Goal: Task Accomplishment & Management: Use online tool/utility

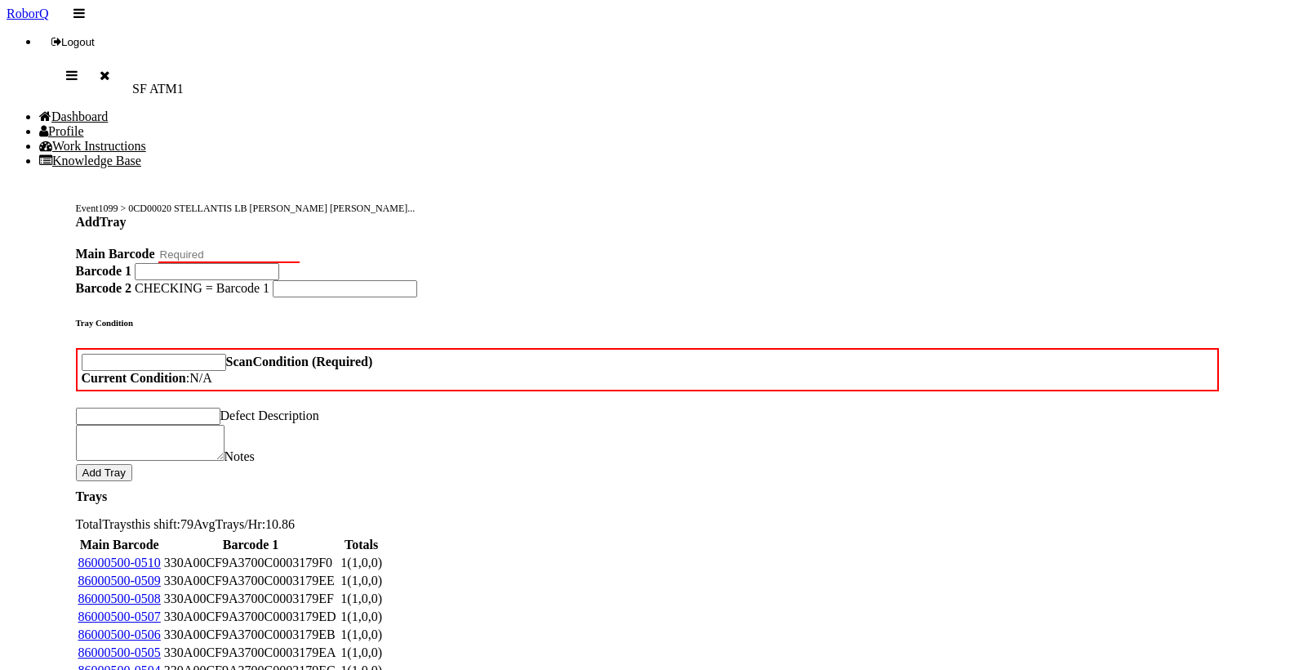
drag, startPoint x: 1083, startPoint y: 269, endPoint x: 251, endPoint y: 158, distance: 839.3
click at [251, 247] on Barcode "Main Barcode" at bounding box center [228, 255] width 141 height 16
type Barcode "86000500-0511"
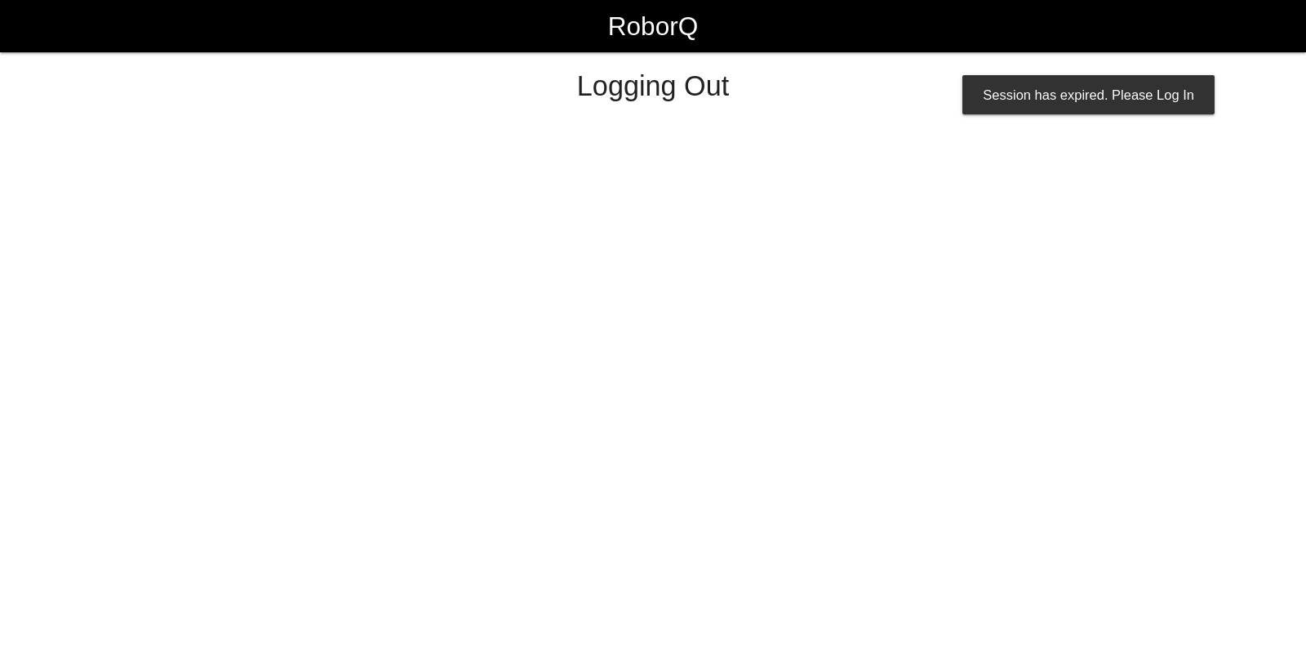
select select "Worker"
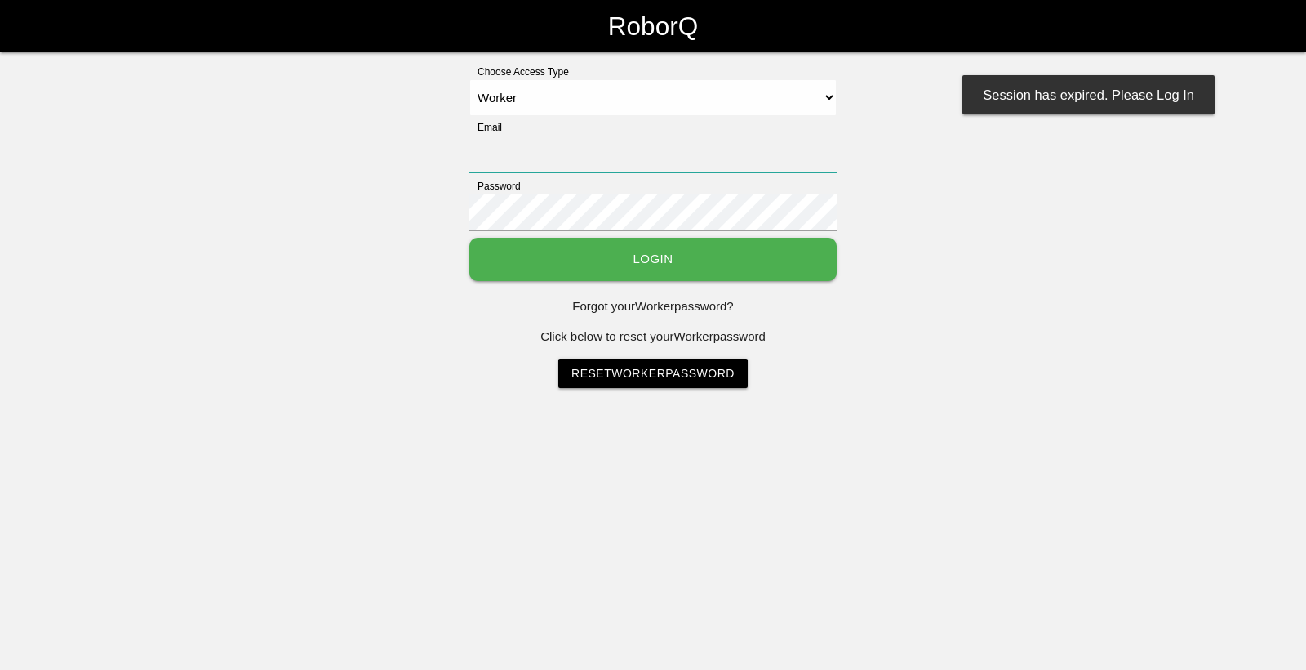
type input "[EMAIL_ADDRESS][DOMAIN_NAME]"
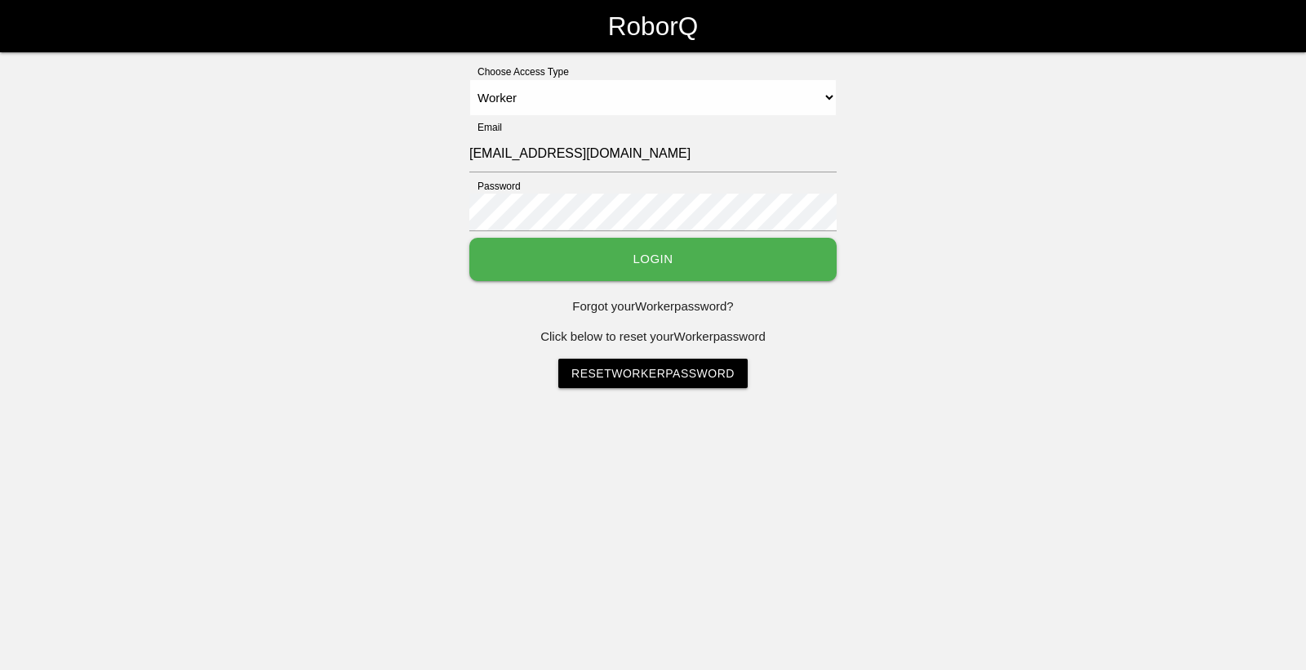
click at [692, 248] on button "Login" at bounding box center [652, 259] width 367 height 43
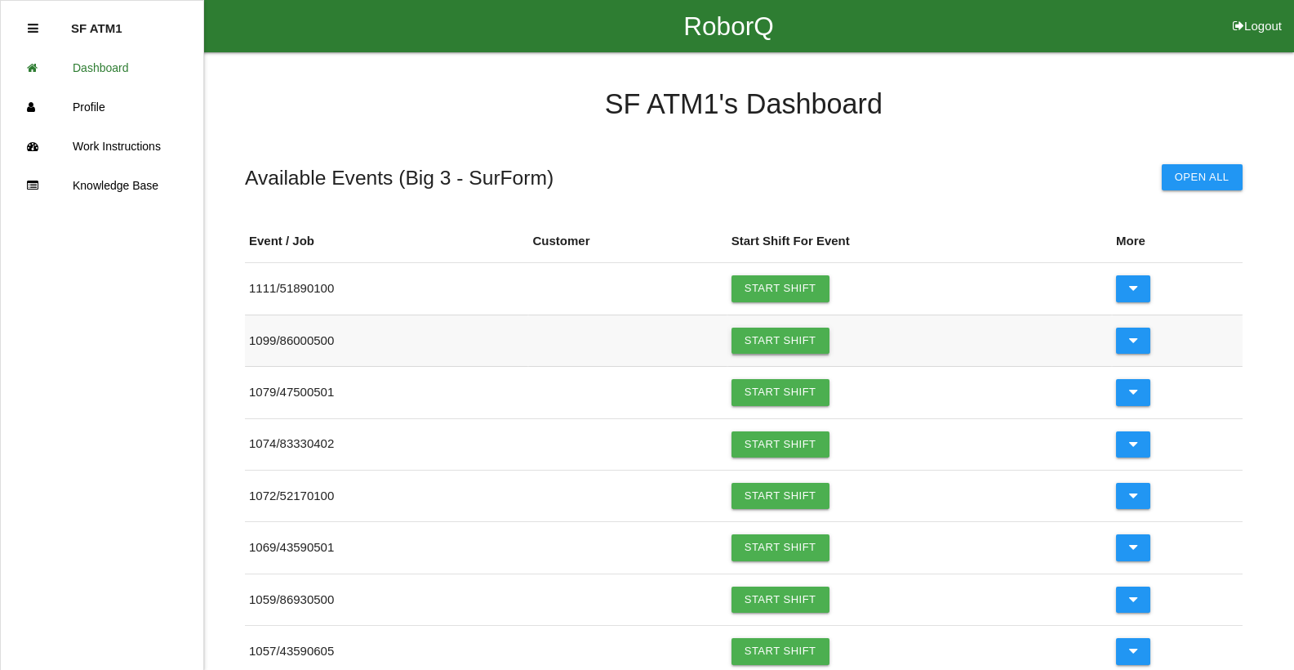
click at [826, 349] on link "Start Shift" at bounding box center [781, 340] width 98 height 26
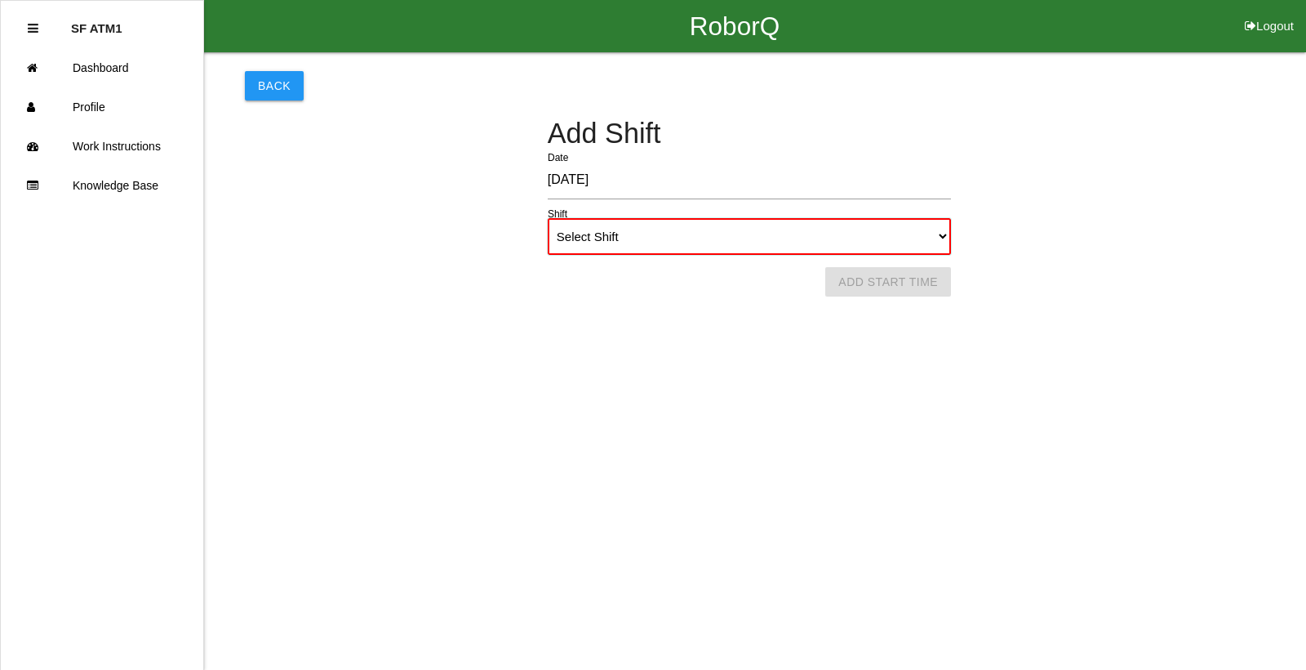
click at [950, 234] on select "Select Shift 1st Shift 2nd Shift 3rd Shift 4th Shift" at bounding box center [749, 236] width 403 height 37
select select "1"
click at [548, 218] on select "Select Shift 1st Shift 2nd Shift 3rd Shift 4th Shift" at bounding box center [749, 236] width 403 height 37
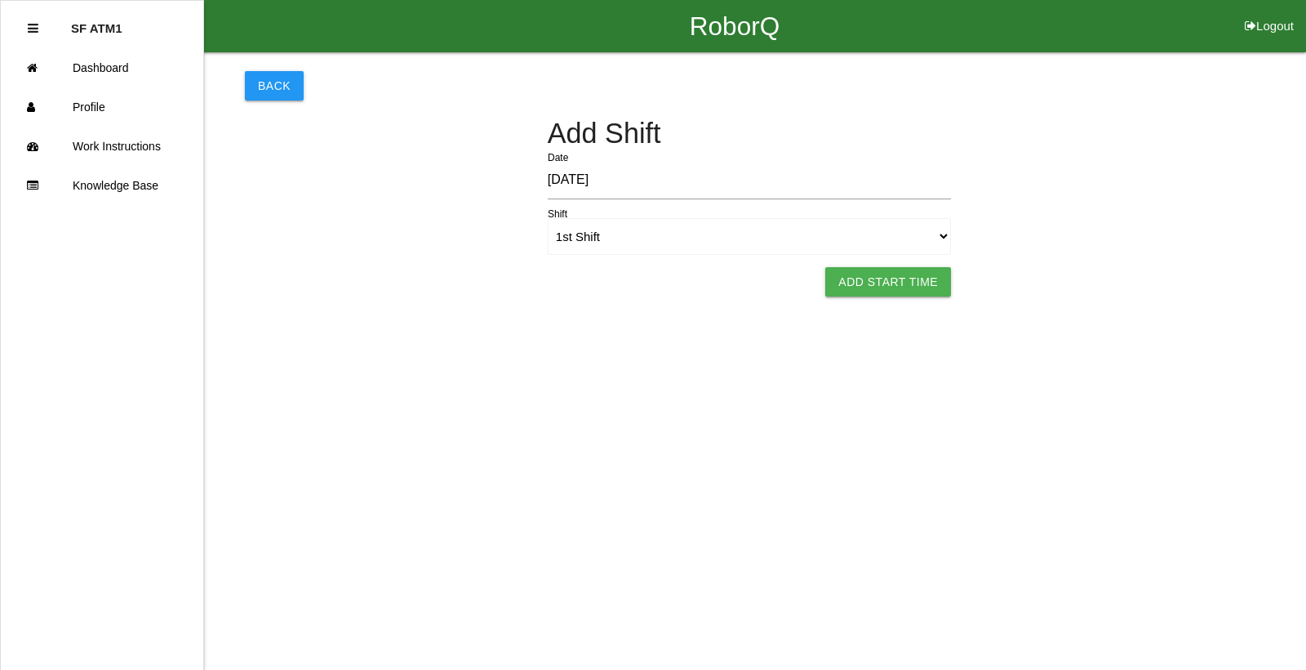
click at [897, 284] on button "Add Start Time" at bounding box center [888, 281] width 126 height 29
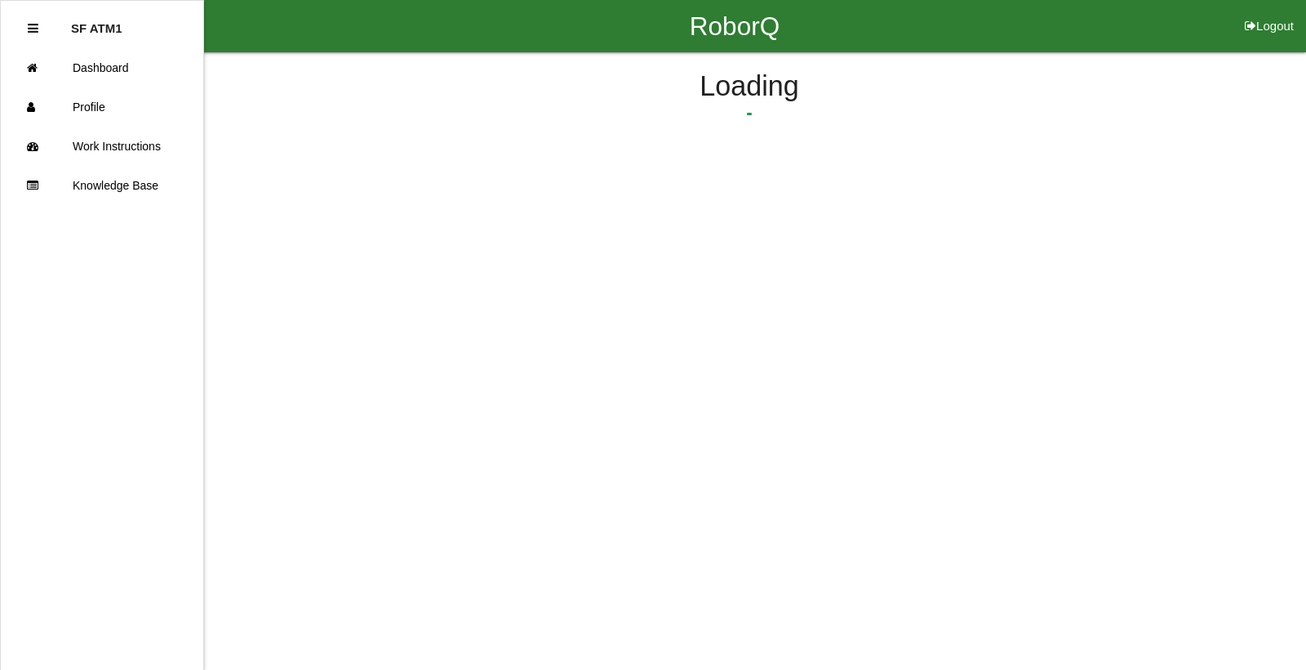
select select "6"
select select "11"
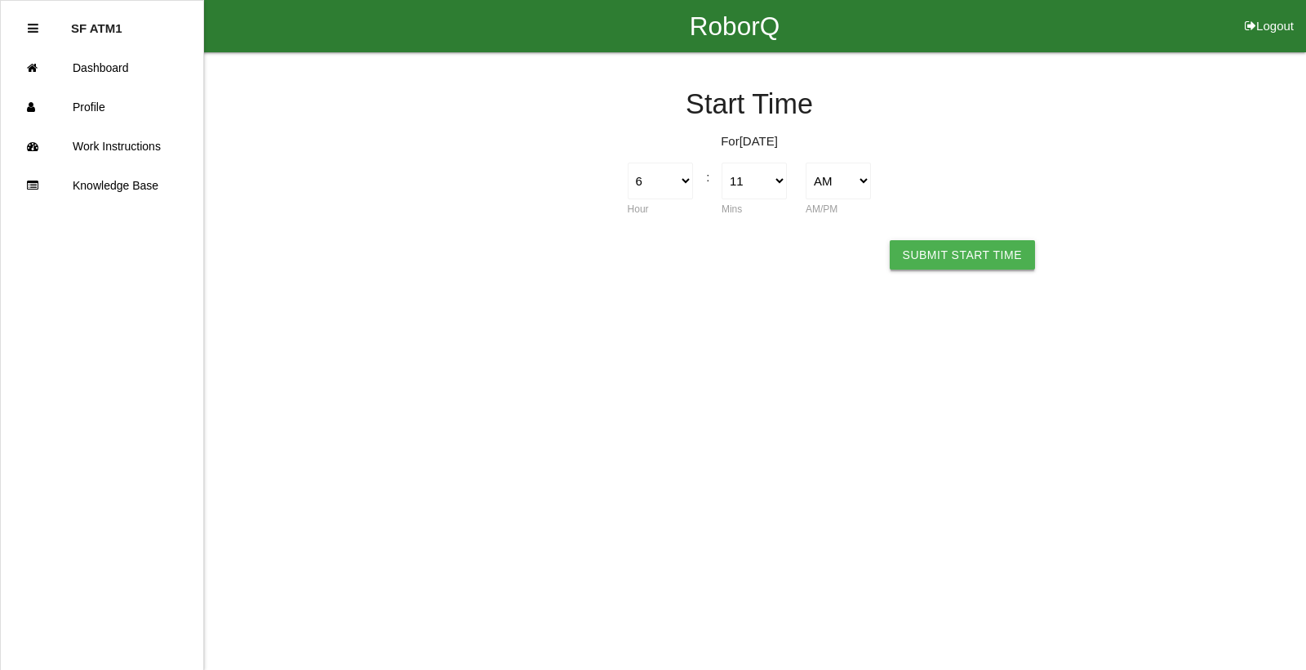
click at [941, 246] on button "Submit Start Time" at bounding box center [962, 254] width 145 height 29
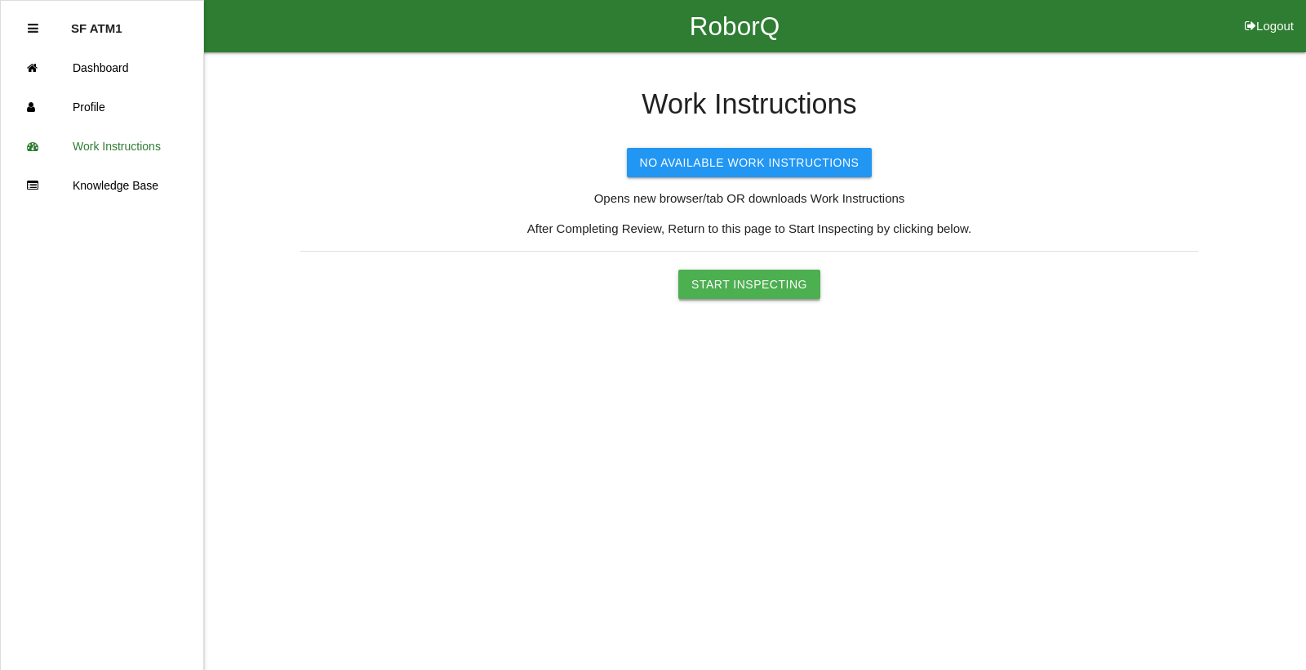
click at [798, 287] on button "Start Inspecting" at bounding box center [750, 283] width 142 height 29
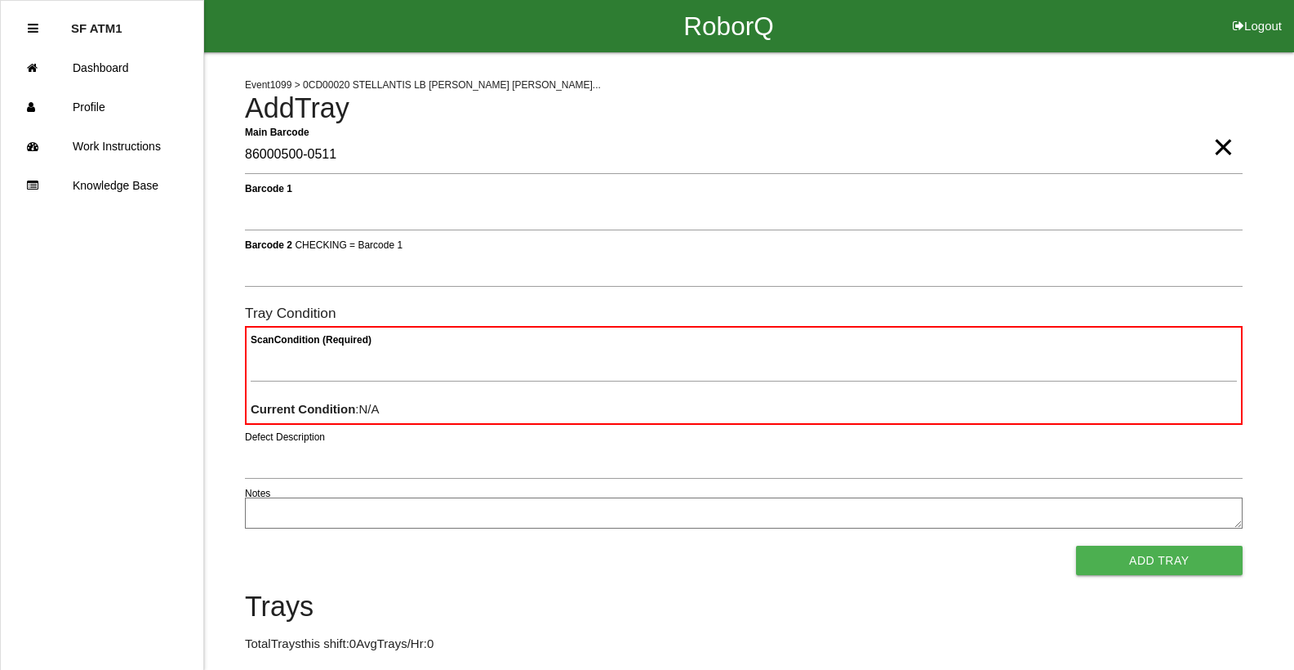
type Barcode "86000500-0511"
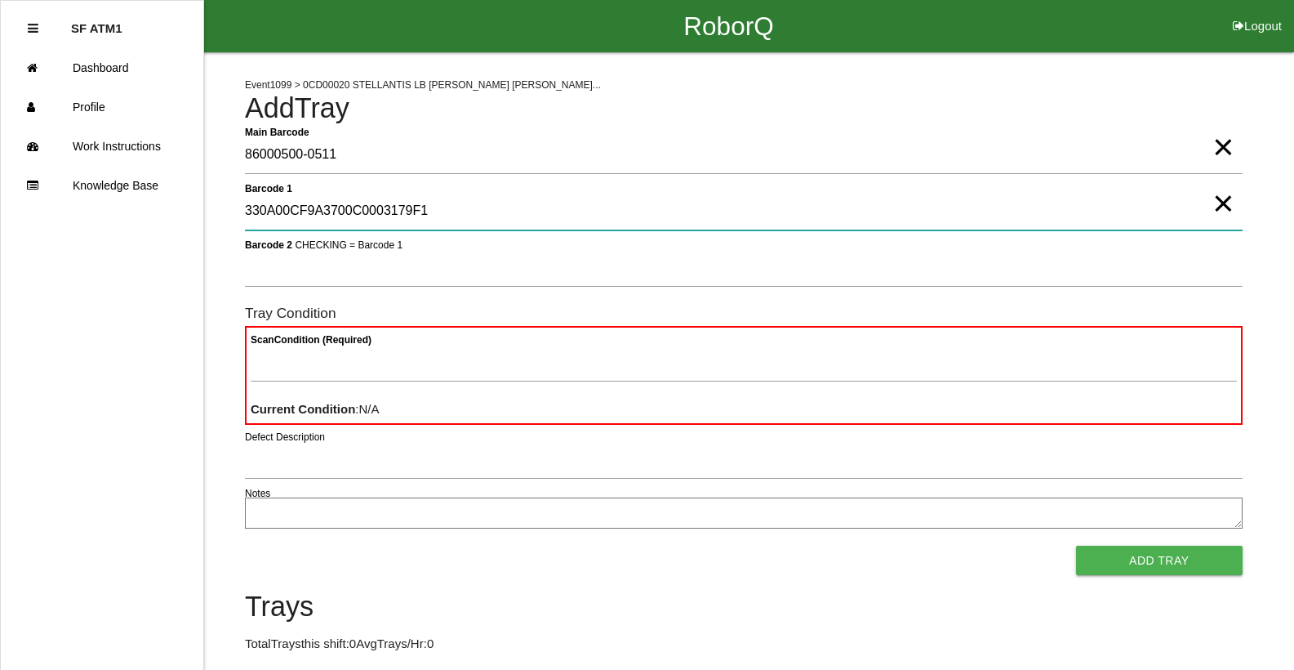
type 1 "330A00CF9A3700C0003179F1"
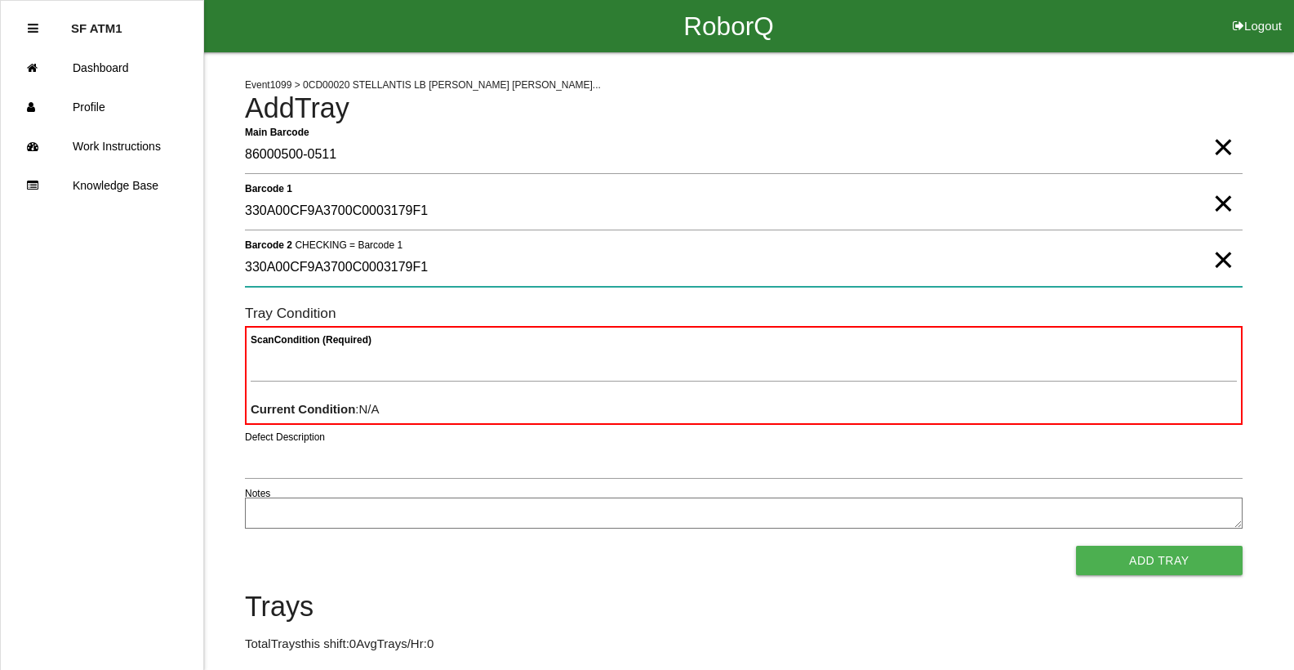
type 2 "330A00CF9A3700C0003179F1"
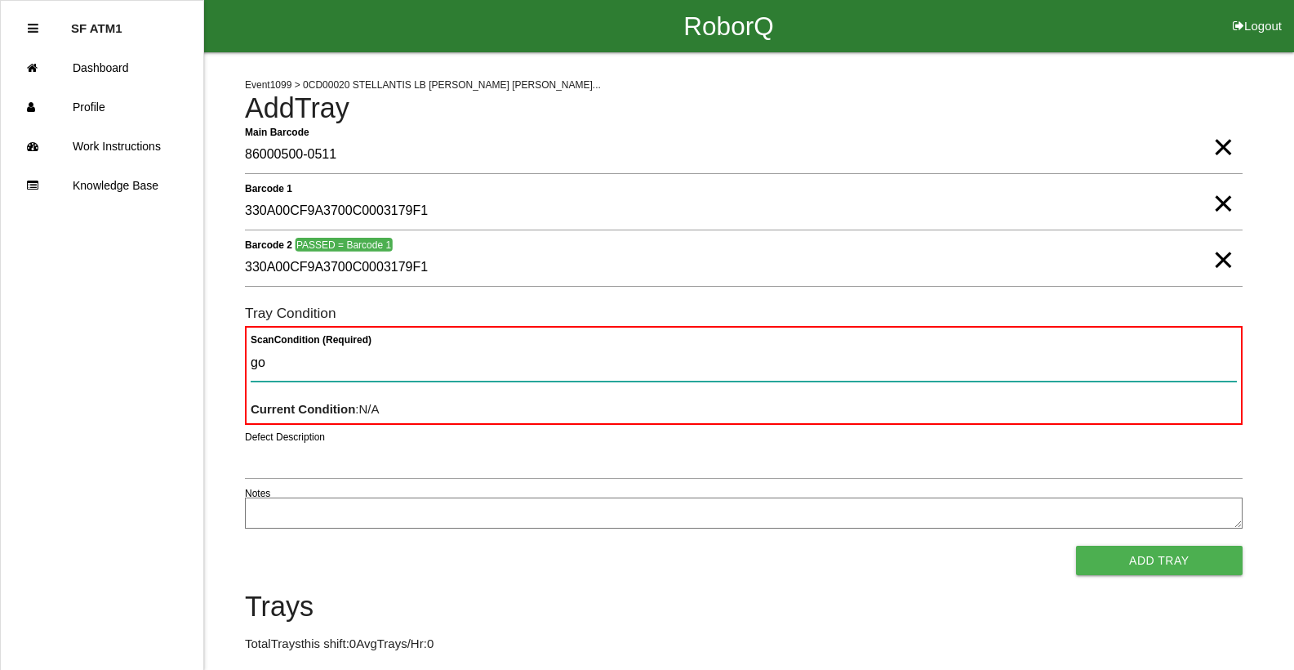
type Condition "goo"
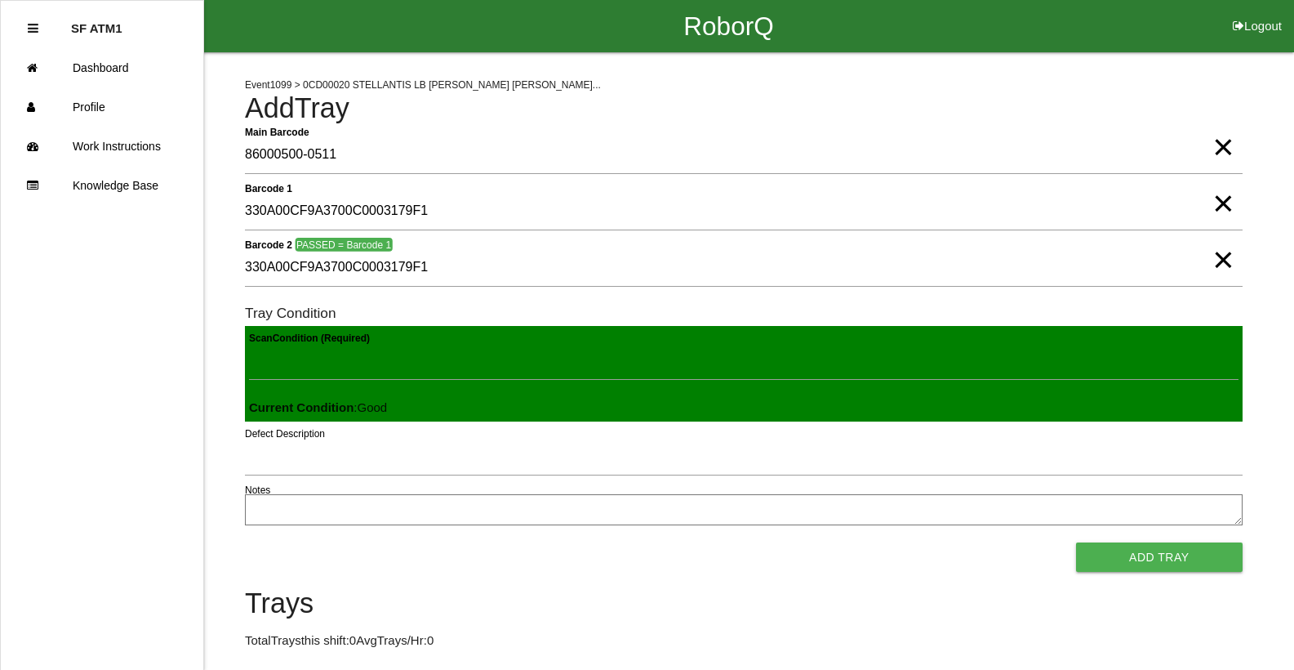
click at [1076, 542] on button "Add Tray" at bounding box center [1159, 556] width 167 height 29
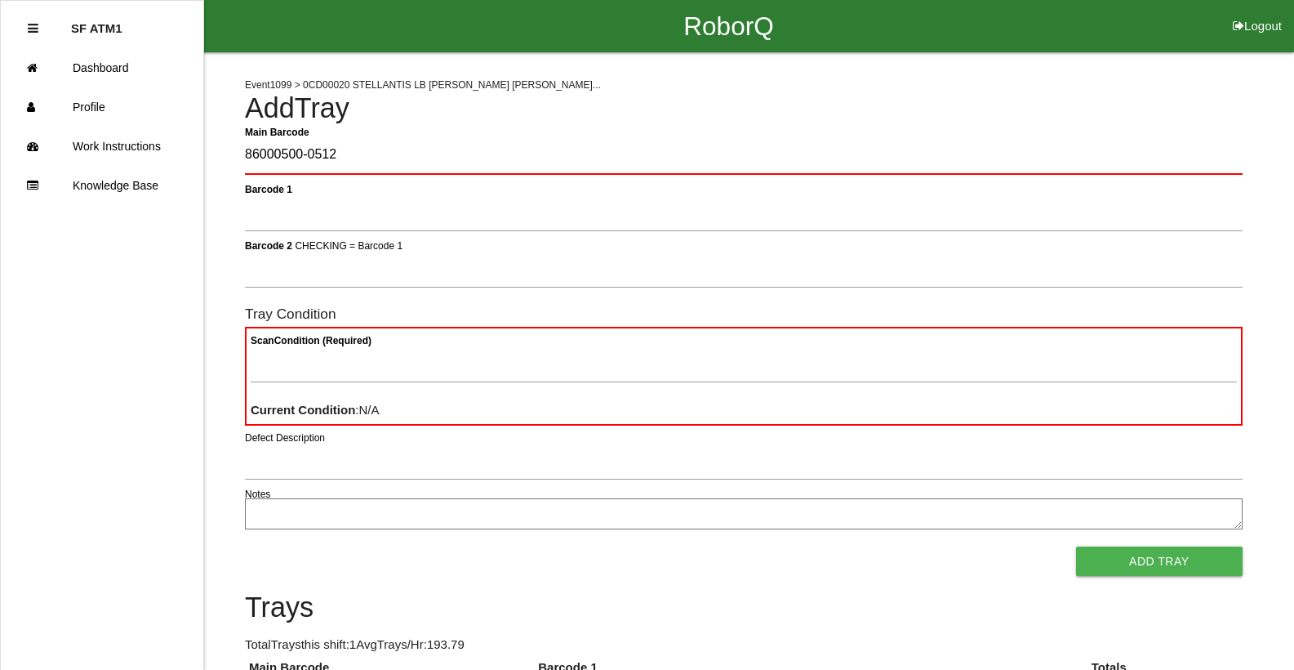
type Barcode "86000500-0512"
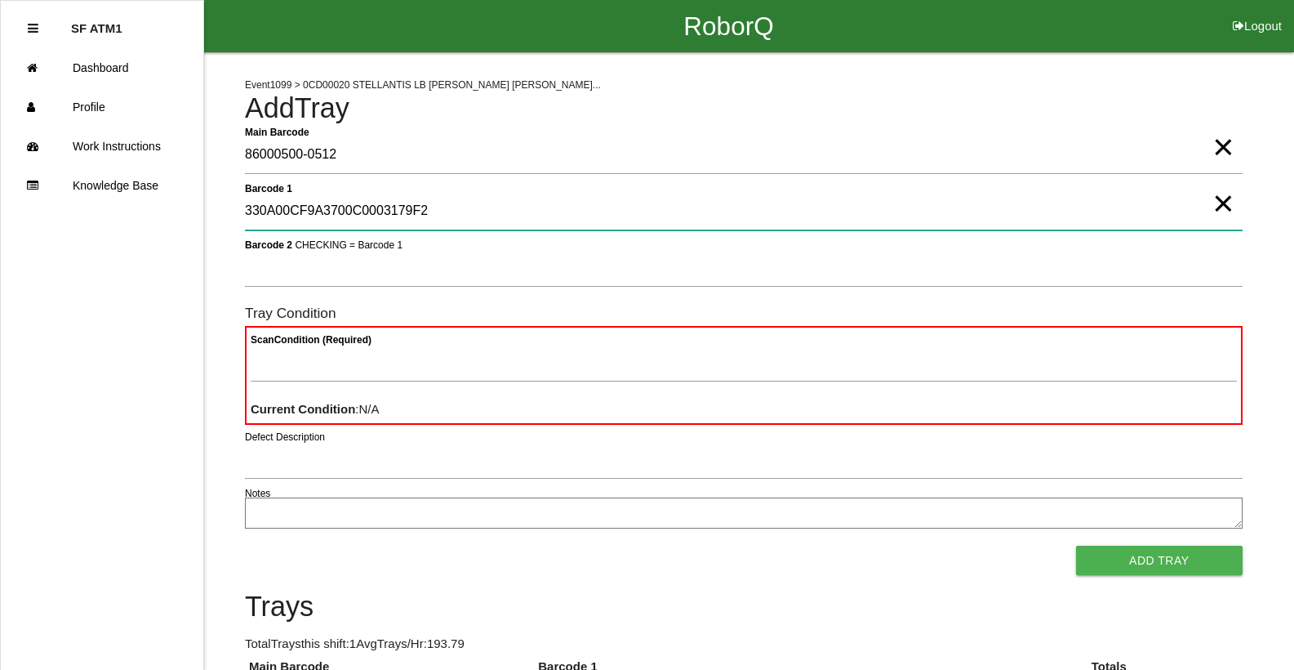
type 1 "330A00CF9A3700C0003179F2"
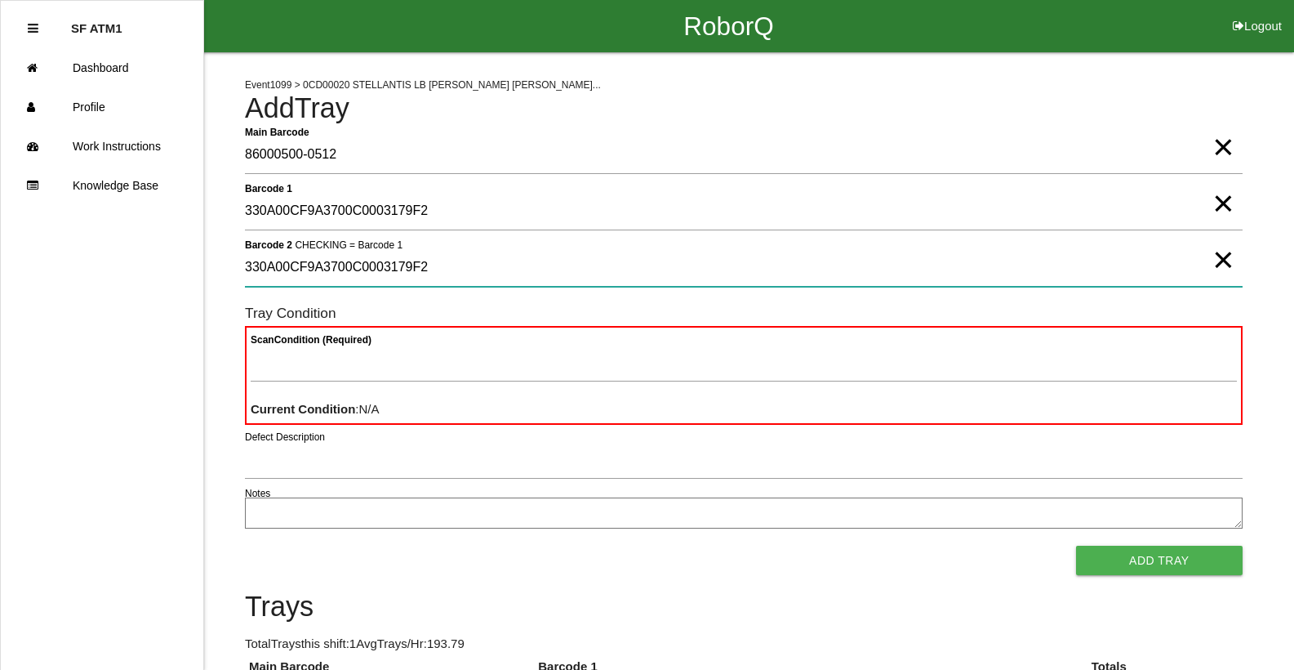
type 2 "330A00CF9A3700C0003179F2"
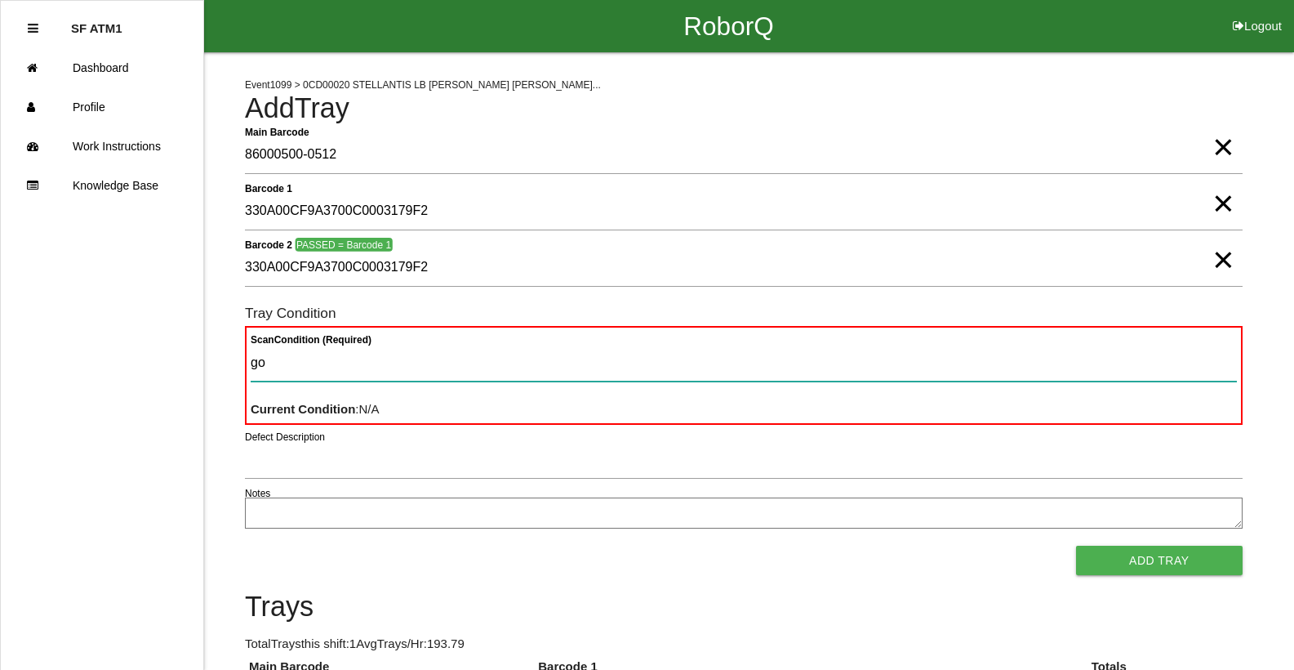
type Condition "goo"
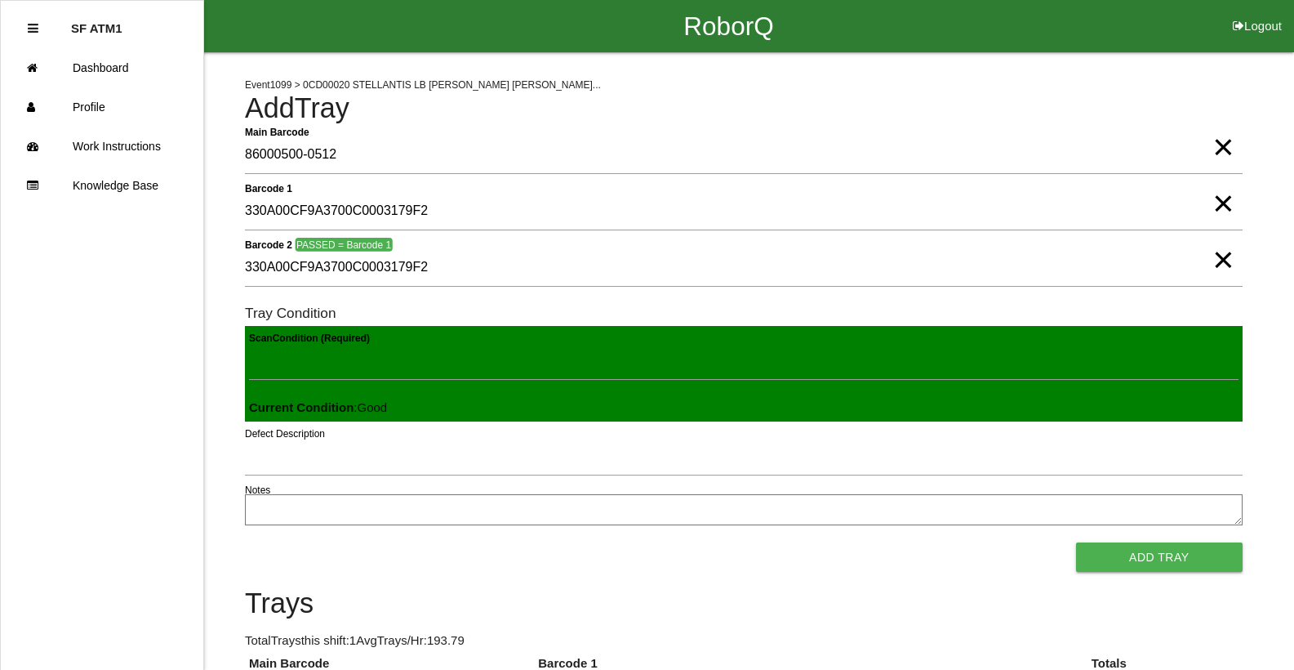
click at [1076, 542] on button "Add Tray" at bounding box center [1159, 556] width 167 height 29
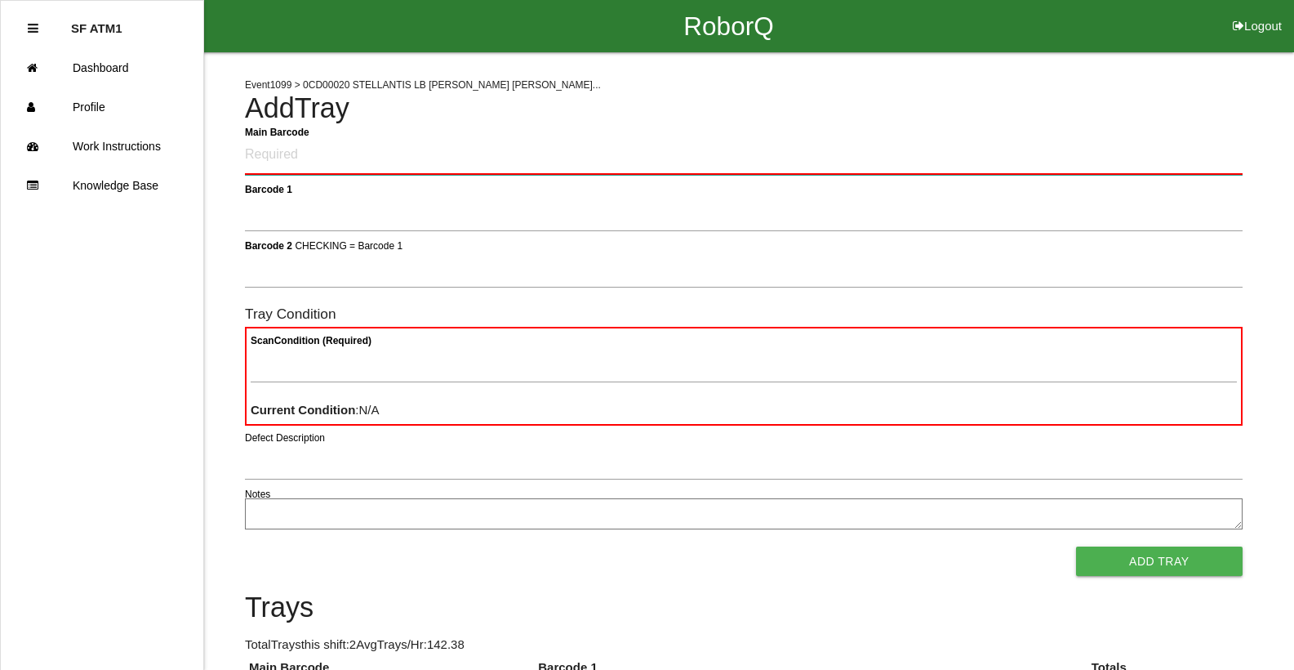
click at [274, 154] on Barcode "Main Barcode" at bounding box center [744, 155] width 998 height 38
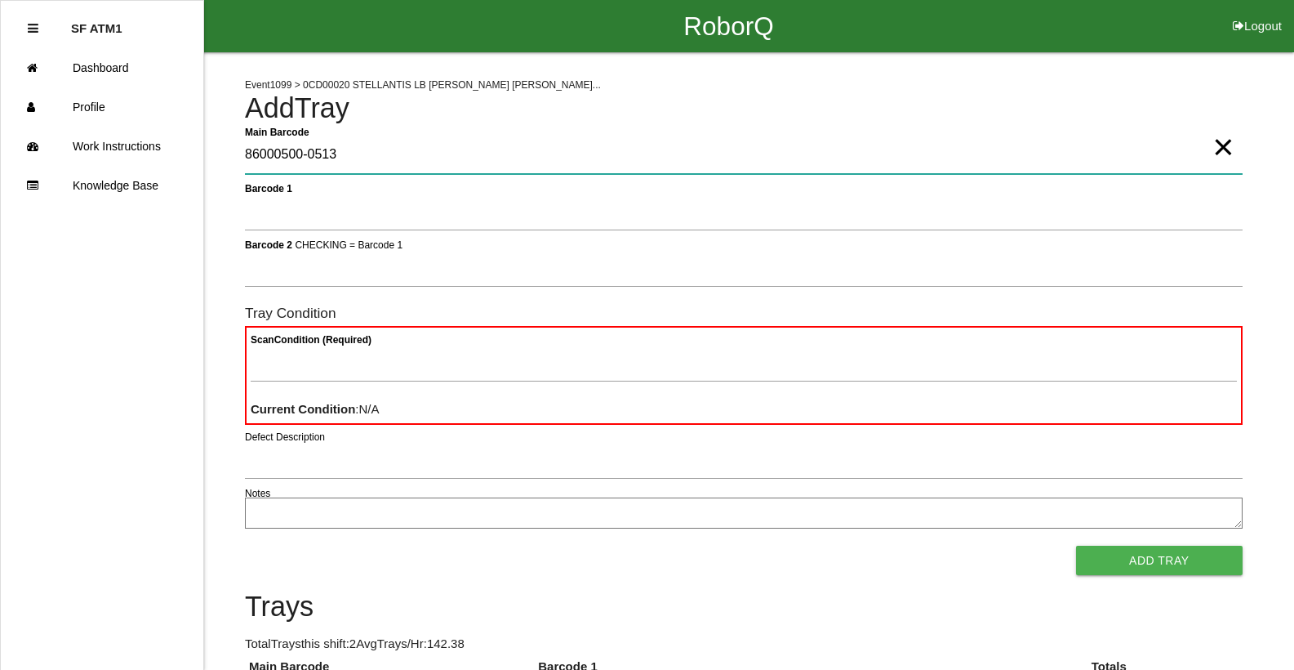
type Barcode "86000500-0513"
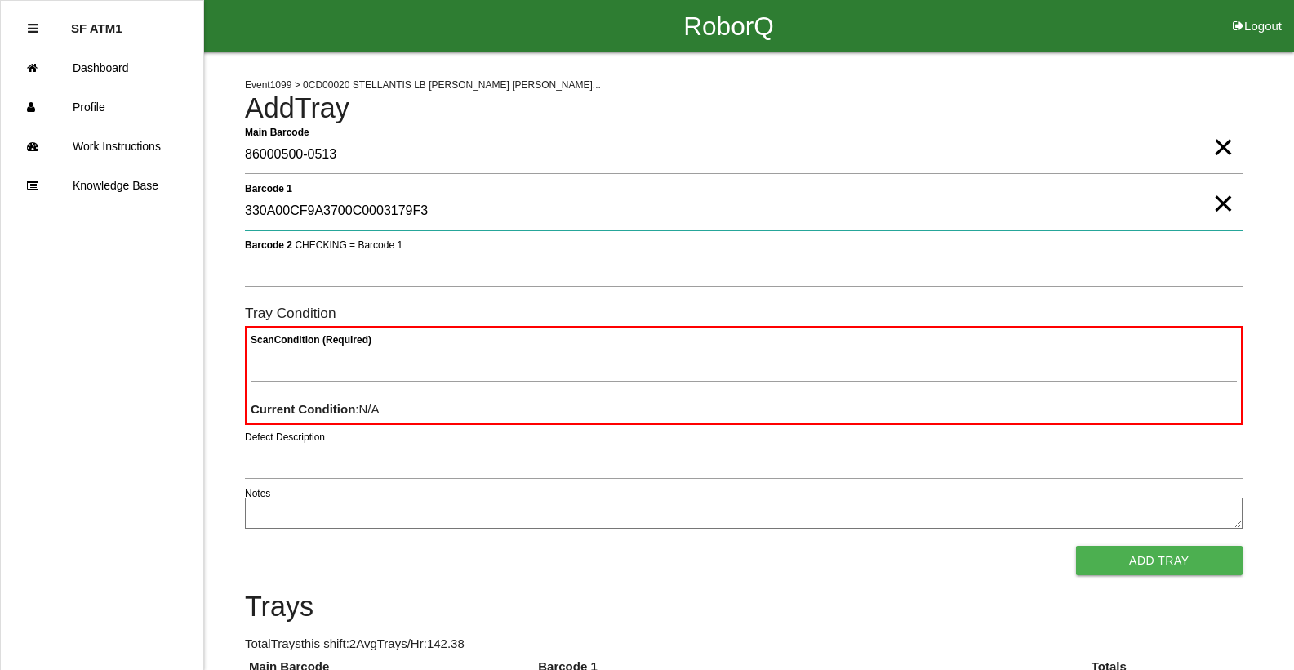
type 1 "330A00CF9A3700C0003179F3"
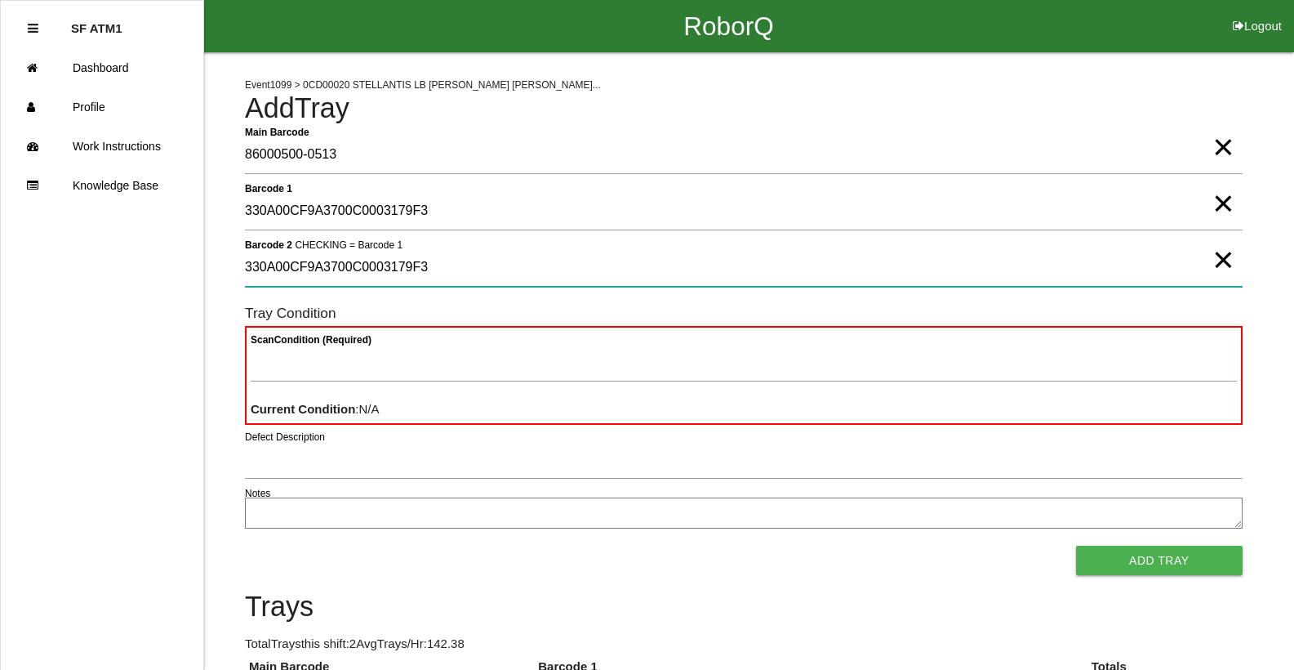
type 2 "330A00CF9A3700C0003179F3"
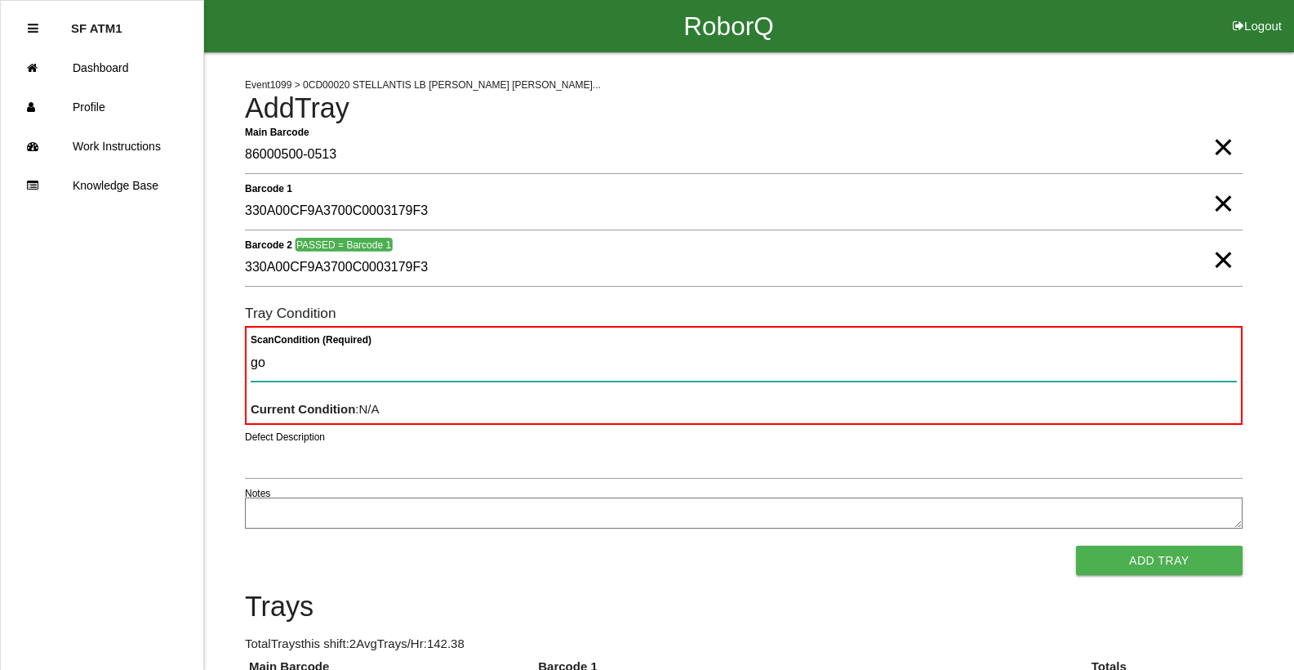
type Condition "goo"
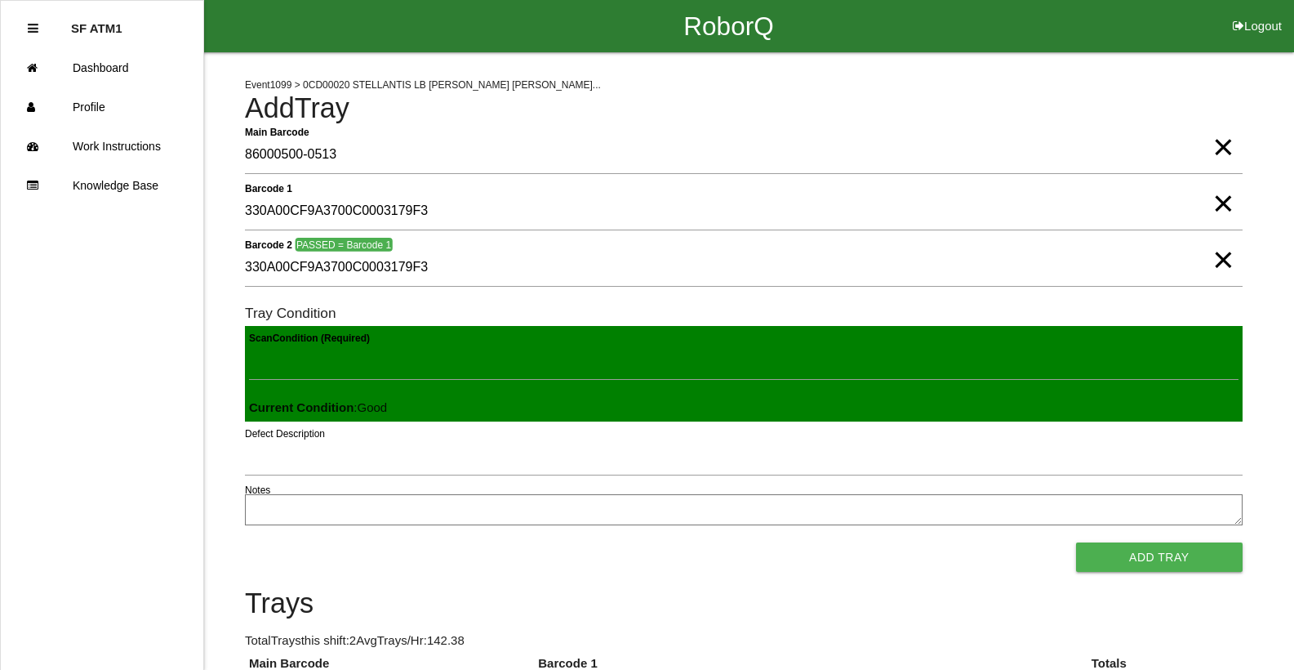
click at [1076, 542] on button "Add Tray" at bounding box center [1159, 556] width 167 height 29
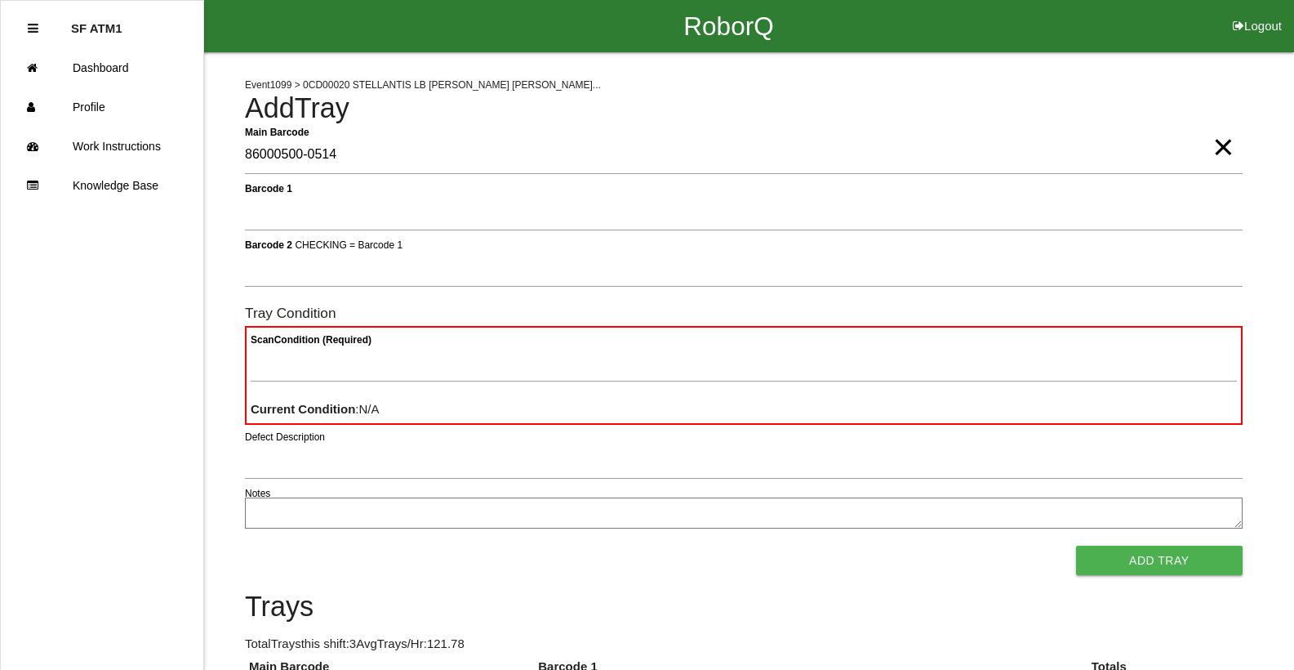
type Barcode "86000500-0514"
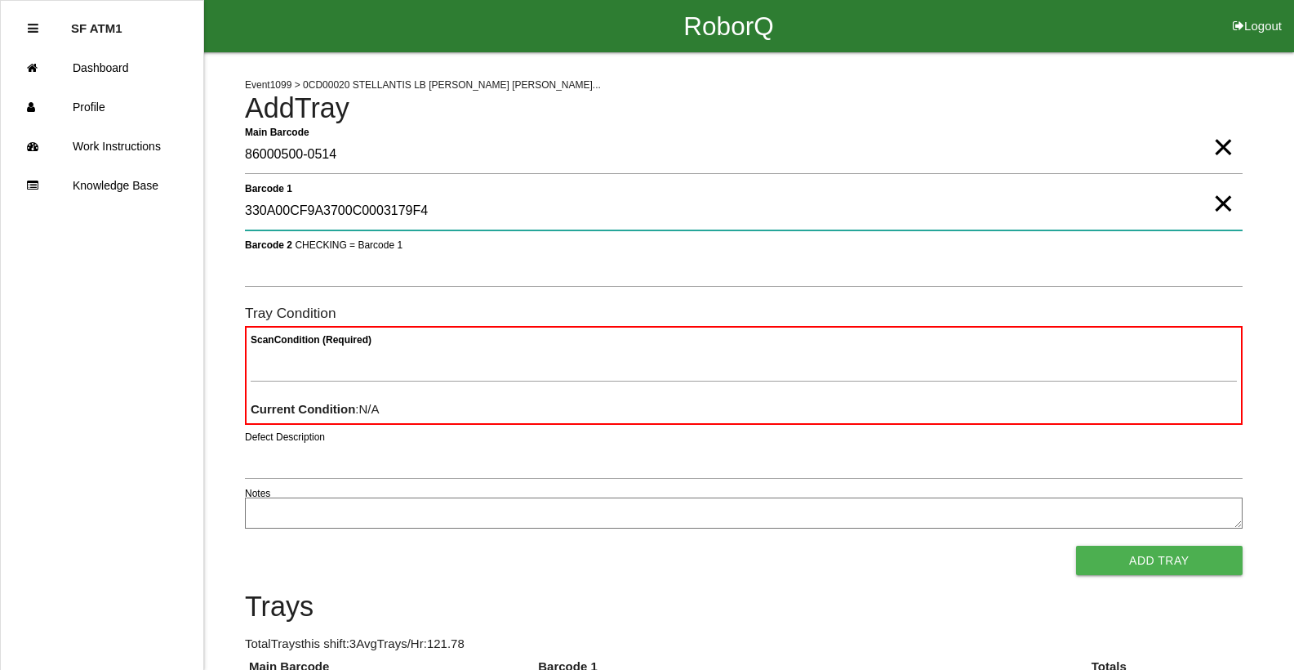
type 1 "330A00CF9A3700C0003179F4"
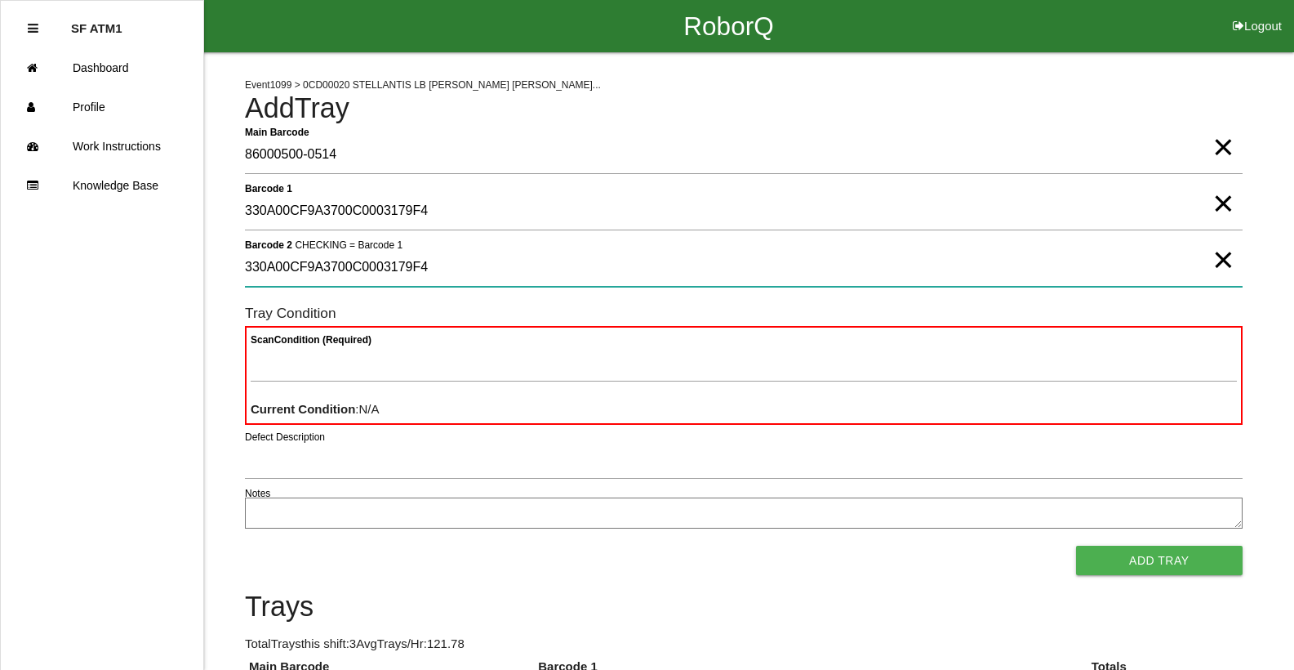
type 2 "330A00CF9A3700C0003179F4"
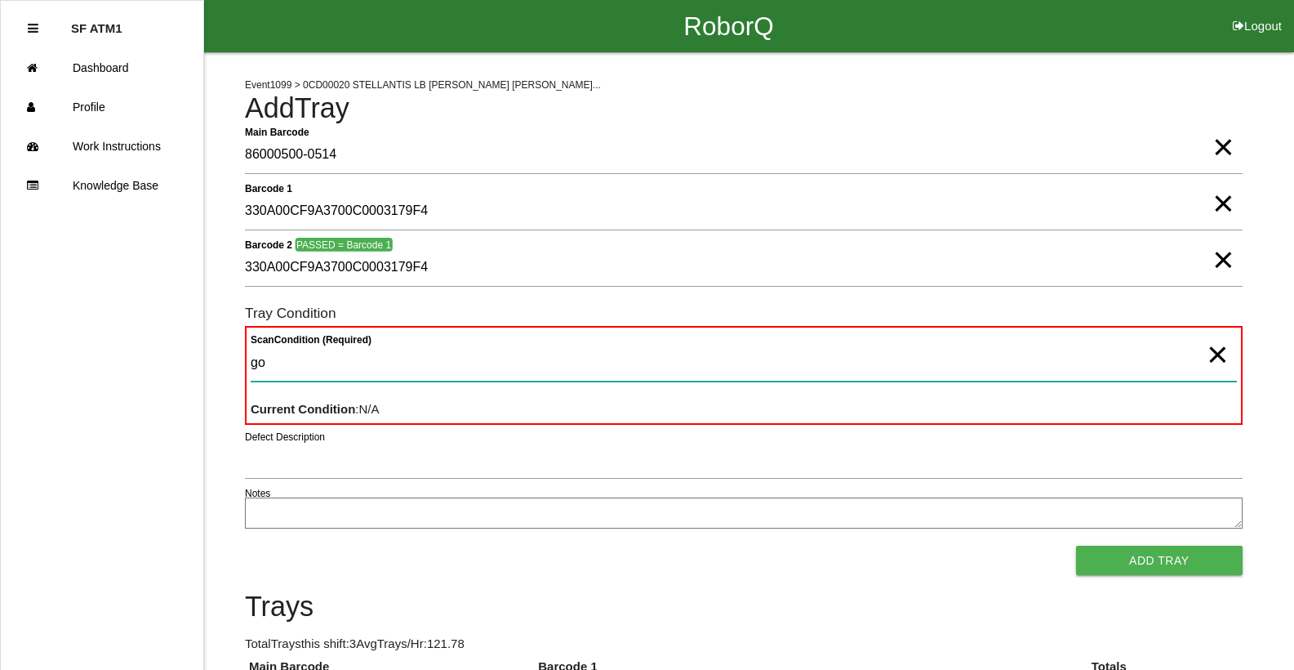
type Condition "goo"
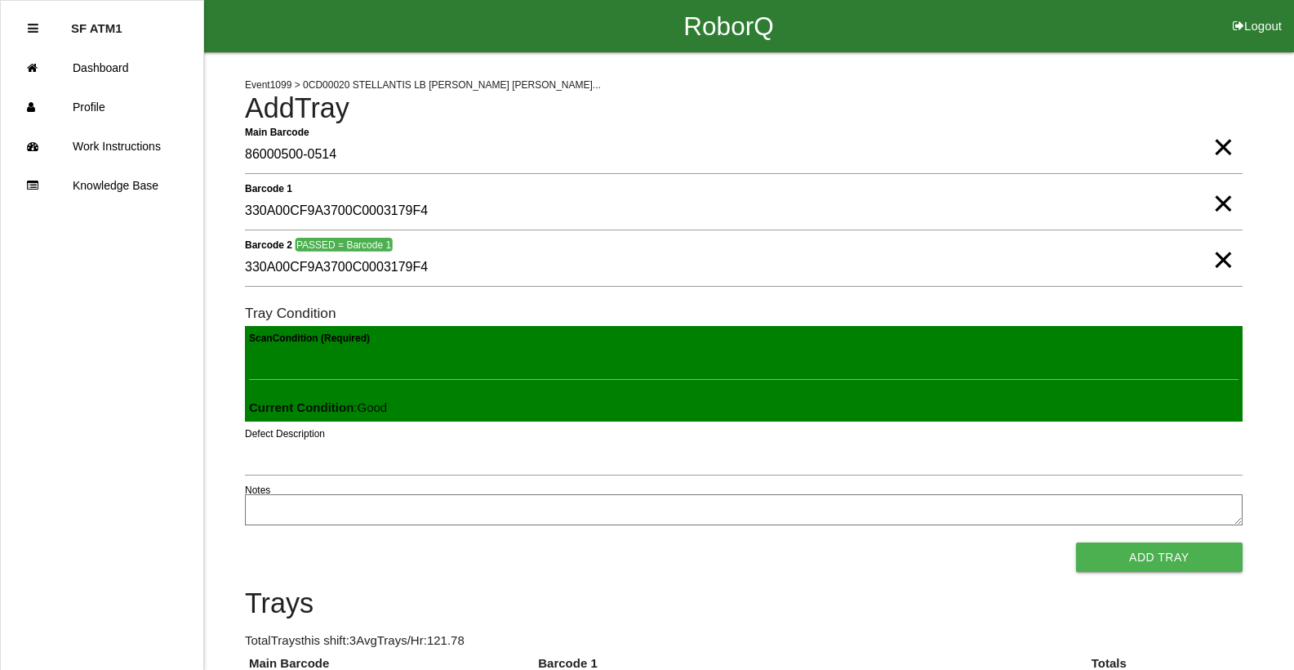
click at [1076, 542] on button "Add Tray" at bounding box center [1159, 556] width 167 height 29
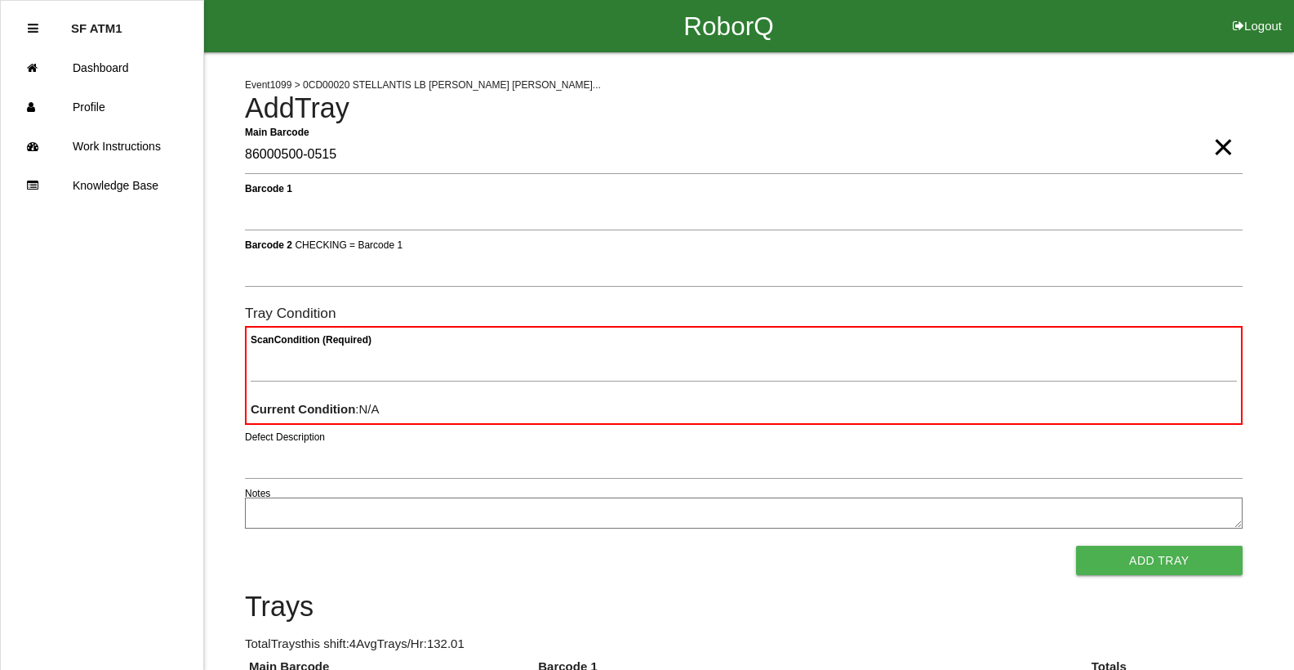
type Barcode "86000500-0515"
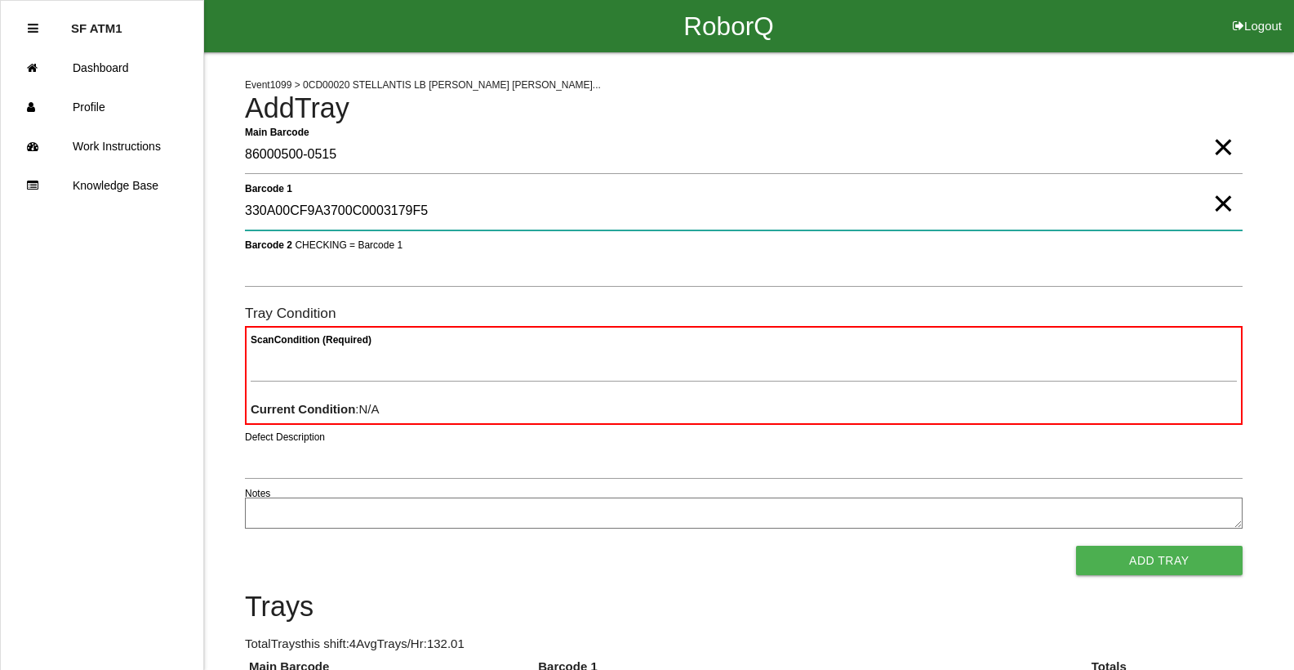
type 1 "330A00CF9A3700C0003179F5"
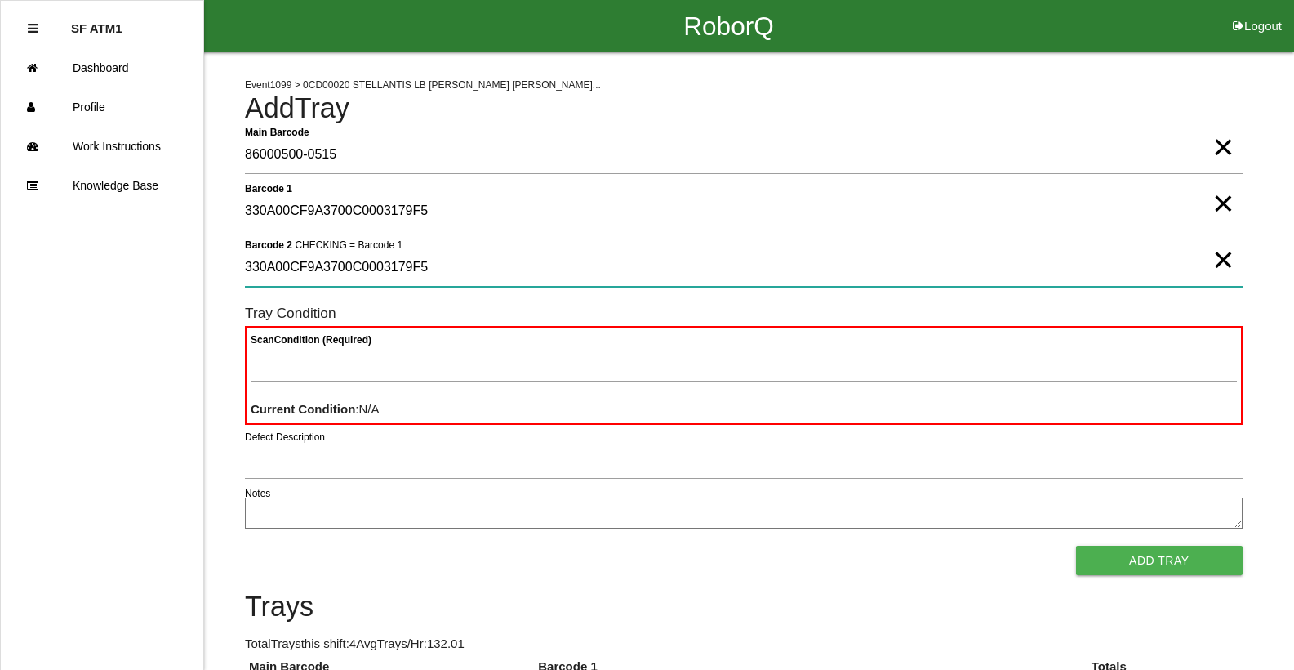
type 2 "330A00CF9A3700C0003179F5"
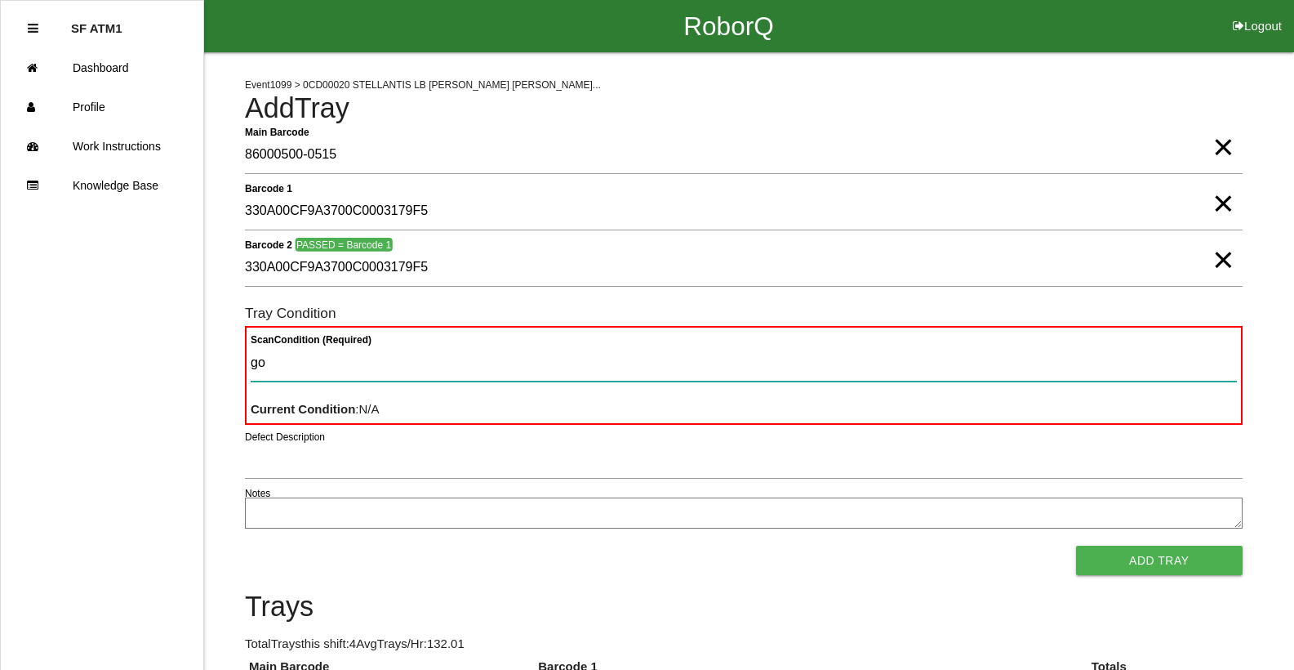
type Condition "goo"
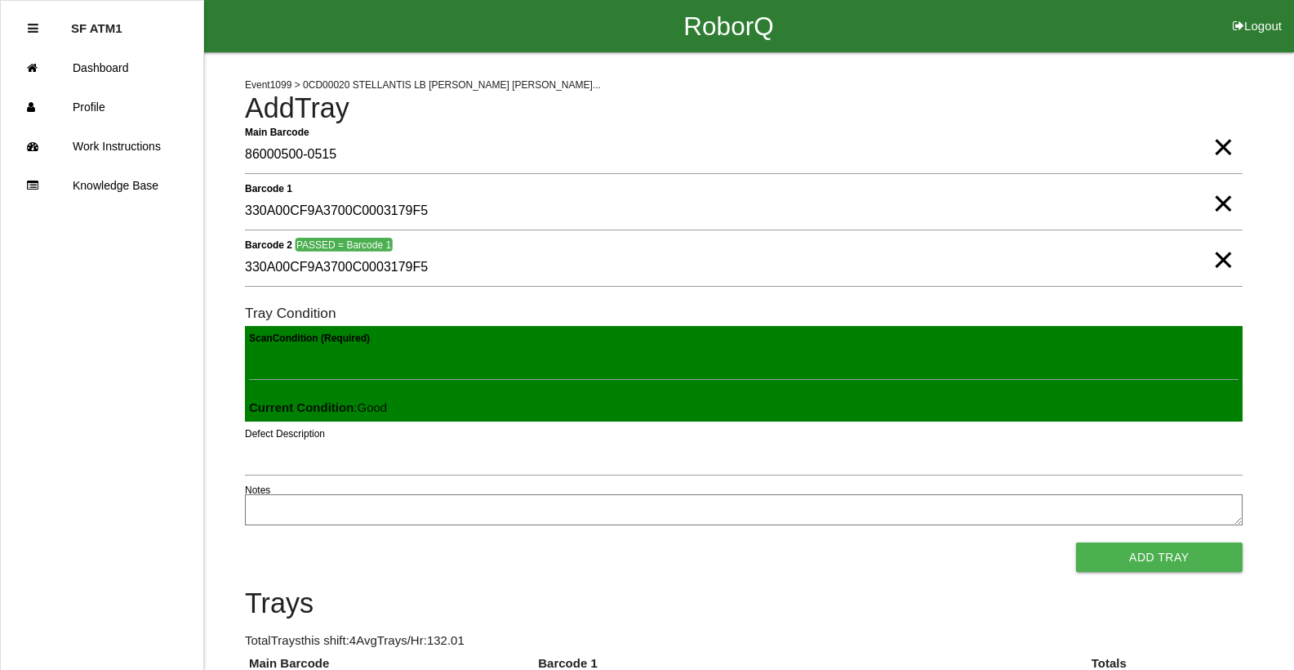
click at [1076, 542] on button "Add Tray" at bounding box center [1159, 556] width 167 height 29
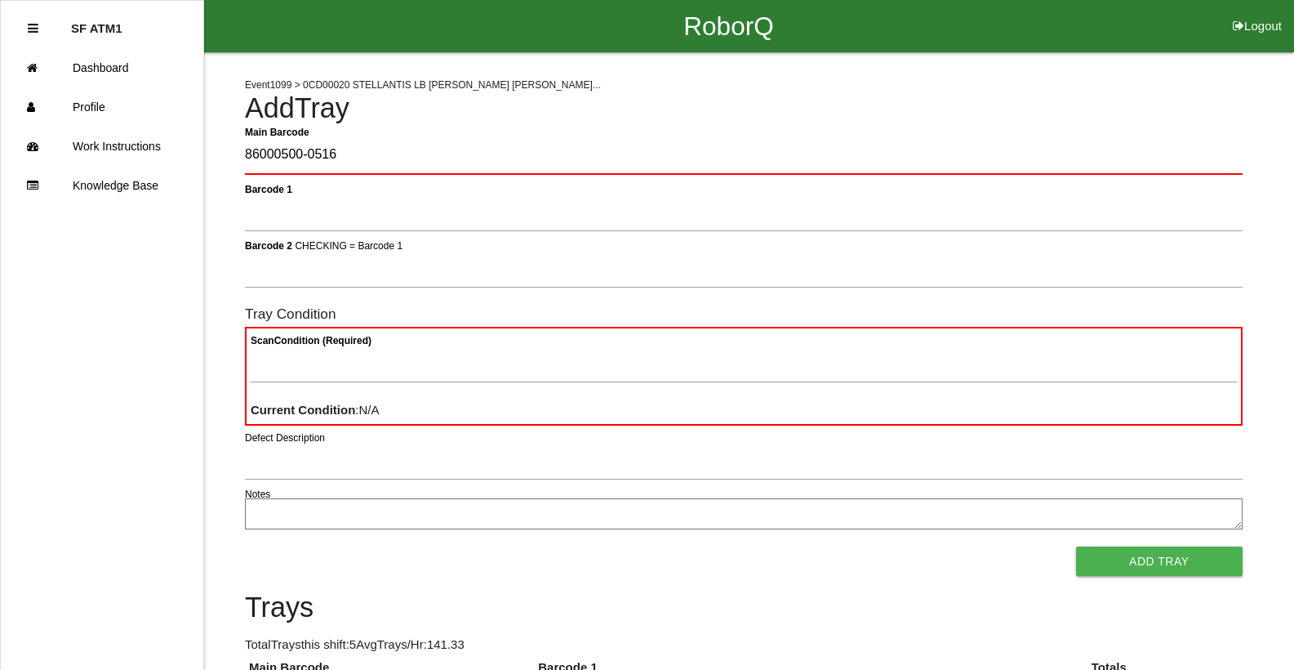
type Barcode "86000500-0516"
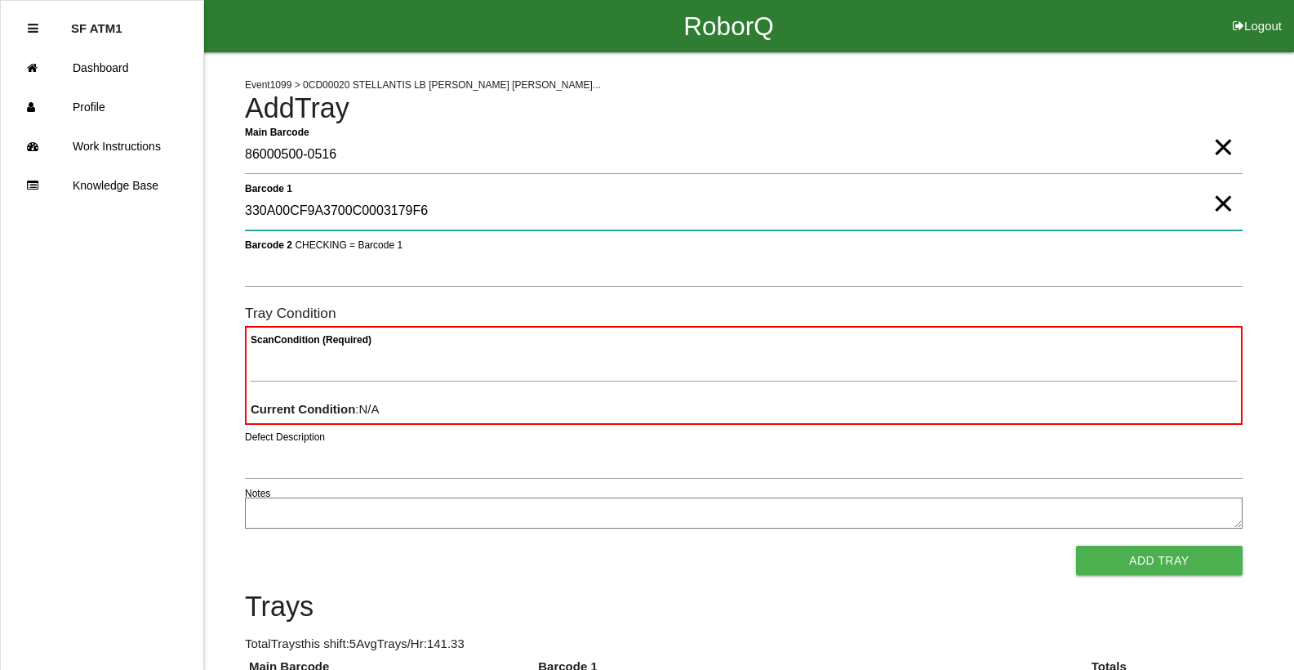
type 1 "330A00CF9A3700C0003179F6"
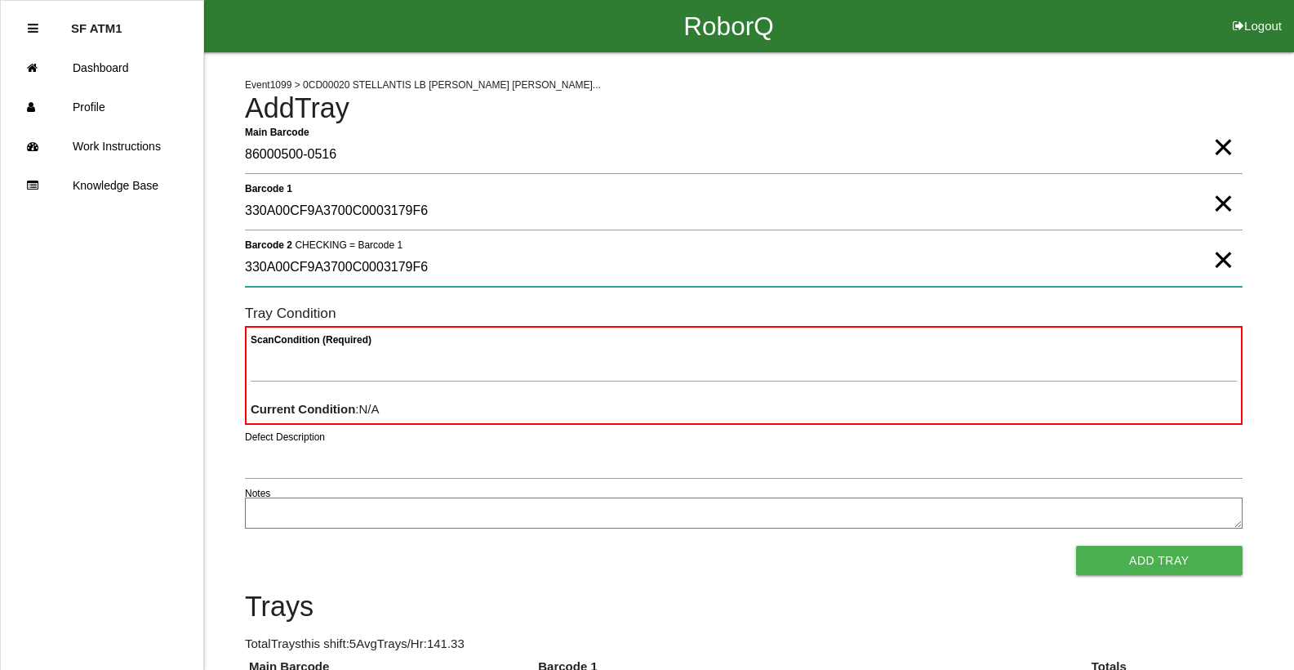
type 2 "330A00CF9A3700C0003179F6"
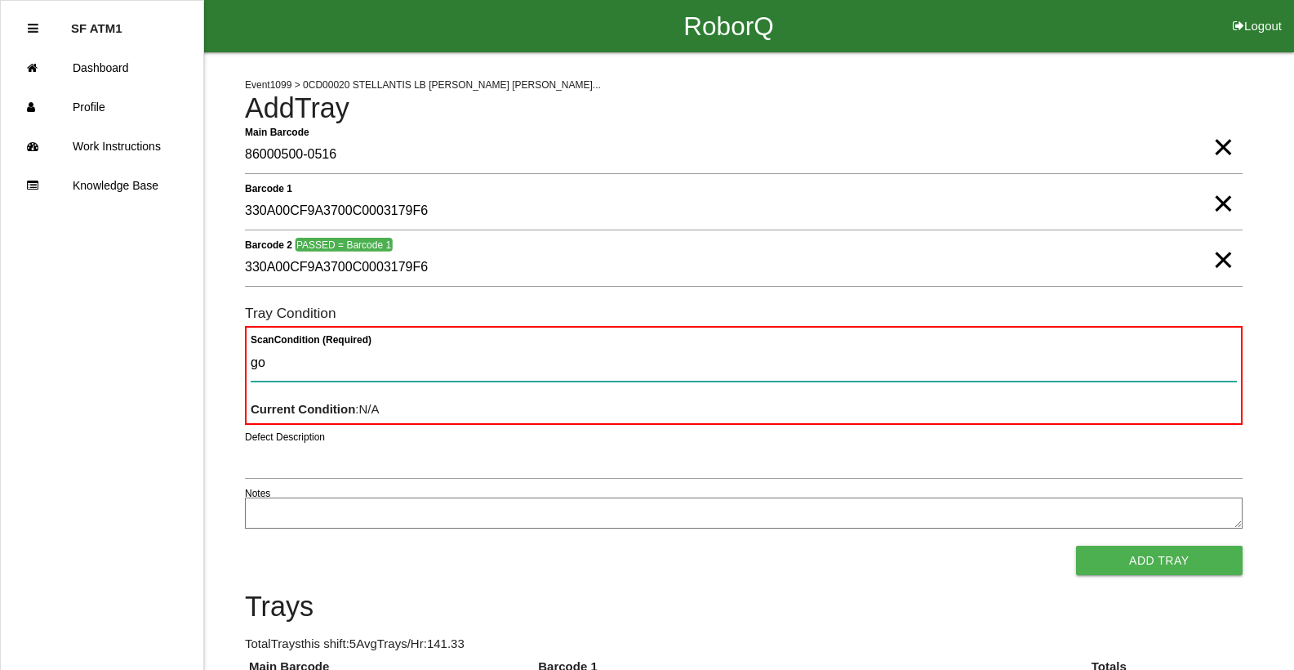
type Condition "goo"
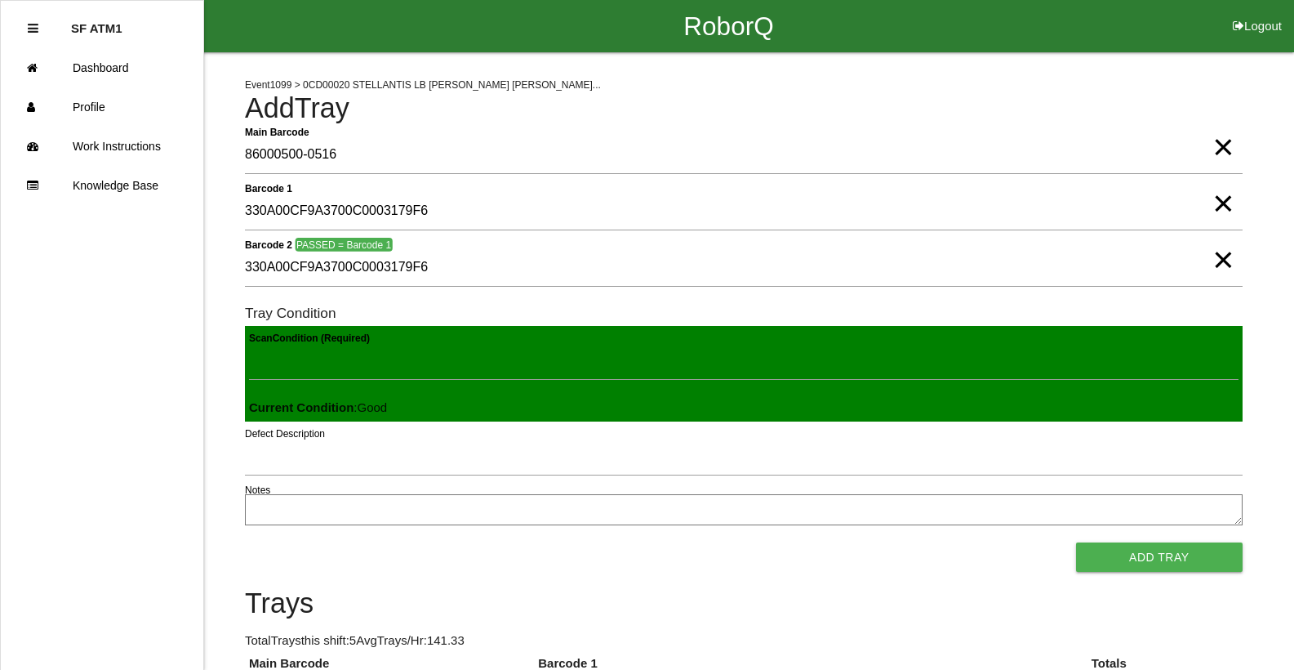
click at [1076, 542] on button "Add Tray" at bounding box center [1159, 556] width 167 height 29
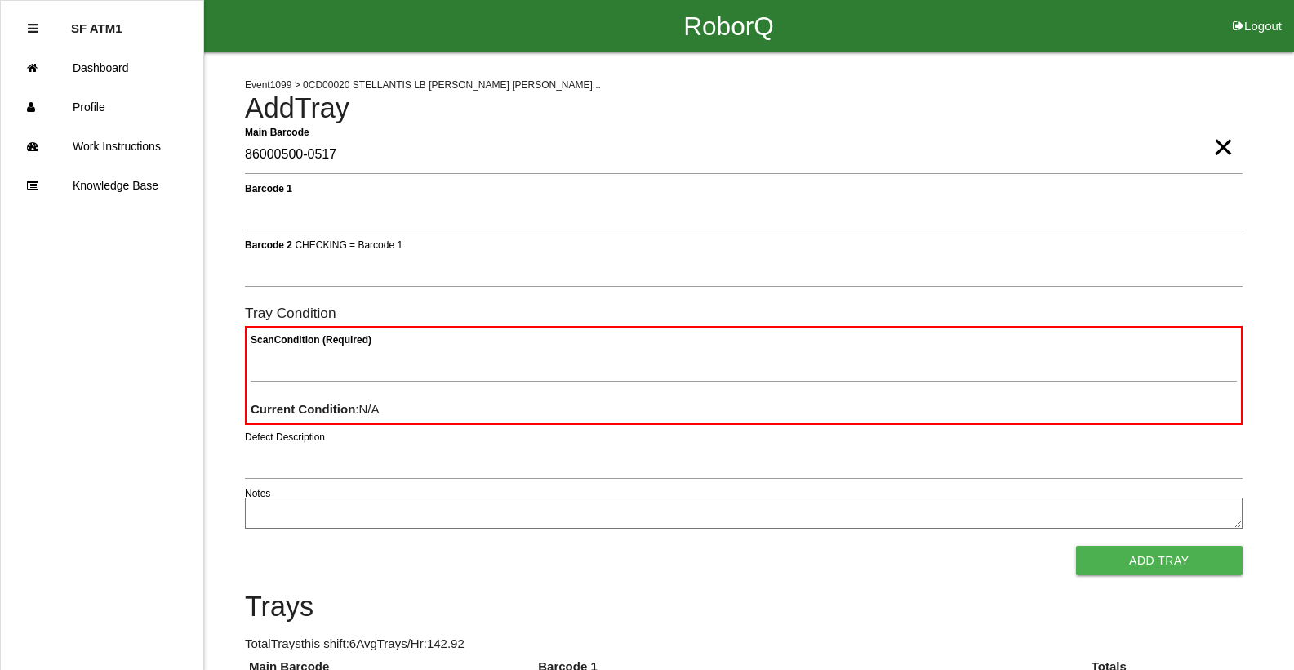
type Barcode "86000500-0517"
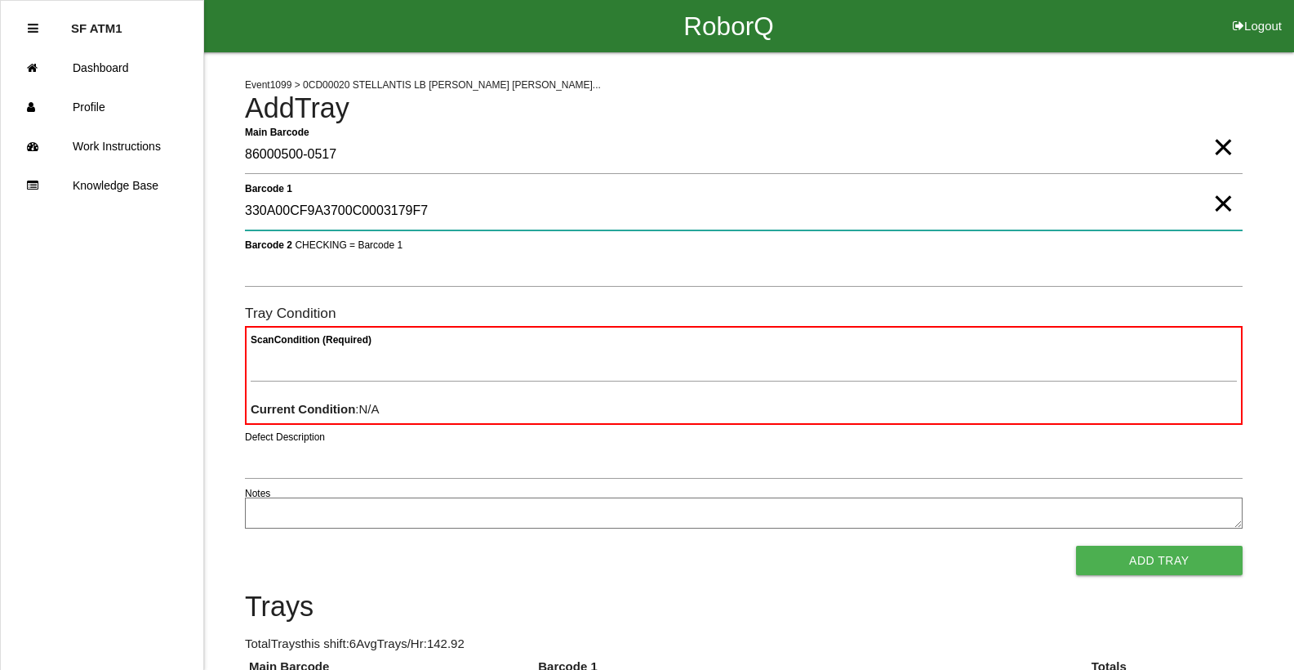
type 1 "330A00CF9A3700C0003179F7"
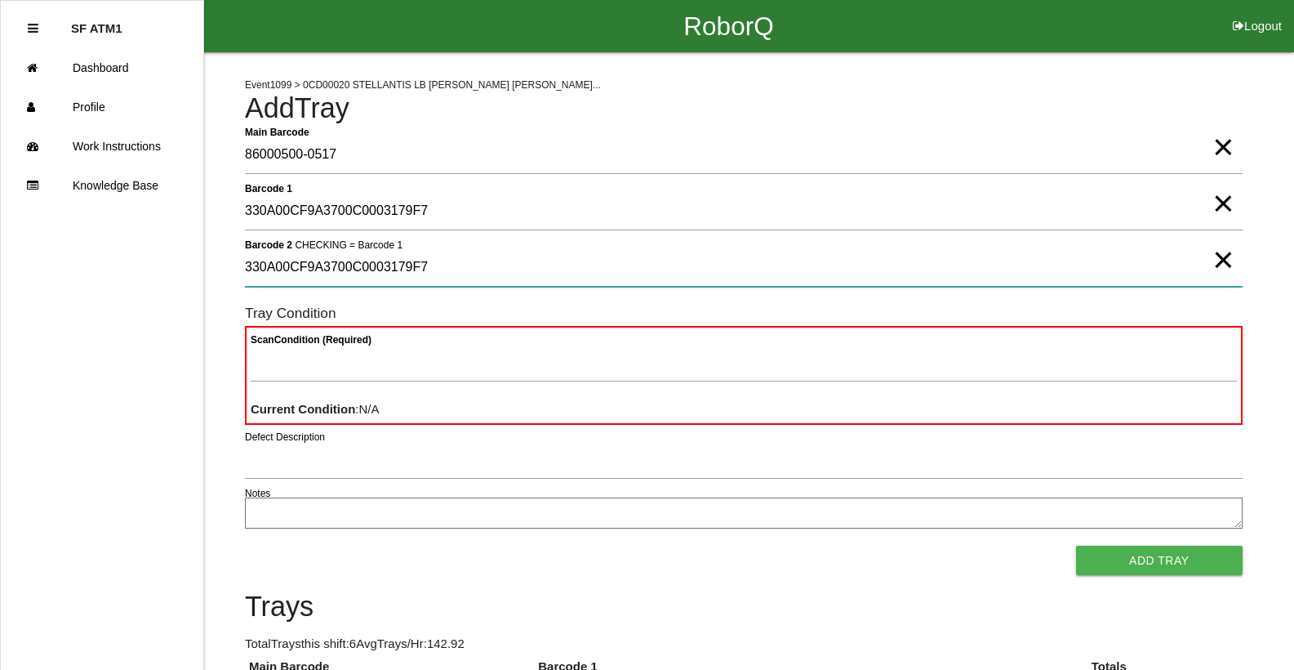
type 2 "330A00CF9A3700C0003179F7"
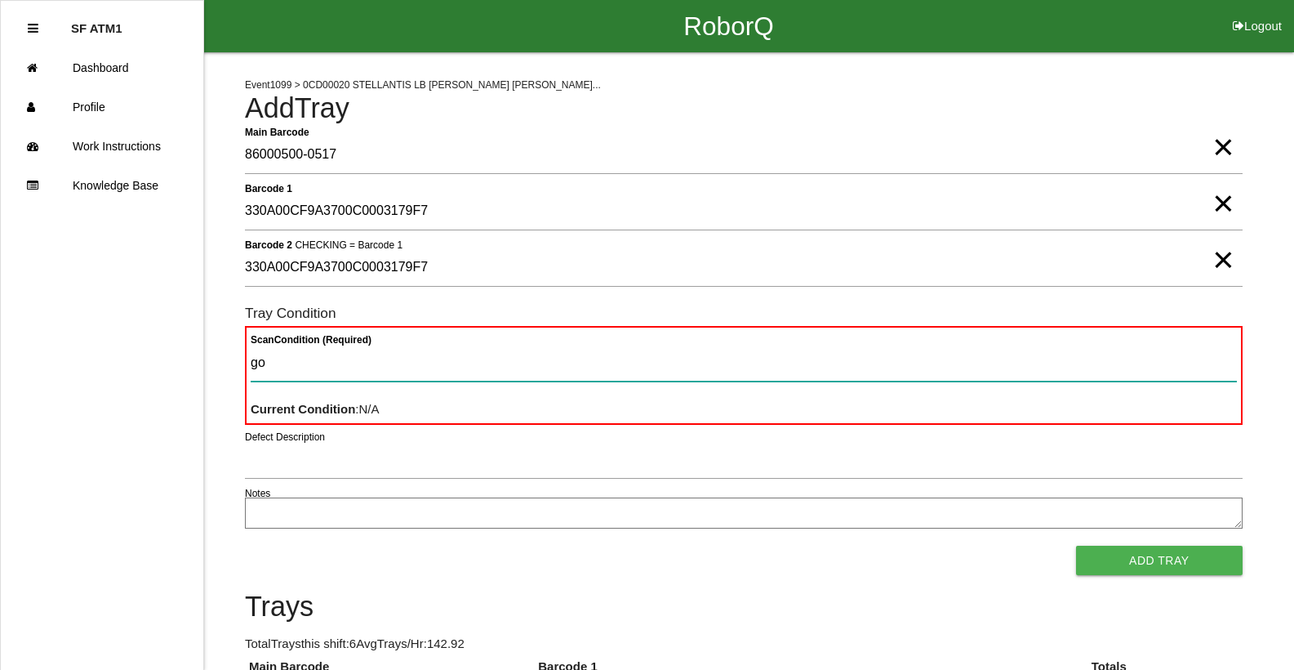
type Condition "goo"
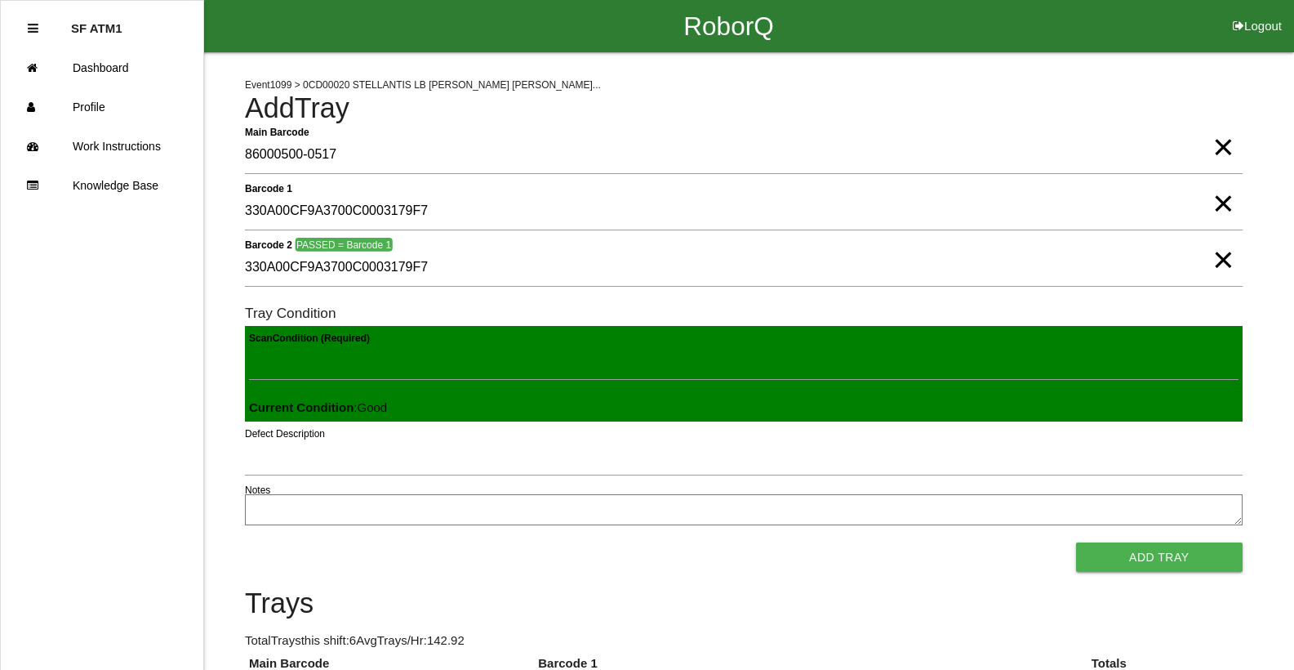
click at [1076, 542] on button "Add Tray" at bounding box center [1159, 556] width 167 height 29
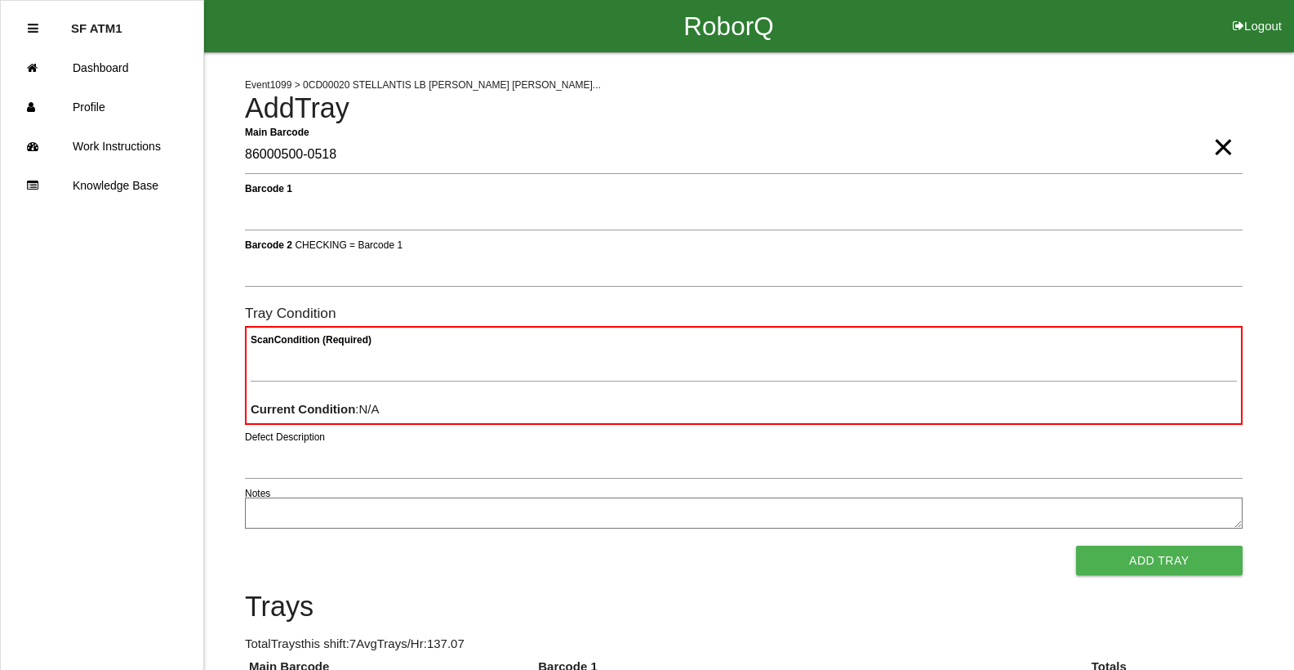
type Barcode "86000500-0518"
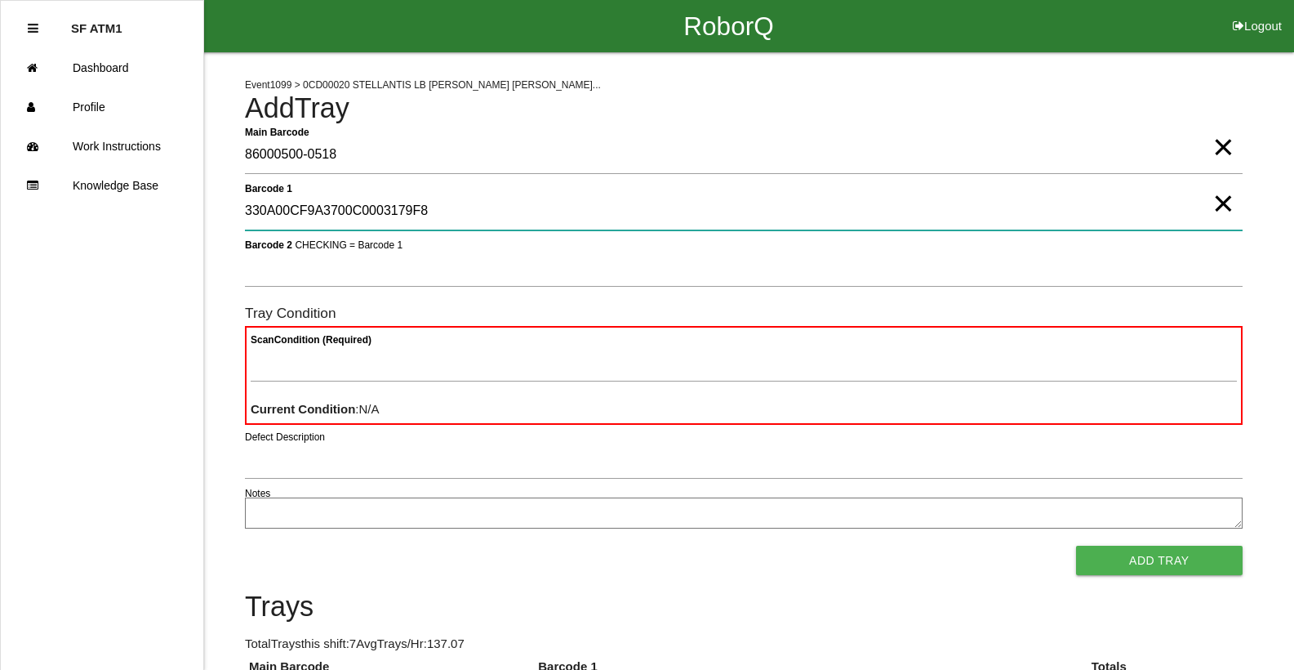
type 1 "330A00CF9A3700C0003179F8"
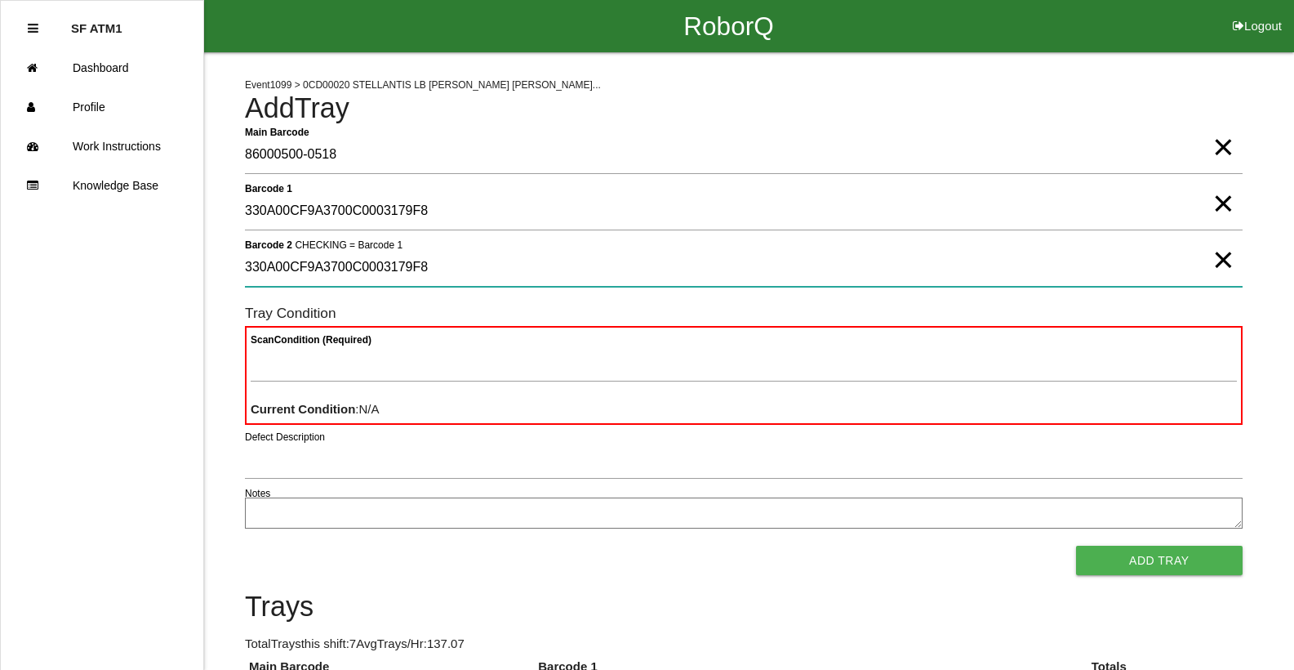
type 2 "330A00CF9A3700C0003179F8"
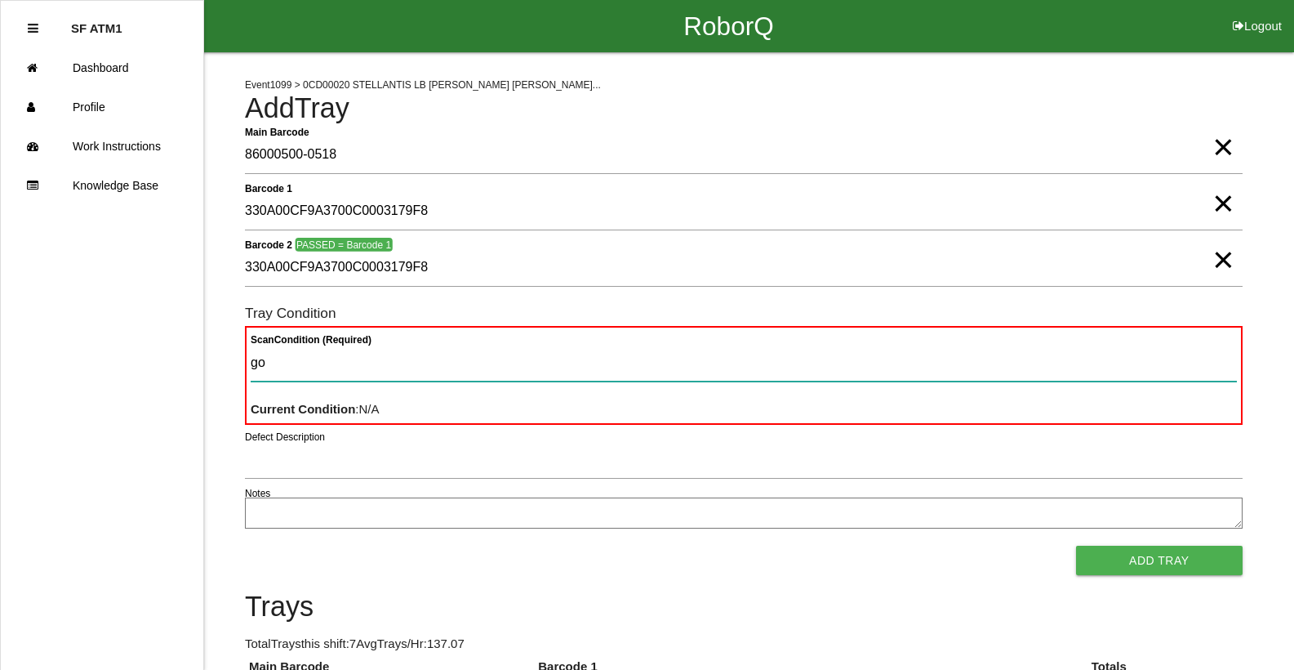
type Condition "goo"
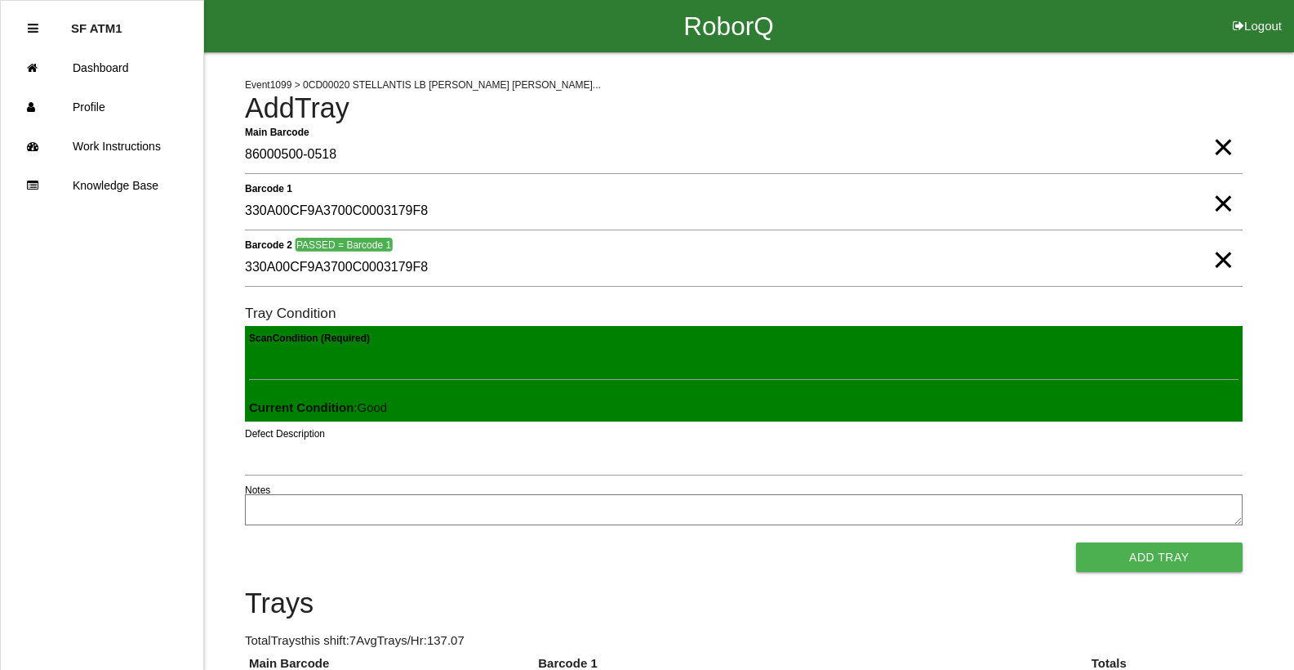
drag, startPoint x: 92, startPoint y: 326, endPoint x: 69, endPoint y: 394, distance: 71.5
click at [69, 394] on ul "SF ATM1 Dashboard Profile Work Instructions Knowledge Base" at bounding box center [102, 335] width 204 height 670
click at [1218, 257] on span "×" at bounding box center [1223, 243] width 21 height 33
click at [1217, 203] on span "×" at bounding box center [1223, 187] width 21 height 33
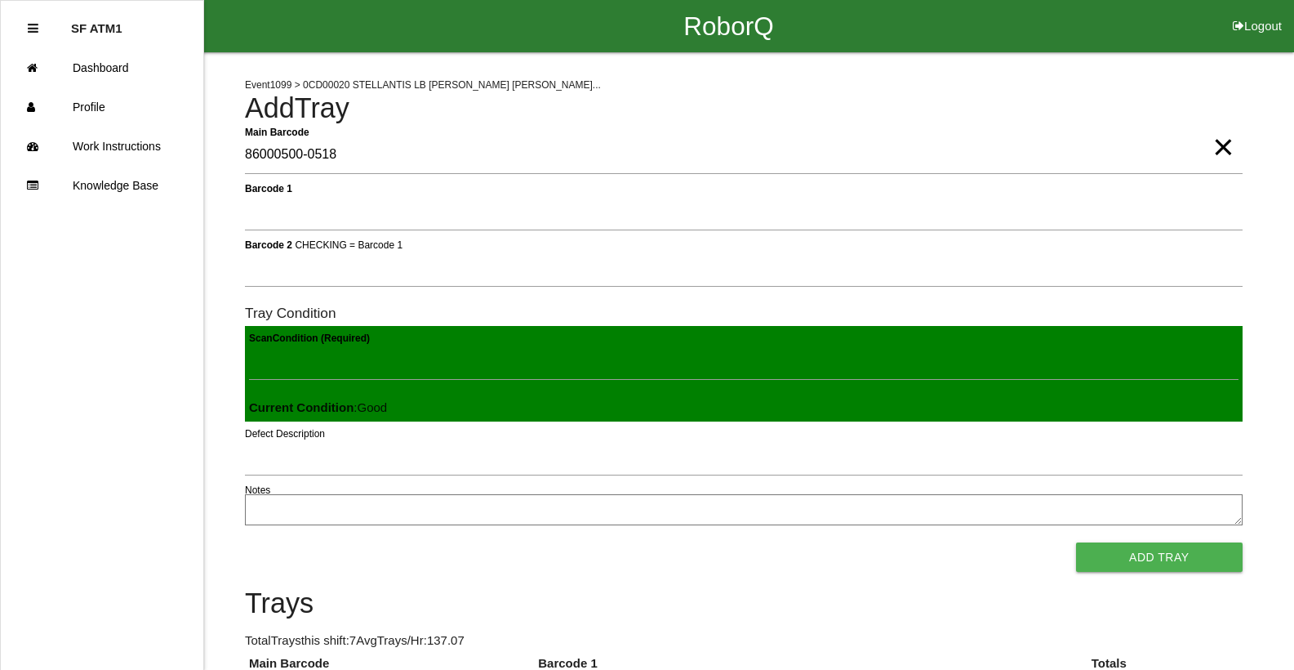
click at [1226, 147] on span "×" at bounding box center [1223, 130] width 21 height 33
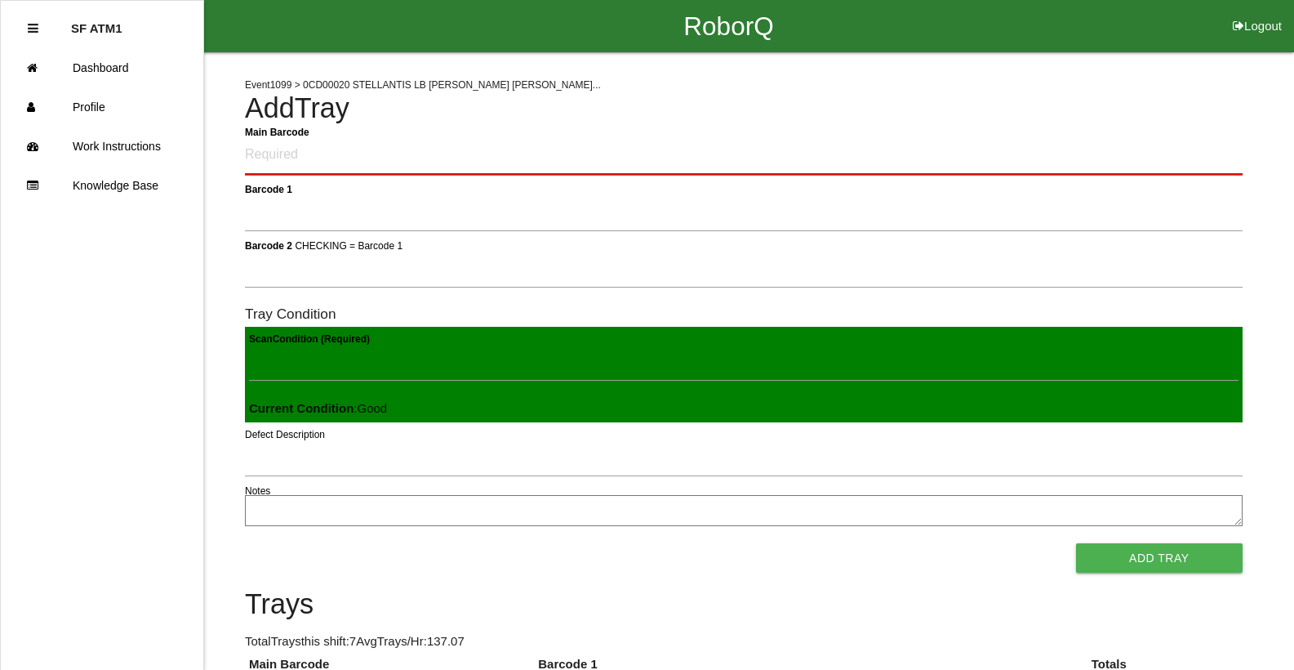
click at [275, 149] on Barcode "Main Barcode" at bounding box center [744, 155] width 998 height 38
click at [278, 162] on Barcode "Main Barcode" at bounding box center [744, 155] width 998 height 38
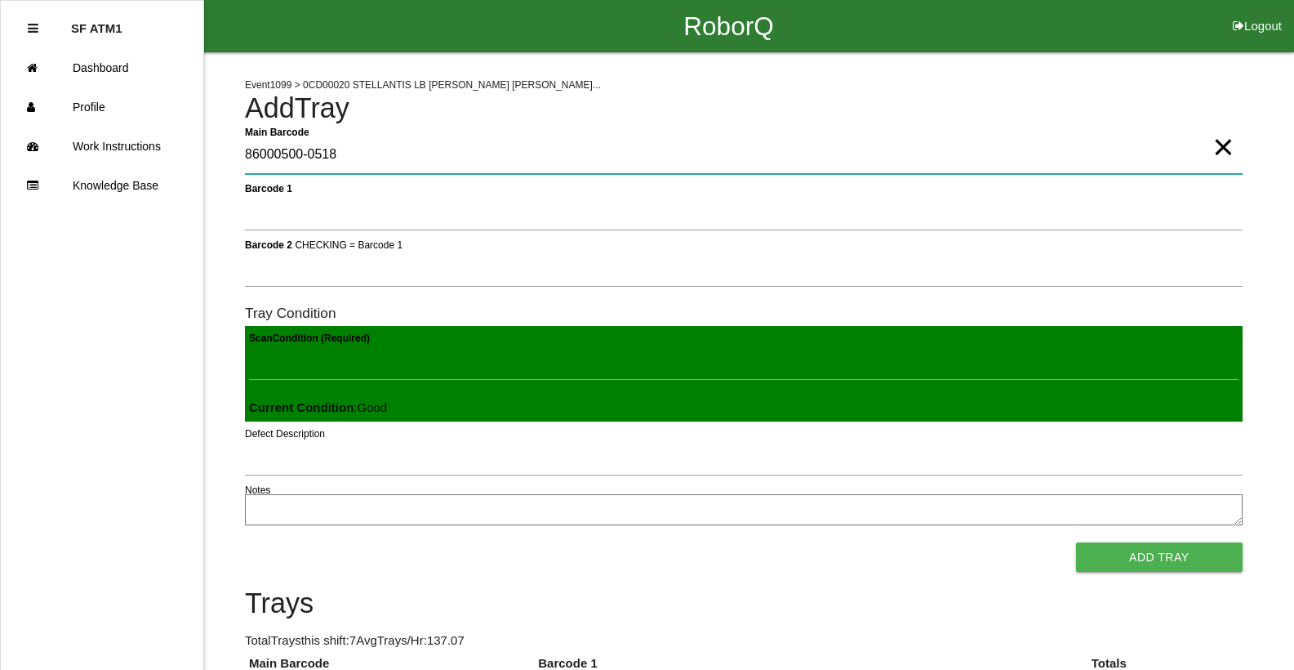
type Barcode "86000500-0518"
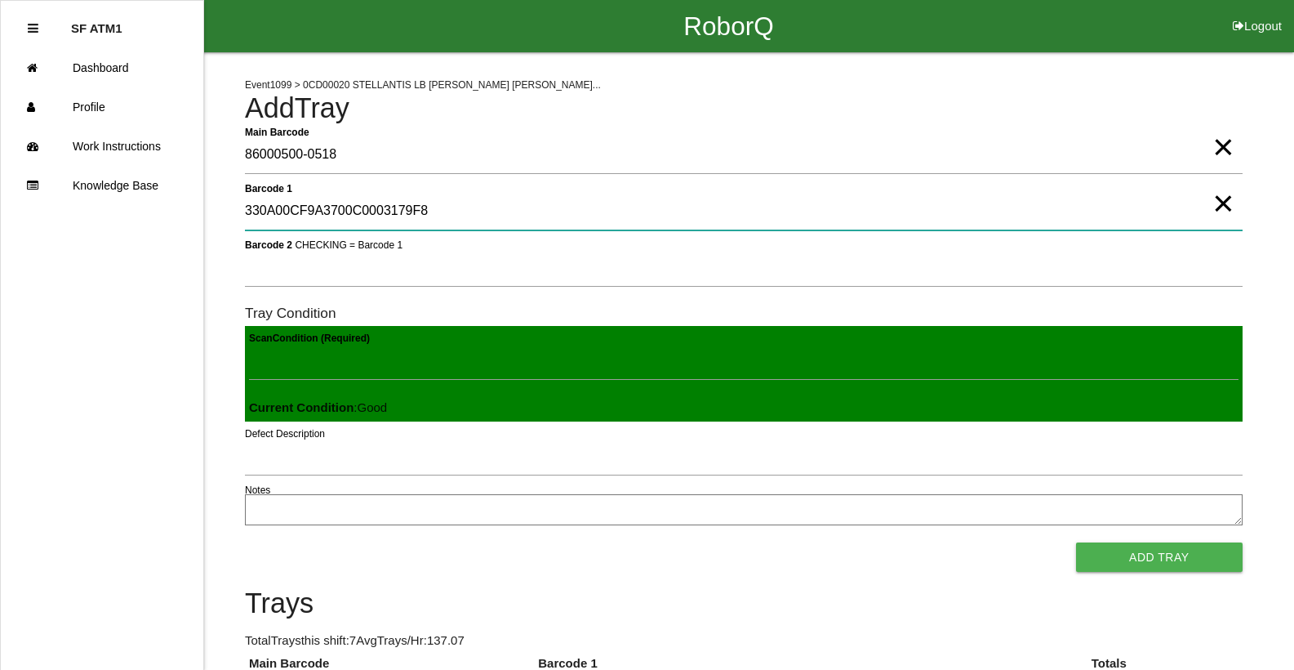
type 1 "330A00CF9A3700C0003179F8"
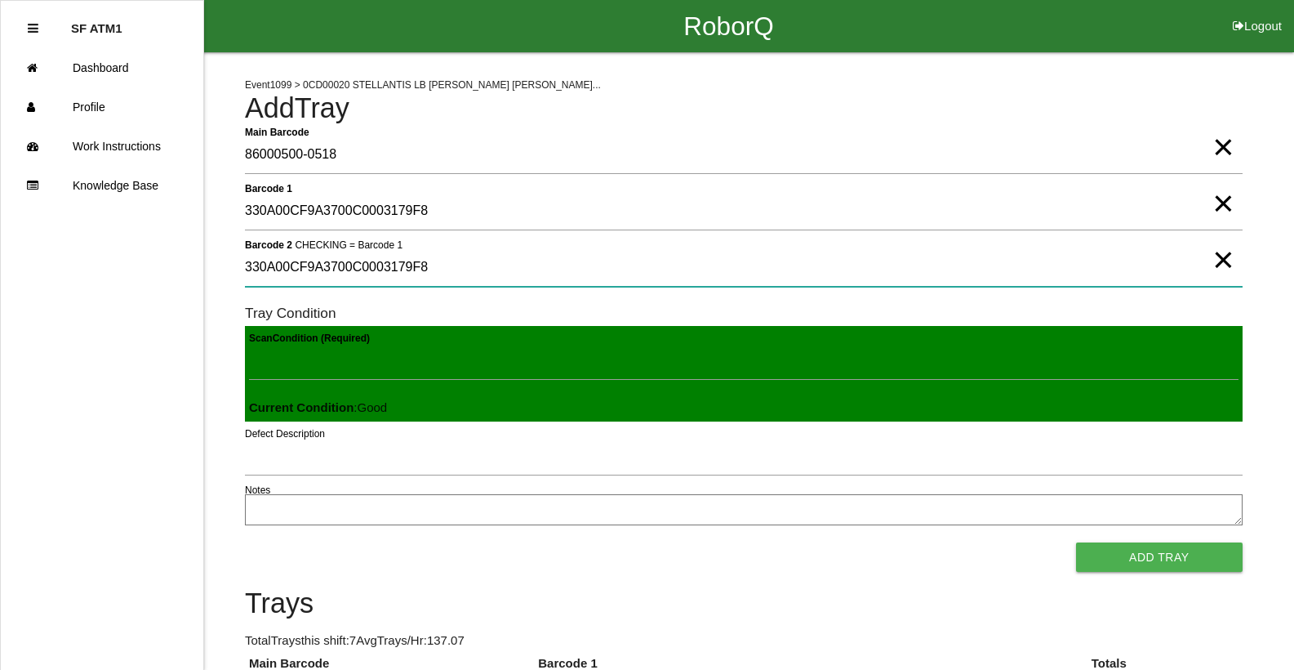
type 2 "330A00CF9A3700C0003179F8"
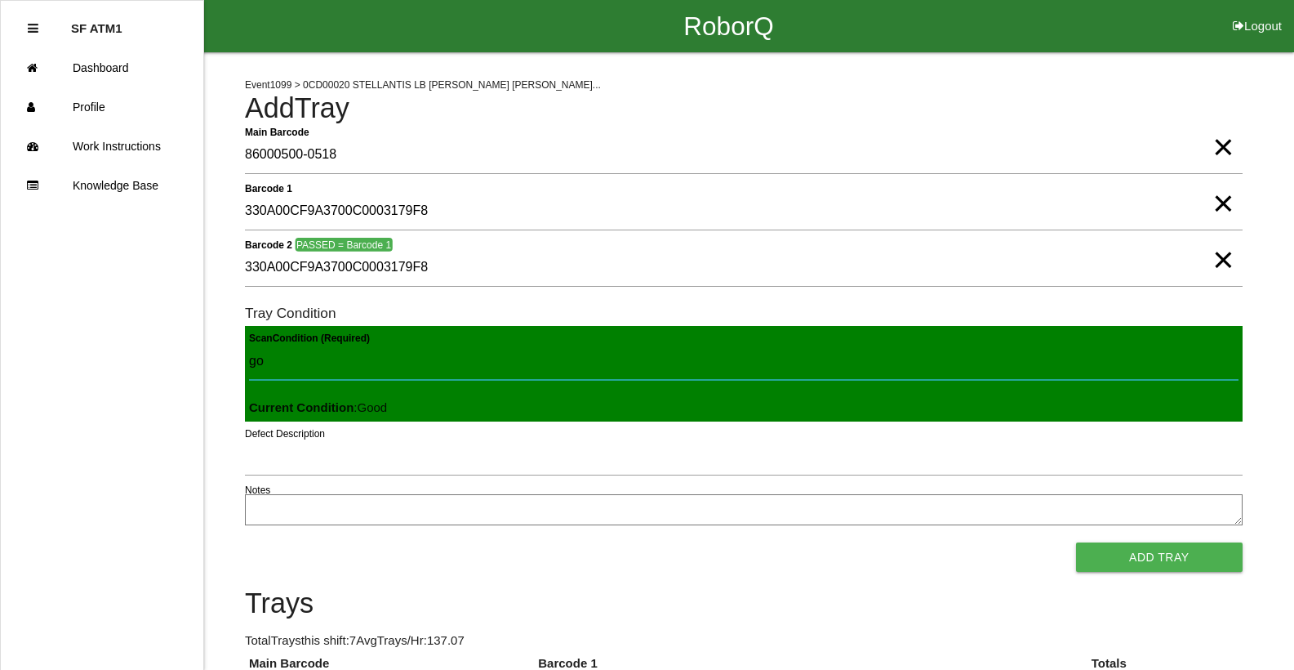
type Condition "goo"
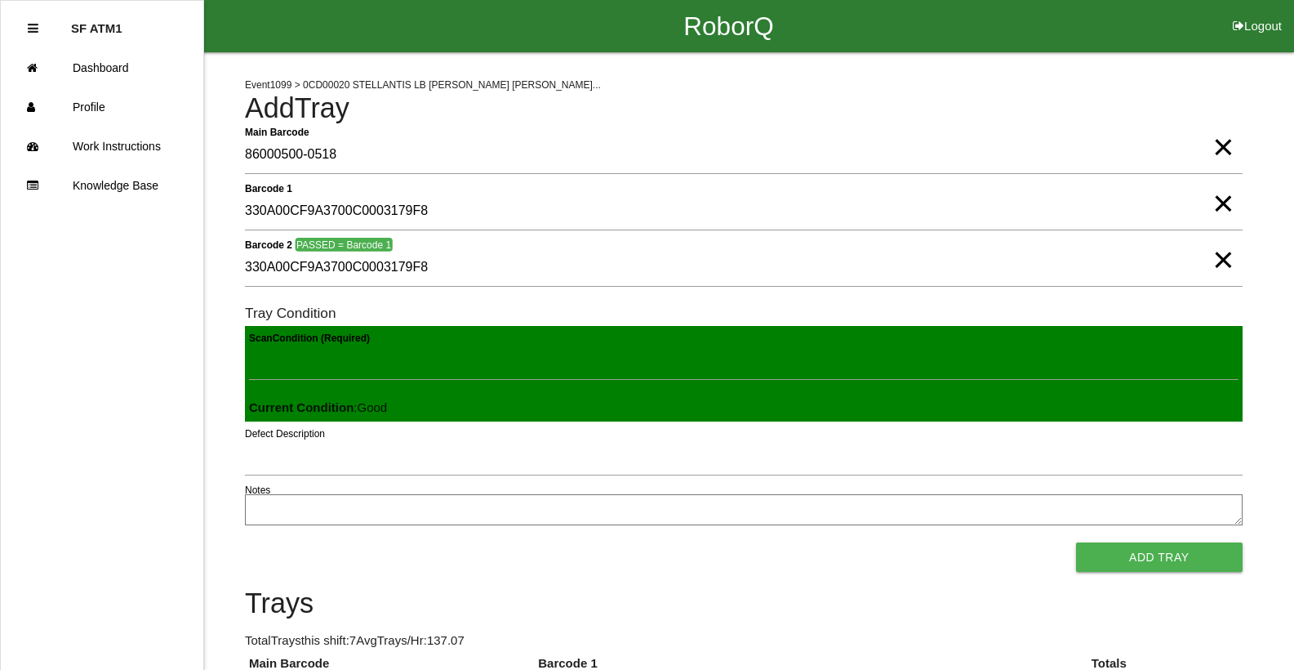
click at [1076, 542] on button "Add Tray" at bounding box center [1159, 556] width 167 height 29
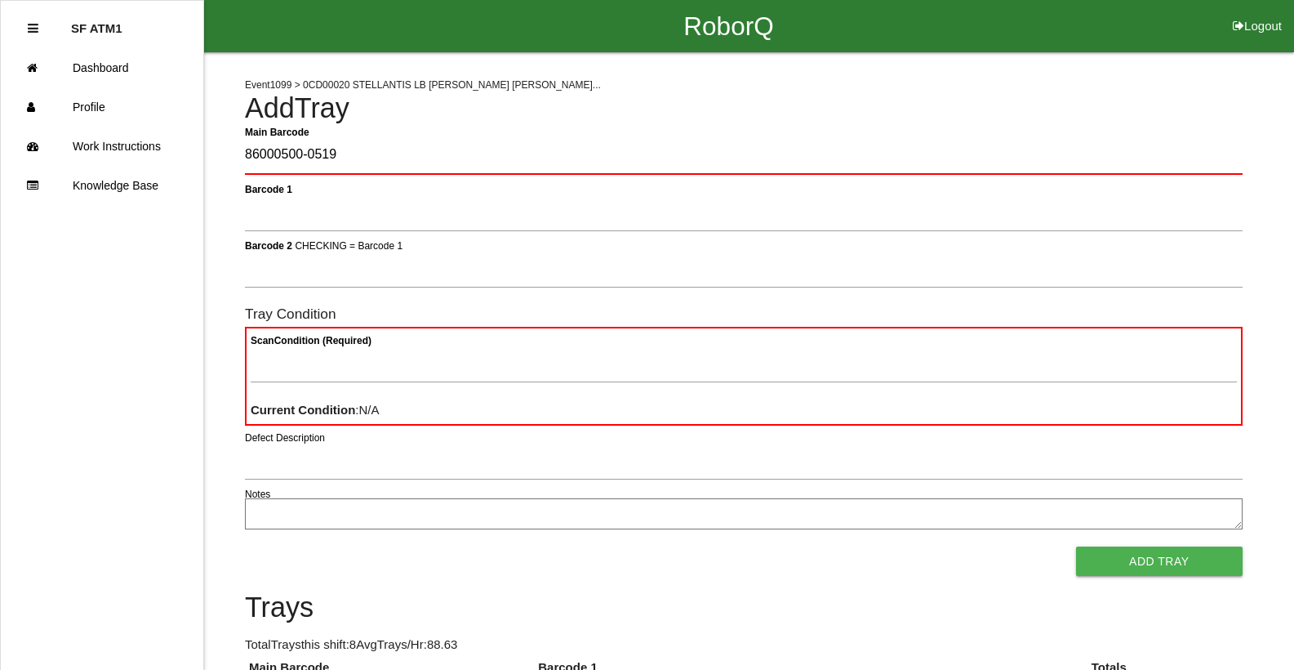
type Barcode "86000500-0519"
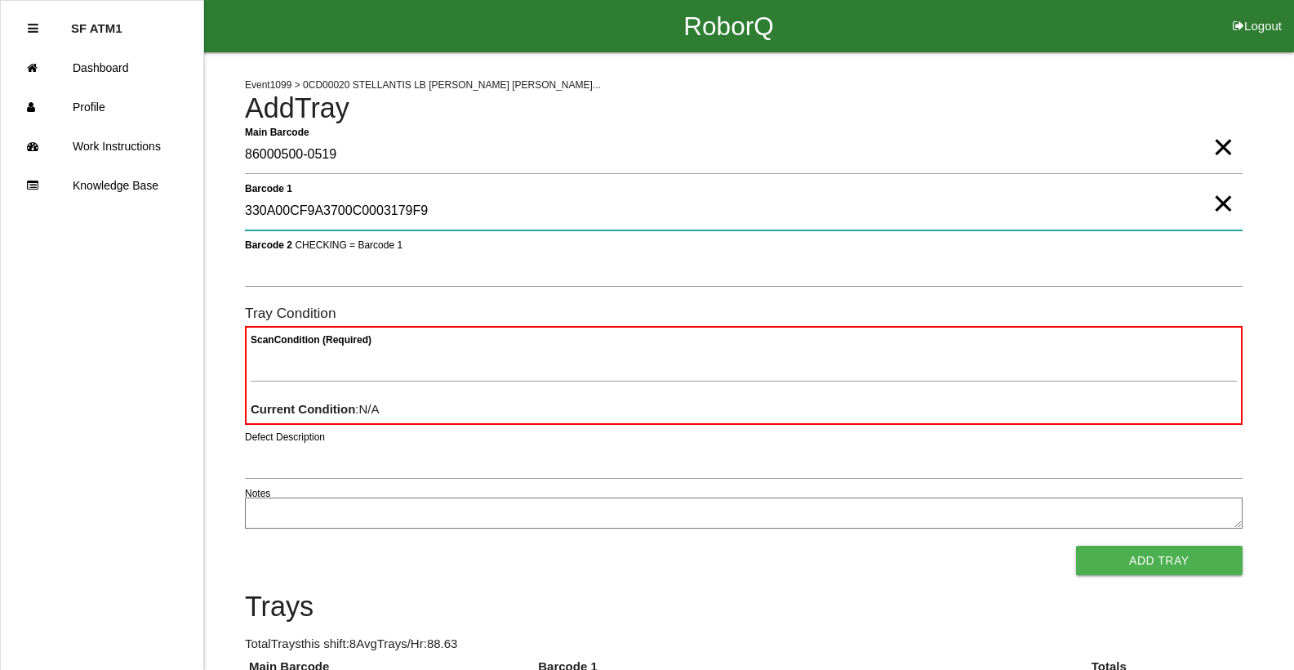
type 1 "330A00CF9A3700C0003179F9"
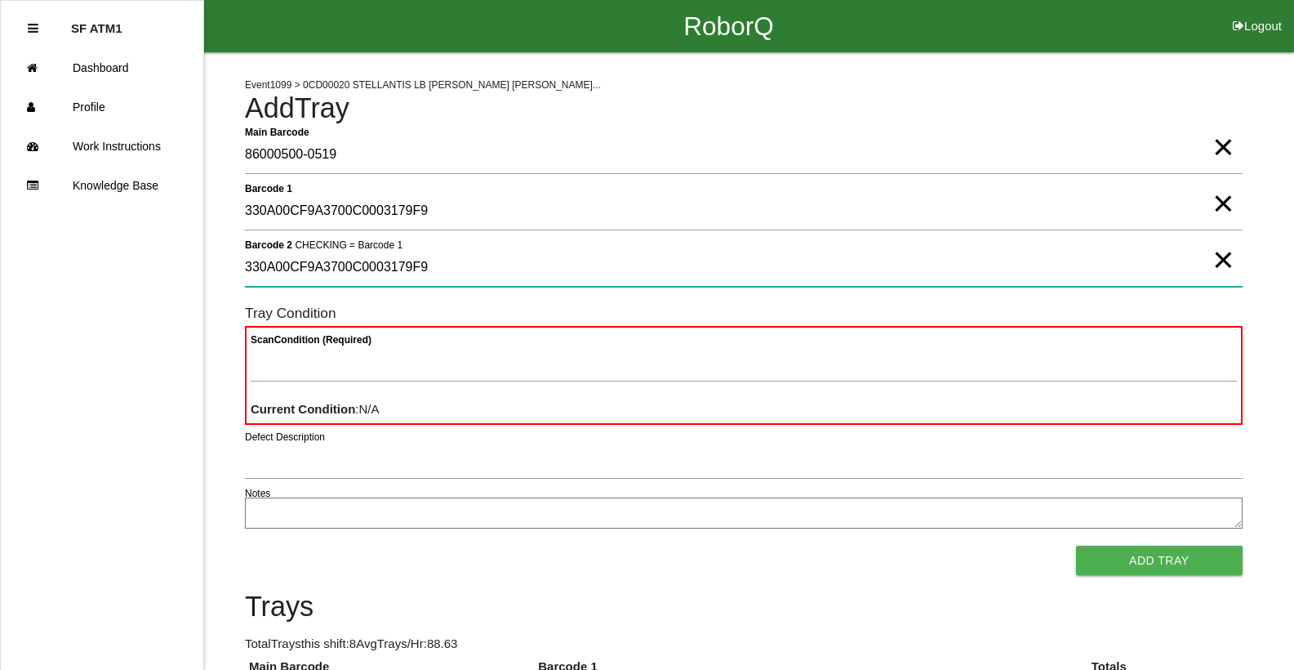
type 2 "330A00CF9A3700C0003179F9"
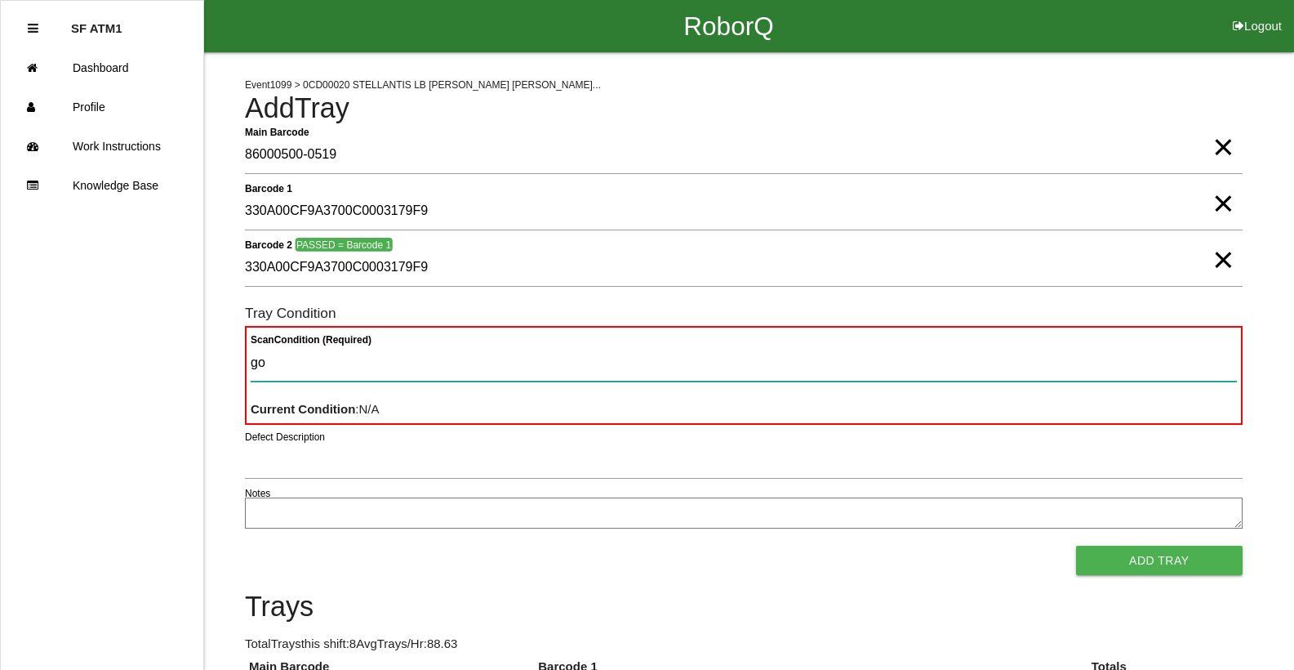
type Condition "goo"
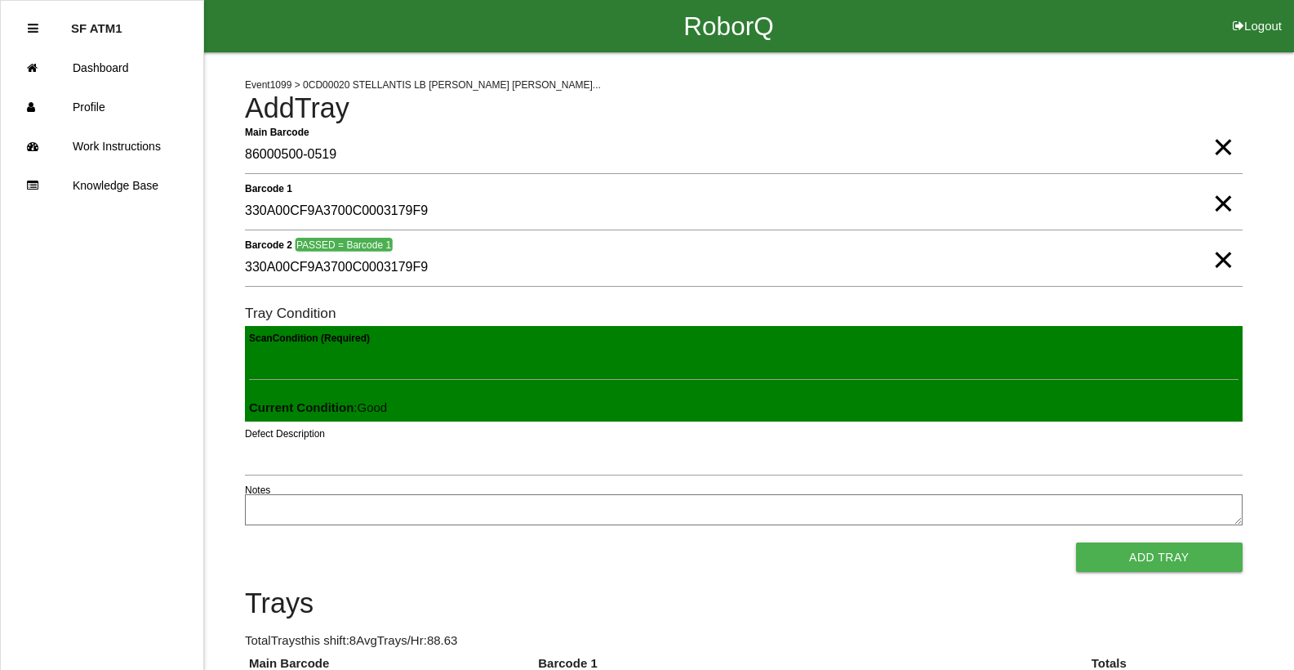
click at [1076, 542] on button "Add Tray" at bounding box center [1159, 556] width 167 height 29
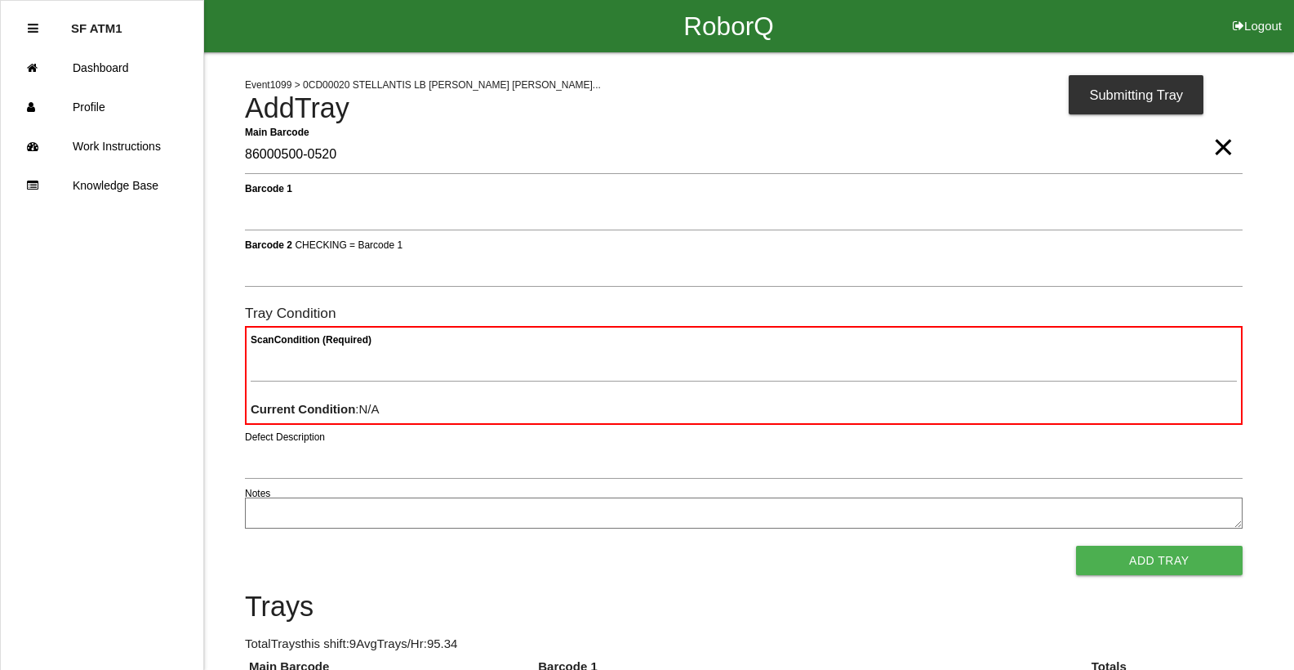
type Barcode "86000500-0520"
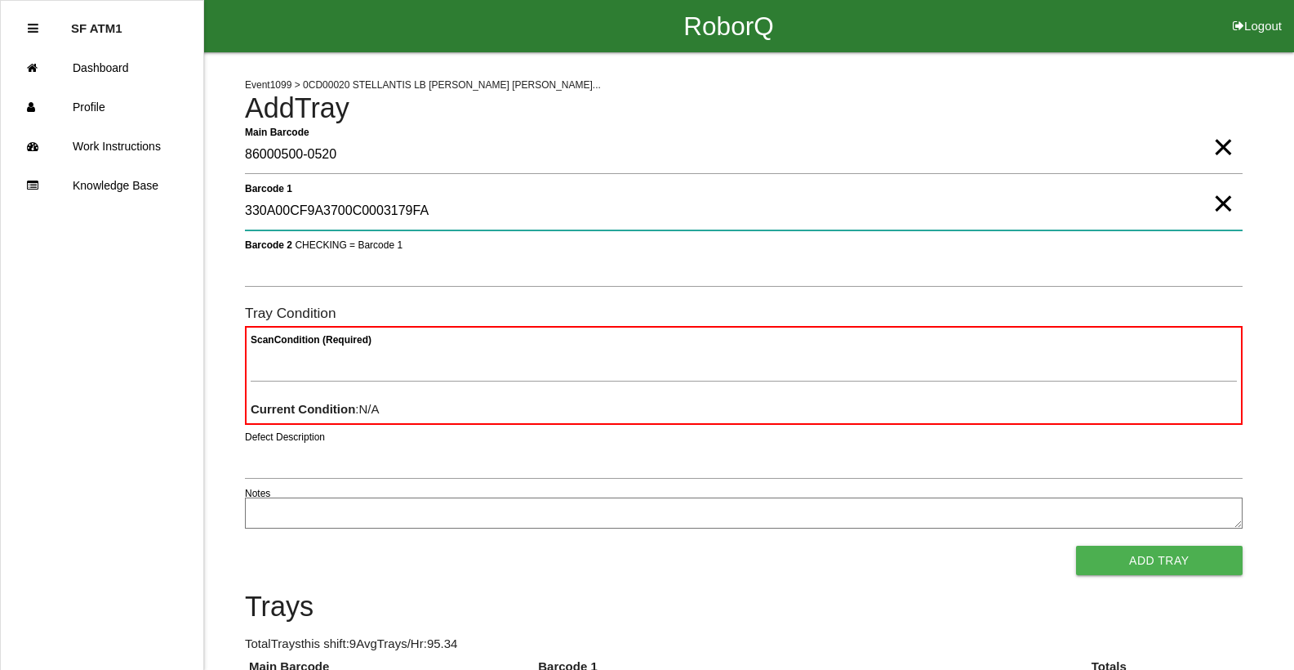
type 1 "330A00CF9A3700C0003179FA"
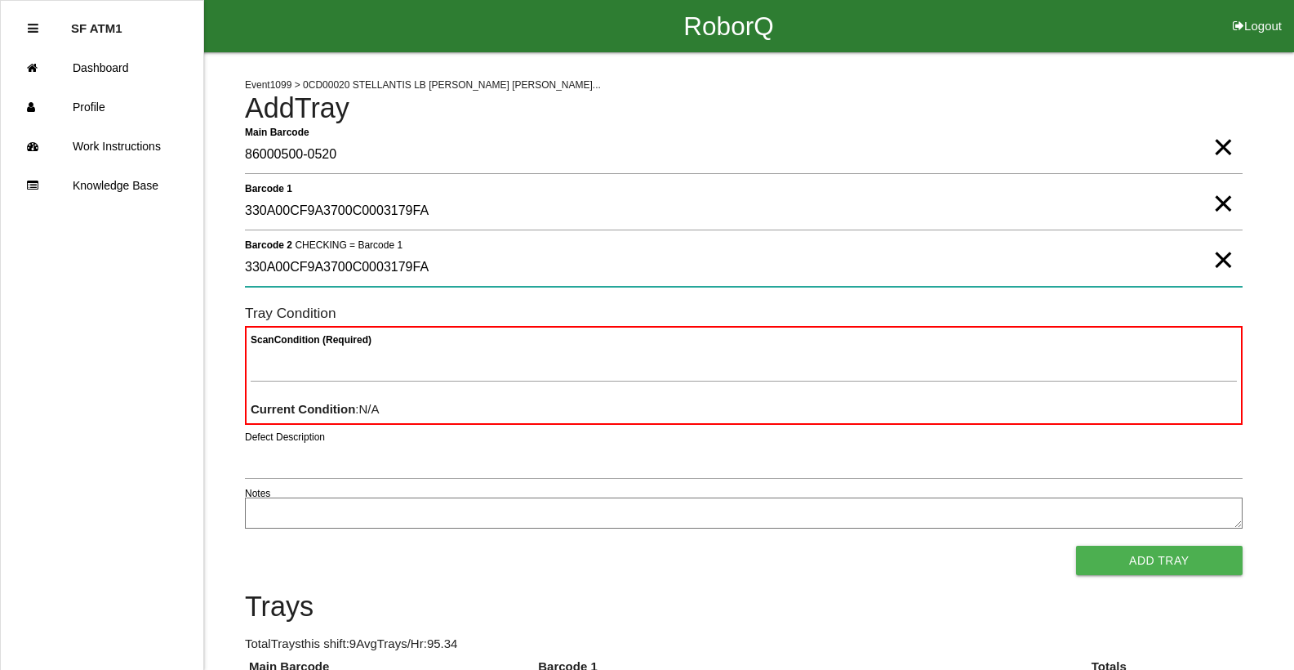
type 2 "330A00CF9A3700C0003179FA"
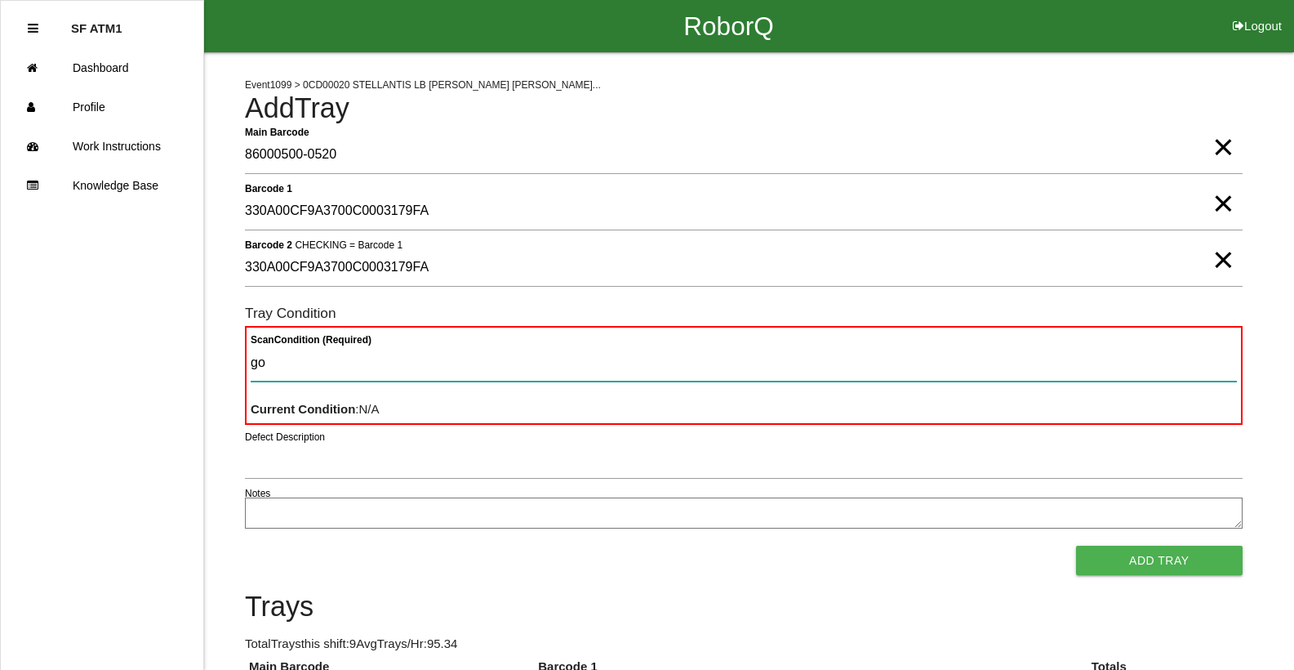
type Condition "goo"
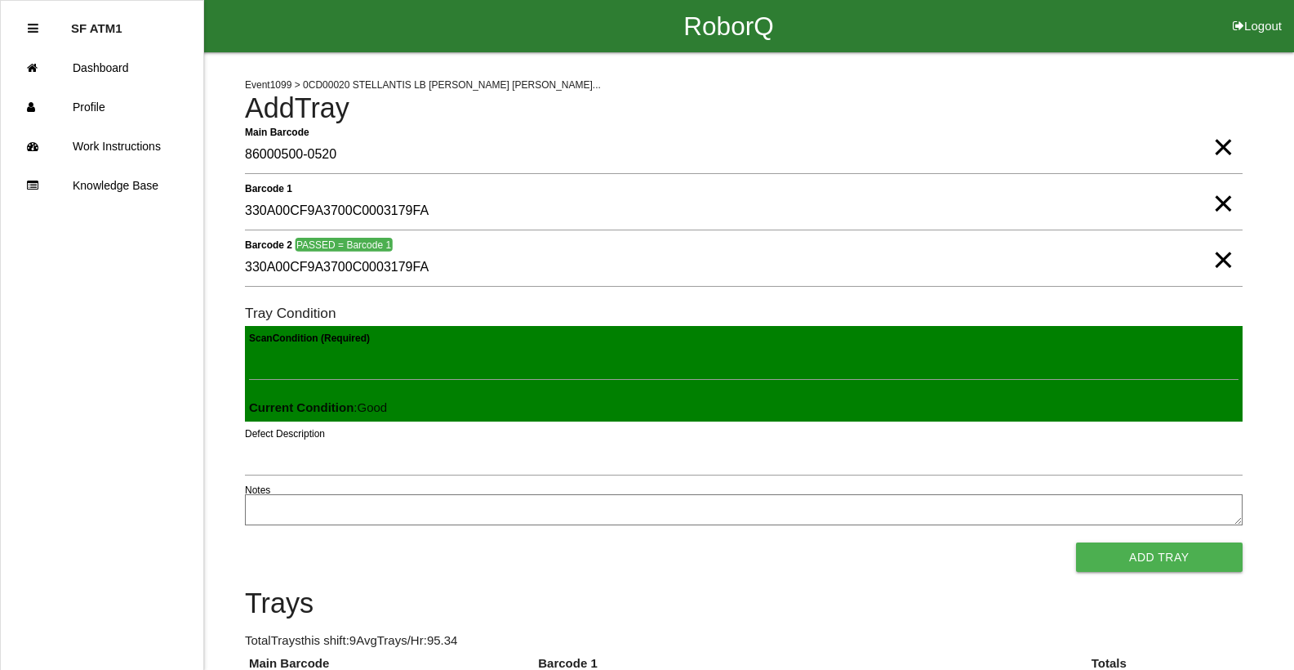
click at [1076, 542] on button "Add Tray" at bounding box center [1159, 556] width 167 height 29
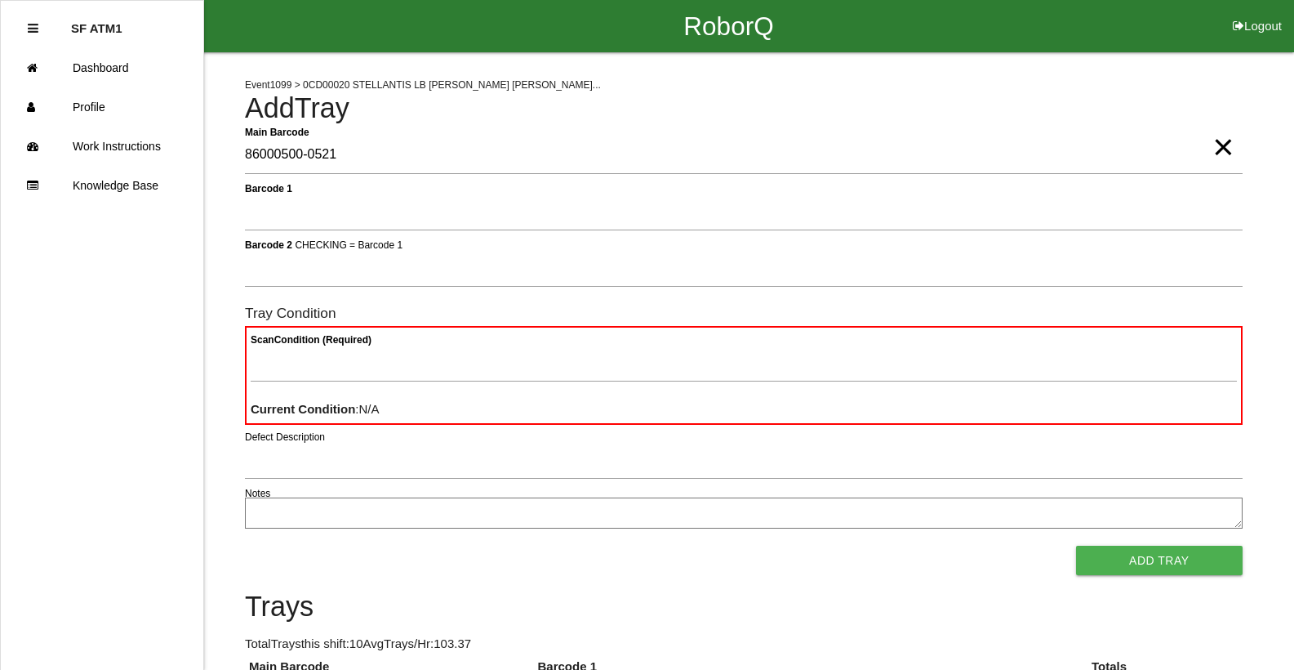
type Barcode "86000500-0521"
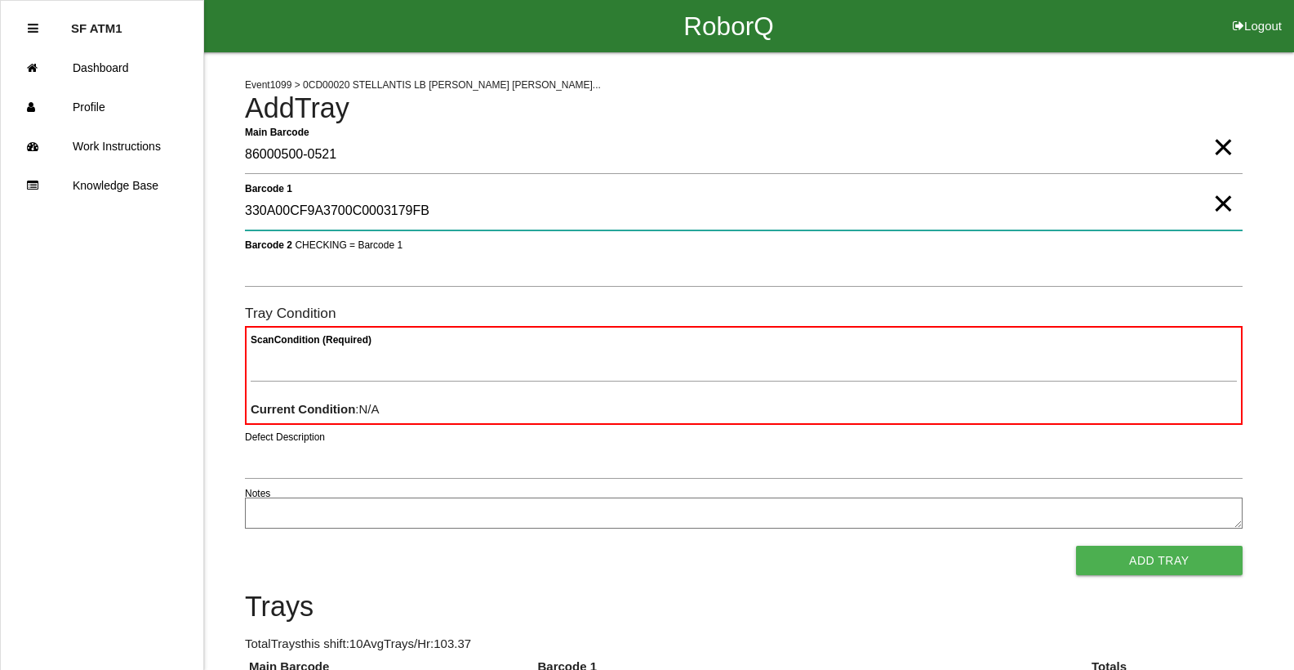
type 1 "330A00CF9A3700C0003179FB"
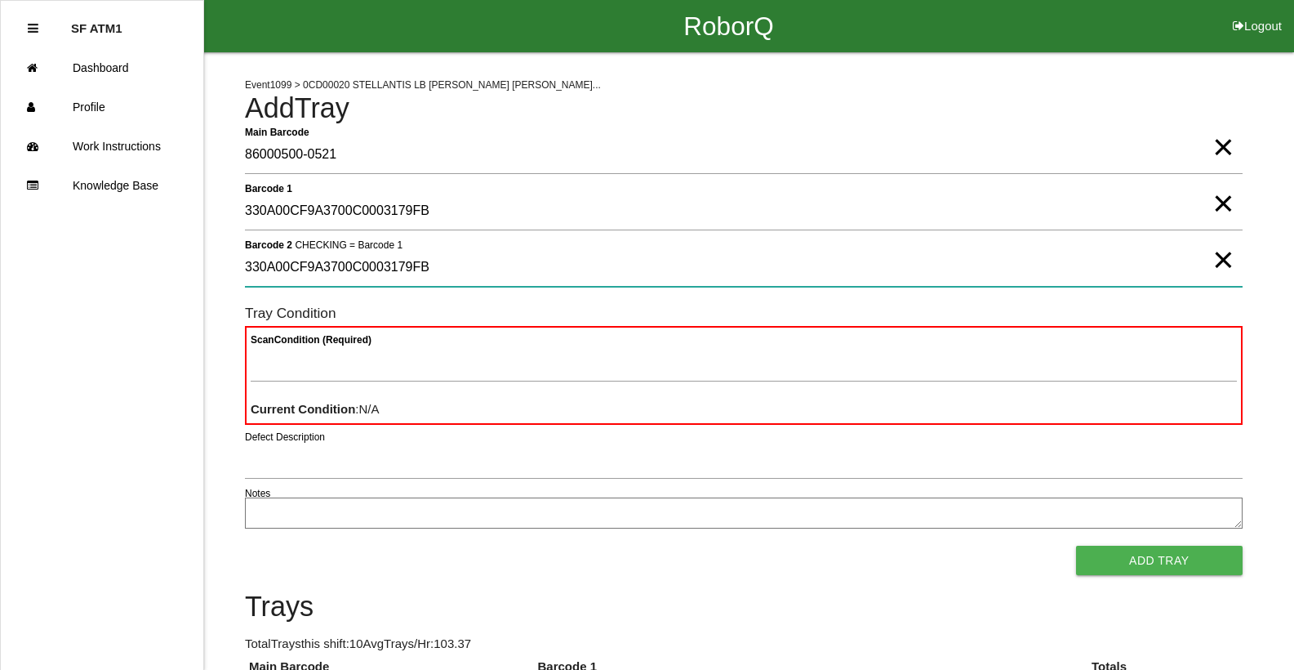
type 2 "330A00CF9A3700C0003179FB"
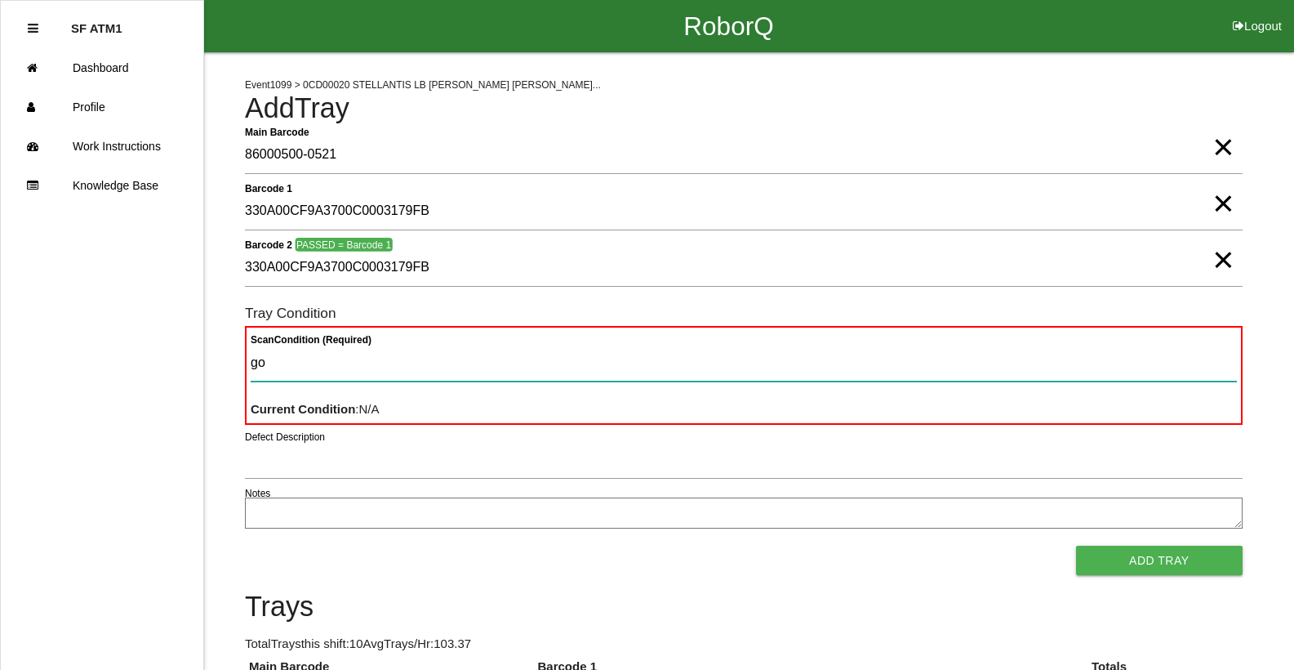
type Condition "goo"
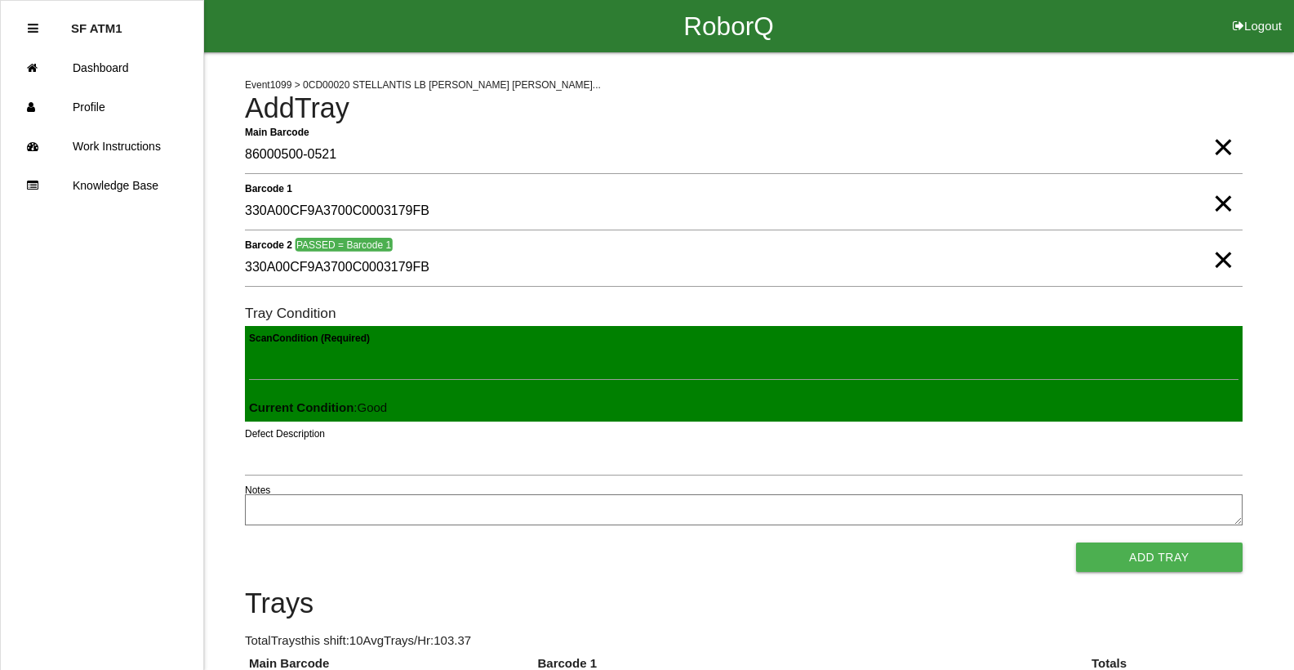
click at [1076, 542] on button "Add Tray" at bounding box center [1159, 556] width 167 height 29
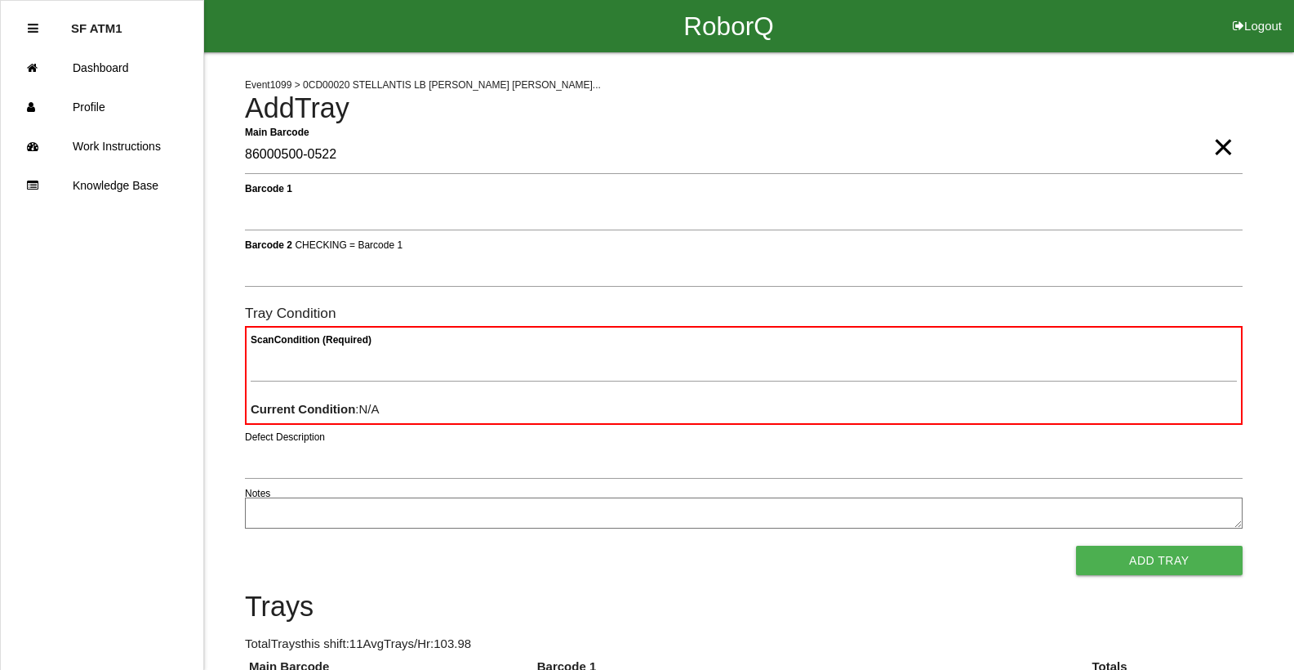
type Barcode "86000500-0522"
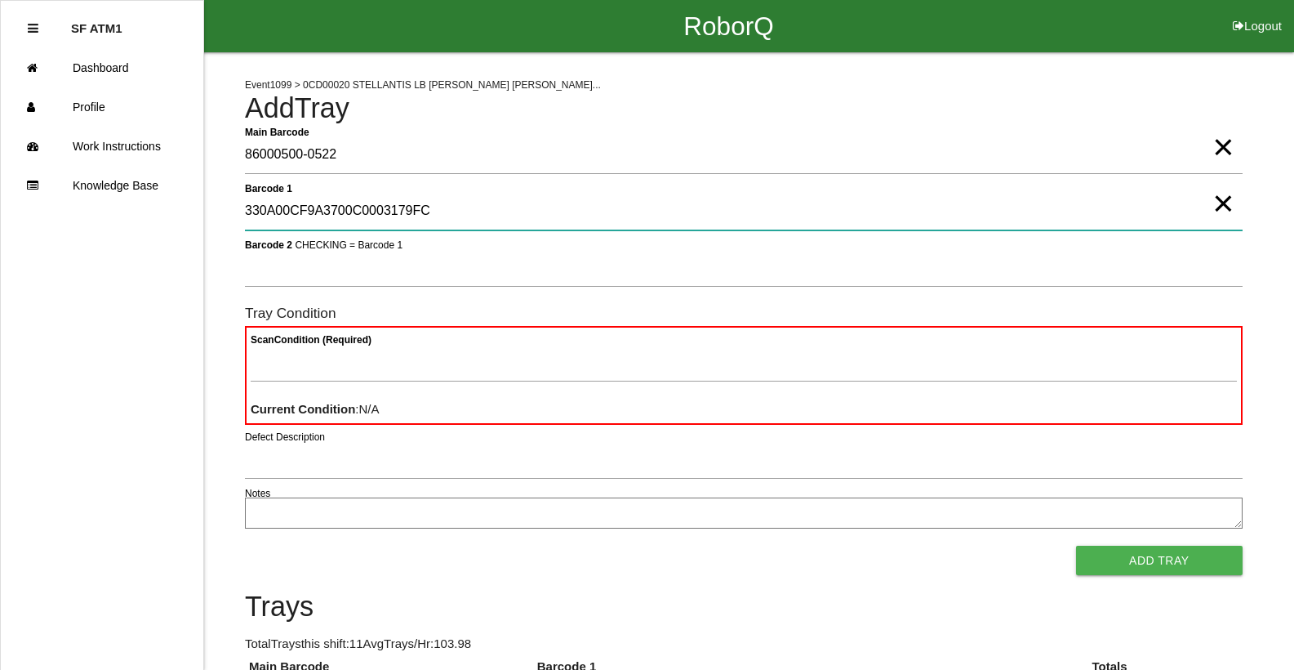
type 1 "330A00CF9A3700C0003179FC"
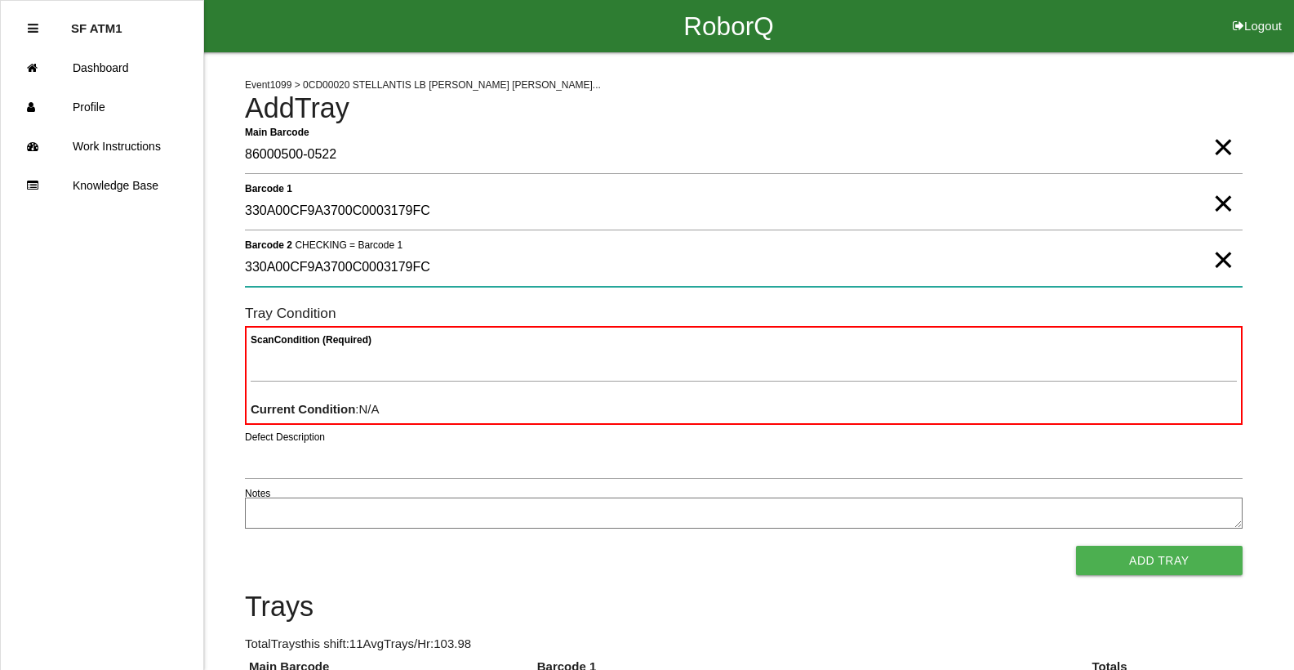
type 2 "330A00CF9A3700C0003179FC"
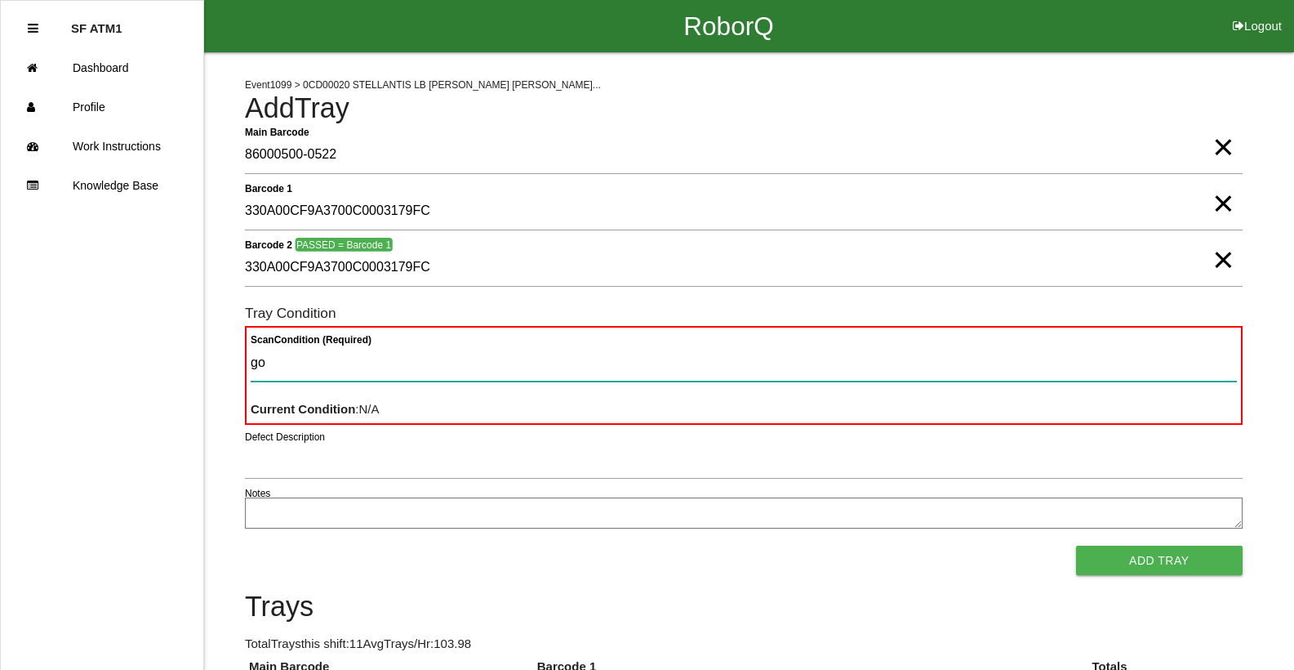
type Condition "goo"
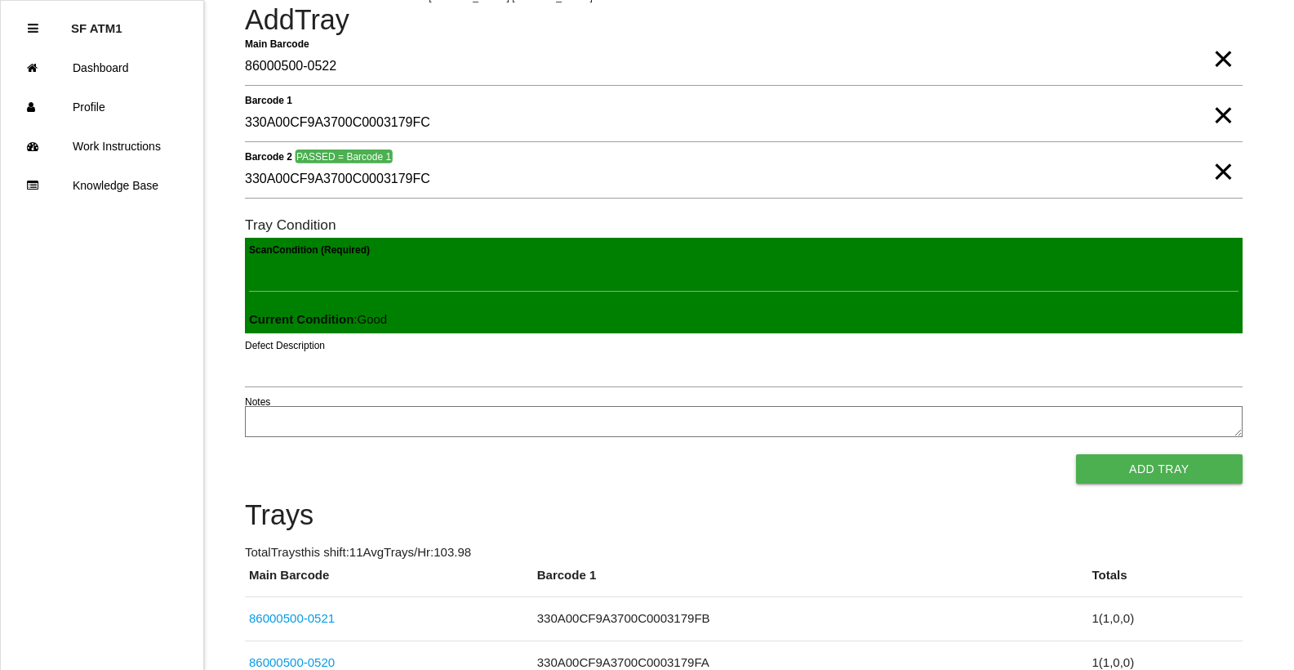
scroll to position [87, 0]
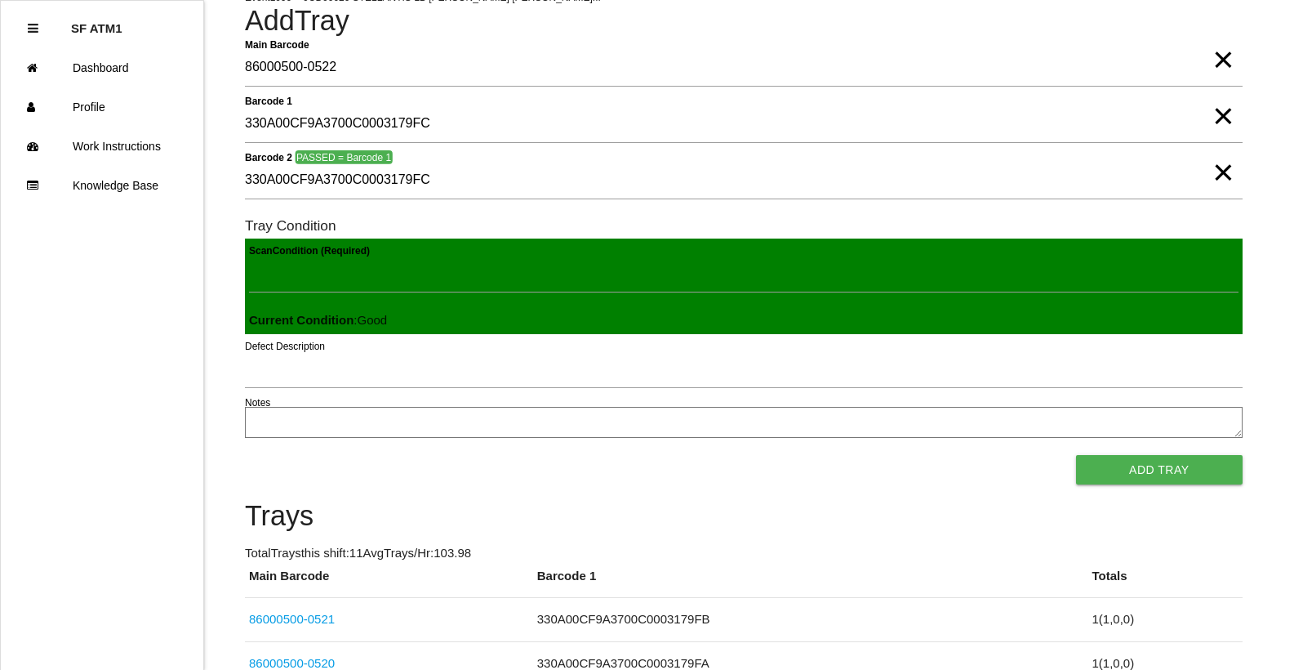
click at [1225, 165] on span "×" at bounding box center [1223, 156] width 21 height 33
click at [1225, 116] on span "×" at bounding box center [1223, 99] width 21 height 33
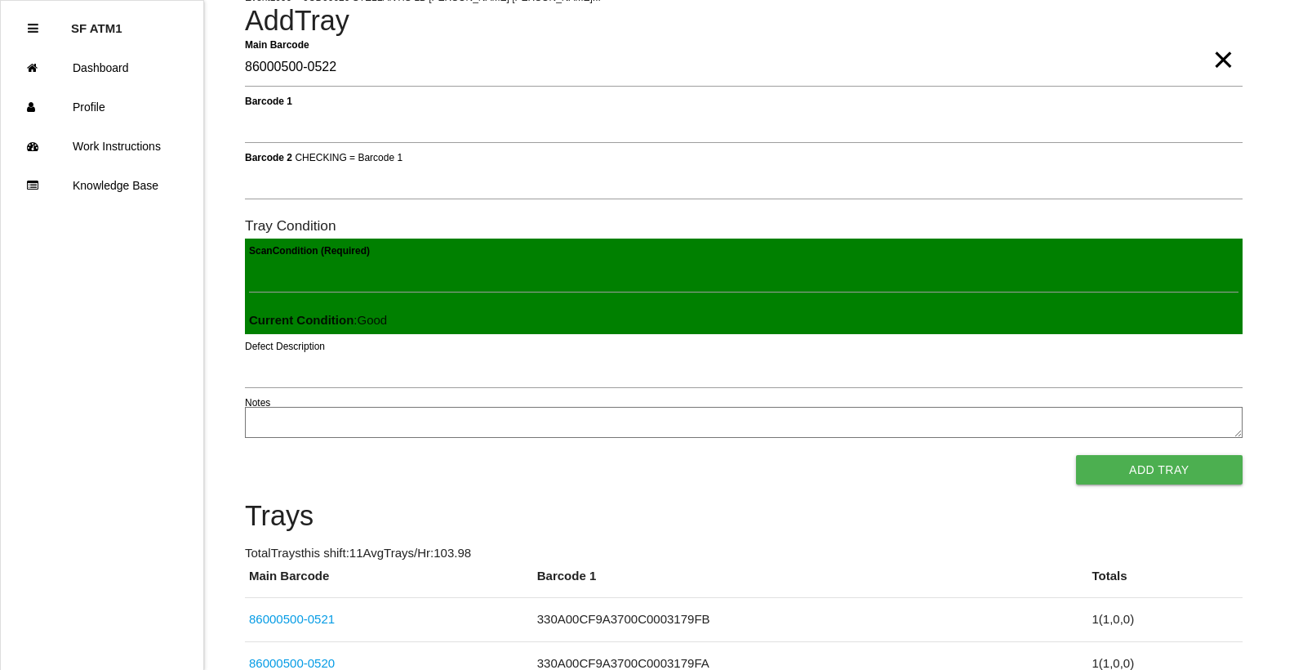
click at [1226, 60] on span "×" at bounding box center [1223, 43] width 21 height 33
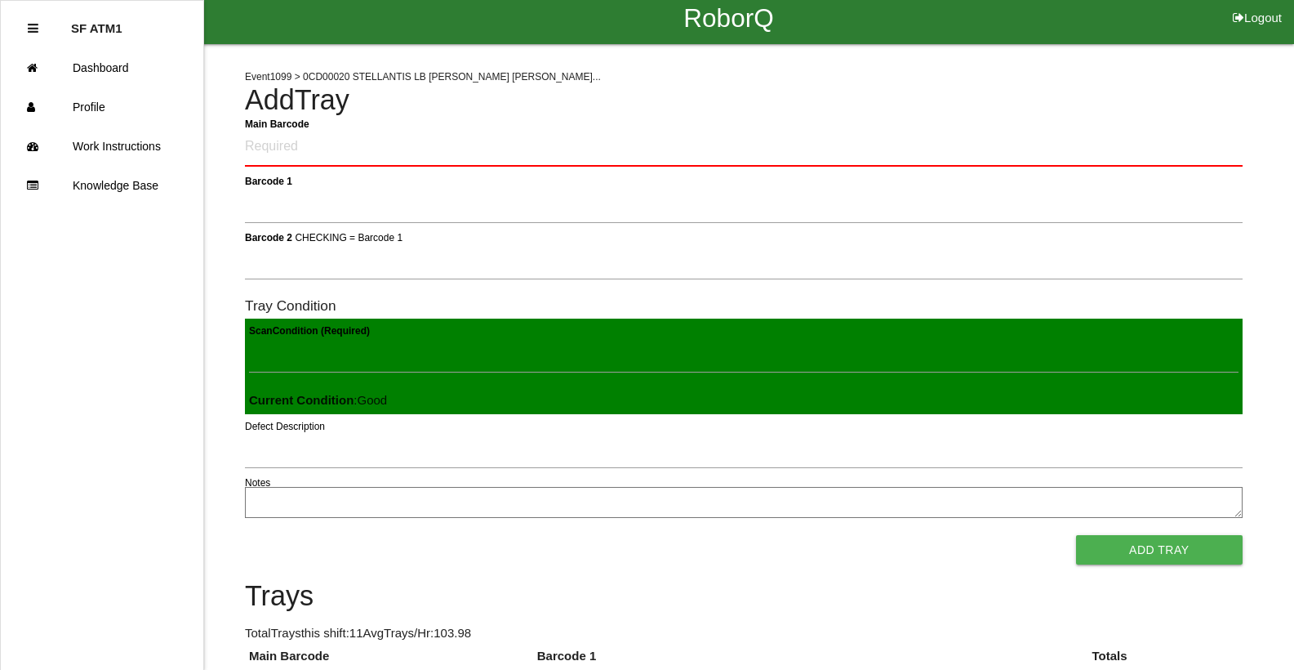
scroll to position [0, 0]
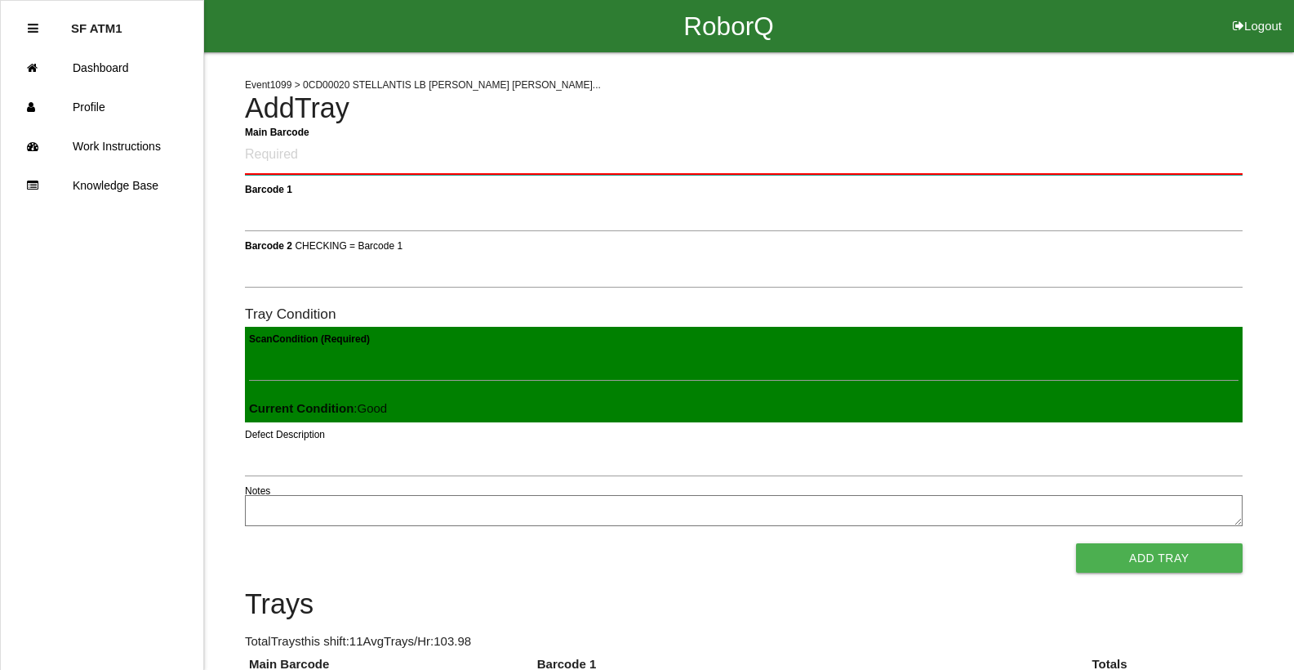
click at [301, 153] on Barcode "Main Barcode" at bounding box center [744, 155] width 998 height 38
type Barcode "86000500-0522"
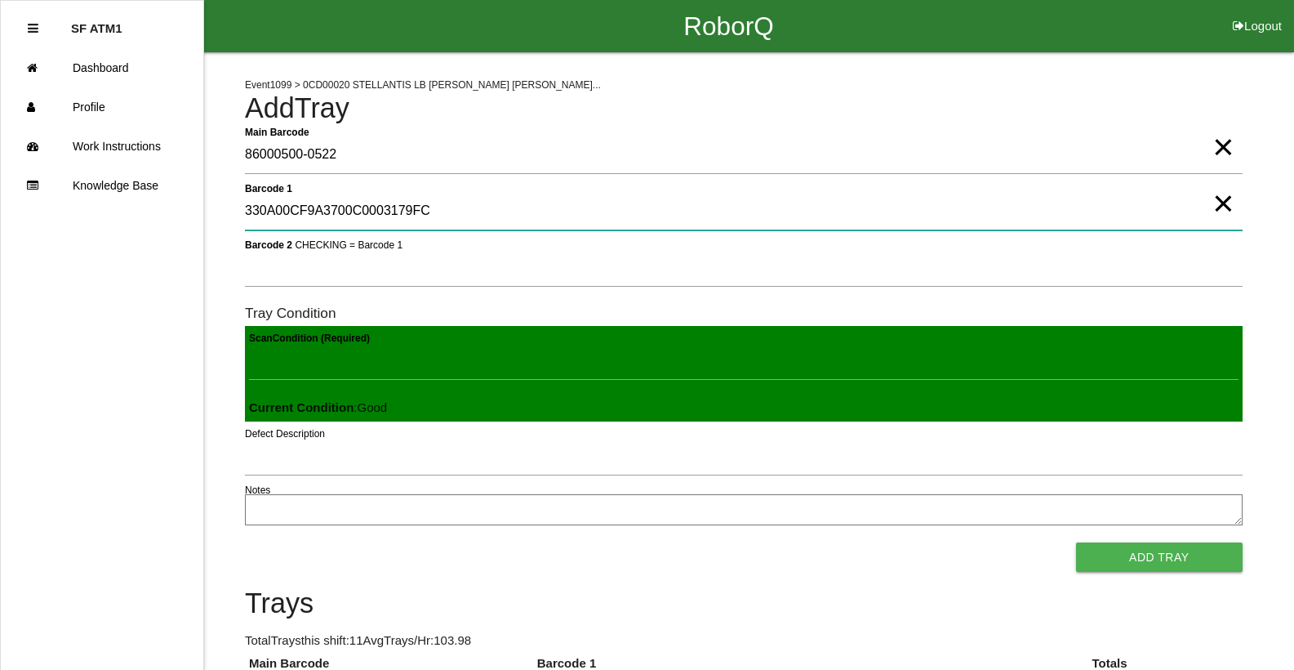
type 1 "330A00CF9A3700C0003179FC"
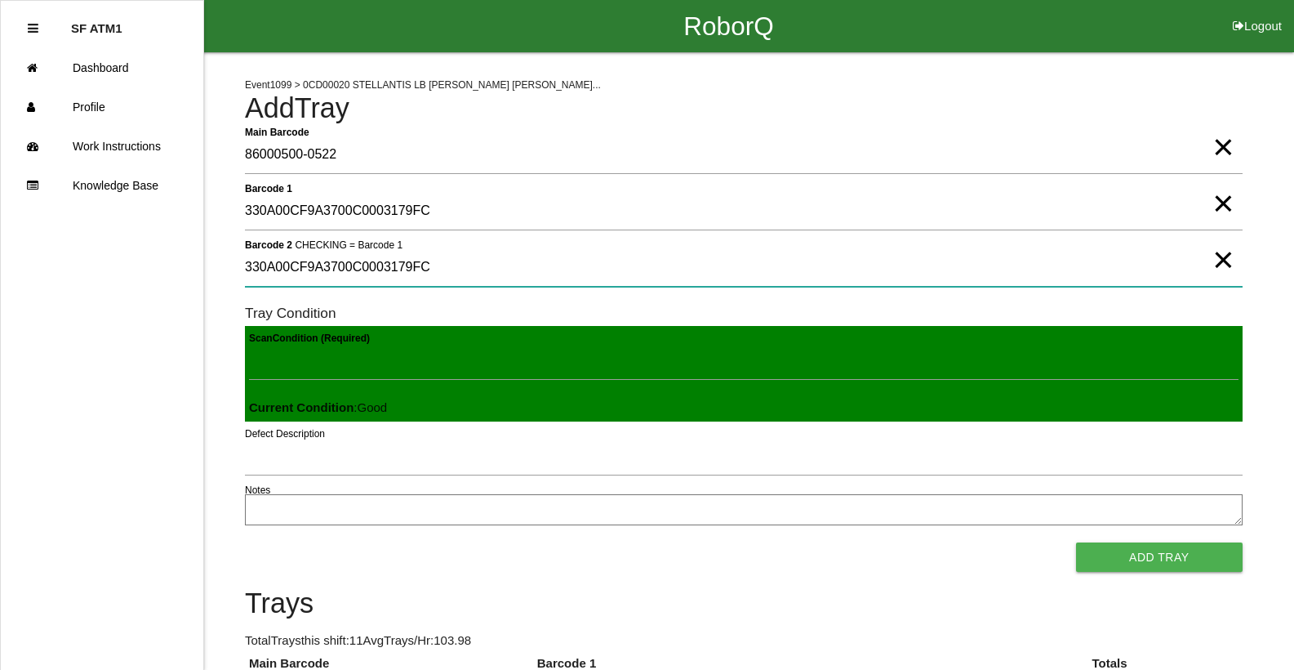
type 2 "330A00CF9A3700C0003179FC"
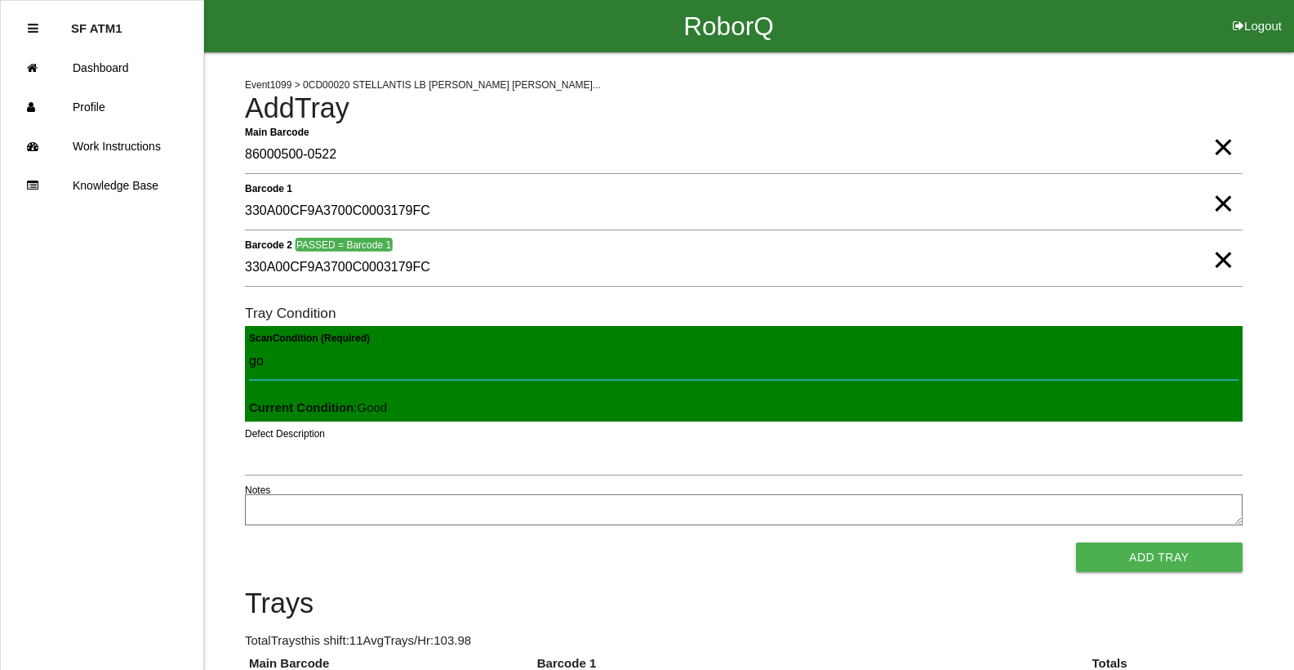
type Condition "goo"
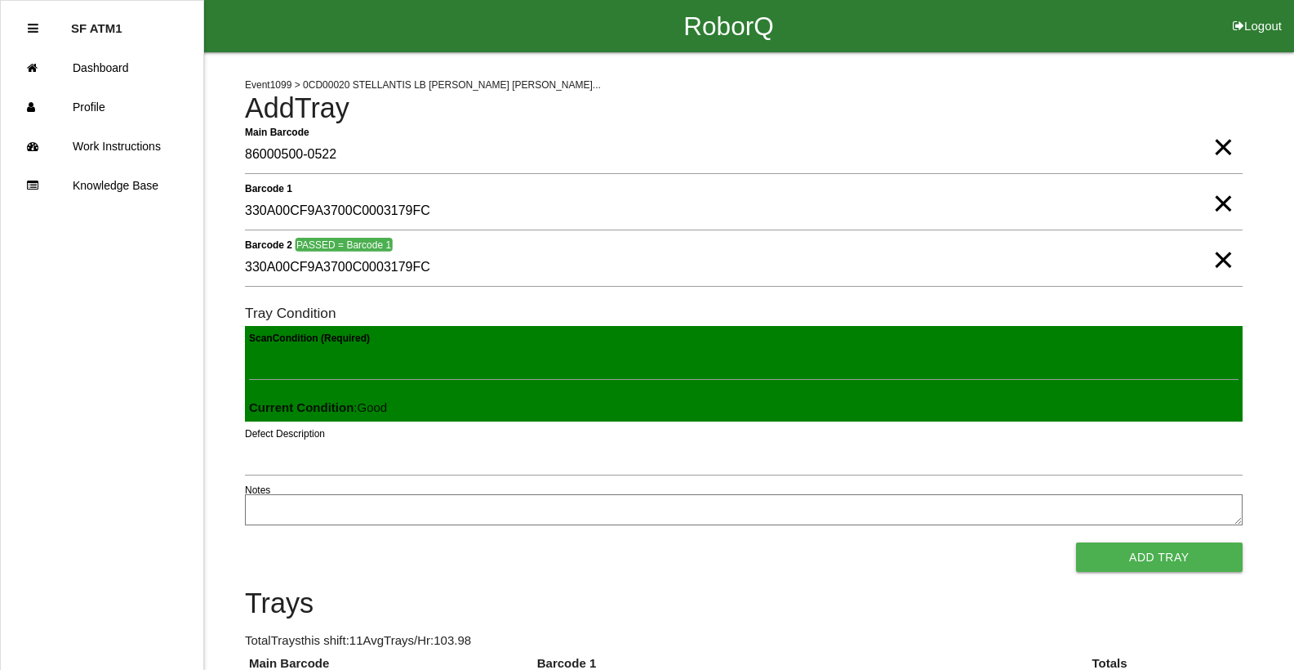
click at [1076, 542] on button "Add Tray" at bounding box center [1159, 556] width 167 height 29
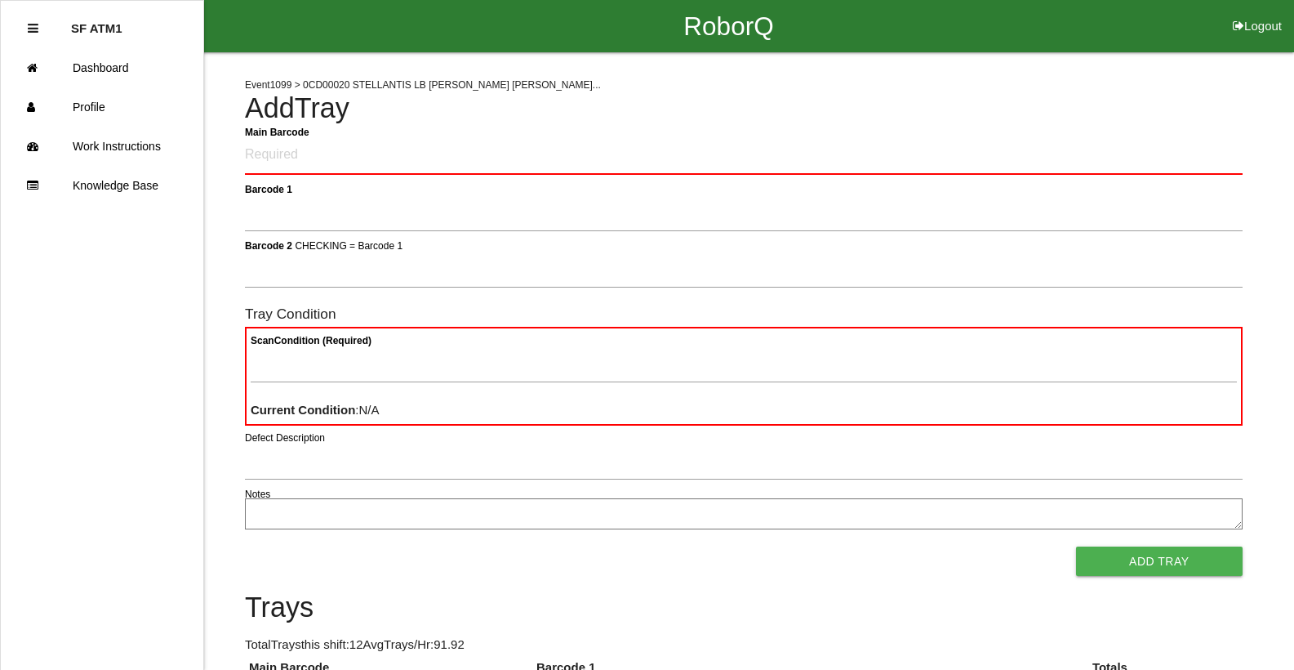
click at [254, 154] on Barcode "Main Barcode" at bounding box center [744, 155] width 998 height 38
type Barcode "86000500-0523"
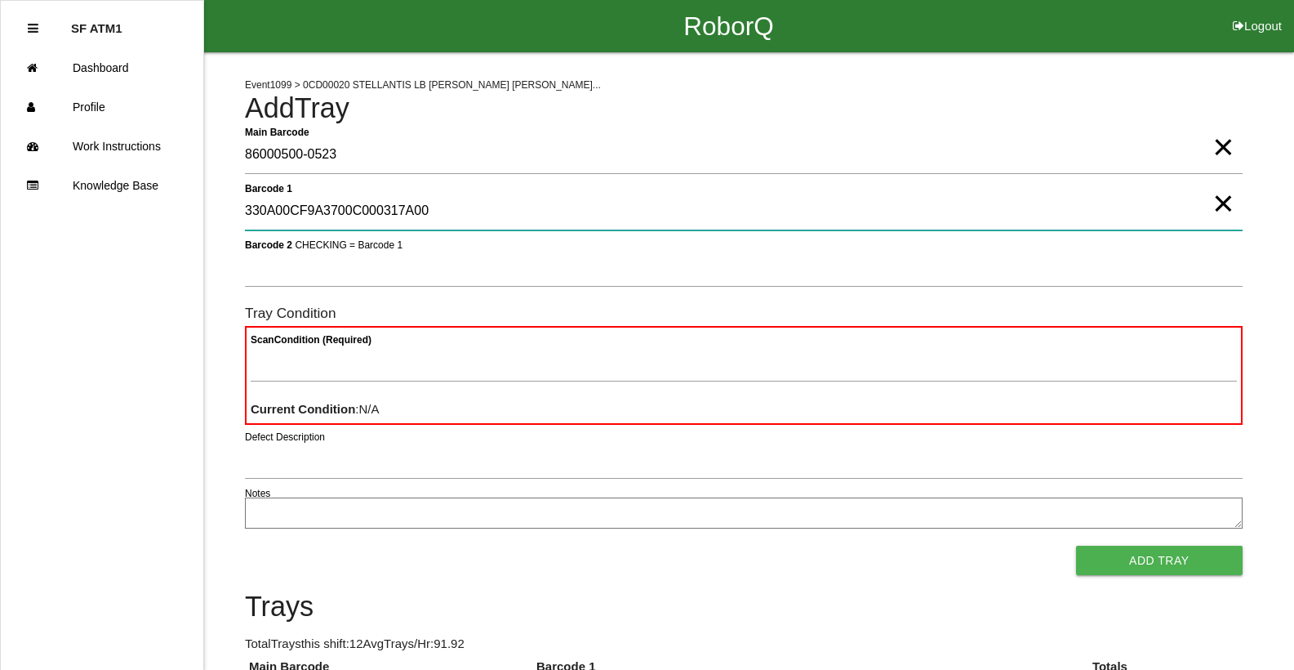
type 1 "330A00CF9A3700C000317A00"
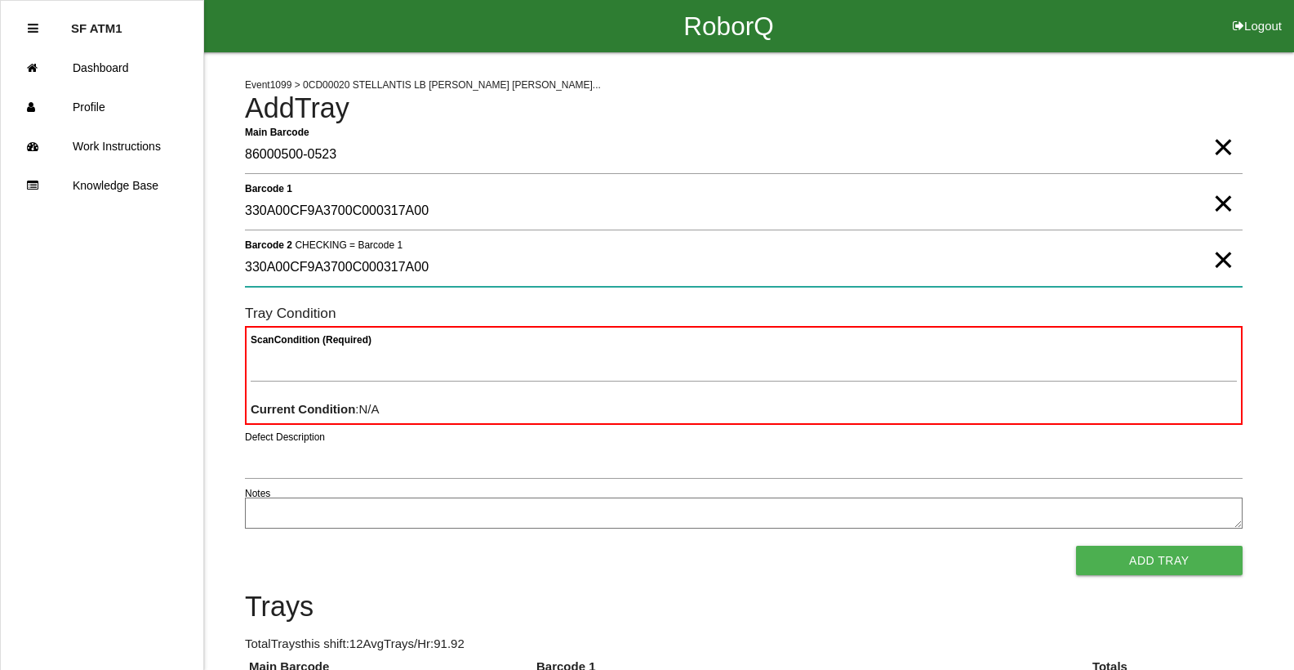
type 2 "330A00CF9A3700C000317A00"
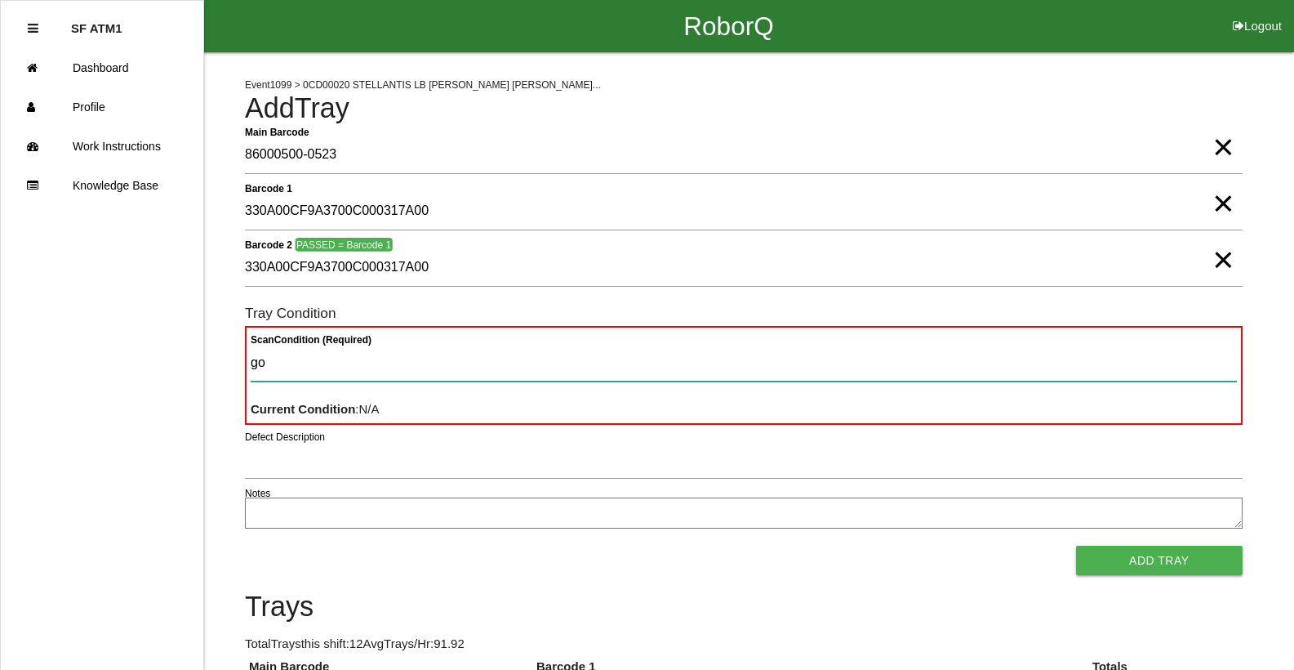
type Condition "goo"
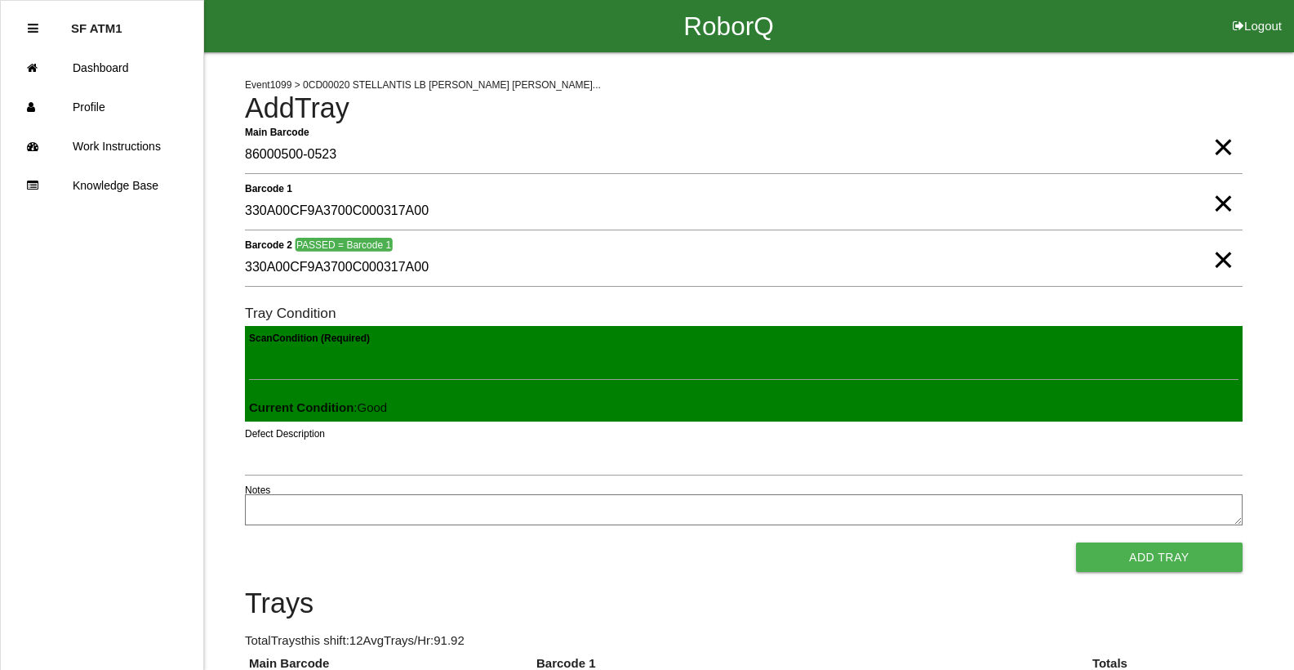
click at [1076, 542] on button "Add Tray" at bounding box center [1159, 556] width 167 height 29
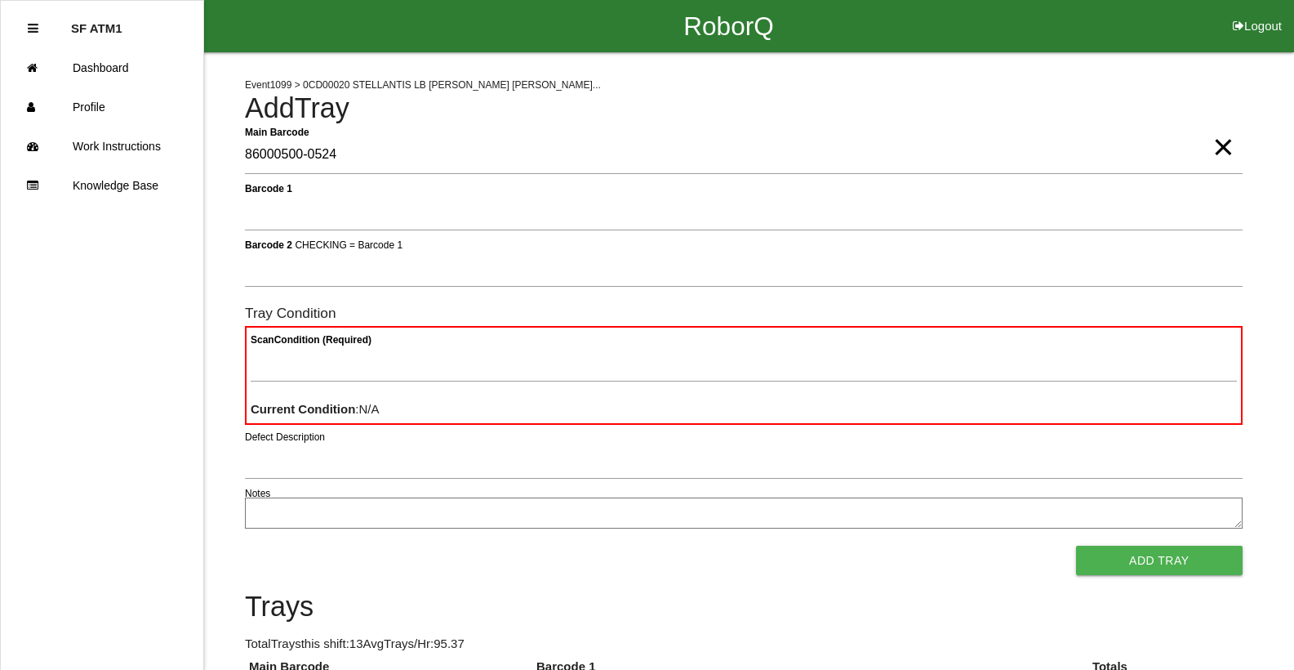
type Barcode "86000500-0524"
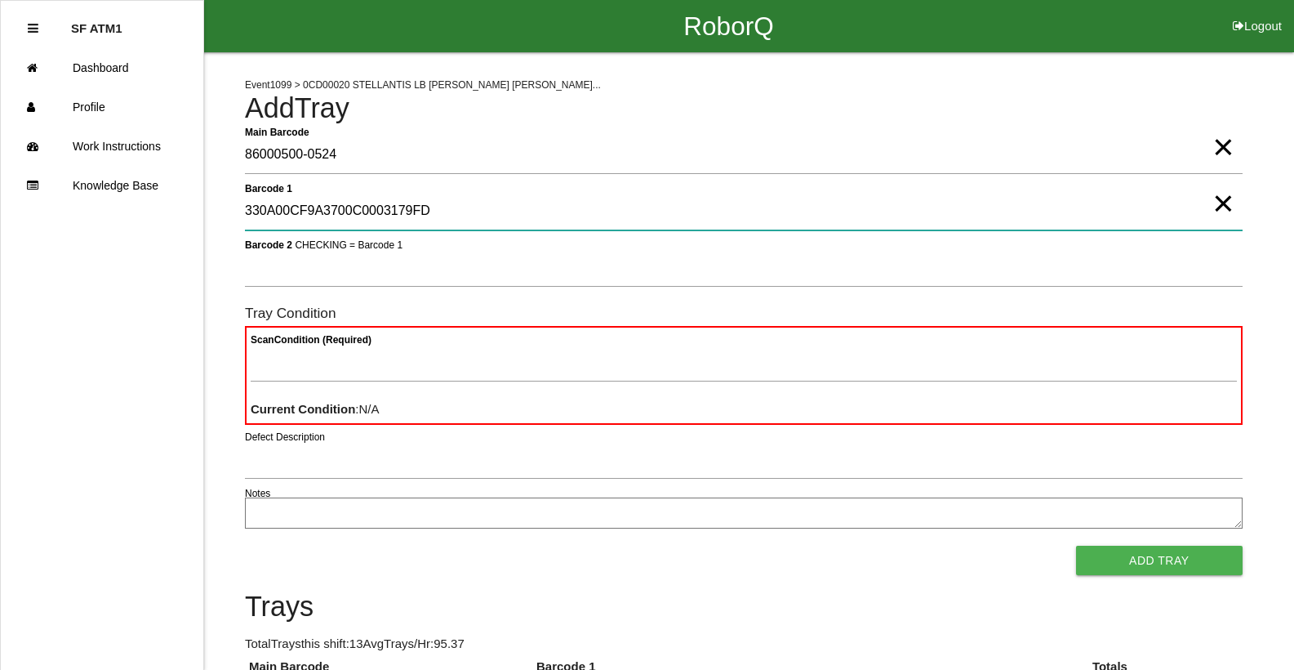
type 1 "330A00CF9A3700C0003179FD"
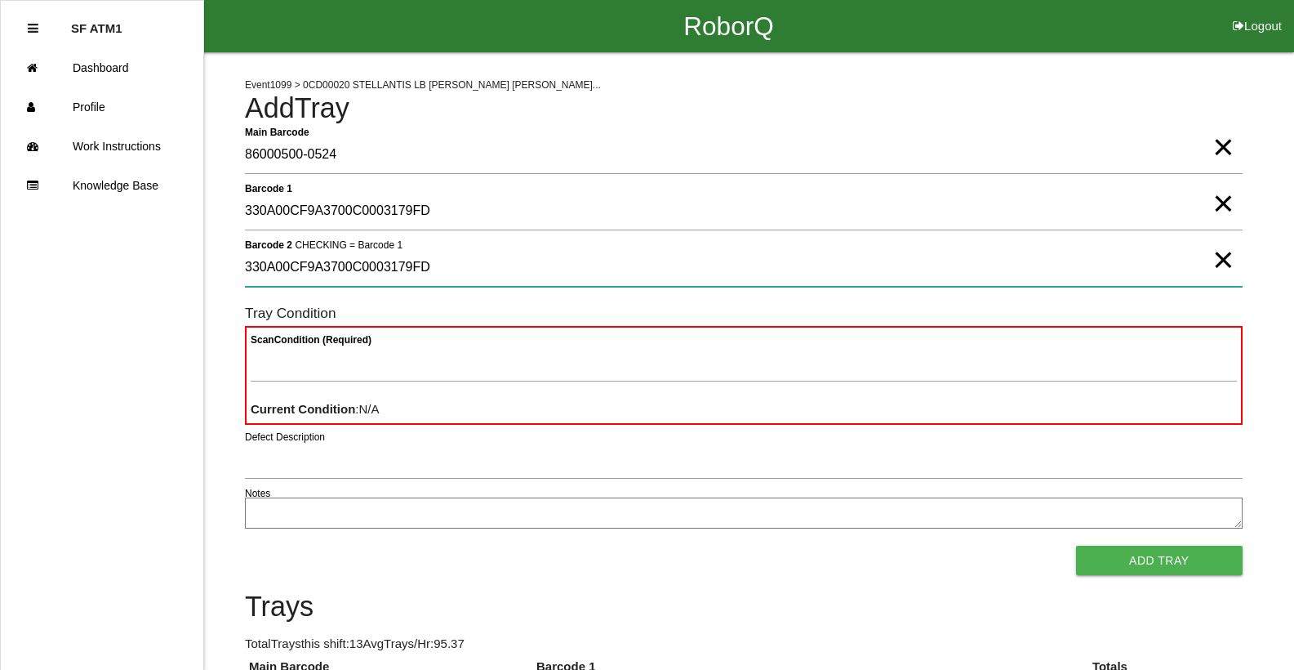
type 2 "330A00CF9A3700C0003179FD"
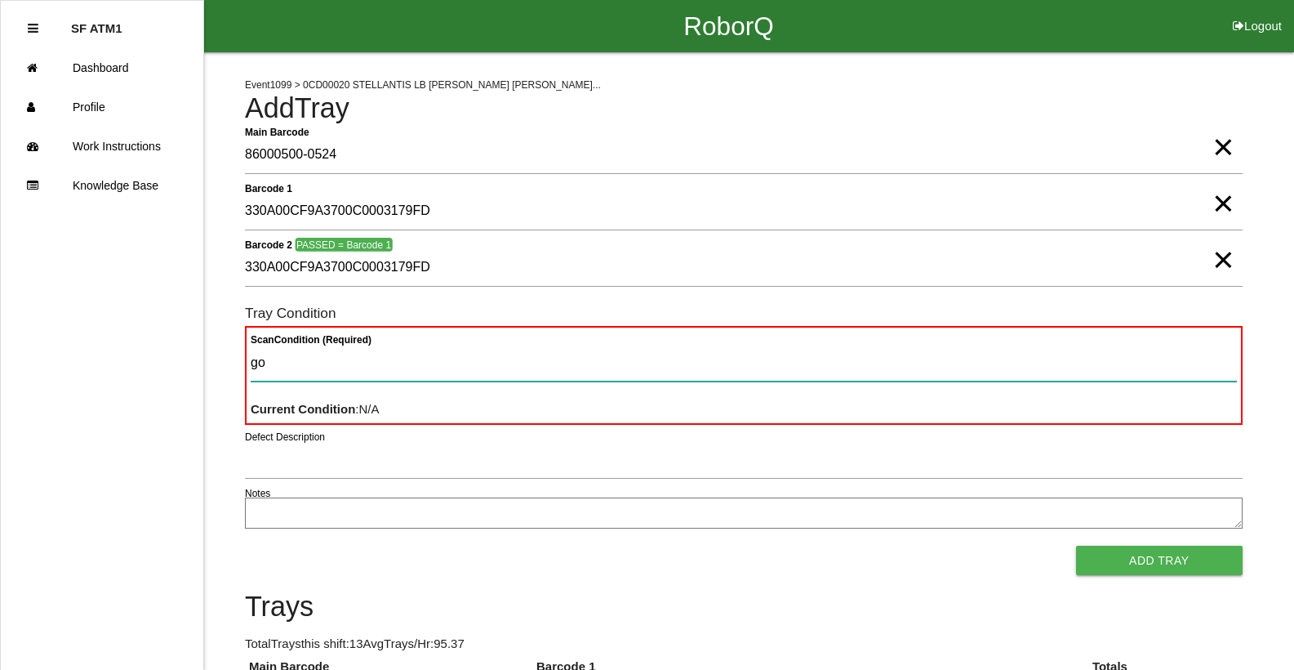
type Condition "goo"
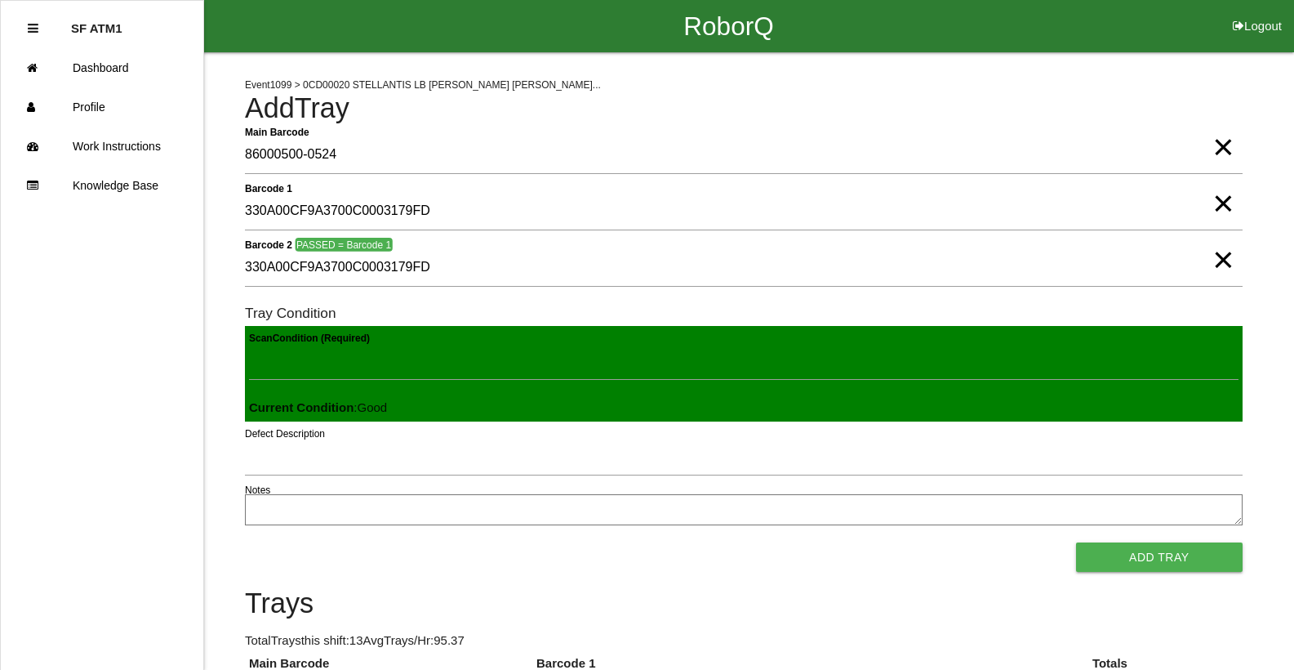
click at [1076, 542] on button "Add Tray" at bounding box center [1159, 556] width 167 height 29
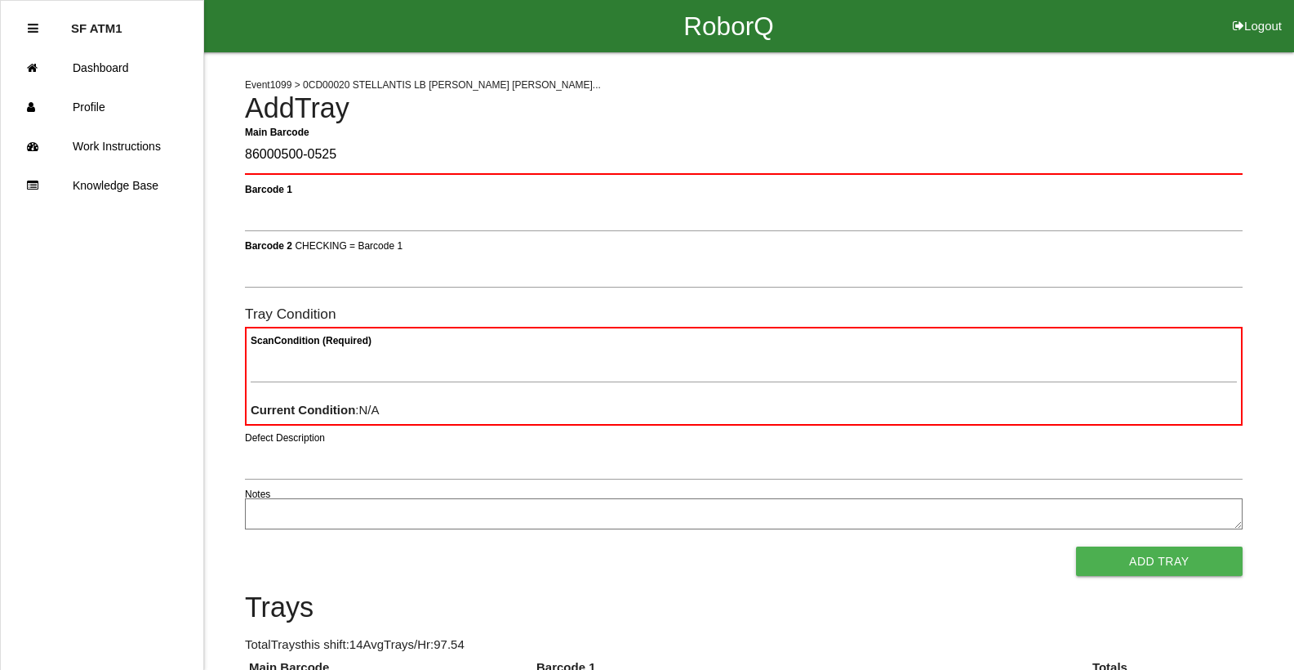
type Barcode "86000500-0525"
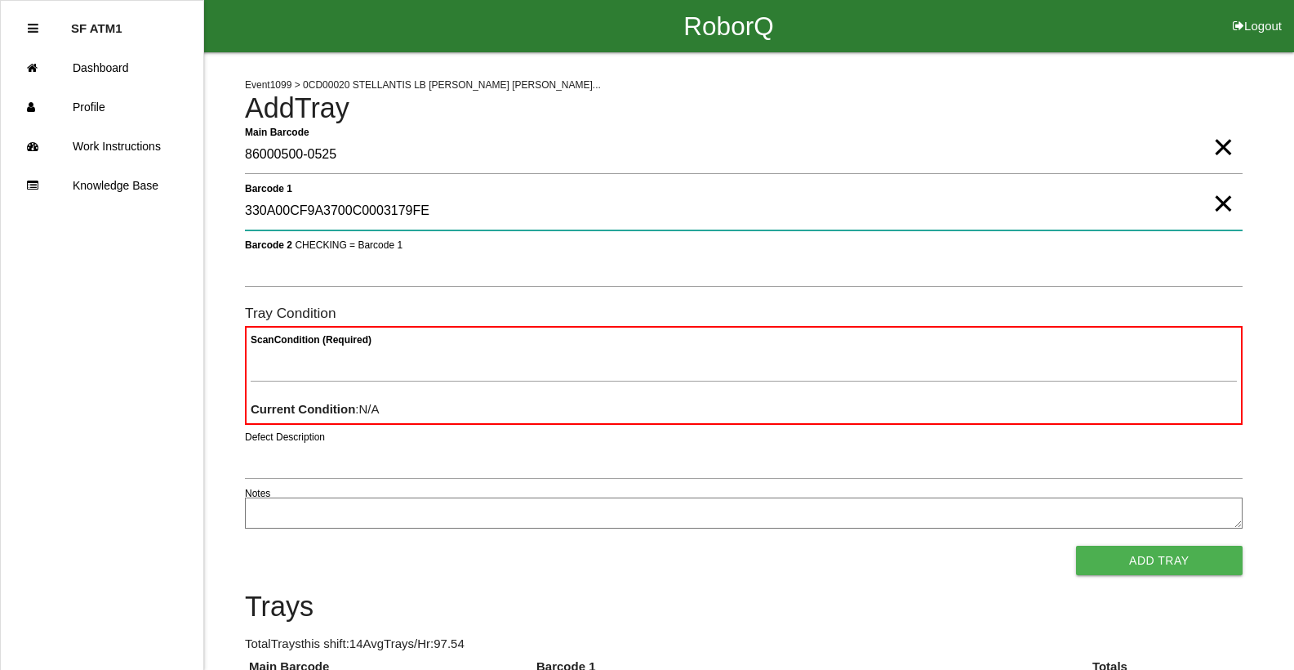
type 1 "330A00CF9A3700C0003179FE"
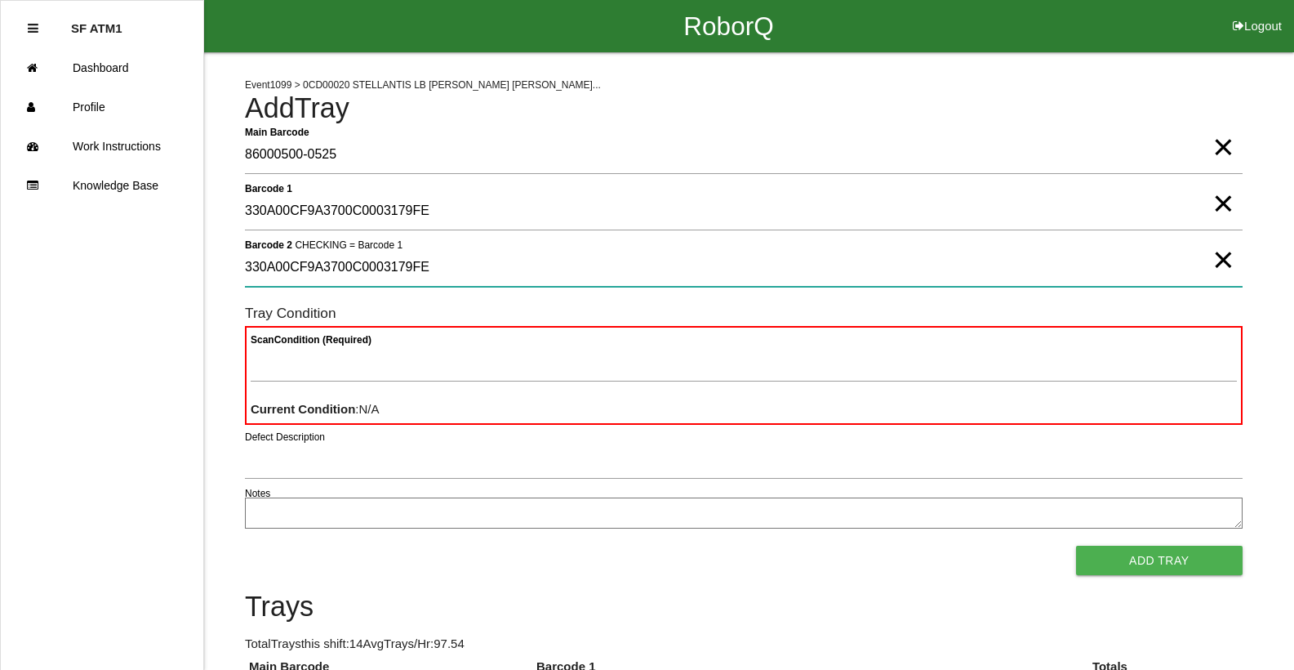
type 2 "330A00CF9A3700C0003179FE"
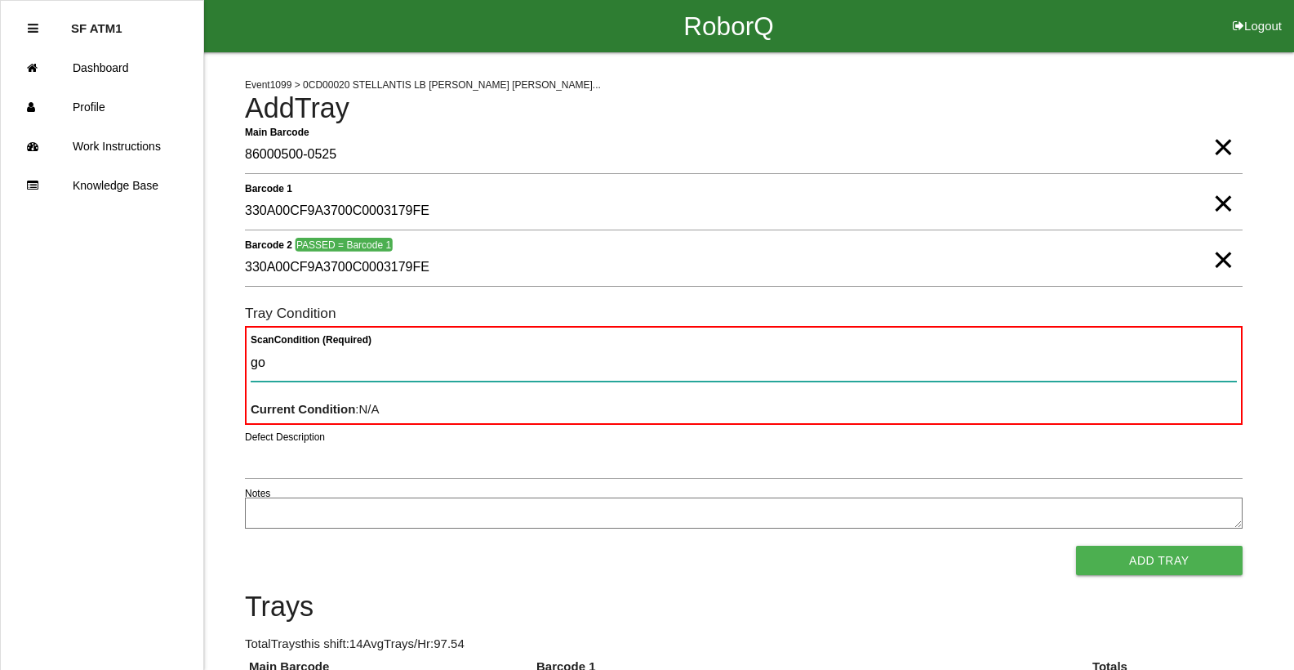
type Condition "goo"
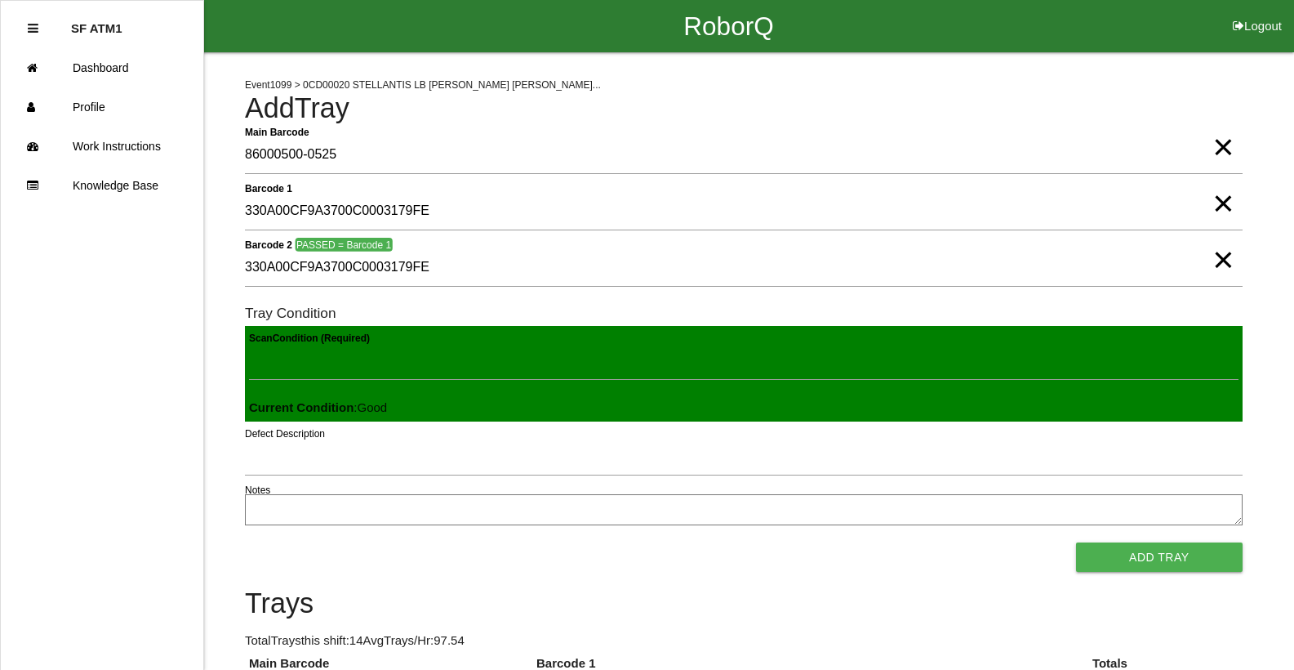
click at [1076, 542] on button "Add Tray" at bounding box center [1159, 556] width 167 height 29
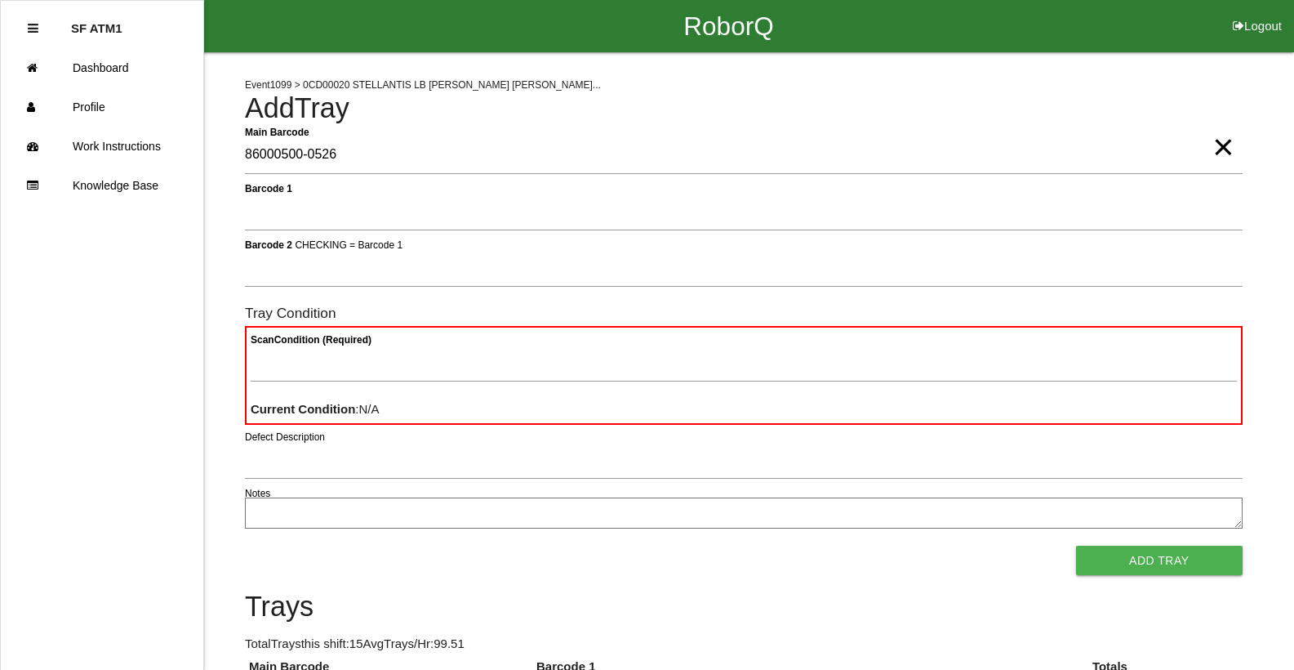
type Barcode "86000500-0526"
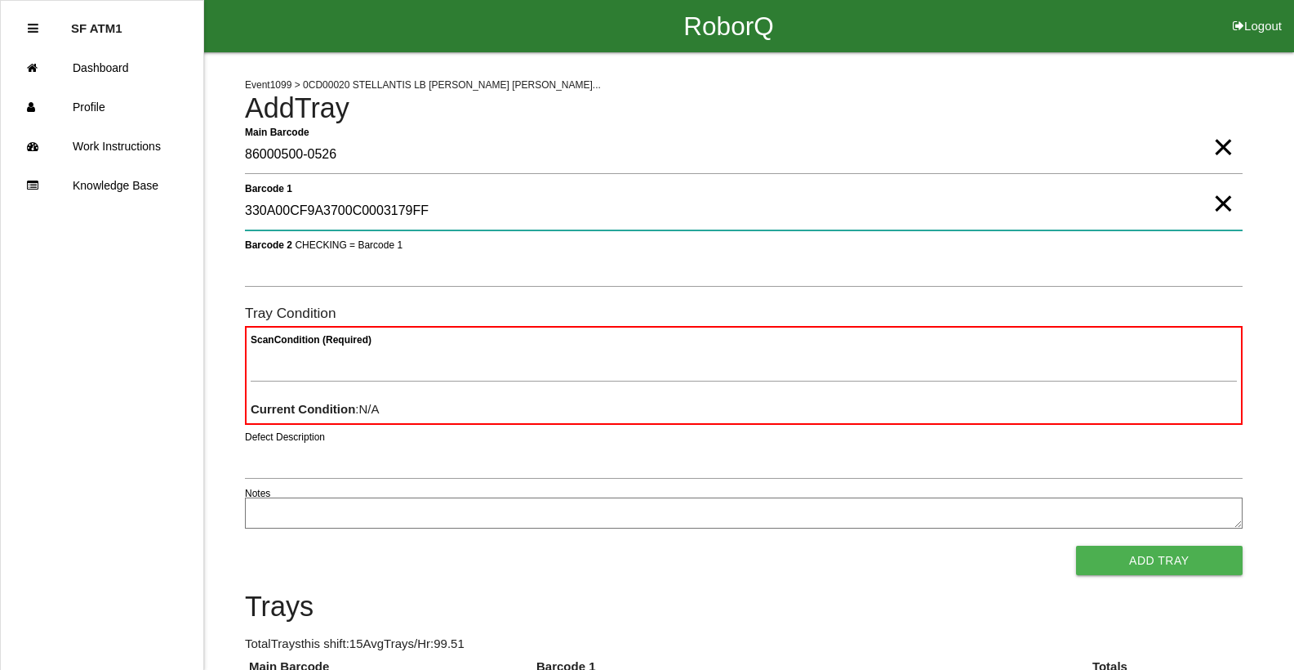
type 1 "330A00CF9A3700C0003179FF"
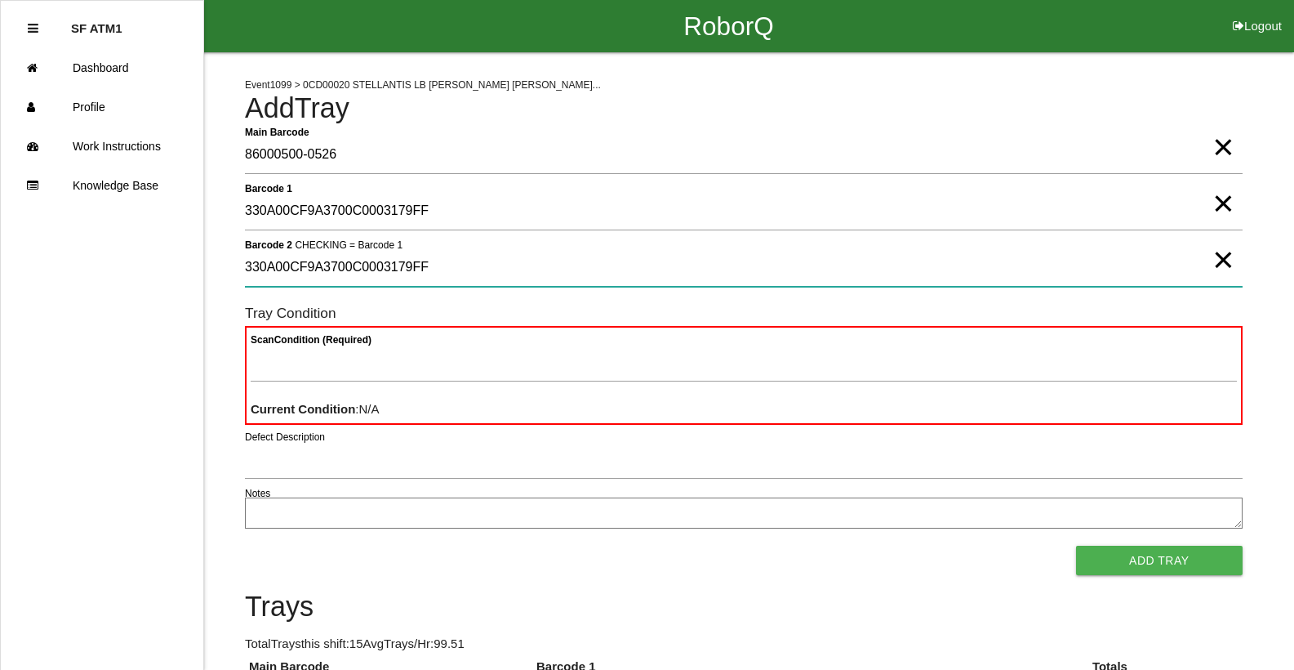
type 2 "330A00CF9A3700C0003179FF"
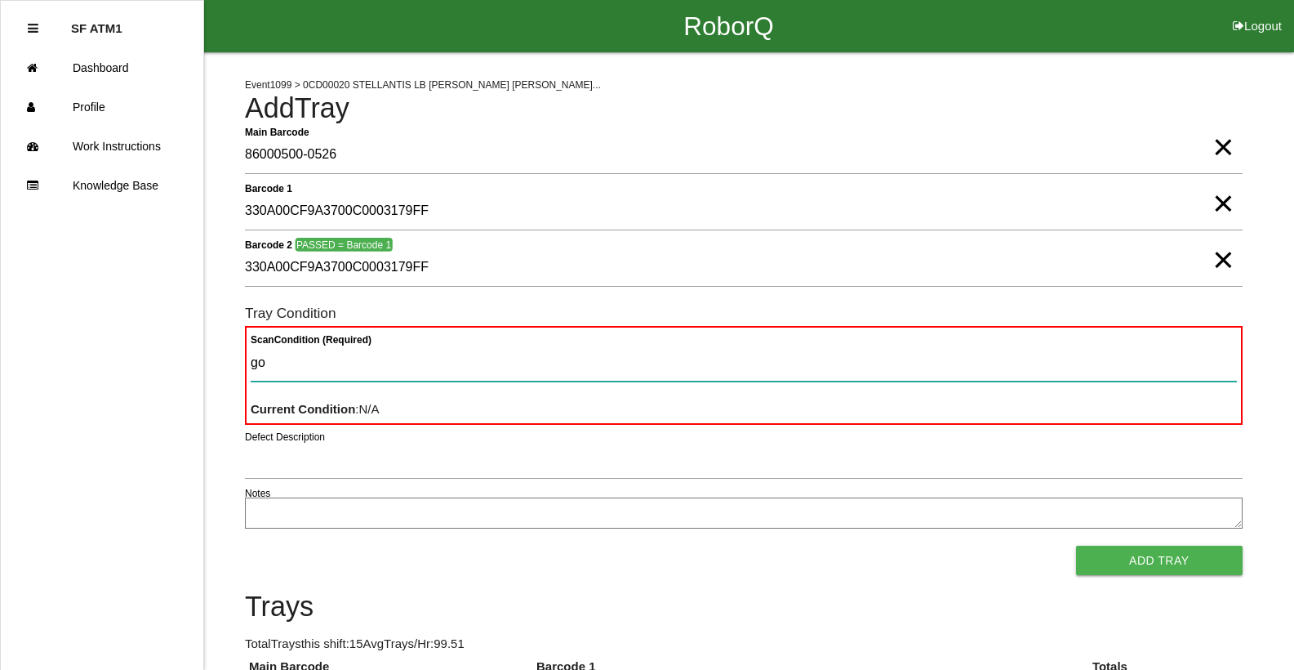
type Condition "goo"
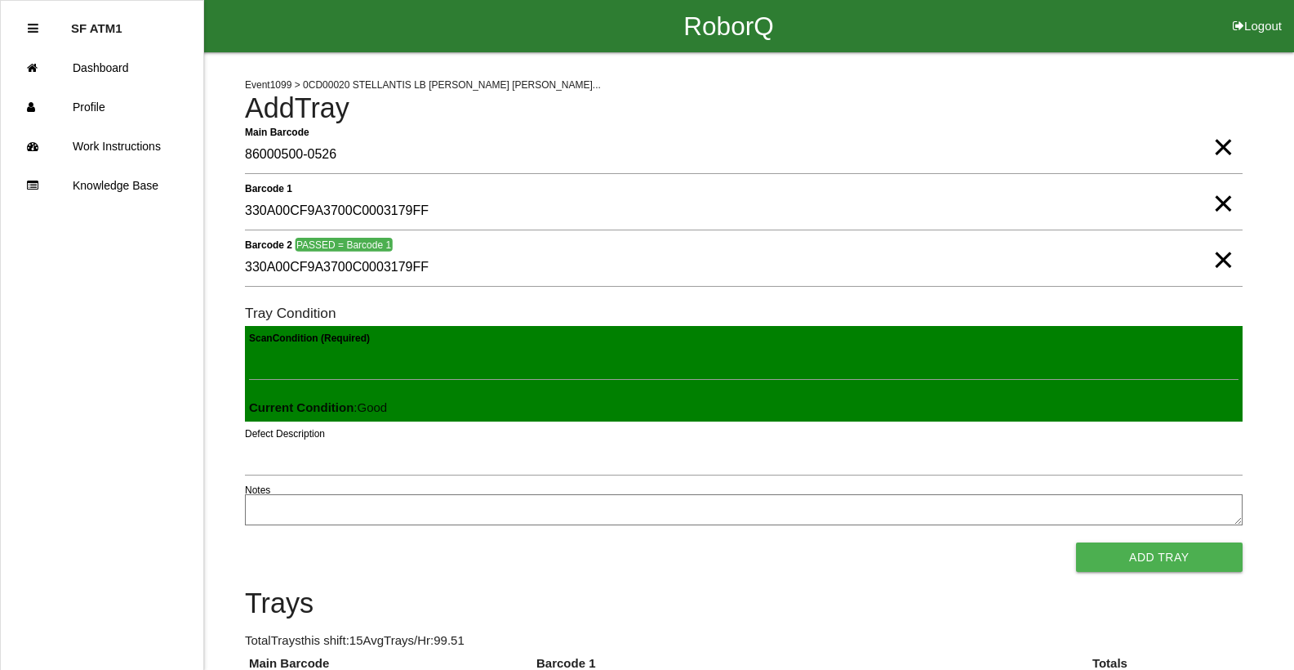
click at [1076, 542] on button "Add Tray" at bounding box center [1159, 556] width 167 height 29
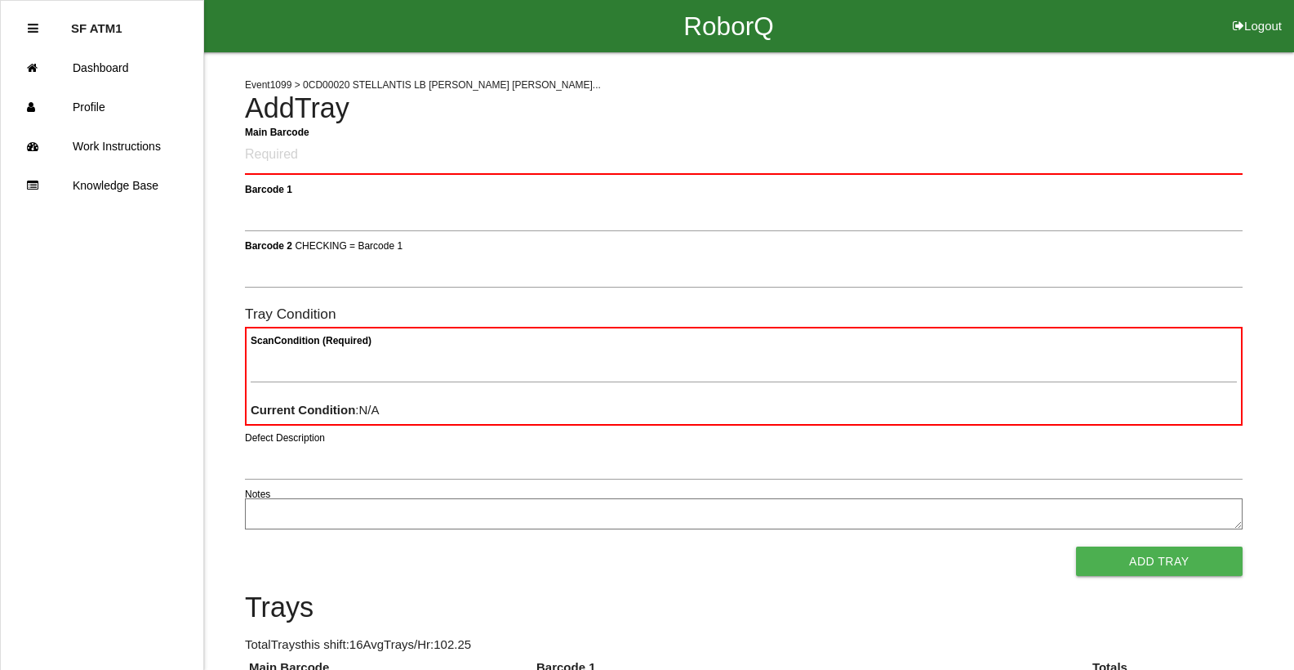
click at [386, 102] on h4 "Add Tray" at bounding box center [744, 108] width 998 height 31
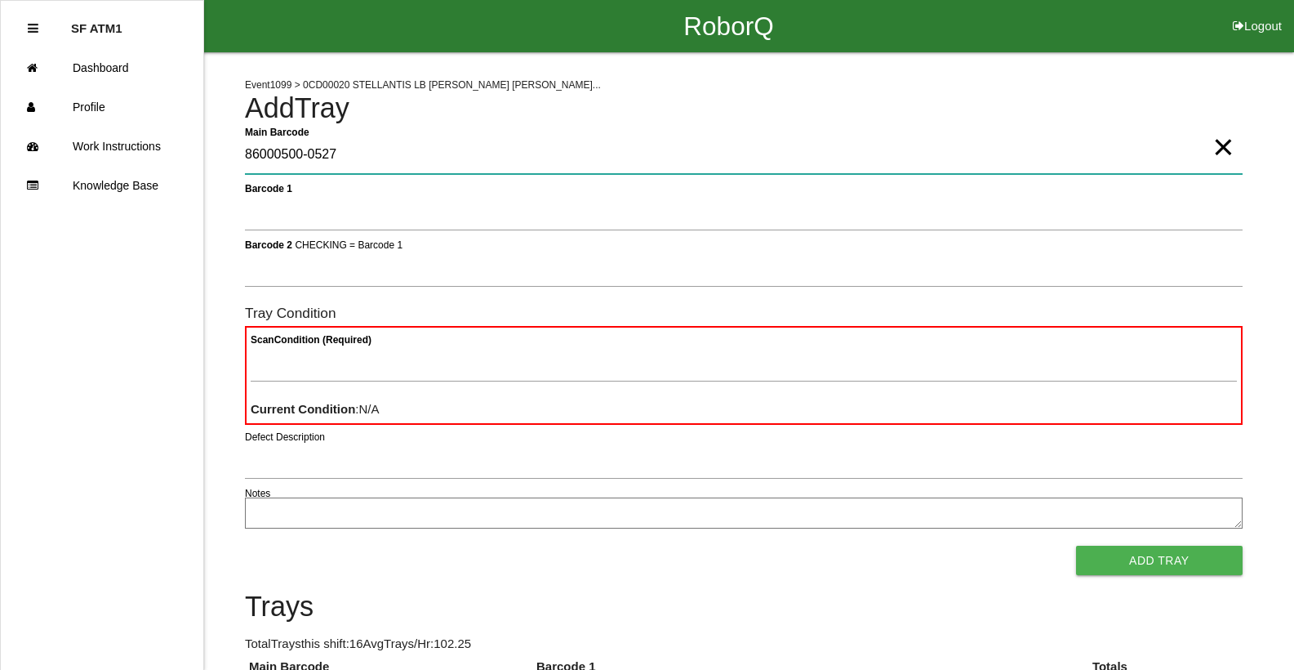
type Barcode "86000500-0527"
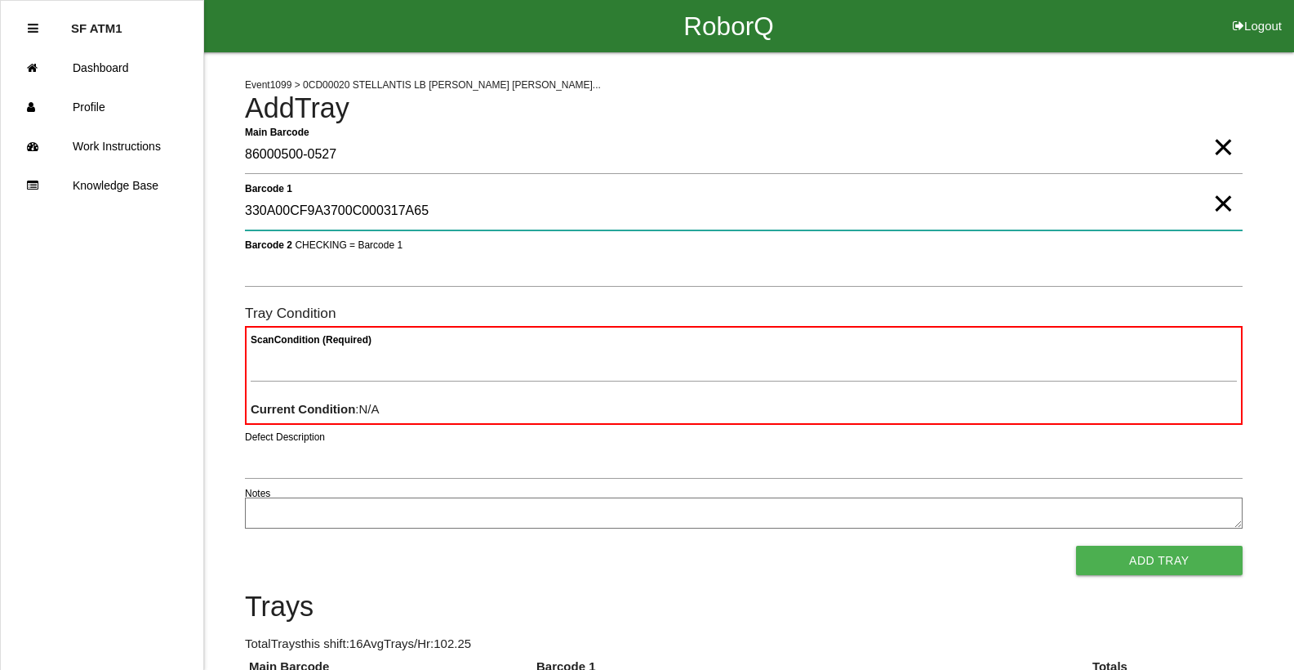
type 1 "330A00CF9A3700C000317A65"
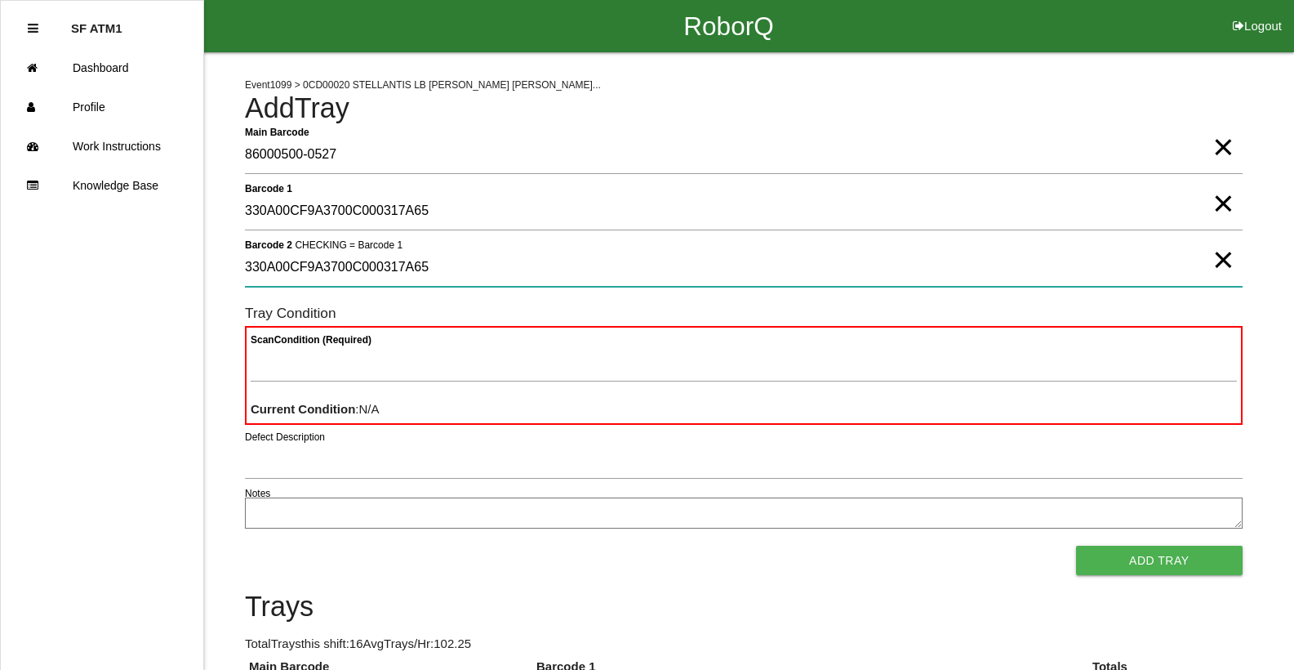
type 2 "330A00CF9A3700C000317A65"
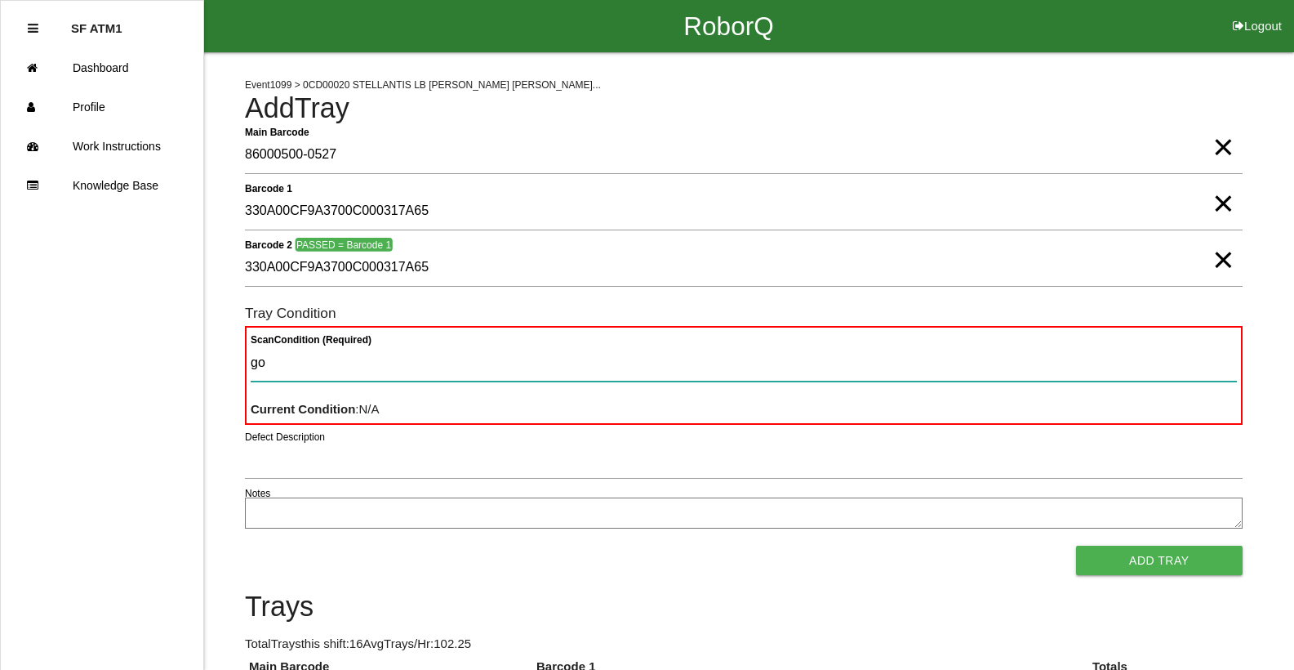
type Condition "goo"
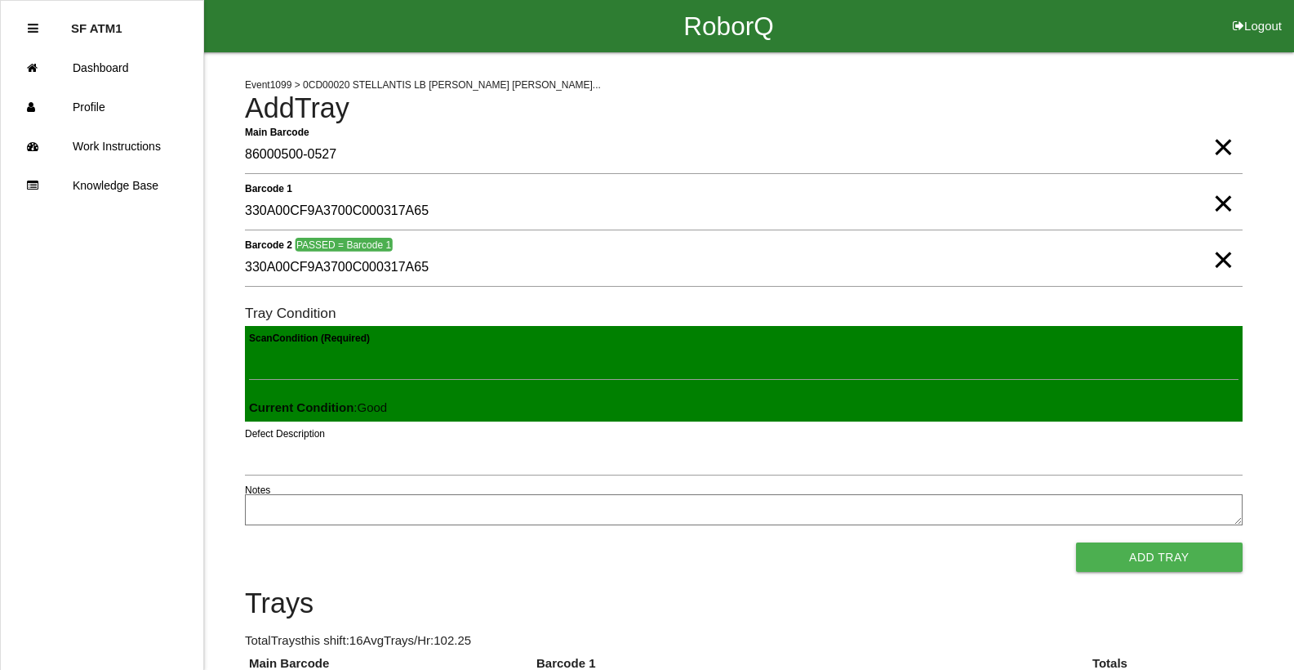
click at [1076, 542] on button "Add Tray" at bounding box center [1159, 556] width 167 height 29
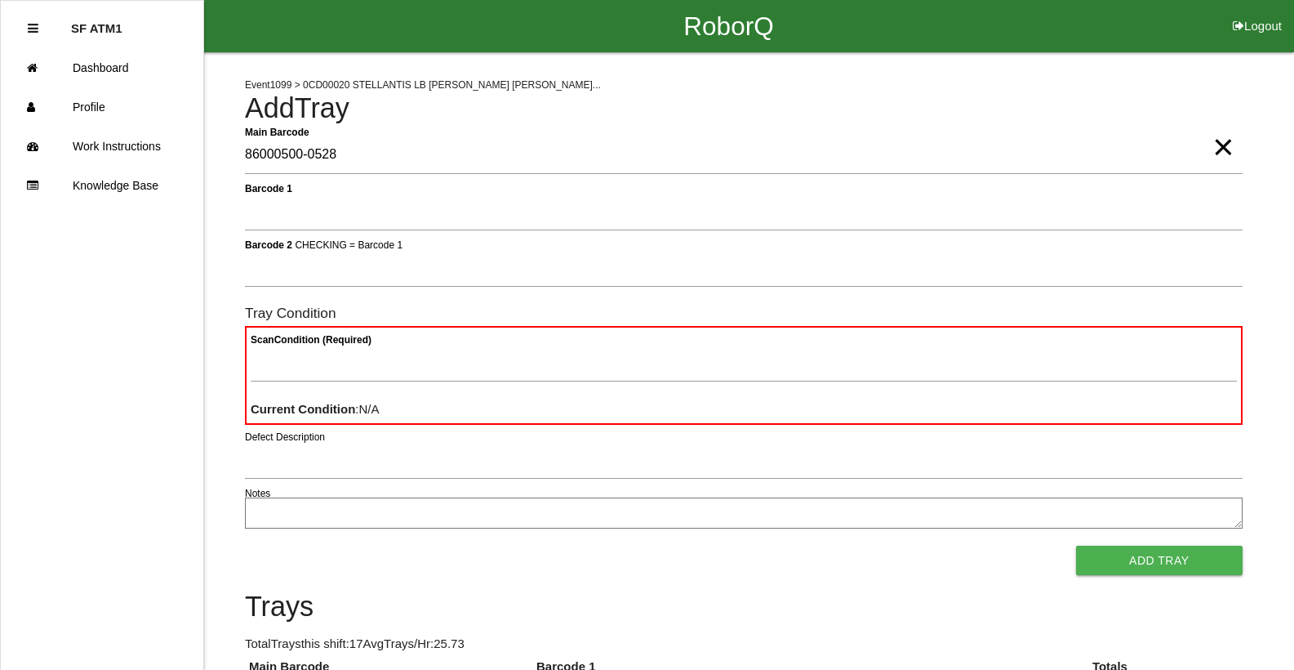
type Barcode "86000500-0528"
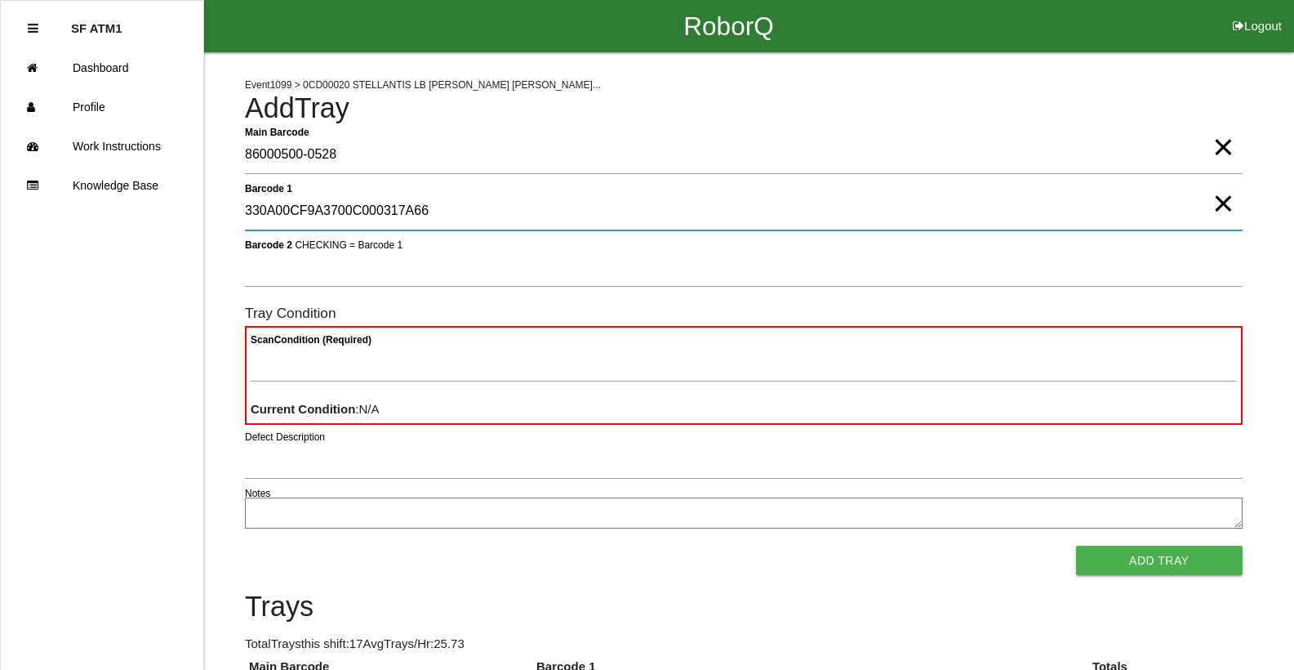
type 1 "330A00CF9A3700C000317A66"
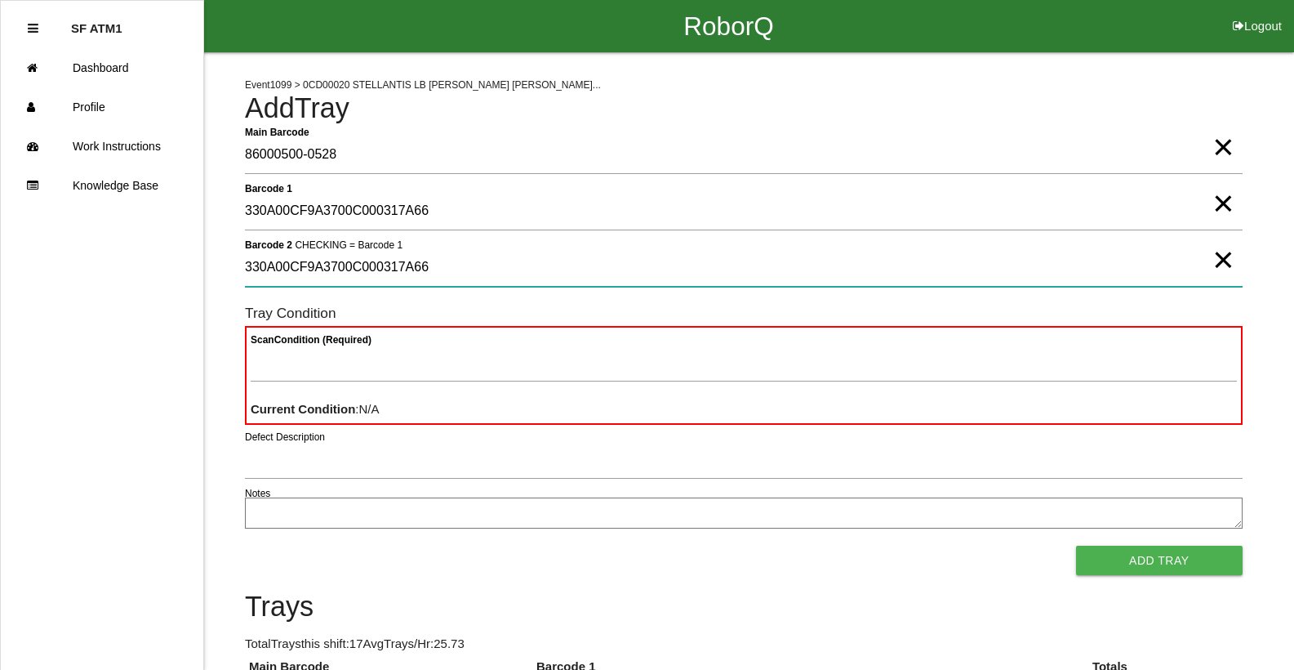
type 2 "330A00CF9A3700C000317A66"
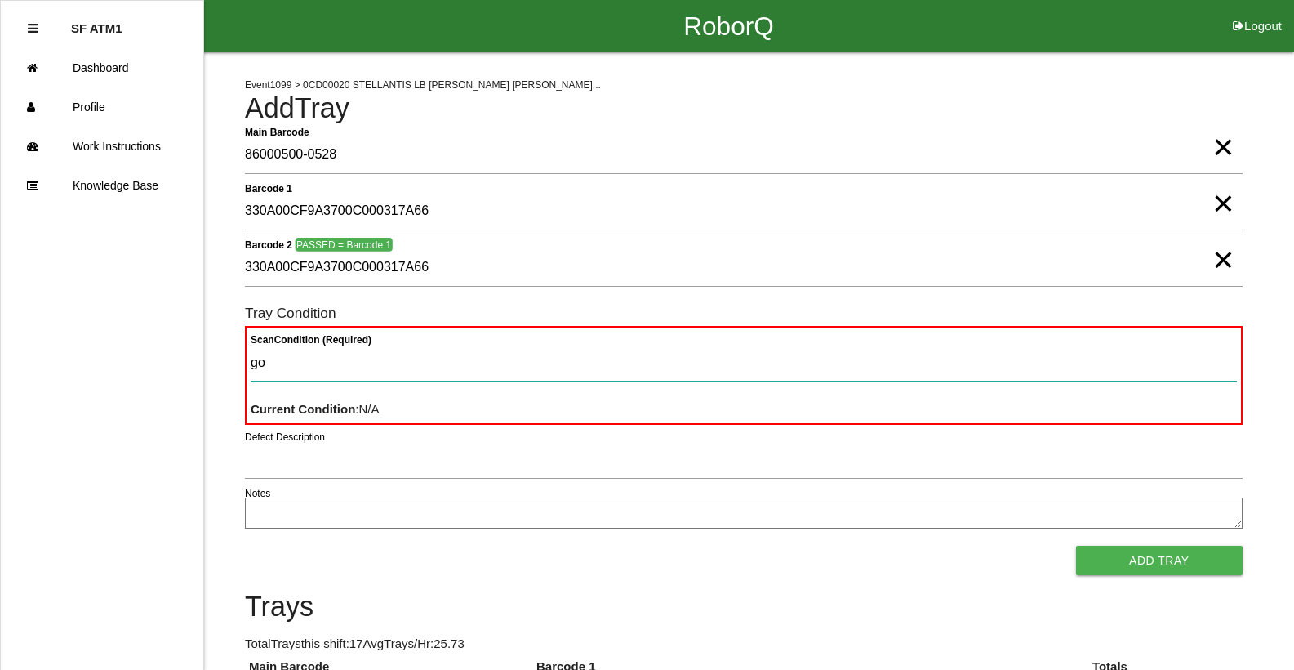
type Condition "goo"
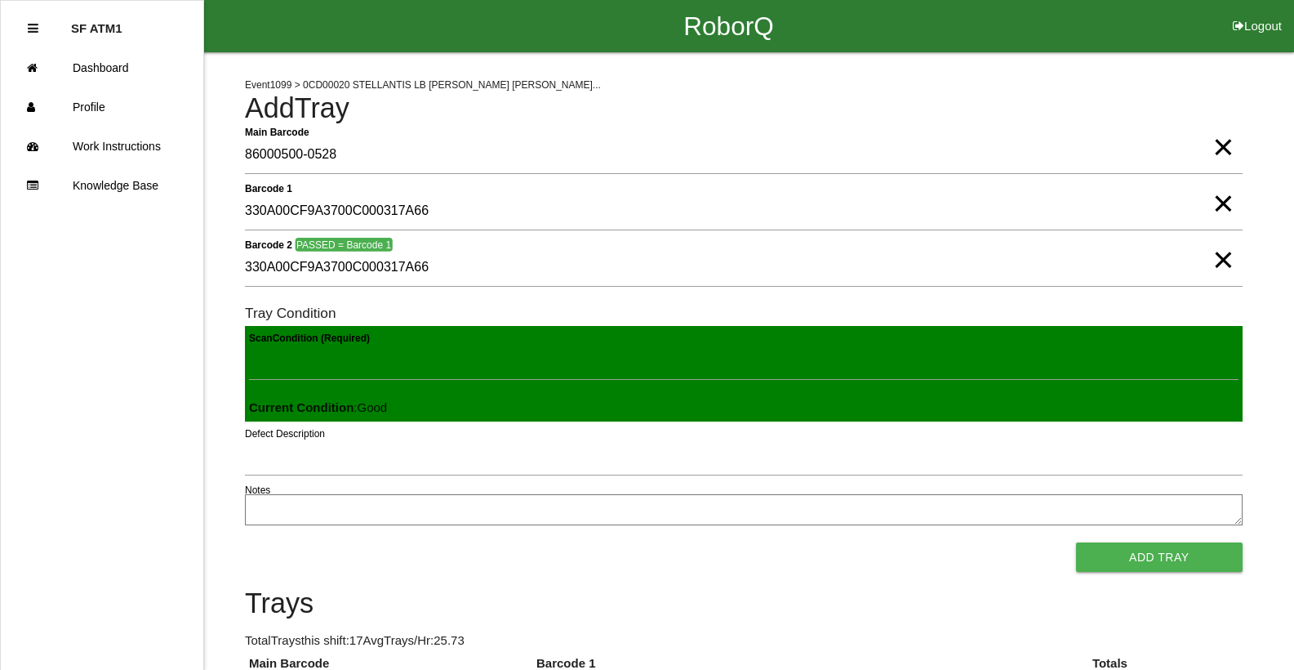
click at [1076, 542] on button "Add Tray" at bounding box center [1159, 556] width 167 height 29
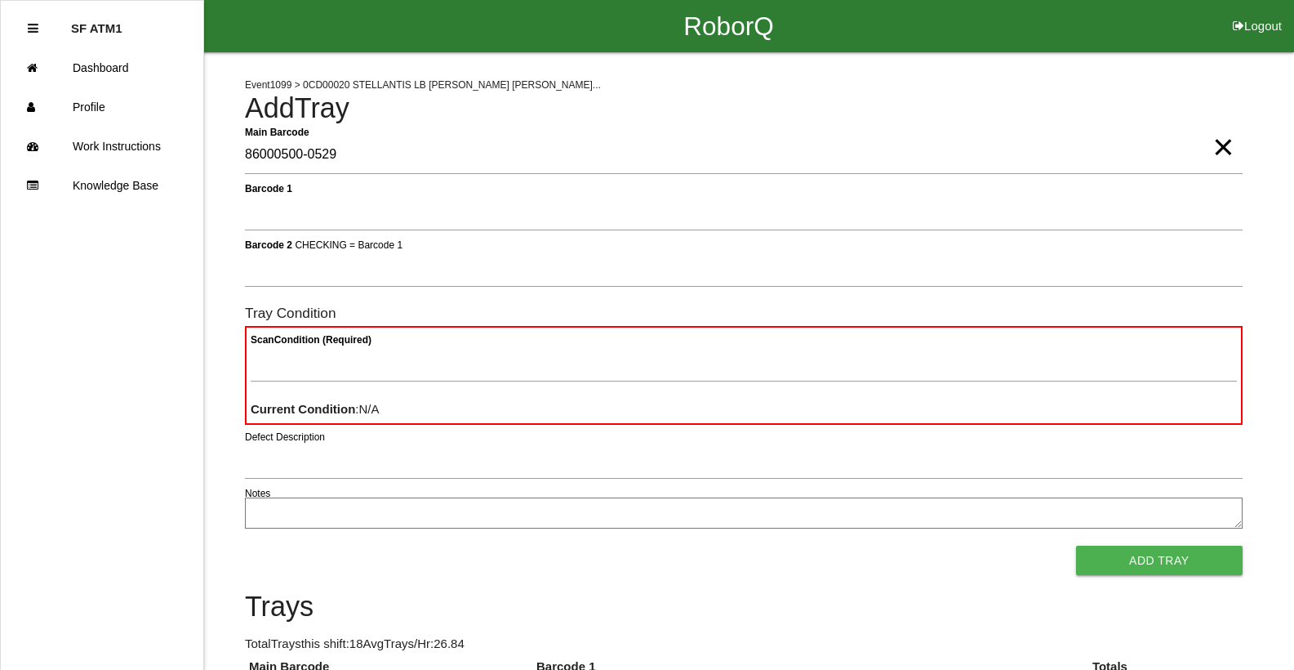
type Barcode "86000500-0529"
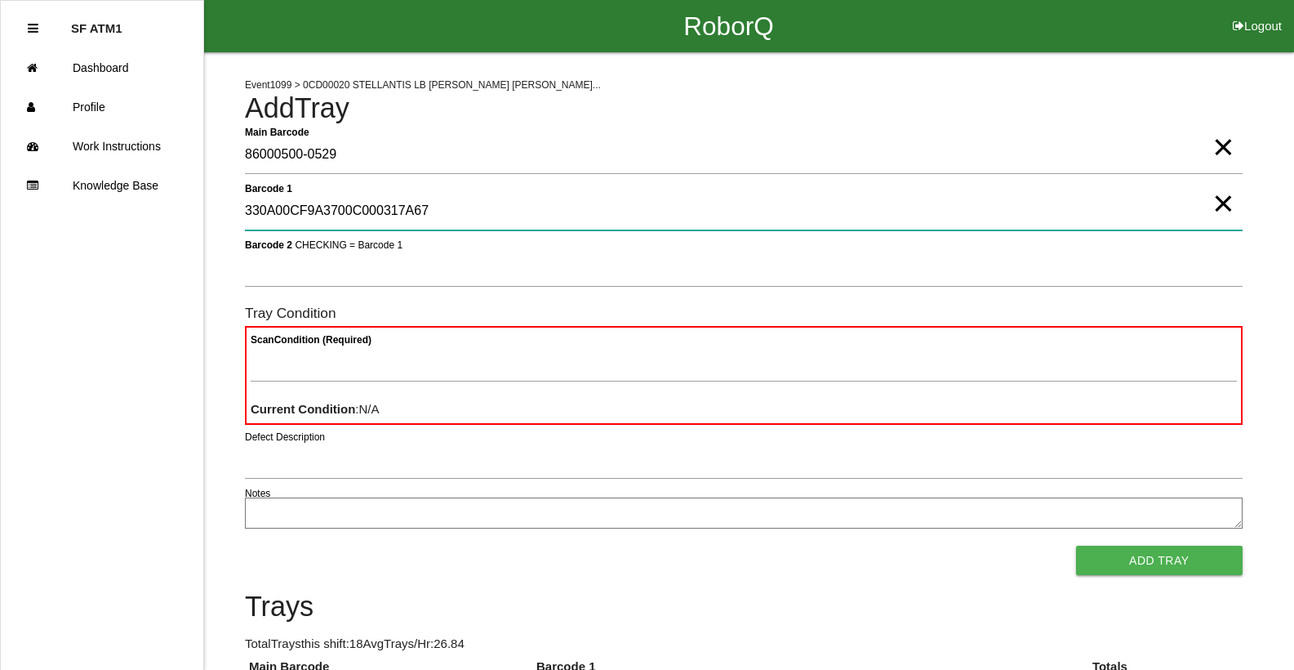
type 1 "330A00CF9A3700C000317A67"
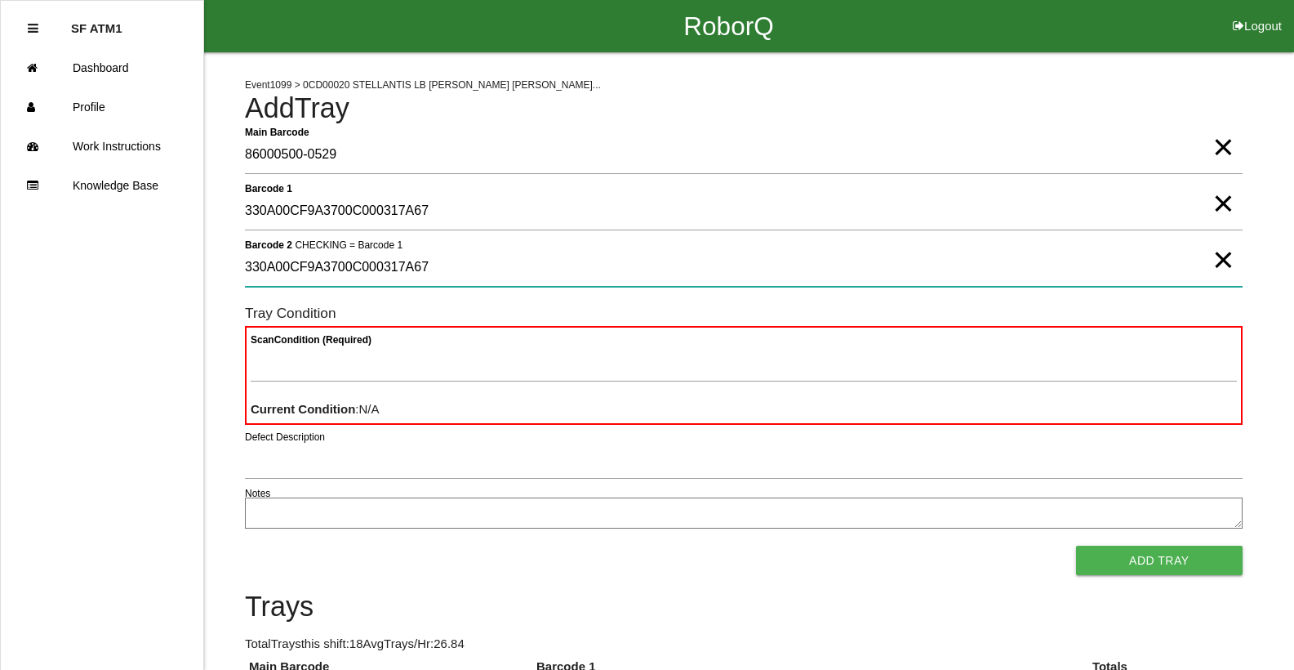
type 2 "330A00CF9A3700C000317A67"
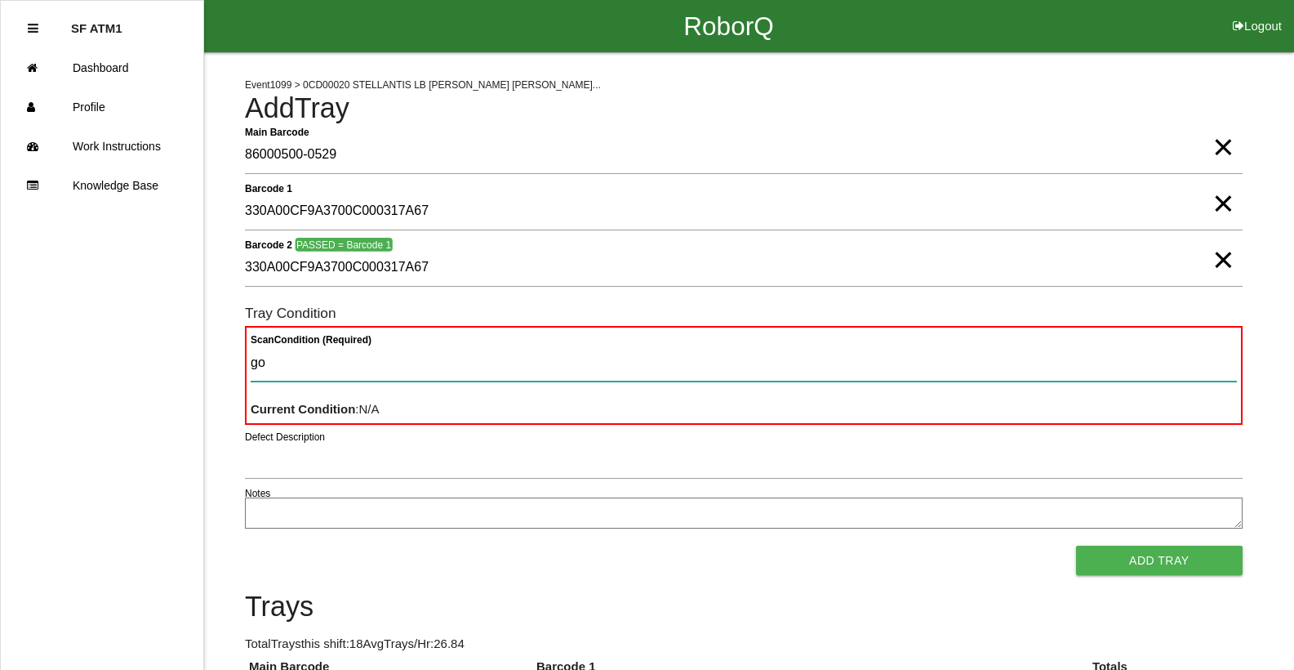
type Condition "goo"
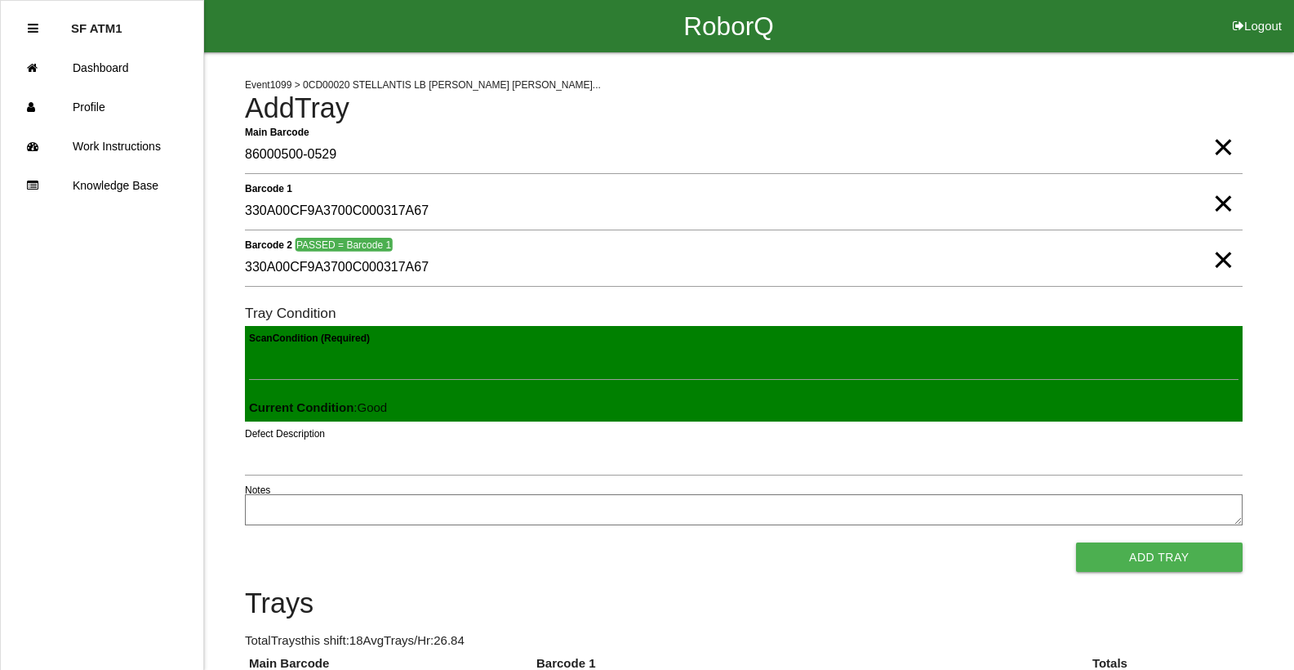
click at [1076, 542] on button "Add Tray" at bounding box center [1159, 556] width 167 height 29
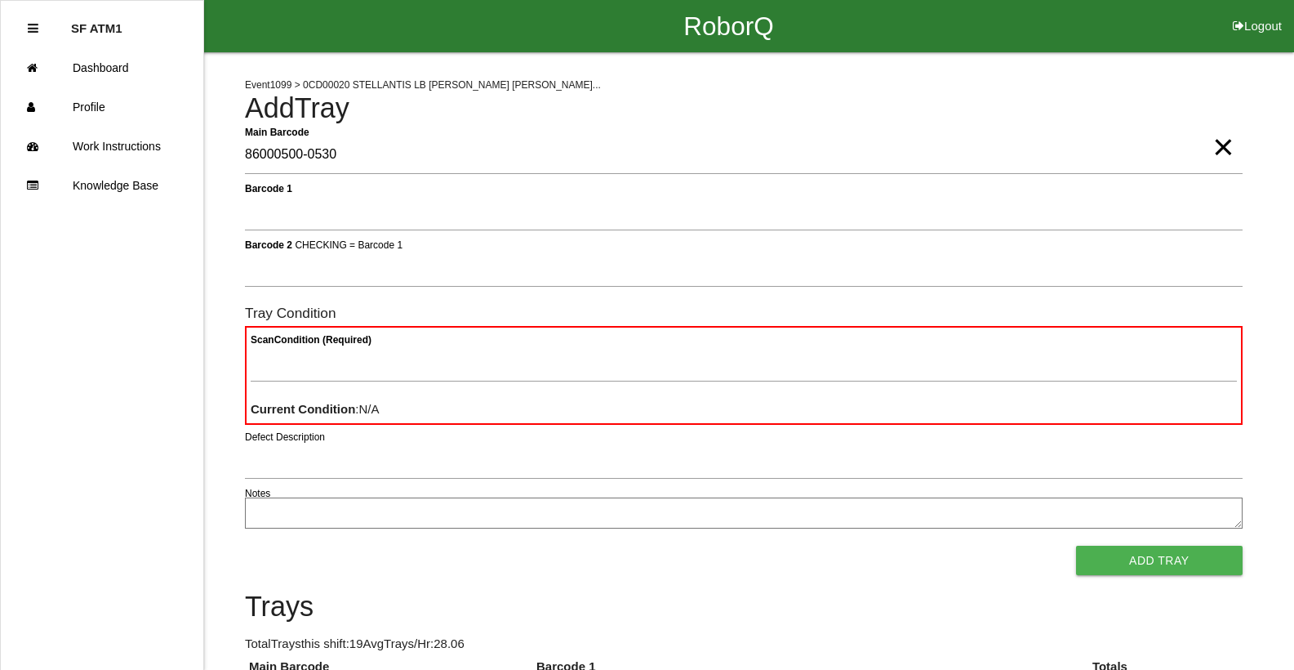
type Barcode "86000500-0530"
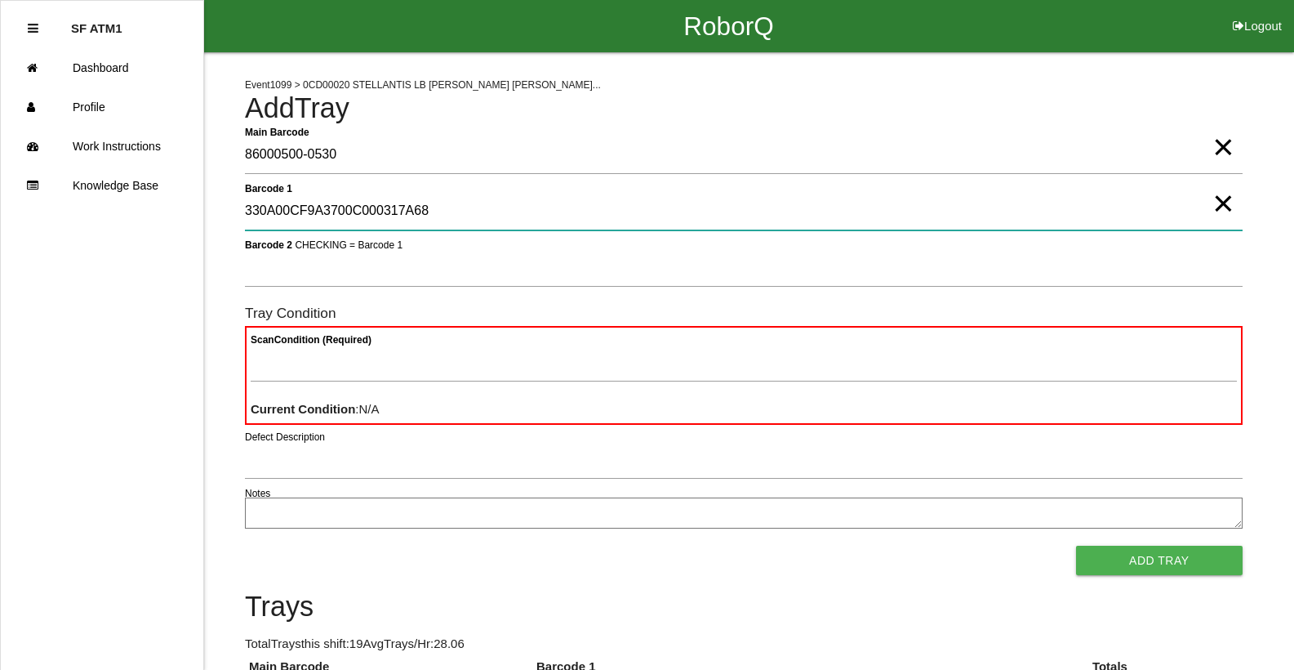
type 1 "330A00CF9A3700C000317A68"
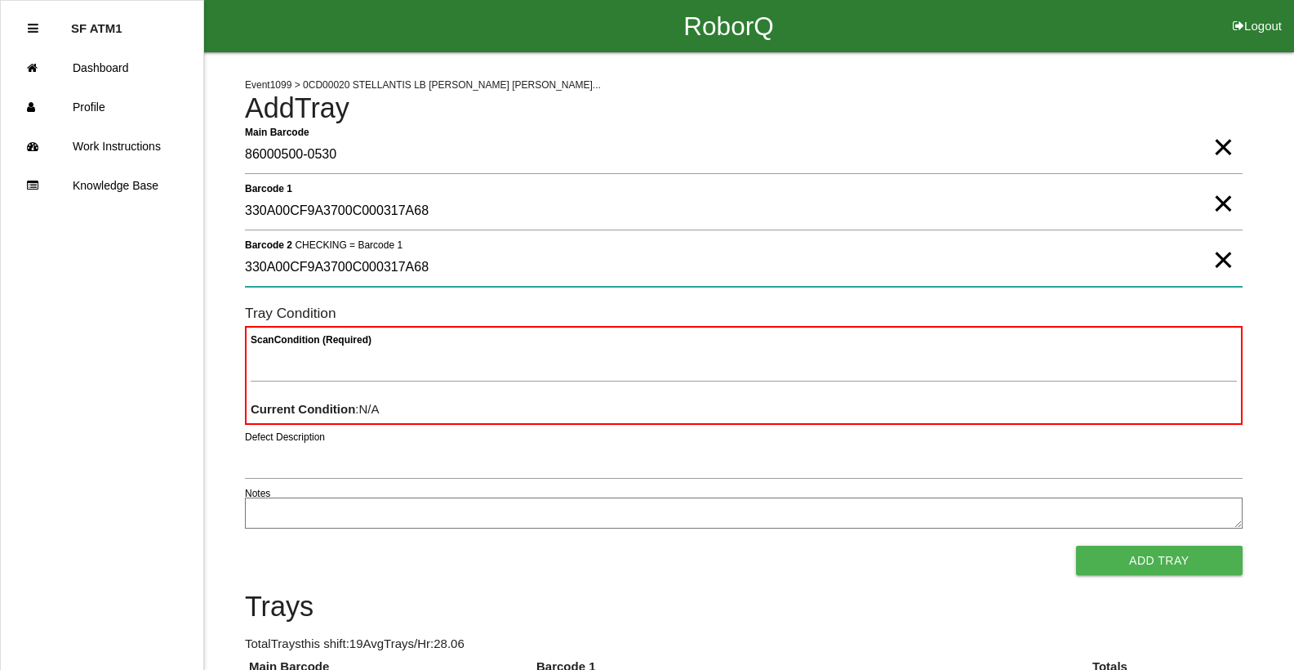
type 2 "330A00CF9A3700C000317A68"
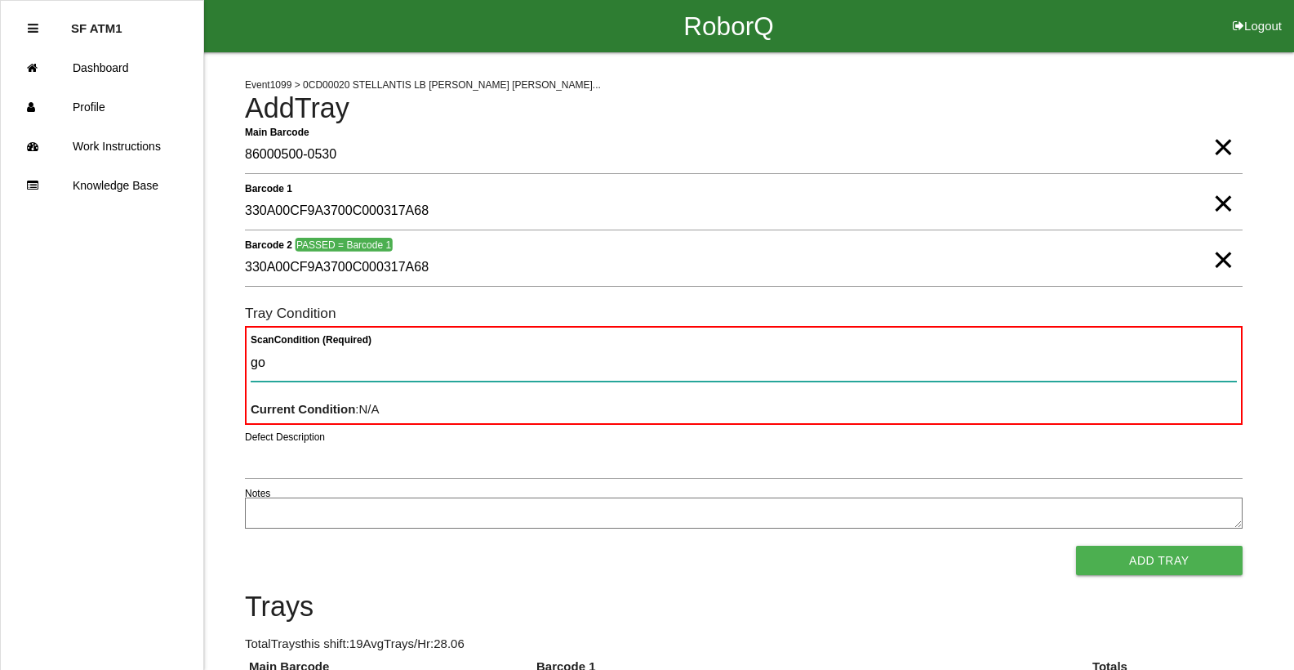
type Condition "goo"
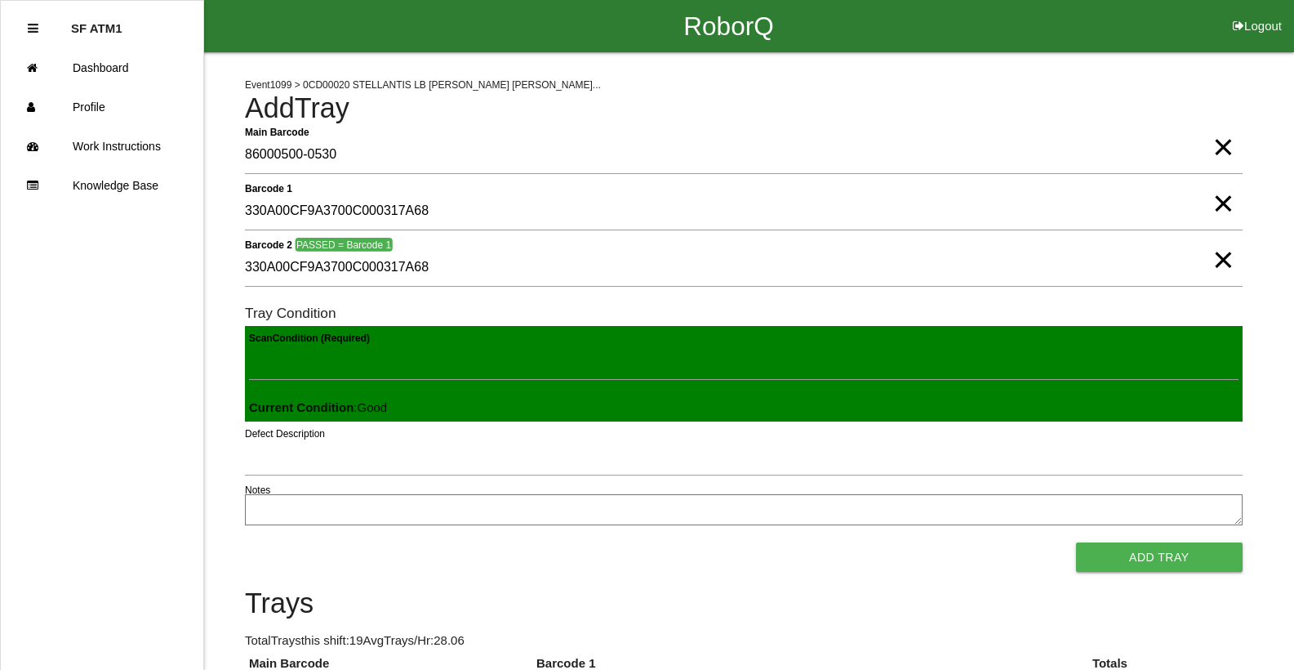
click at [1076, 542] on button "Add Tray" at bounding box center [1159, 556] width 167 height 29
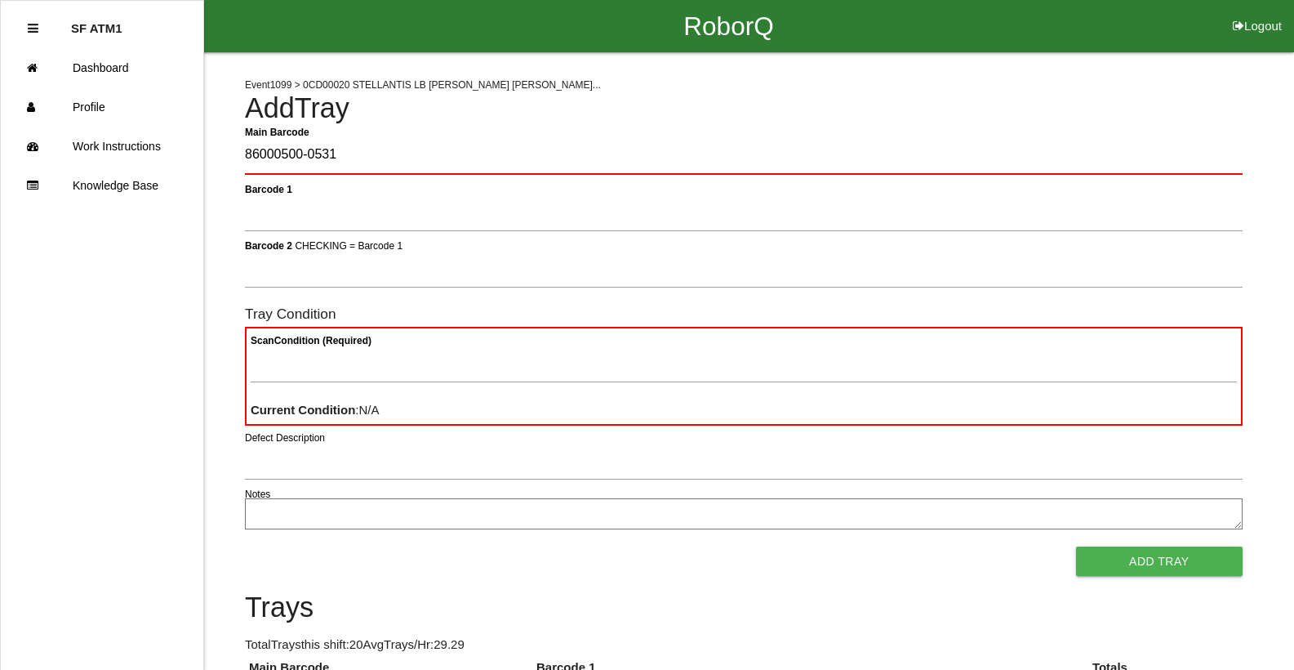
type Barcode "86000500-0531"
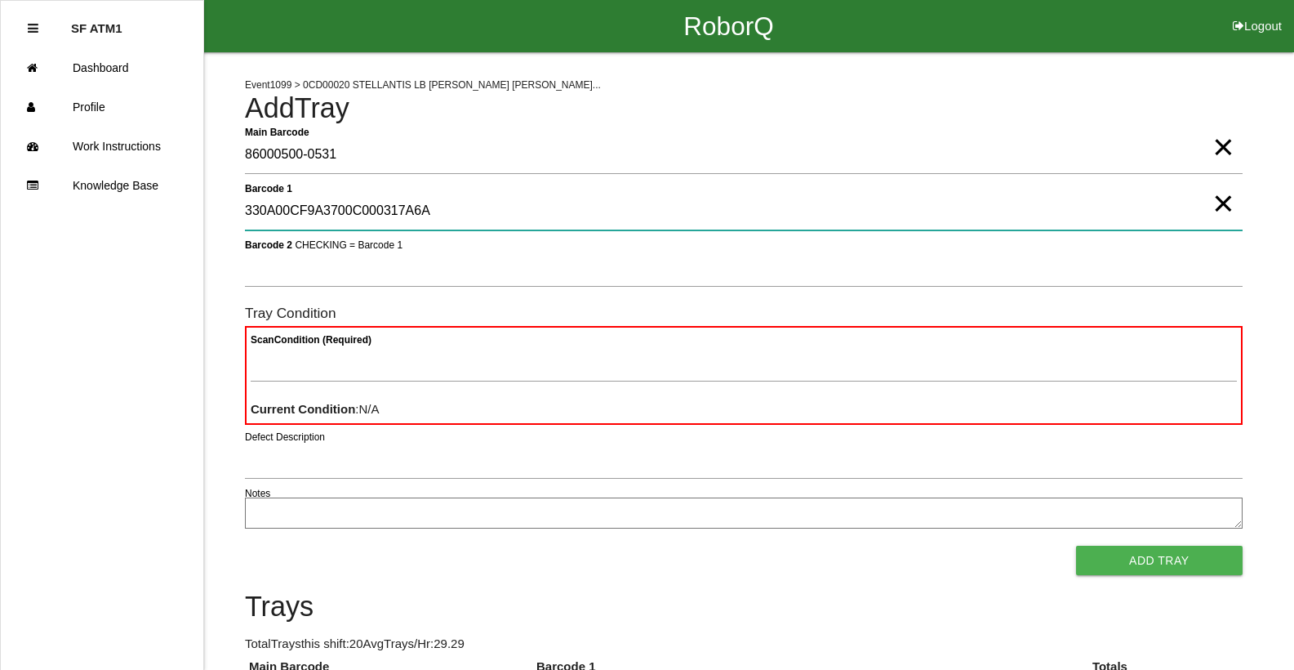
type 1 "330A00CF9A3700C000317A6A"
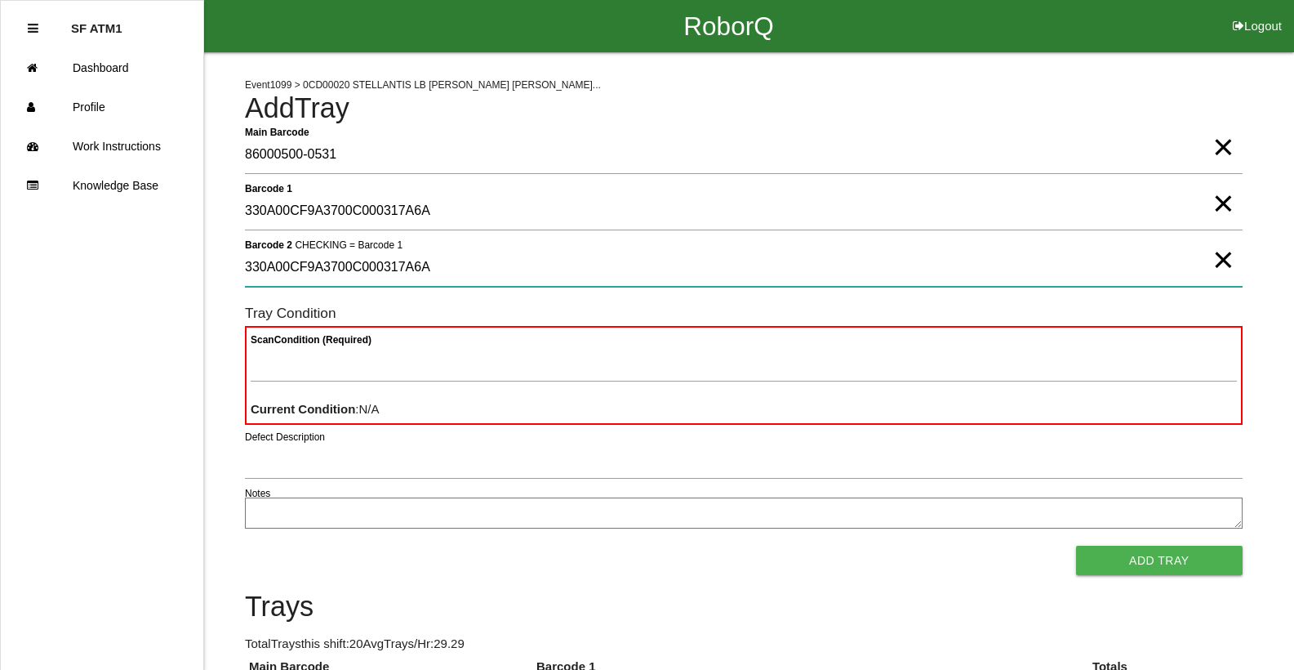
type 2 "330A00CF9A3700C000317A6A"
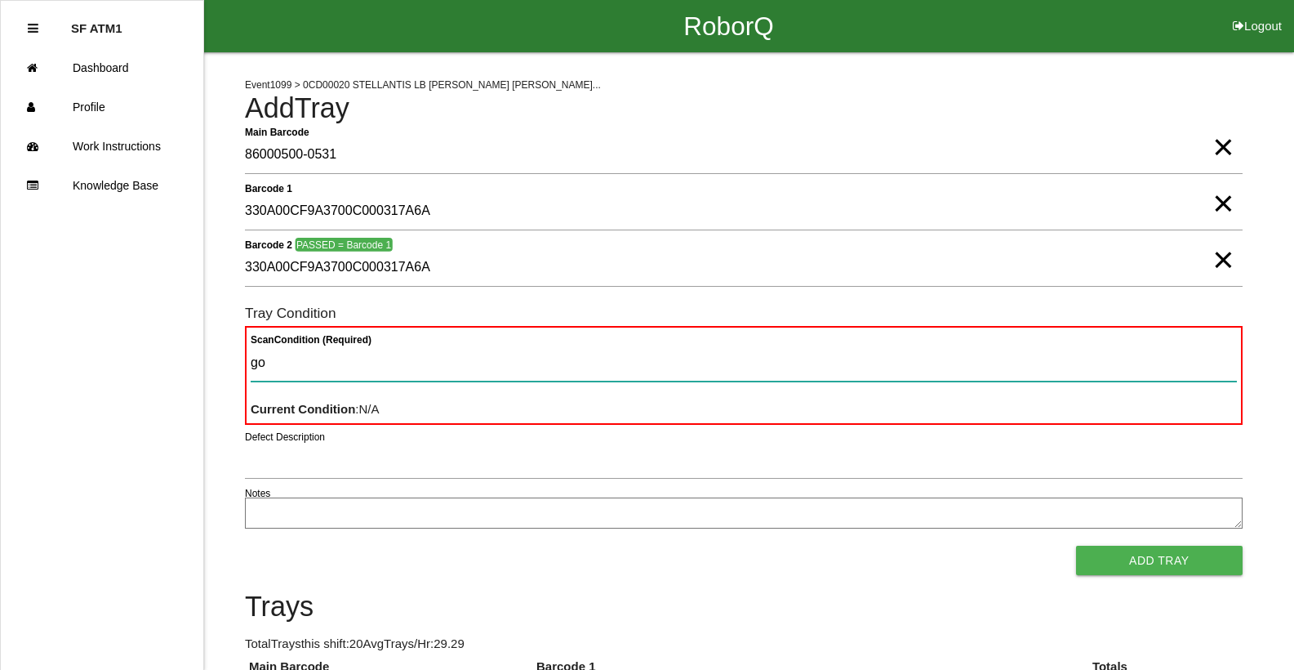
type Condition "goo"
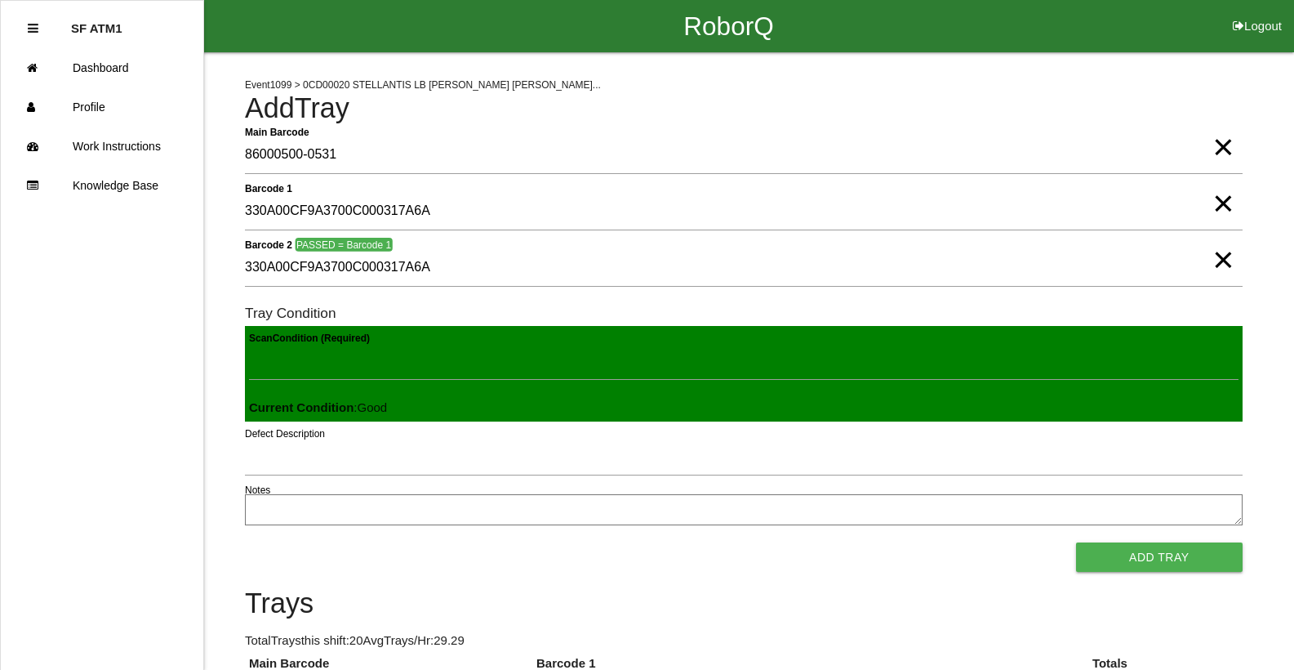
click at [1076, 542] on button "Add Tray" at bounding box center [1159, 556] width 167 height 29
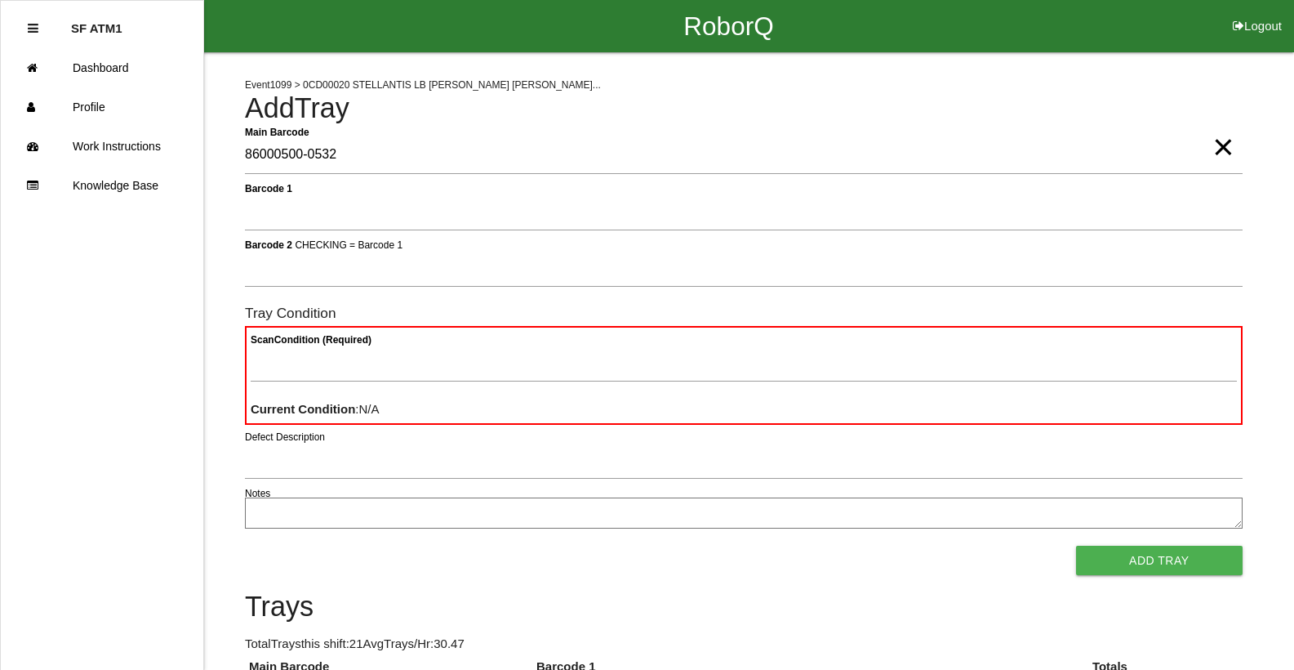
type Barcode "86000500-0532"
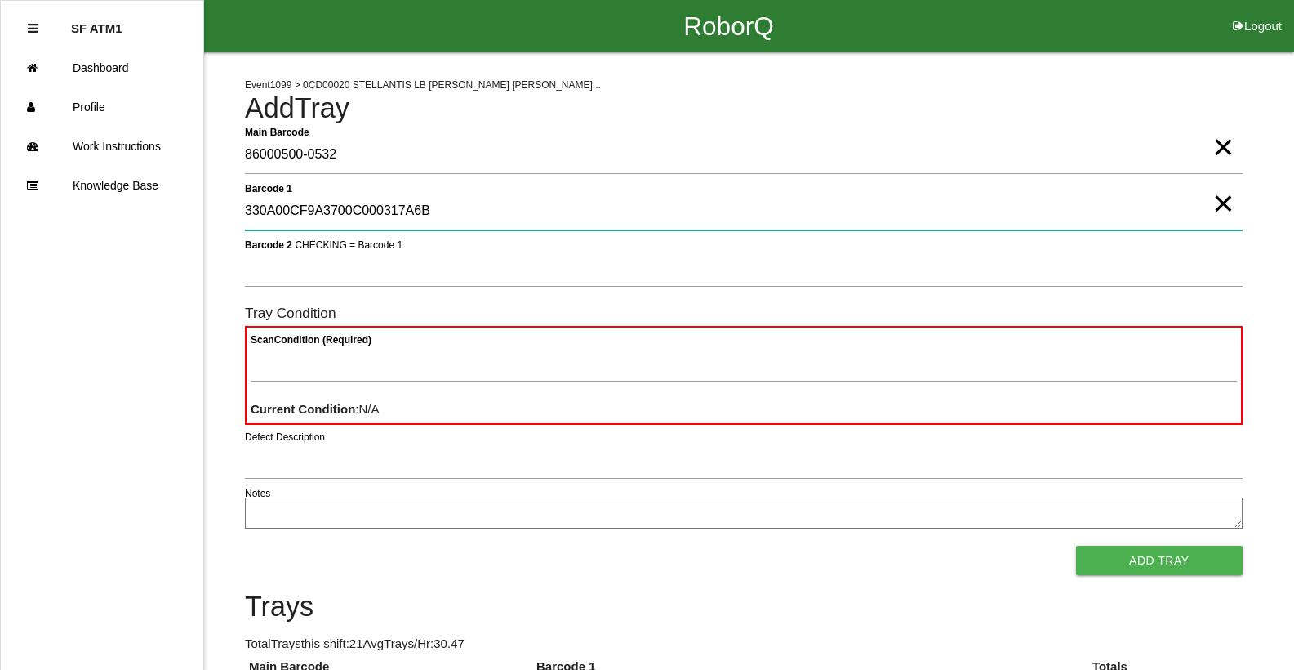
type 1 "330A00CF9A3700C000317A6B"
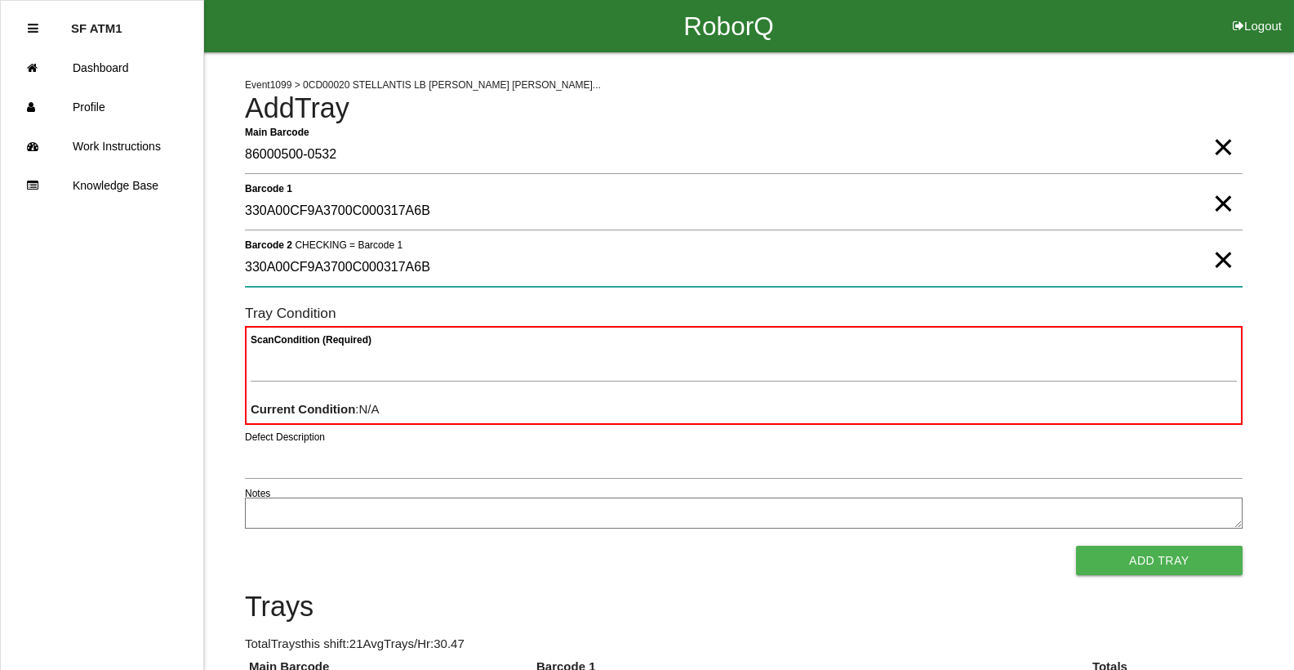
type 2 "330A00CF9A3700C000317A6B"
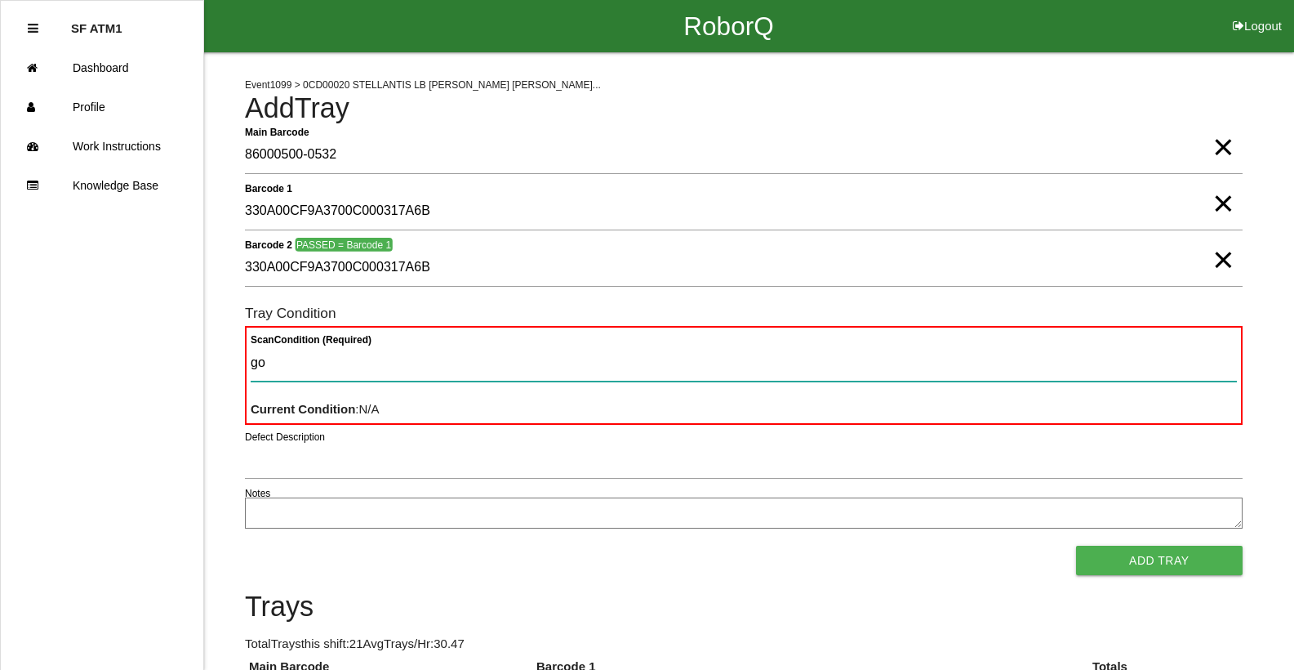
type Condition "goo"
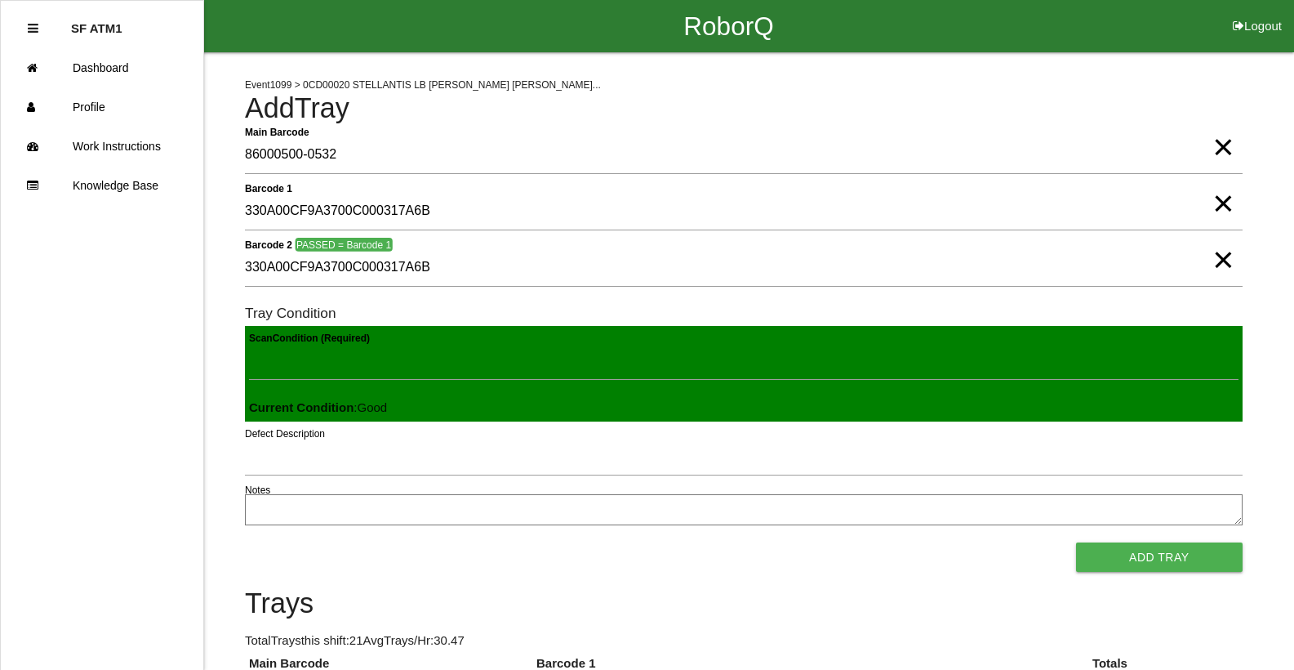
click at [1076, 542] on button "Add Tray" at bounding box center [1159, 556] width 167 height 29
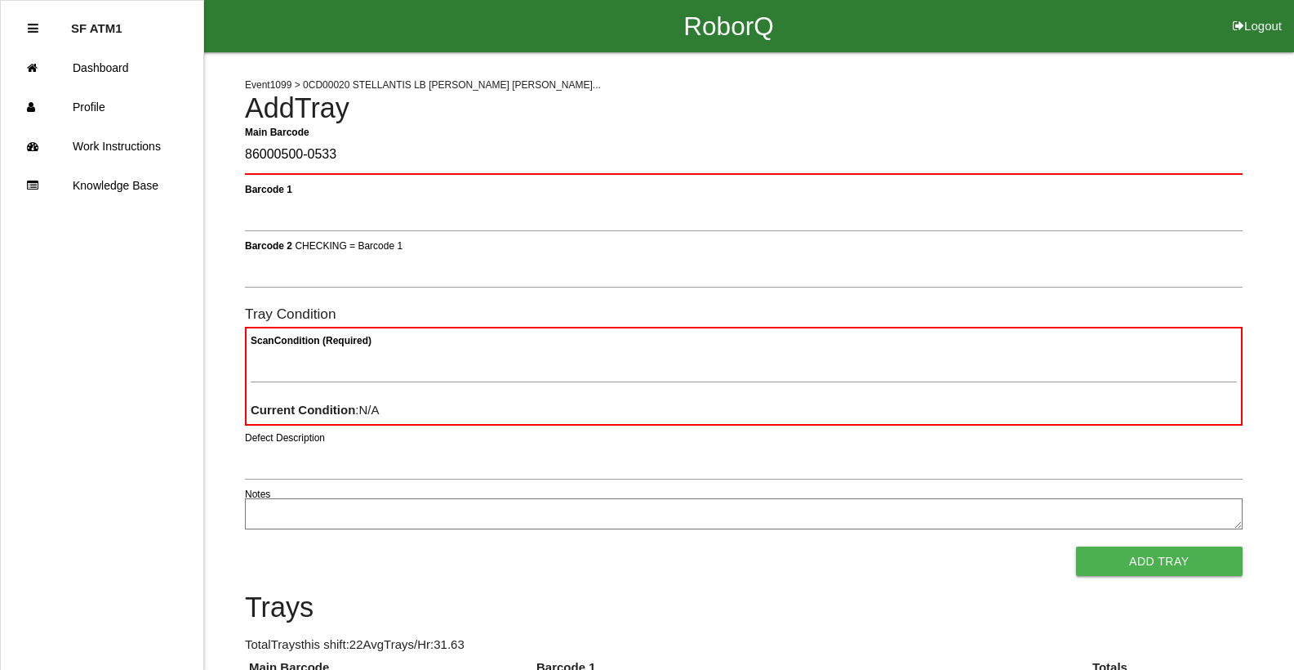
type Barcode "86000500-0533"
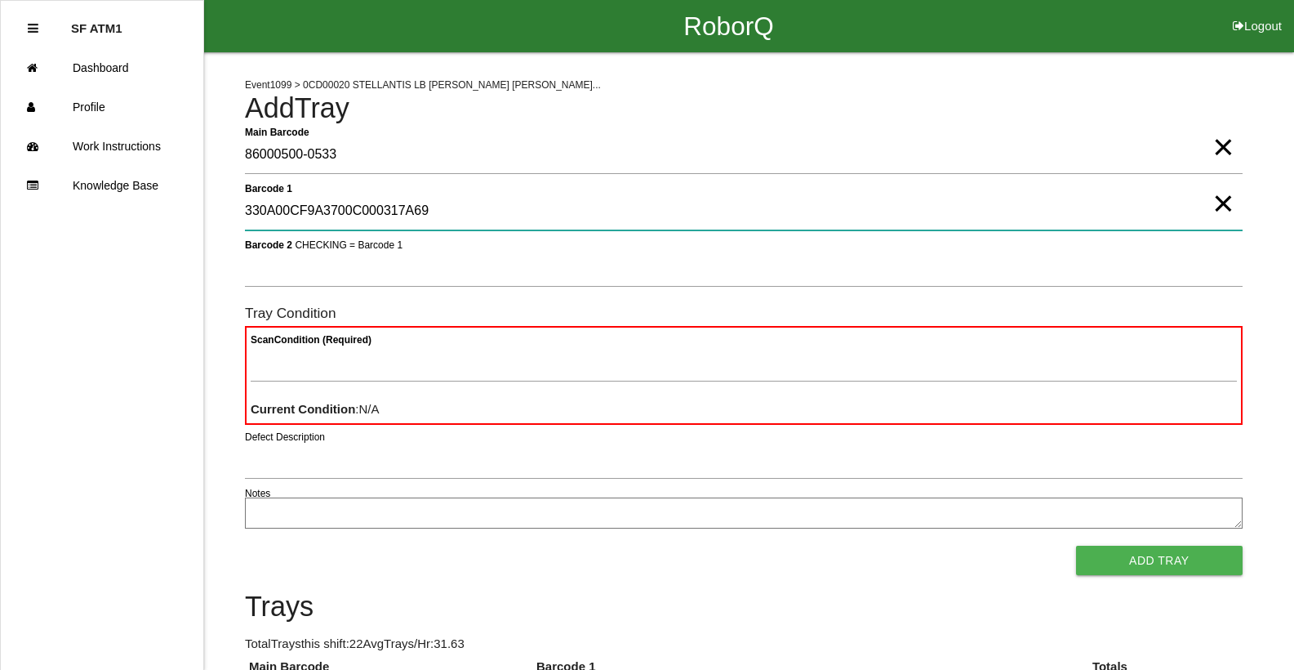
type 1 "330A00CF9A3700C000317A69"
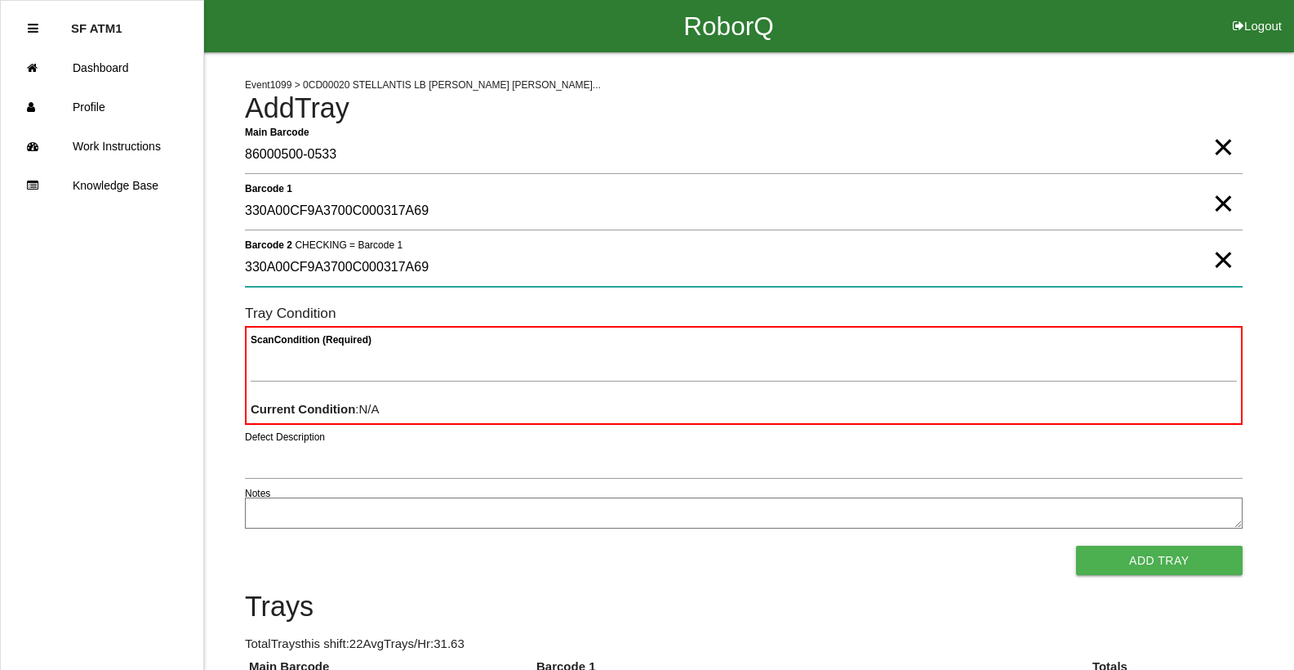
type 2 "330A00CF9A3700C000317A69"
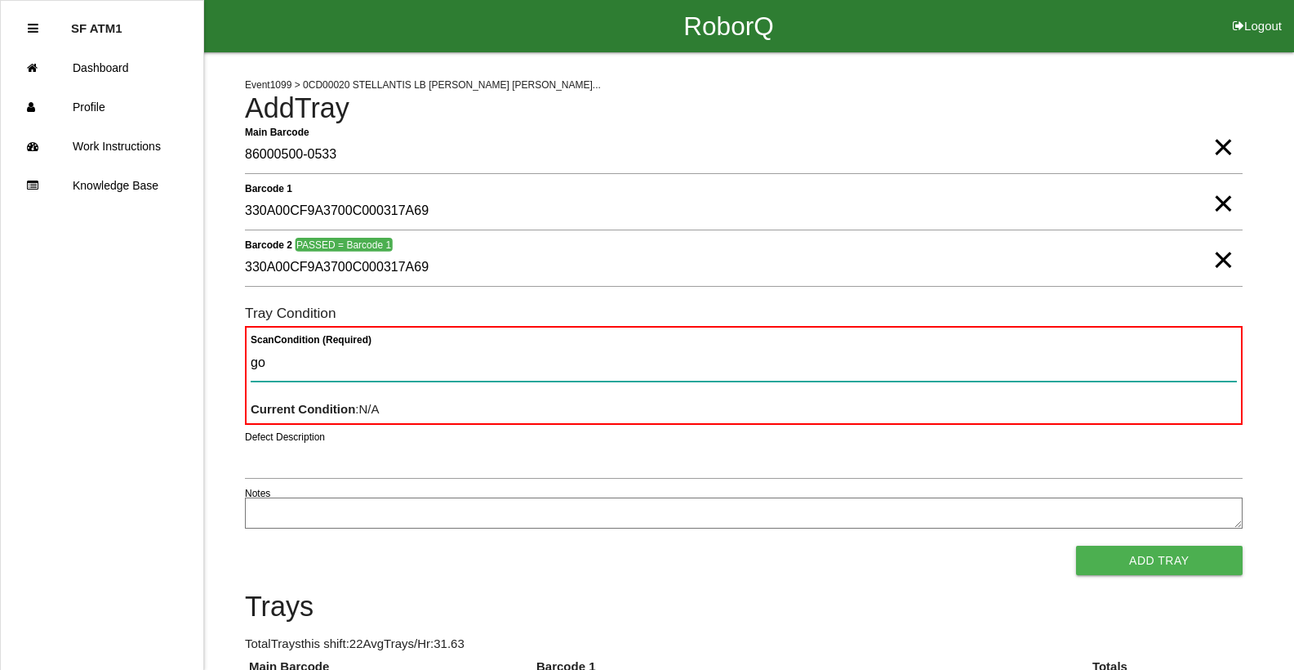
type Condition "goo"
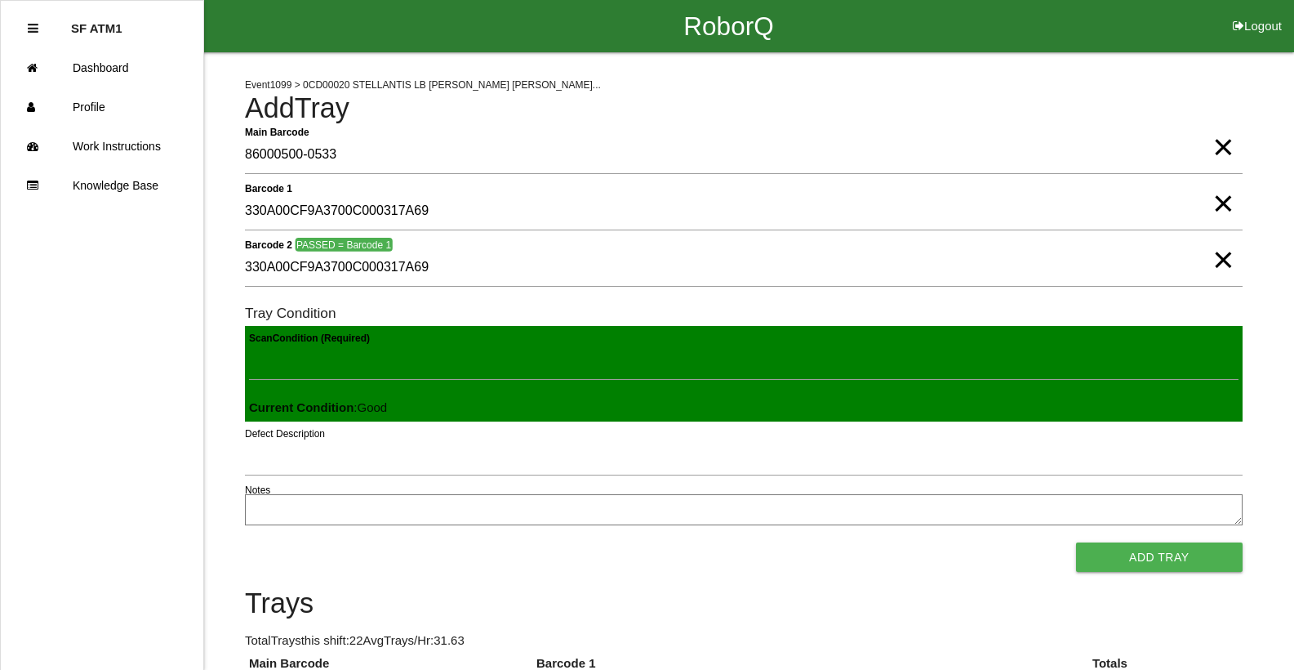
click button "Add Tray" at bounding box center [1159, 556] width 167 height 29
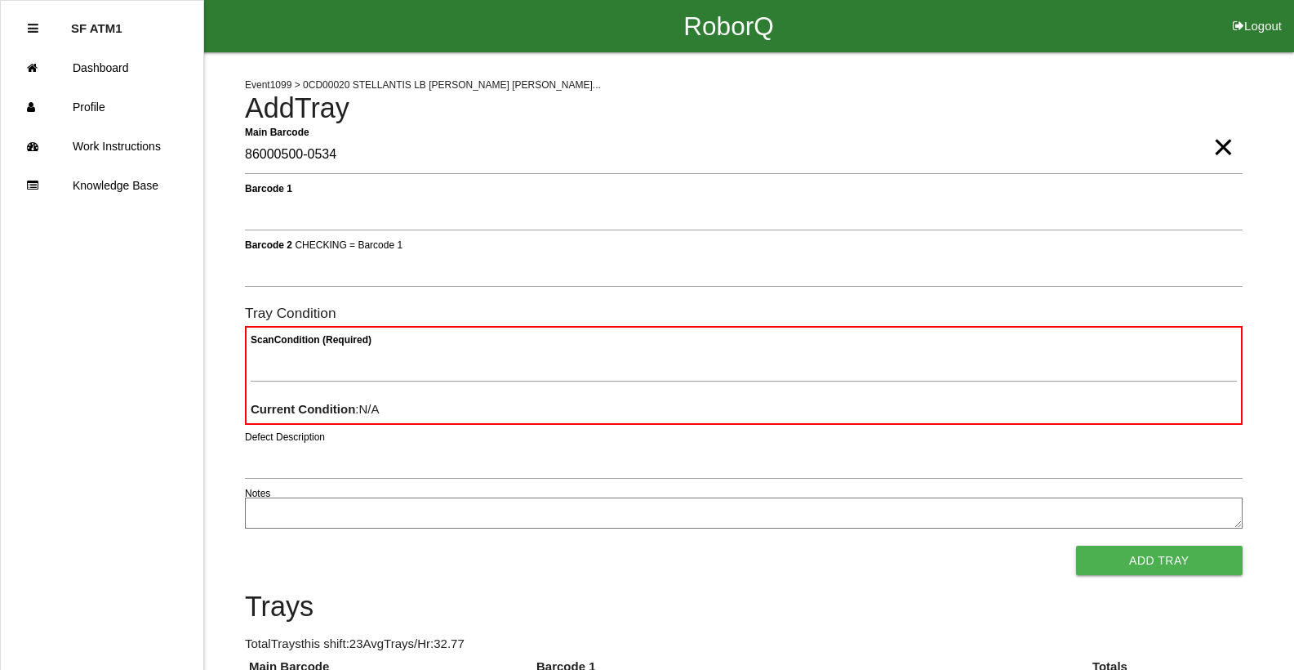
type Barcode "86000500-0534"
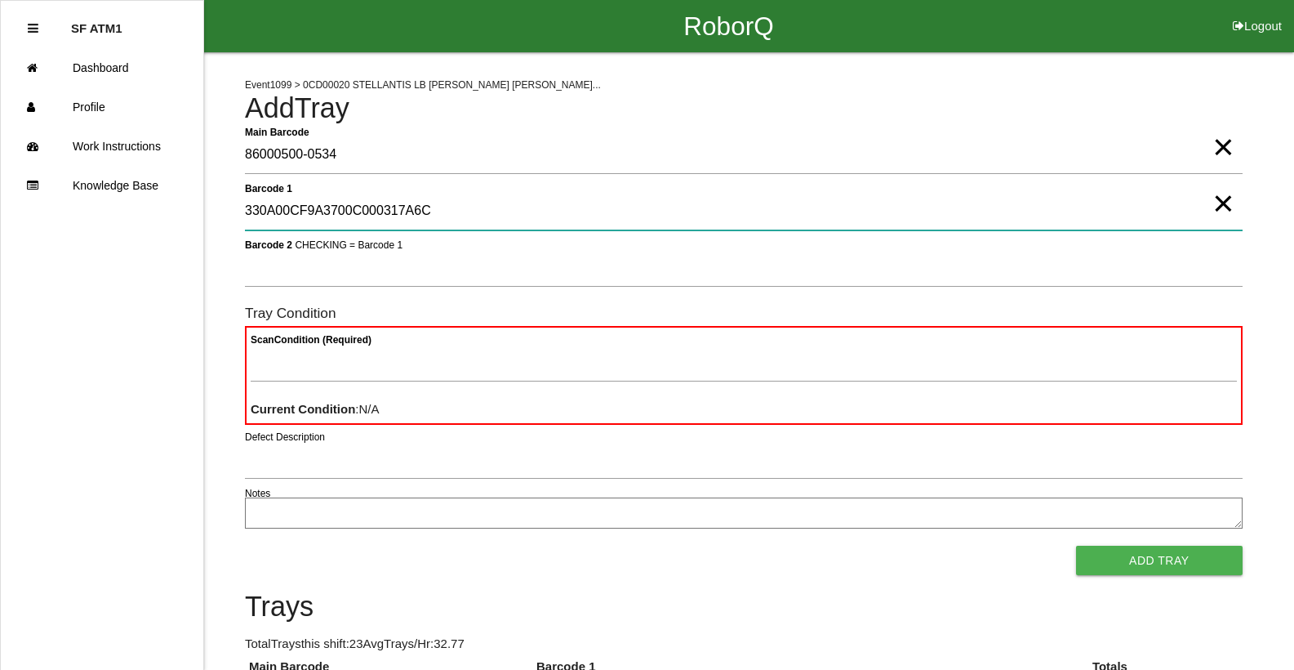
type 1 "330A00CF9A3700C000317A6C"
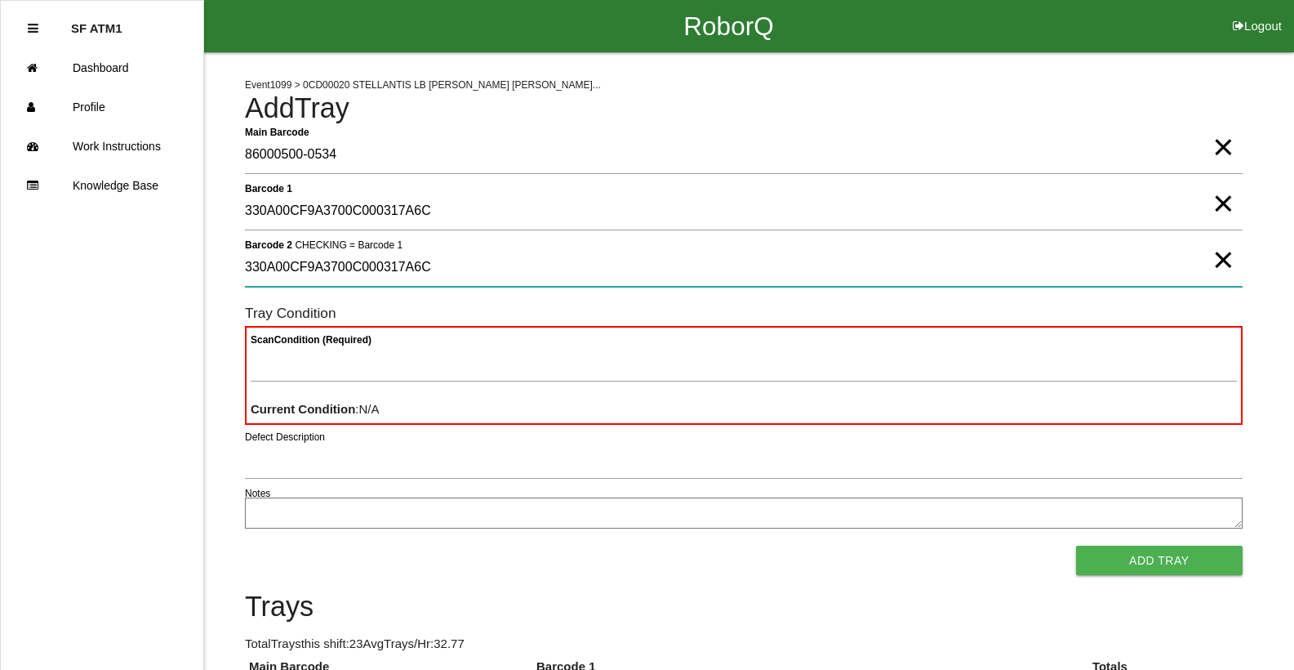
type 2 "330A00CF9A3700C000317A6C"
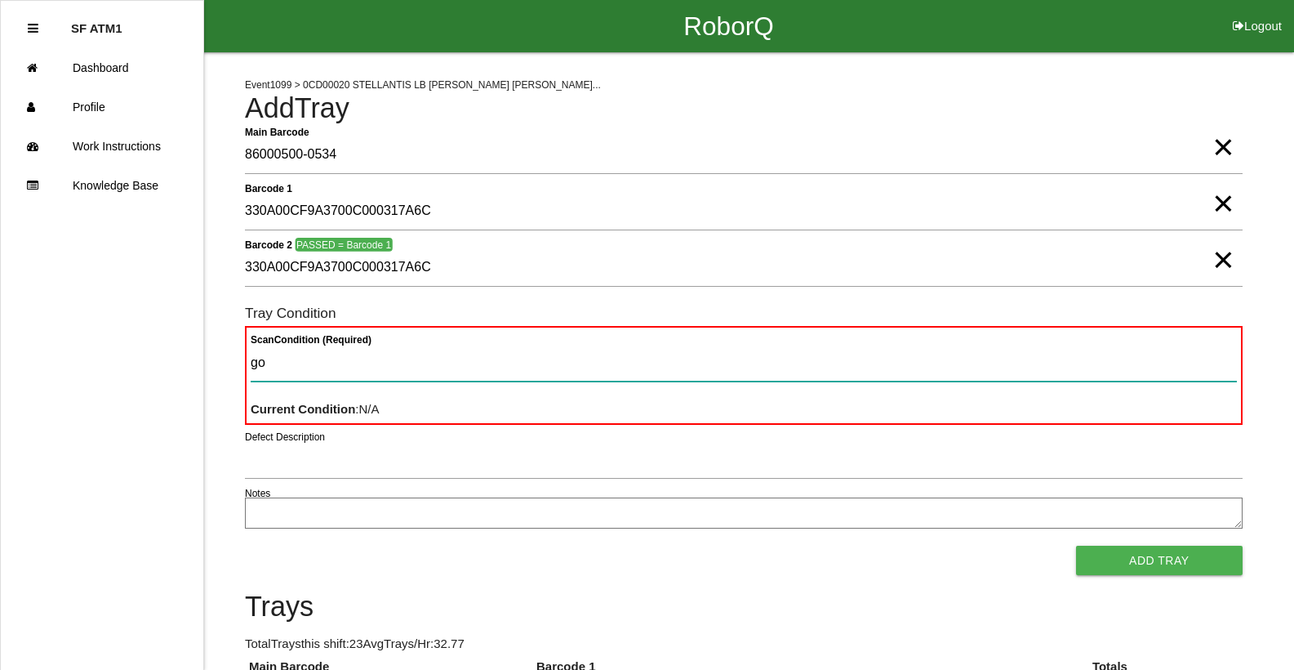
type Condition "goo"
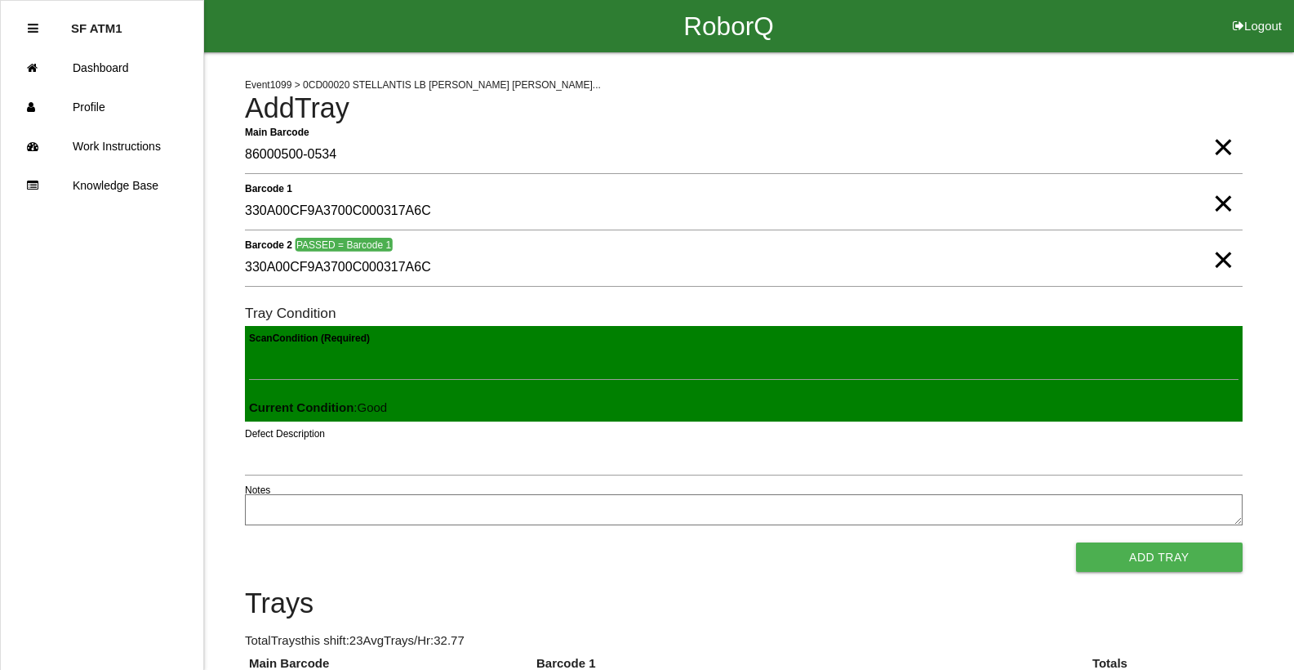
click at [1076, 542] on button "Add Tray" at bounding box center [1159, 556] width 167 height 29
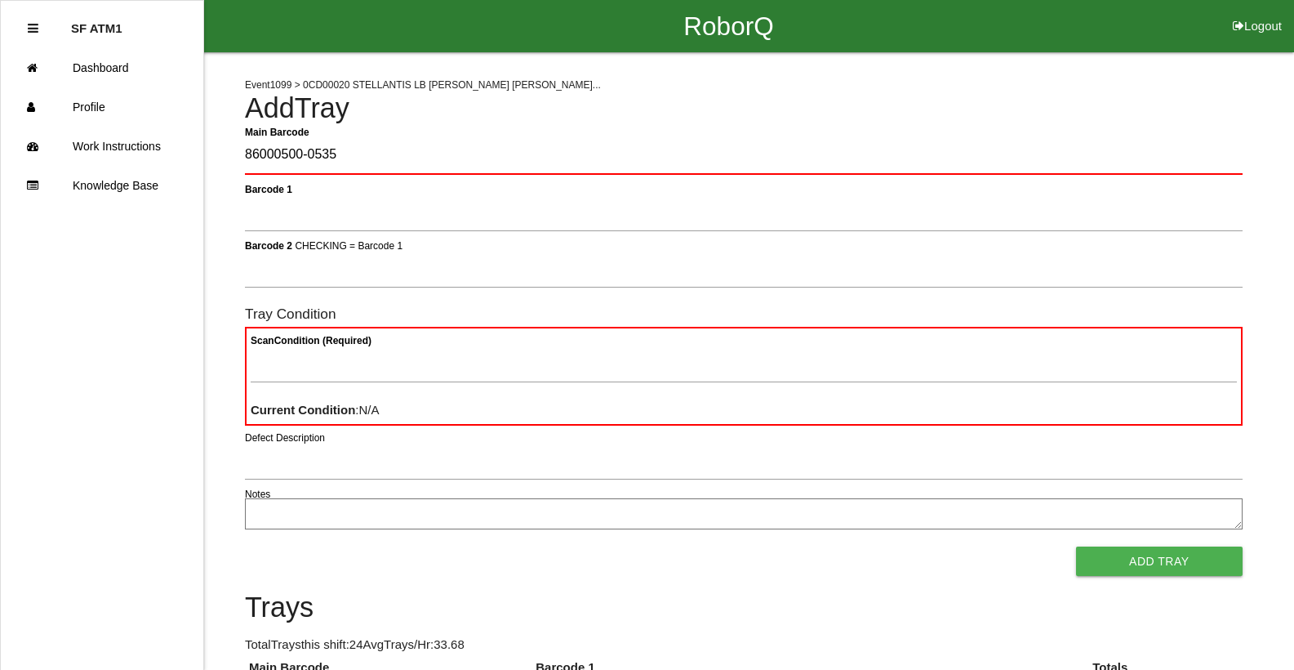
type Barcode "86000500-0535"
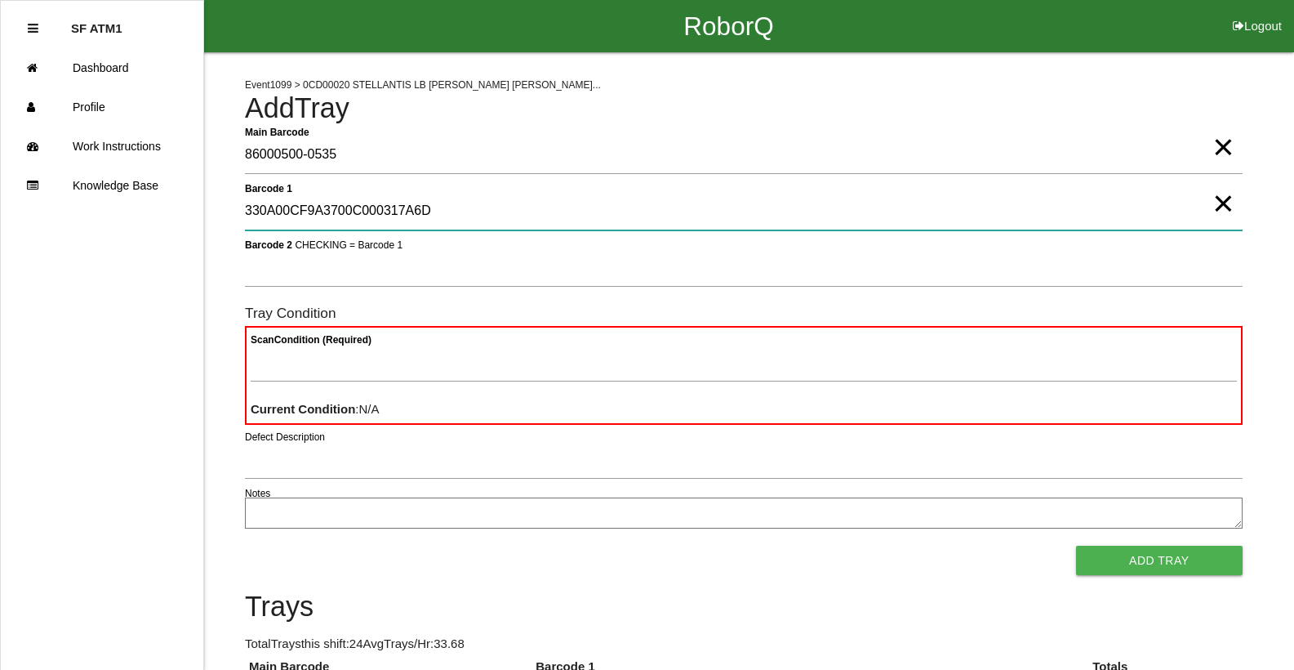
type 1 "330A00CF9A3700C000317A6D"
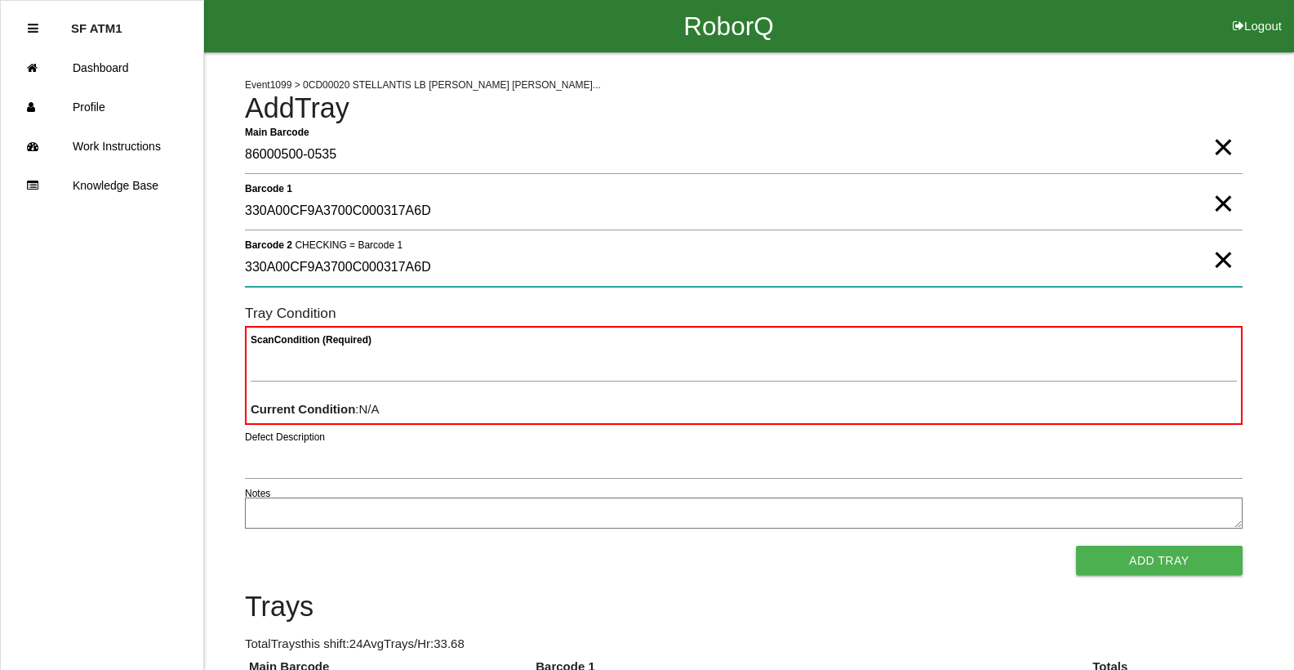
type 2 "330A00CF9A3700C000317A6D"
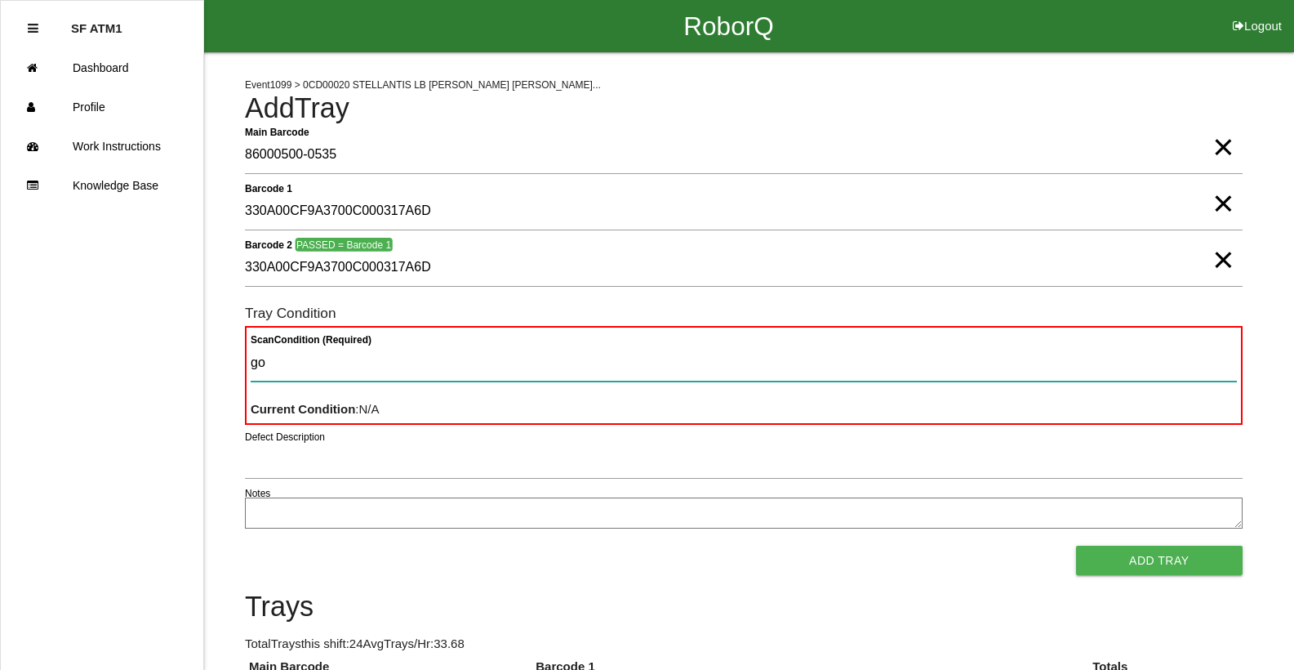
type Condition "goo"
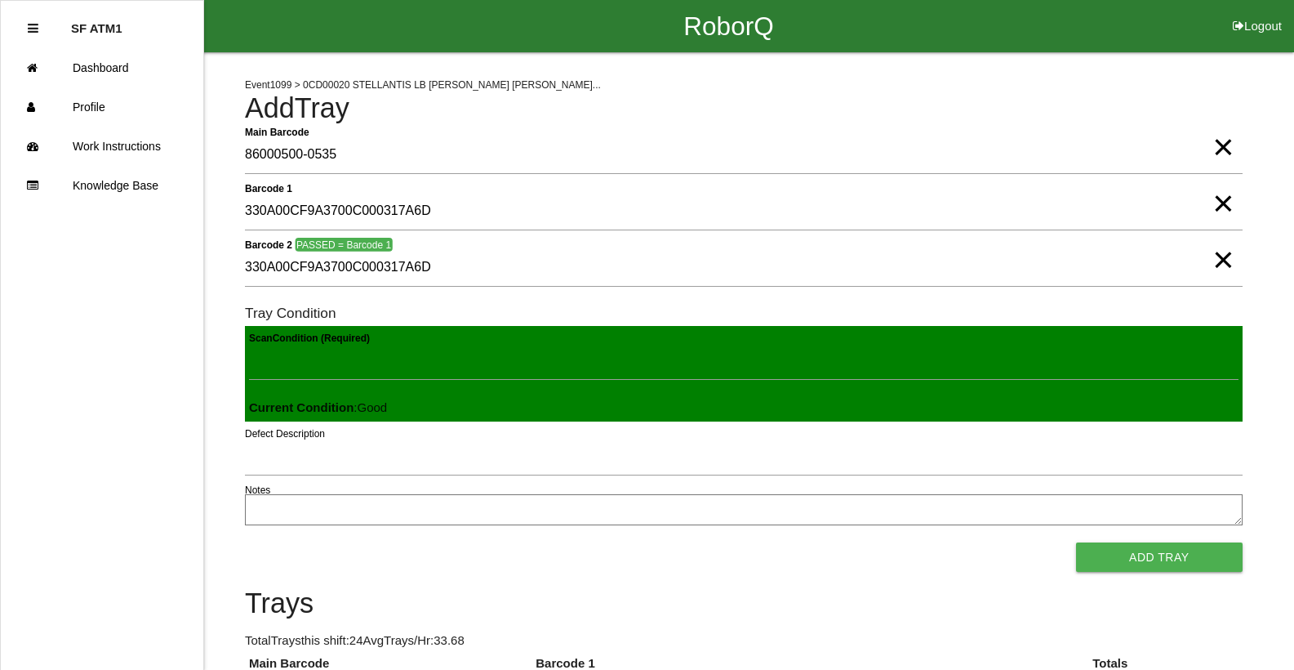
click at [1076, 542] on button "Add Tray" at bounding box center [1159, 556] width 167 height 29
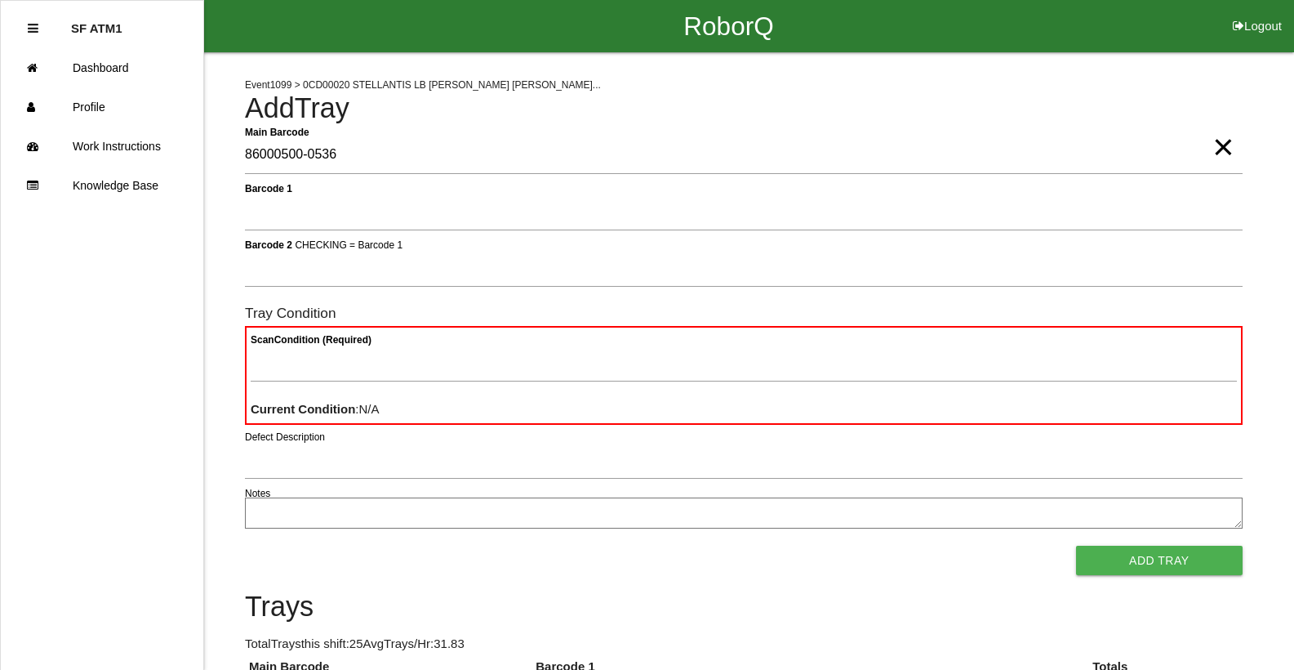
type Barcode "86000500-0536"
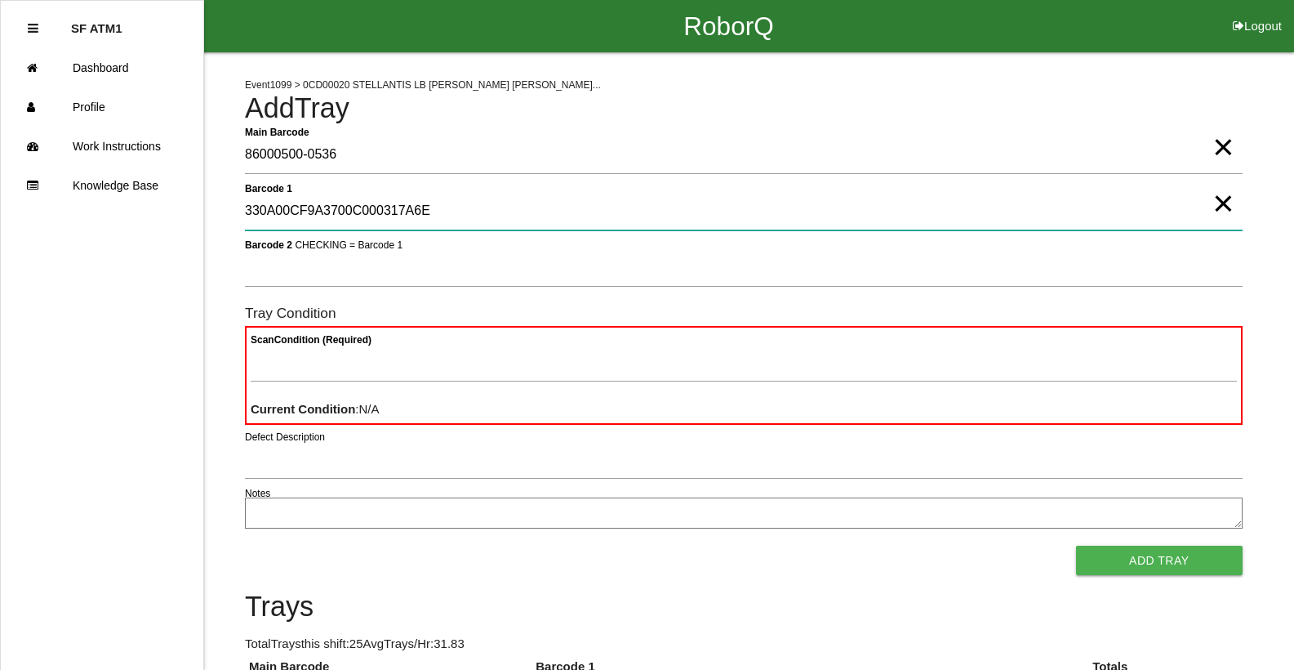
type 1 "330A00CF9A3700C000317A6E"
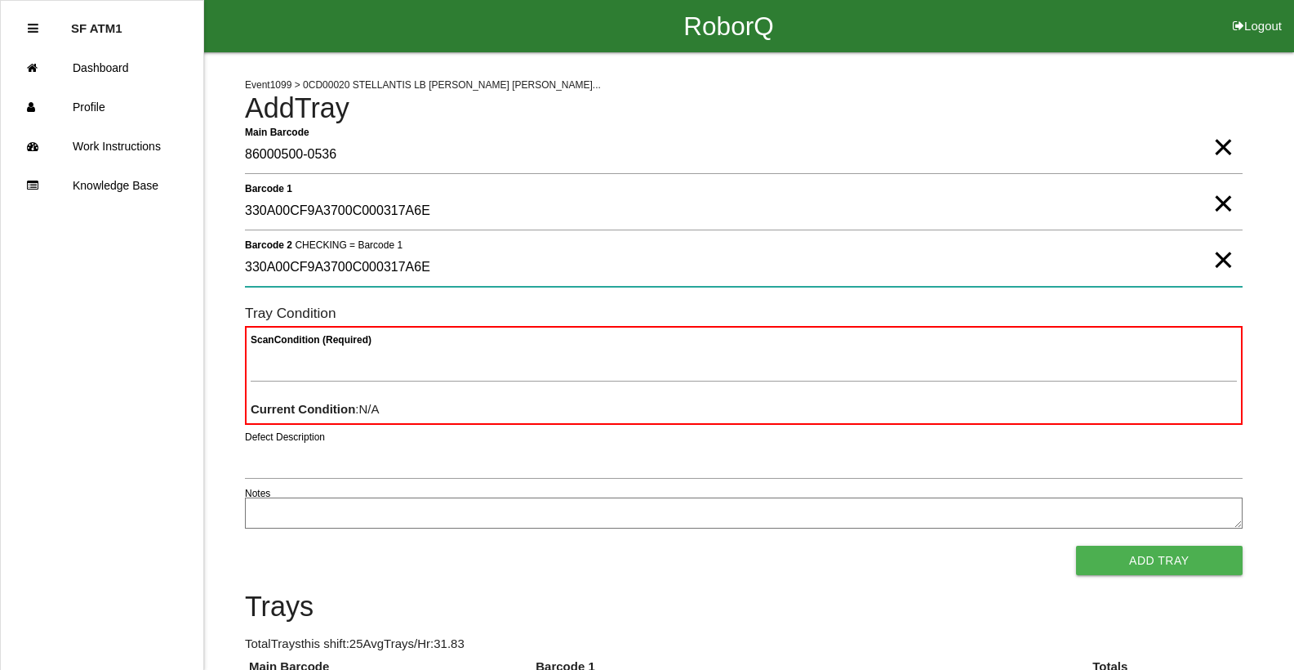
type 2 "330A00CF9A3700C000317A6E"
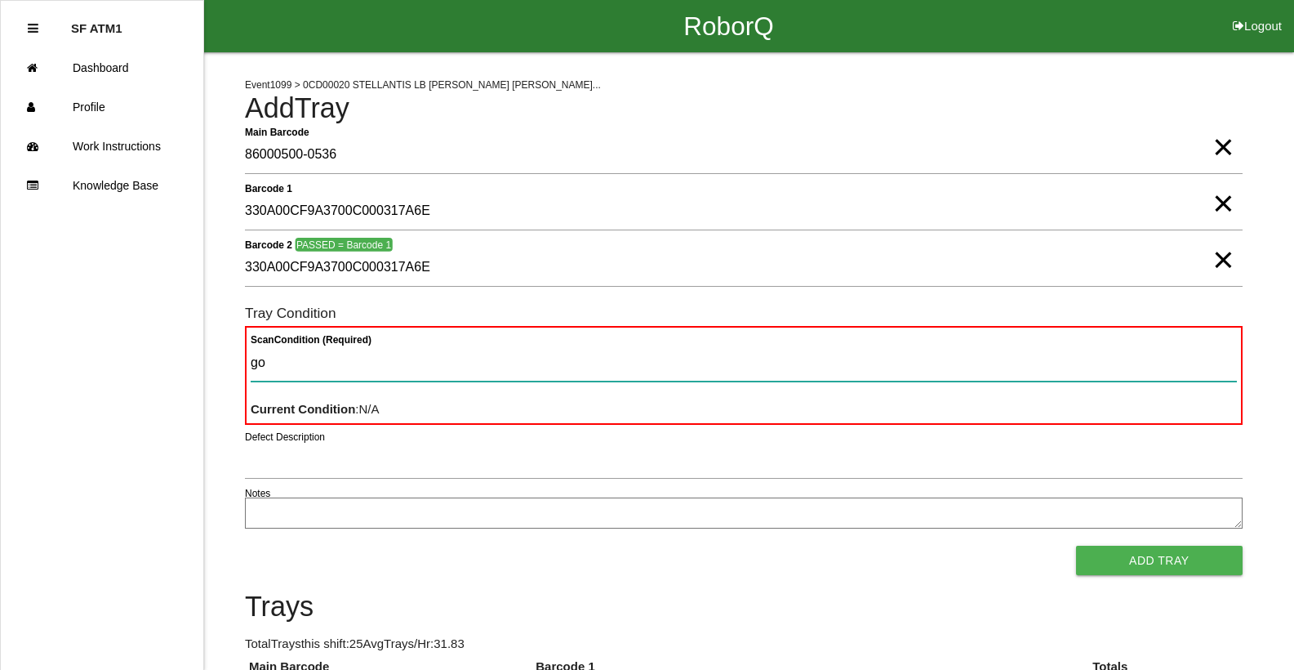
type Condition "goo"
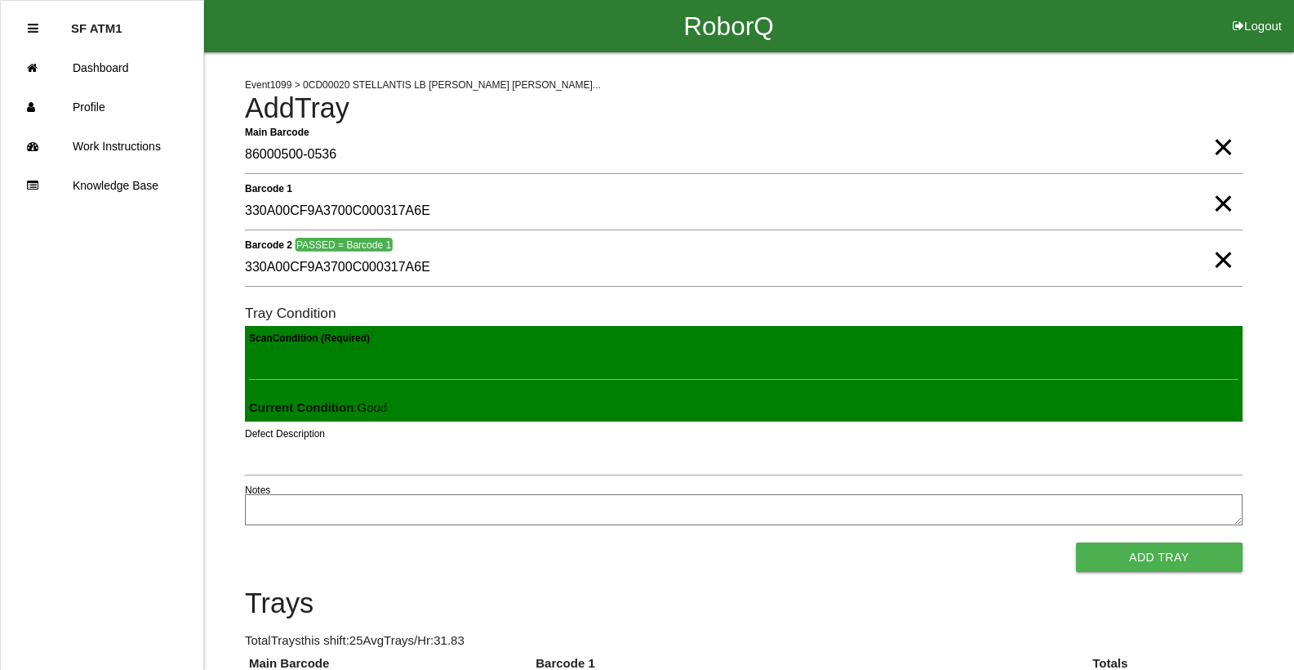
click at [1076, 542] on button "Add Tray" at bounding box center [1159, 556] width 167 height 29
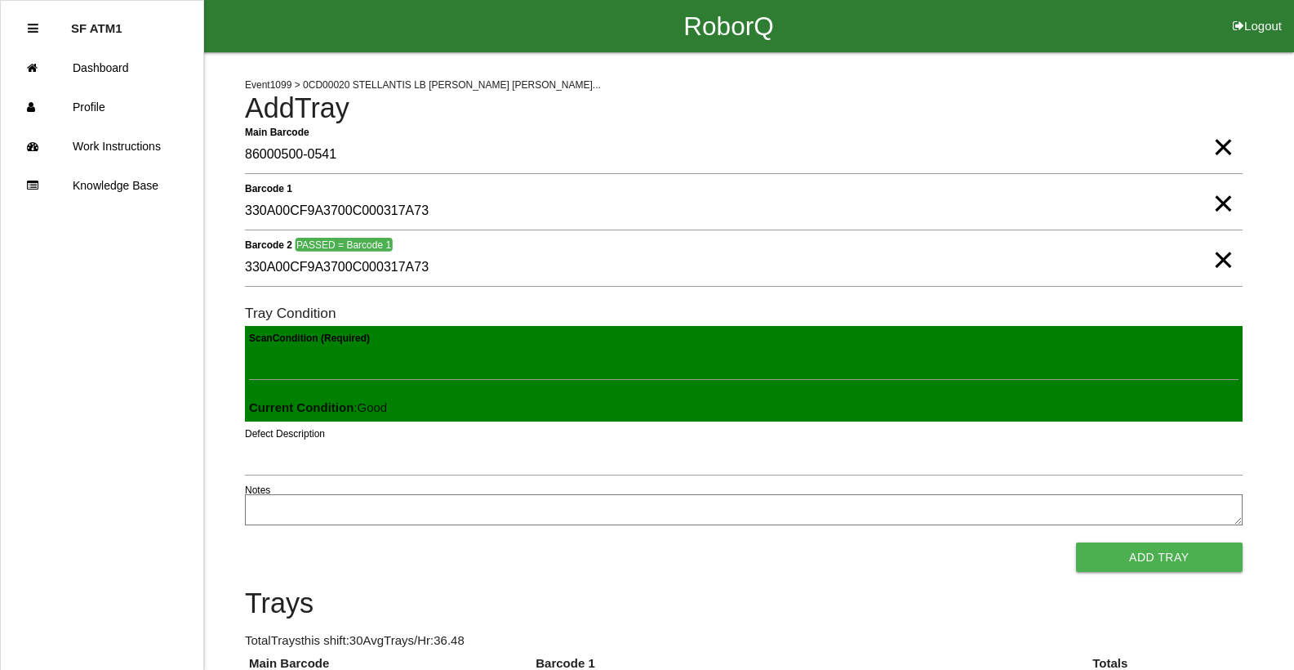
click at [1076, 542] on button "Add Tray" at bounding box center [1159, 556] width 167 height 29
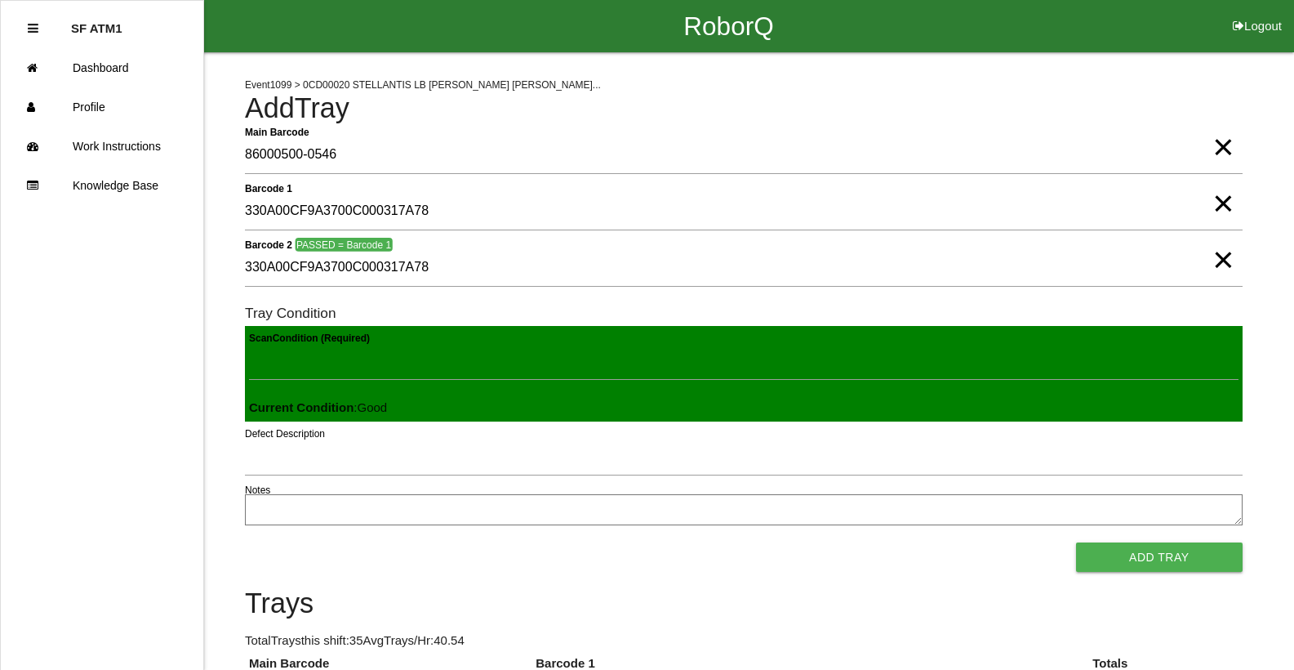
click at [1076, 542] on button "Add Tray" at bounding box center [1159, 556] width 167 height 29
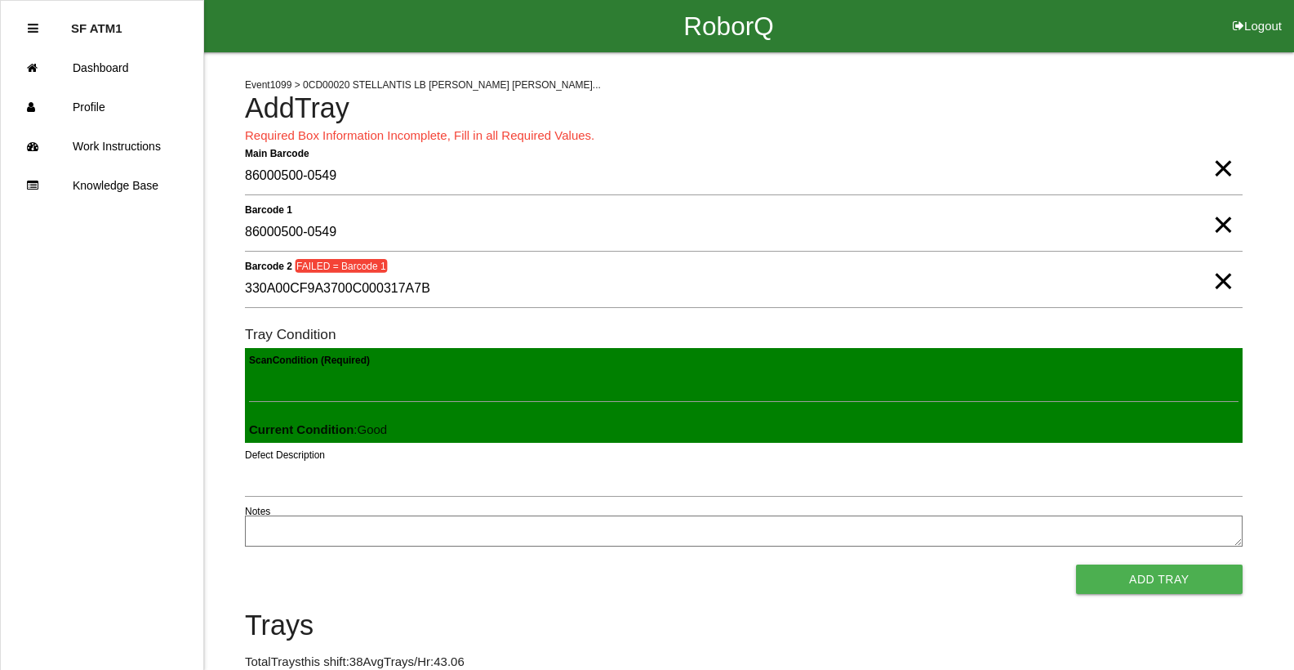
click at [1226, 281] on span "×" at bounding box center [1223, 264] width 21 height 33
click at [1221, 225] on span "×" at bounding box center [1223, 208] width 21 height 33
click at [1228, 168] on span "×" at bounding box center [1223, 152] width 21 height 33
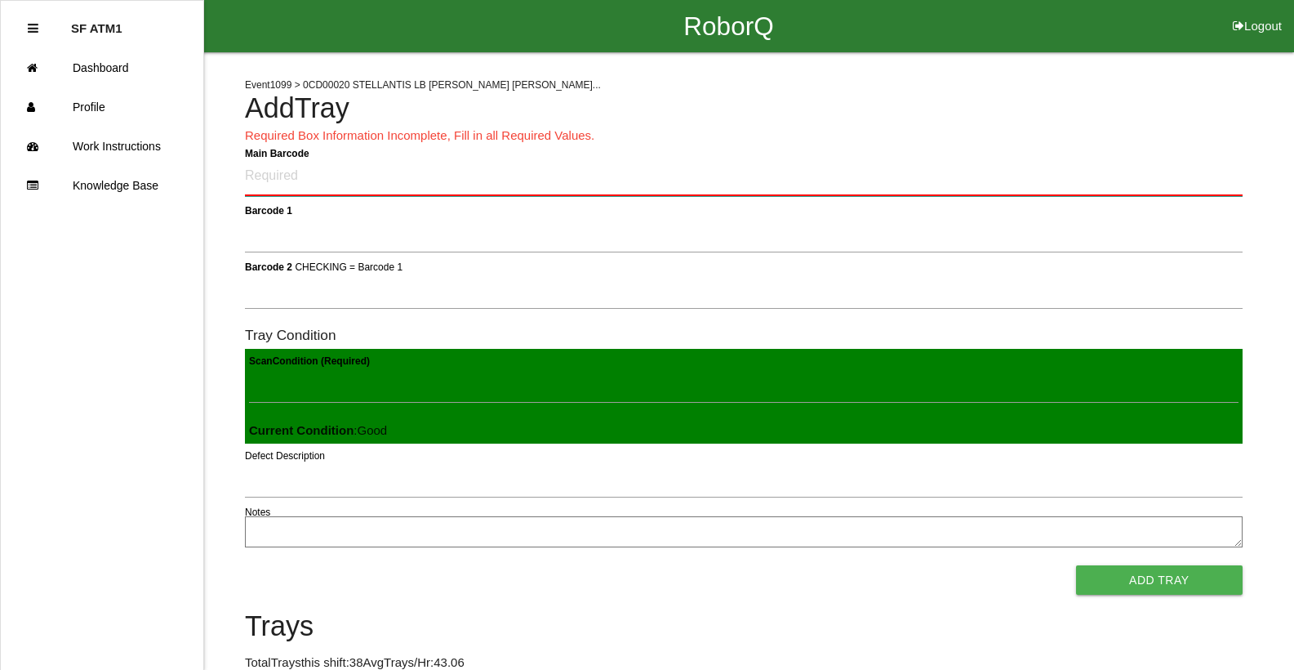
click at [261, 188] on Barcode "Main Barcode" at bounding box center [744, 177] width 998 height 38
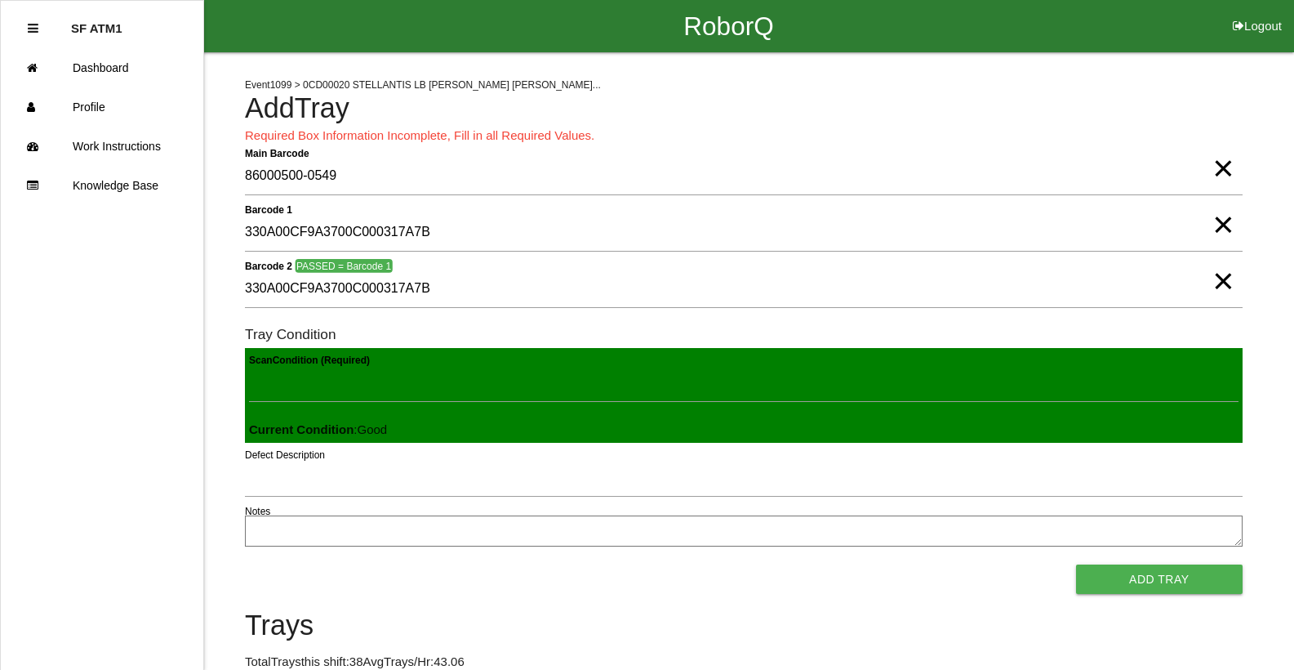
click at [1076, 564] on button "Add Tray" at bounding box center [1159, 578] width 167 height 29
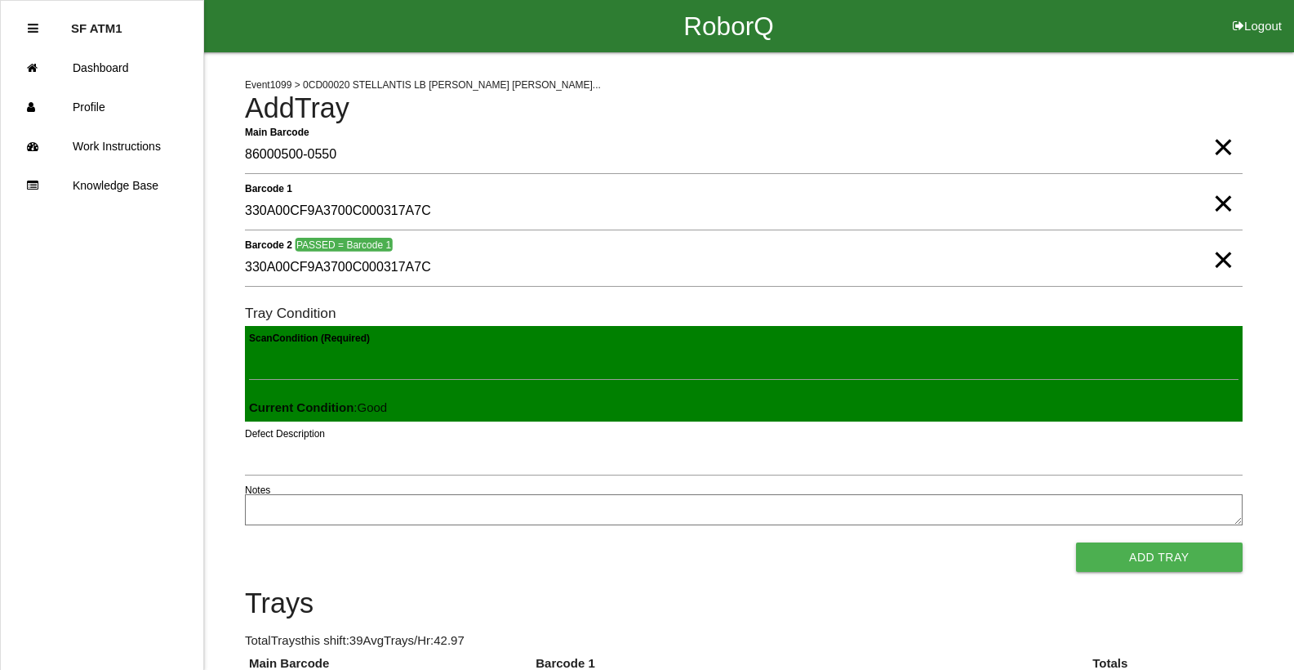
click at [1076, 542] on button "Add Tray" at bounding box center [1159, 556] width 167 height 29
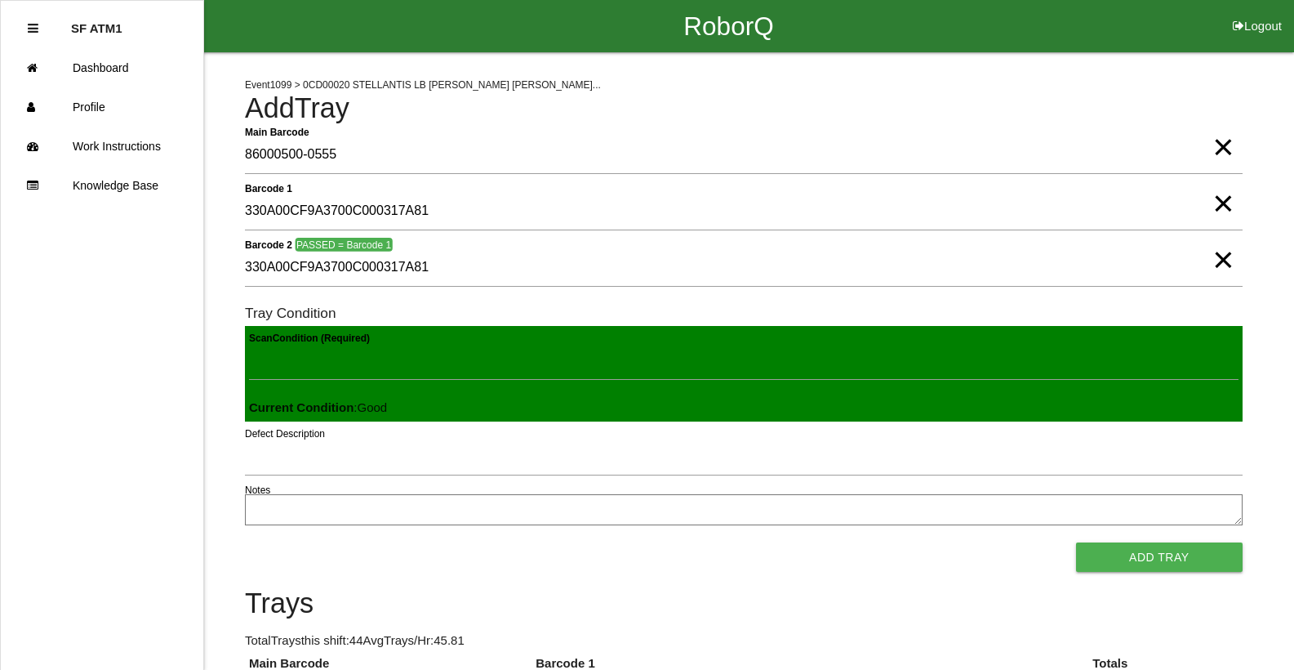
click at [1076, 542] on button "Add Tray" at bounding box center [1159, 556] width 167 height 29
click at [1219, 253] on span "×" at bounding box center [1223, 243] width 21 height 33
click at [1218, 203] on span "×" at bounding box center [1223, 187] width 21 height 33
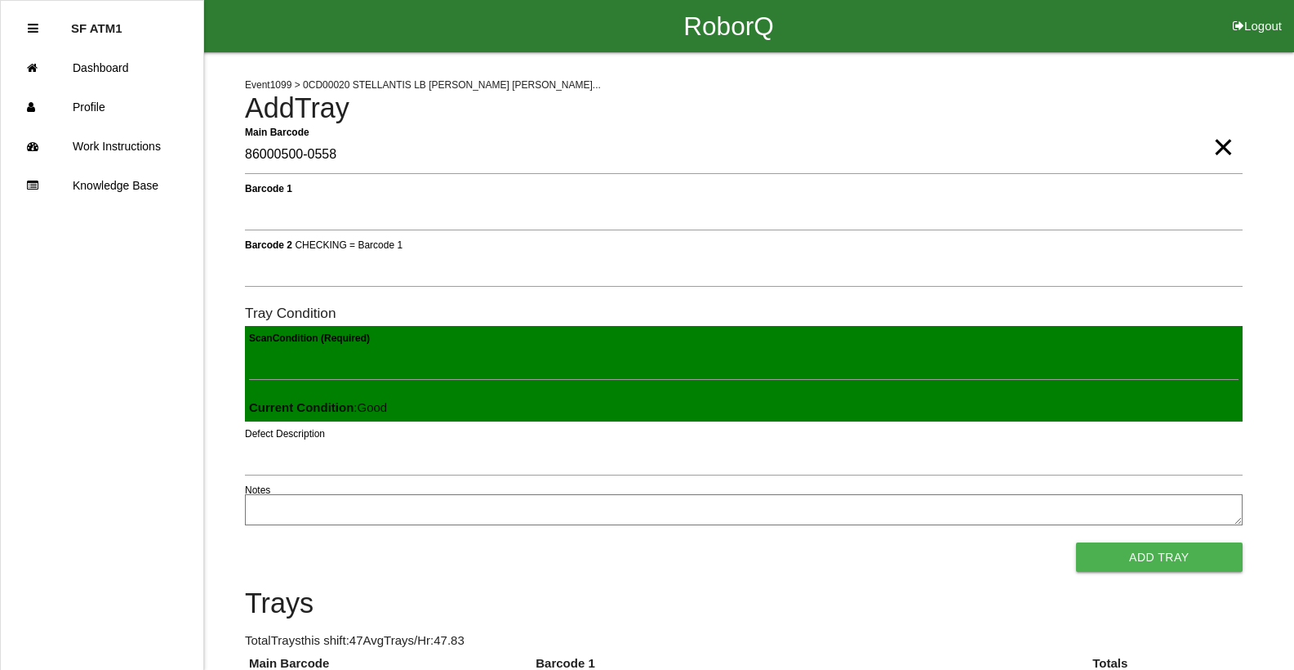
click at [1216, 147] on span "×" at bounding box center [1223, 130] width 21 height 33
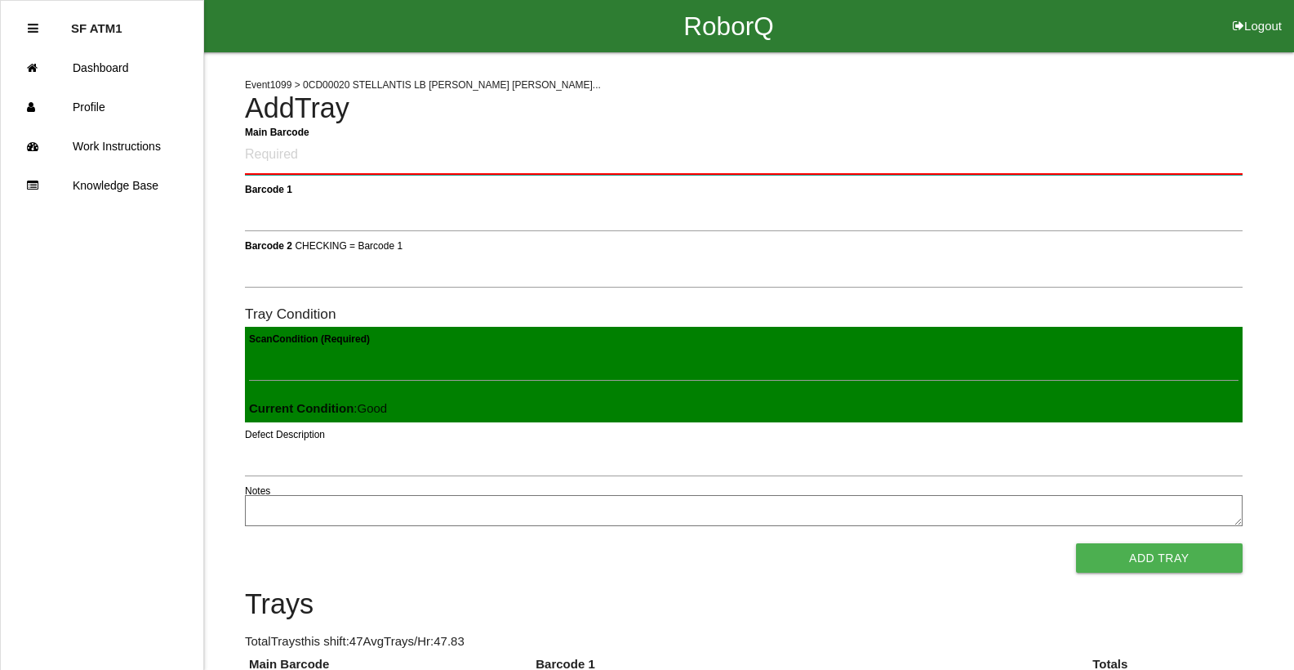
click at [389, 159] on Barcode "Main Barcode" at bounding box center [744, 155] width 998 height 38
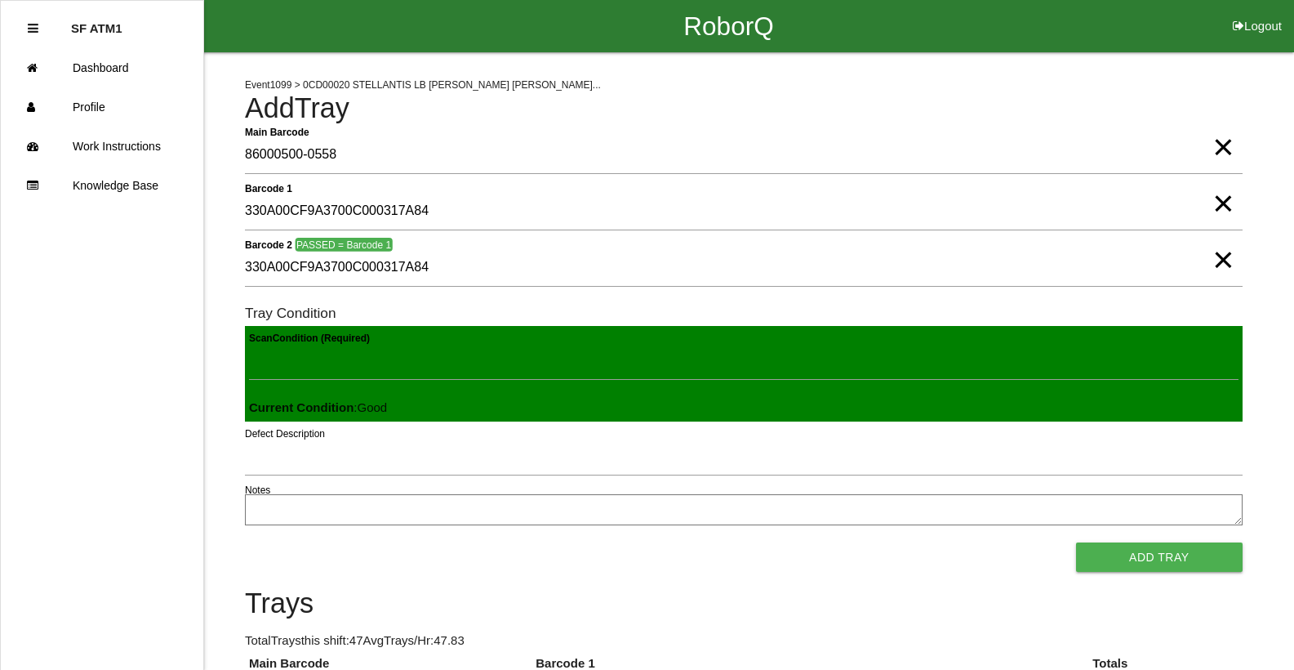
click at [1076, 542] on button "Add Tray" at bounding box center [1159, 556] width 167 height 29
